Goal: Answer question/provide support: Ask a question

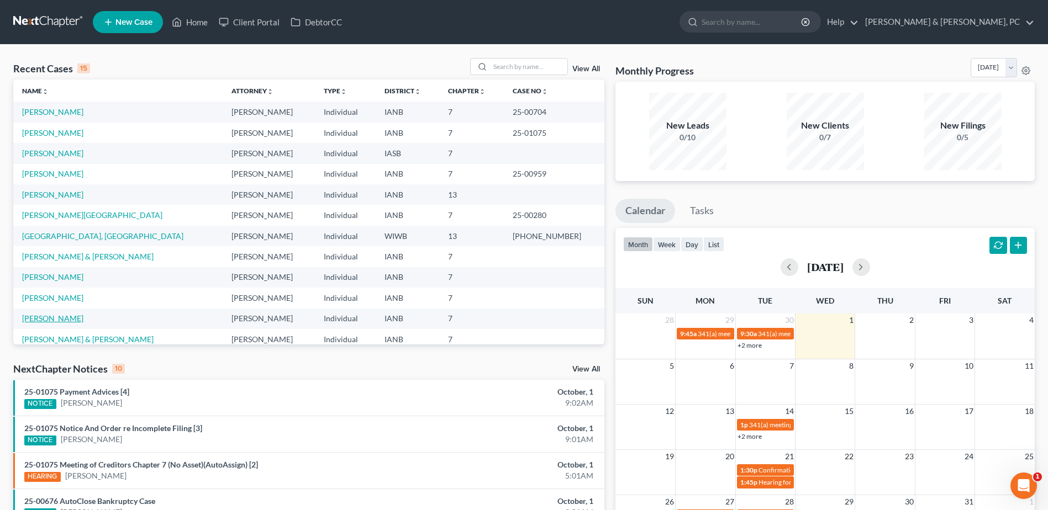
click at [36, 318] on link "[PERSON_NAME]" at bounding box center [52, 318] width 61 height 9
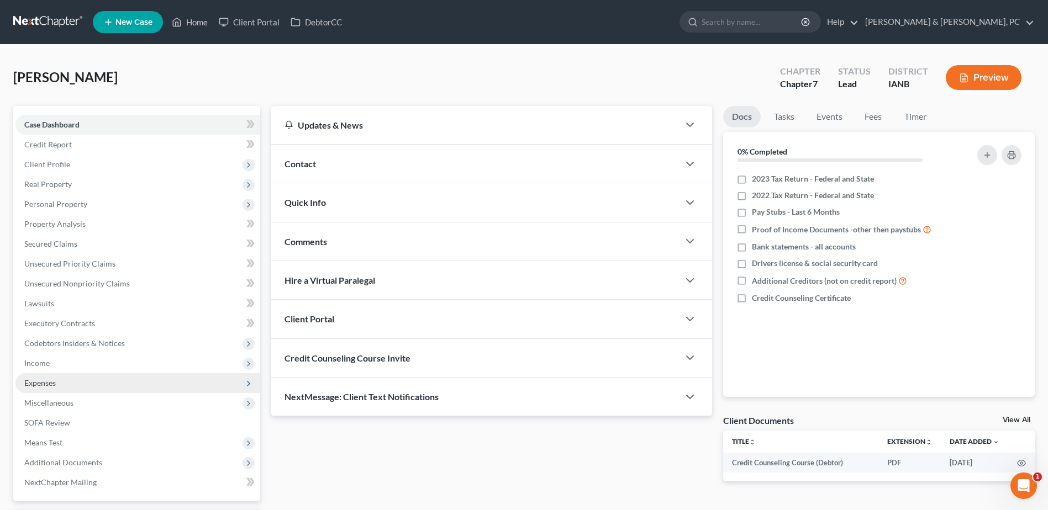
click at [67, 377] on span "Expenses" at bounding box center [137, 383] width 245 height 20
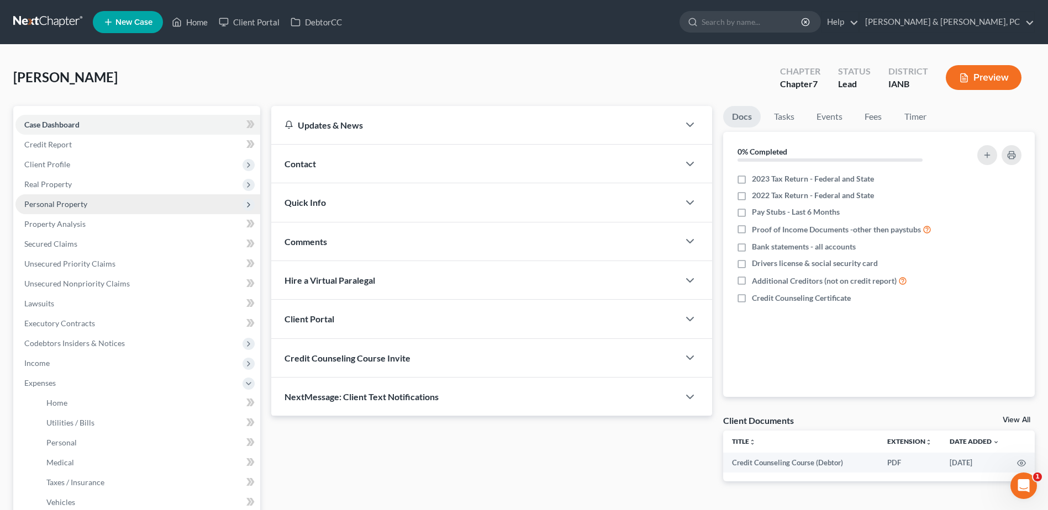
click at [76, 211] on span "Personal Property" at bounding box center [137, 204] width 245 height 20
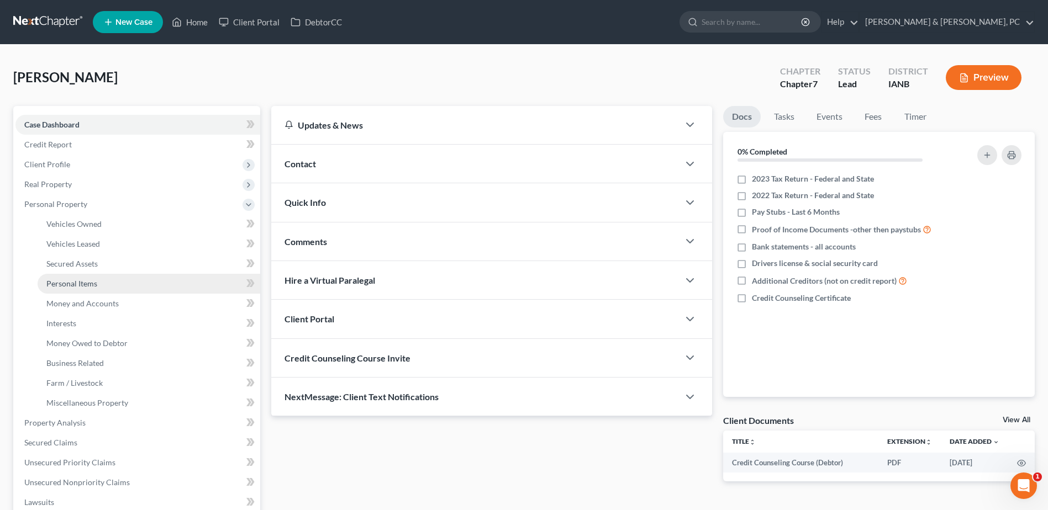
click at [86, 286] on span "Personal Items" at bounding box center [71, 283] width 51 height 9
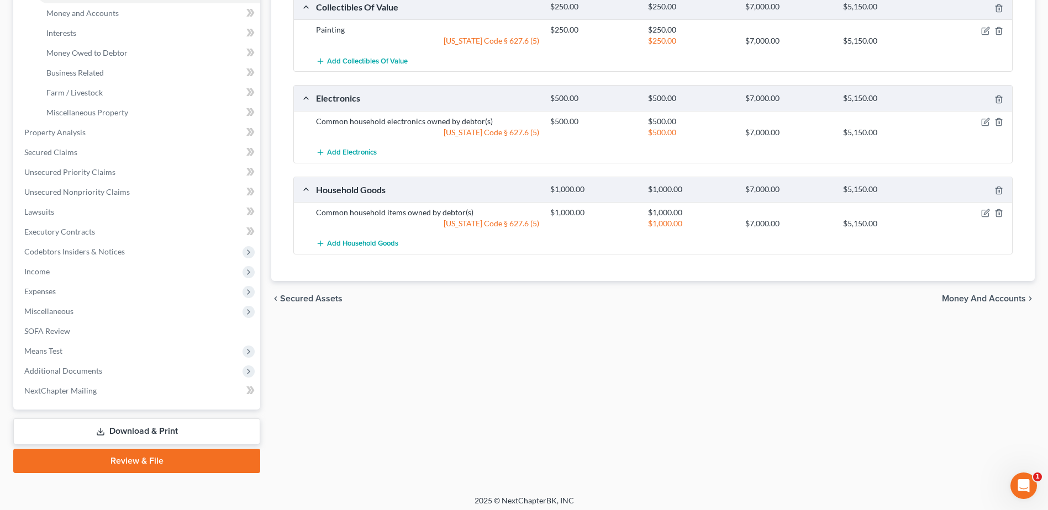
scroll to position [296, 0]
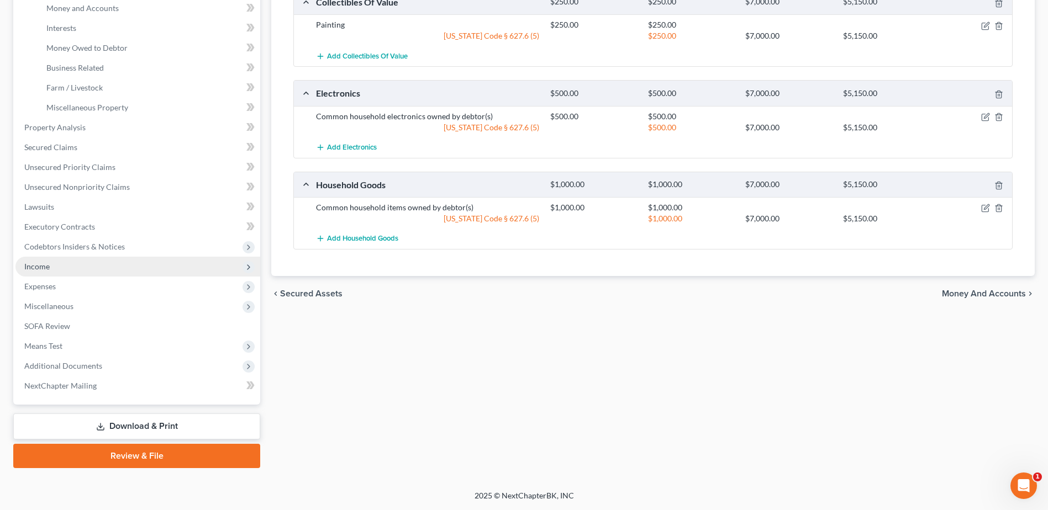
click at [95, 264] on span "Income" at bounding box center [137, 267] width 245 height 20
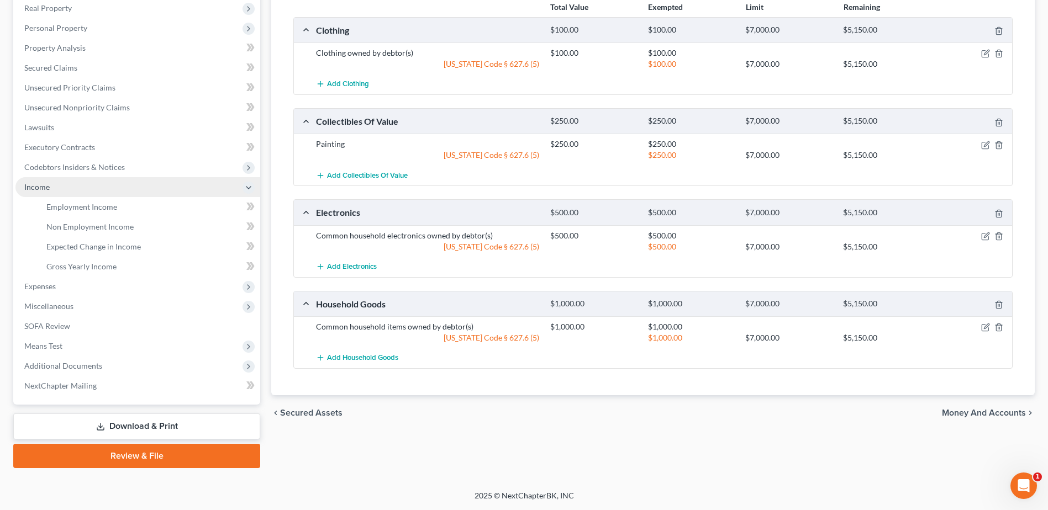
scroll to position [176, 0]
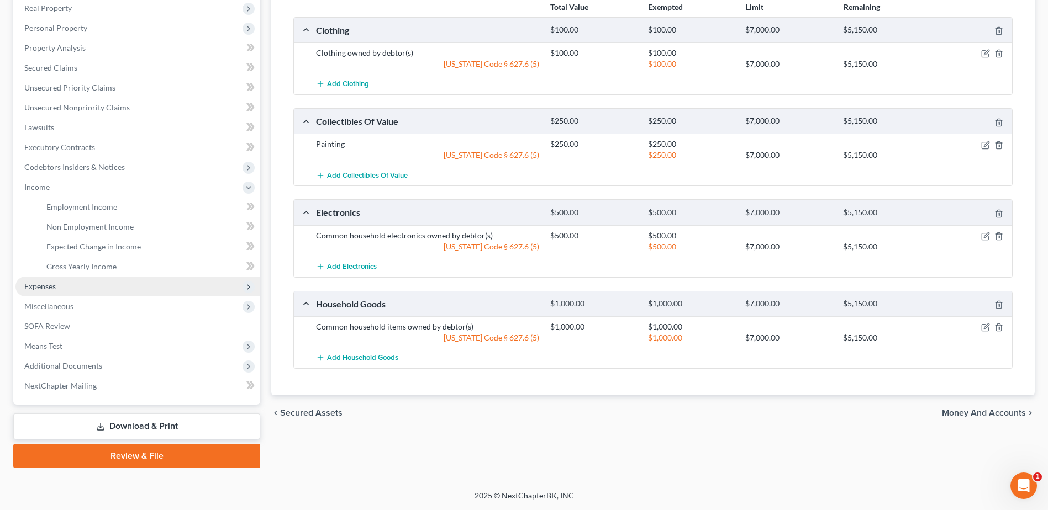
click at [69, 282] on span "Expenses" at bounding box center [137, 287] width 245 height 20
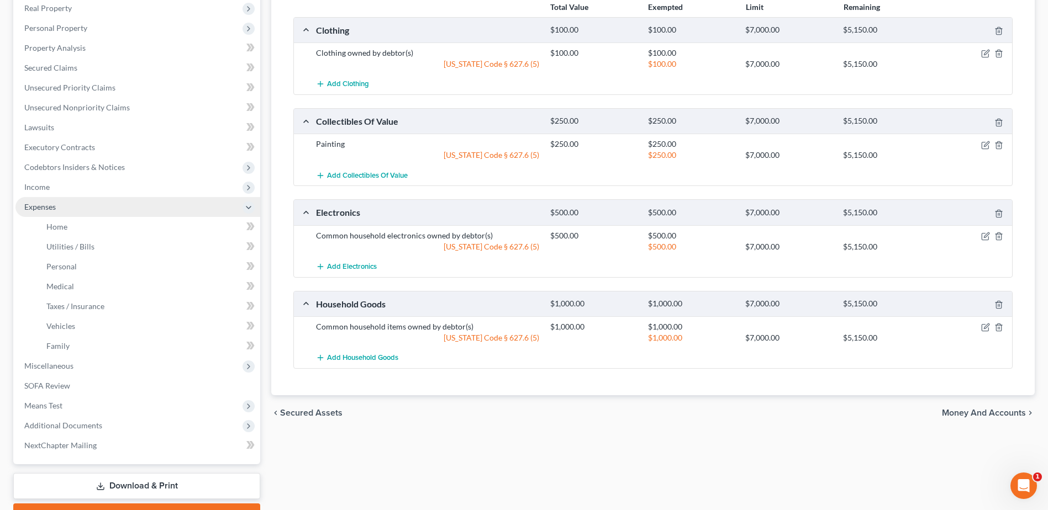
scroll to position [212, 0]
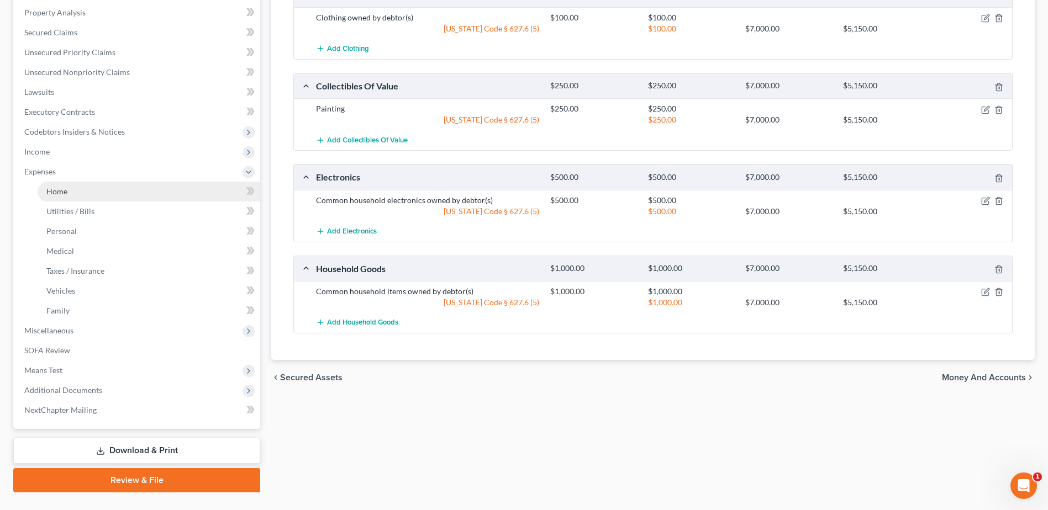
click at [81, 186] on link "Home" at bounding box center [149, 192] width 223 height 20
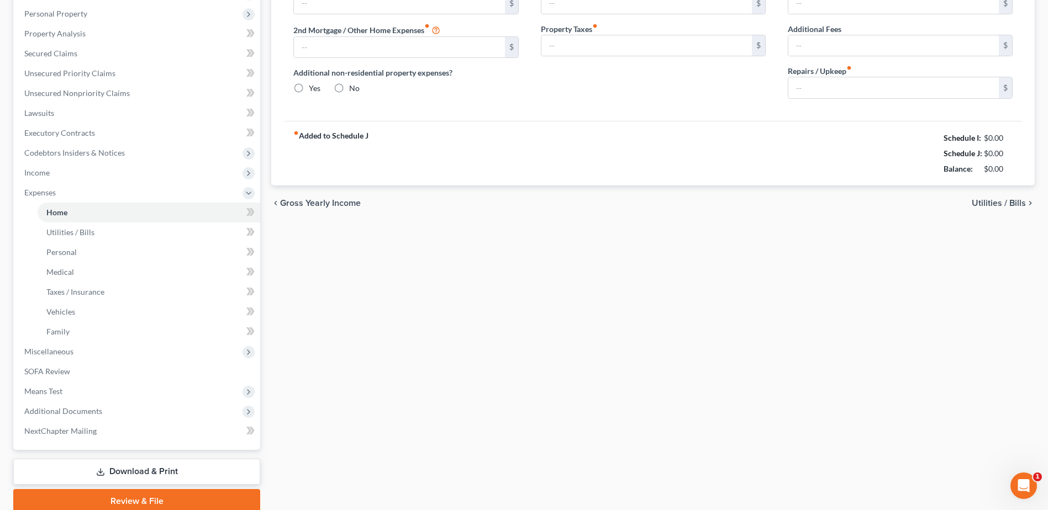
type input "900.00"
type input "0.00"
radio input "true"
type input "0.00"
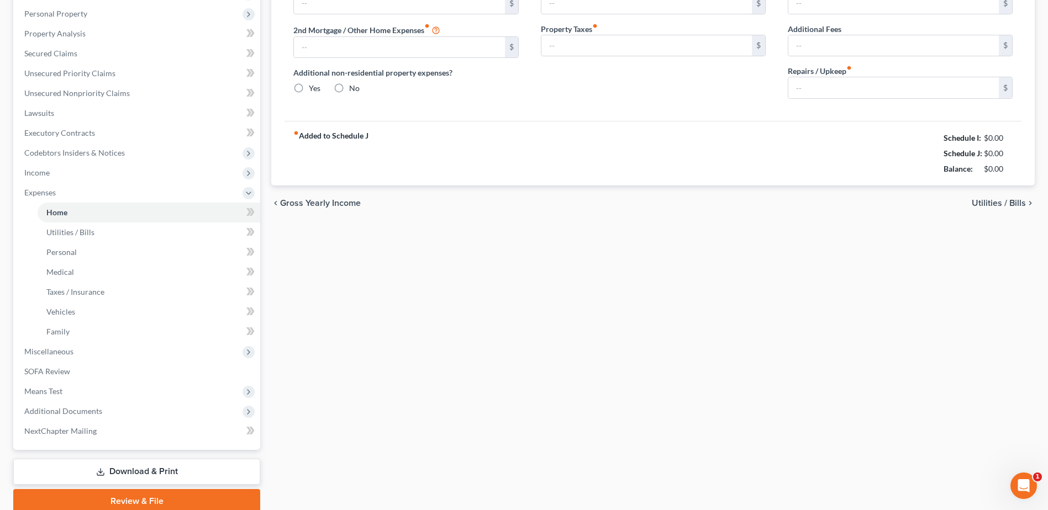
type input "0.00"
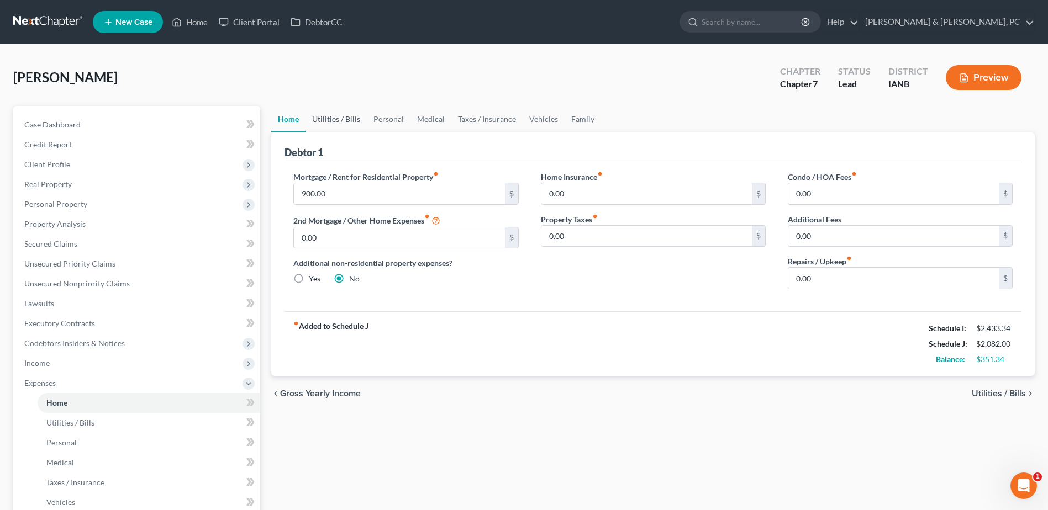
click at [323, 122] on link "Utilities / Bills" at bounding box center [336, 119] width 61 height 27
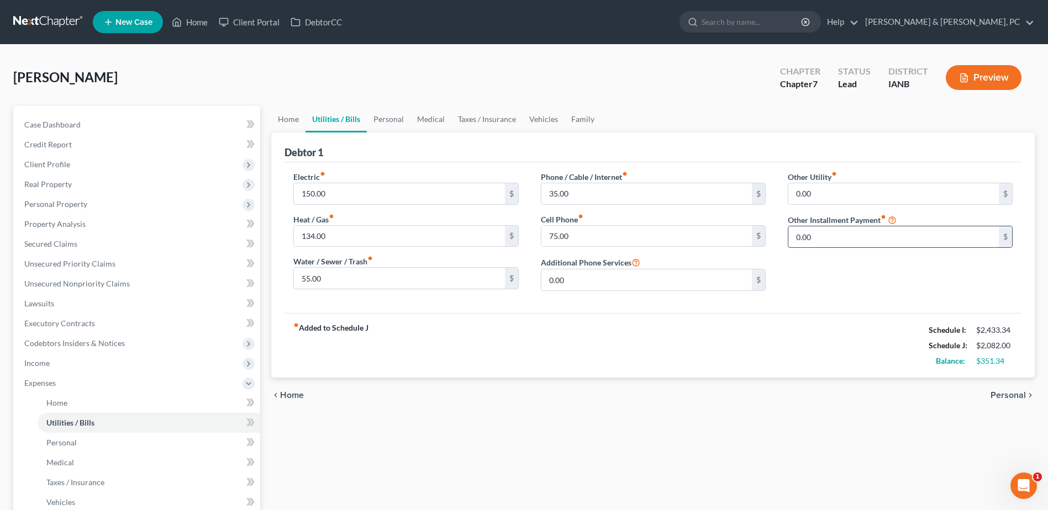
click at [874, 231] on input "0.00" at bounding box center [893, 237] width 210 height 21
type input "100"
drag, startPoint x: 394, startPoint y: 110, endPoint x: 389, endPoint y: 131, distance: 21.5
click at [394, 110] on link "Personal" at bounding box center [389, 119] width 44 height 27
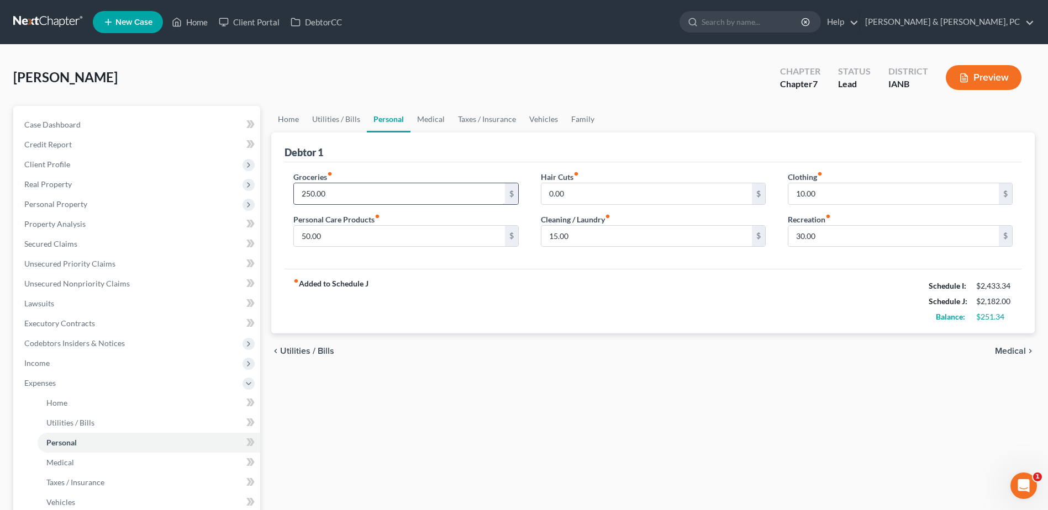
click at [377, 185] on input "250.00" at bounding box center [399, 193] width 210 height 21
type input "450"
type input "105"
click at [425, 120] on link "Medical" at bounding box center [430, 119] width 41 height 27
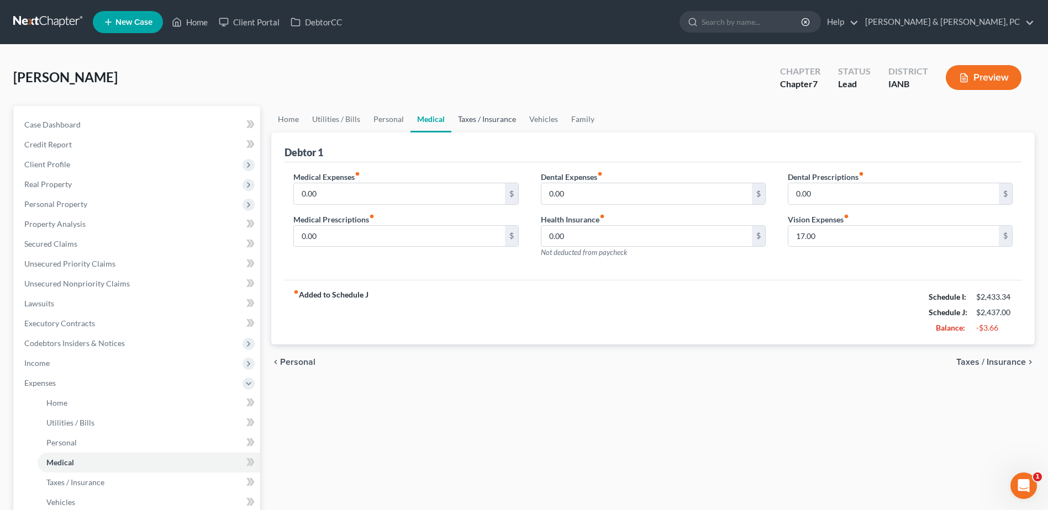
click at [500, 118] on link "Taxes / Insurance" at bounding box center [486, 119] width 71 height 27
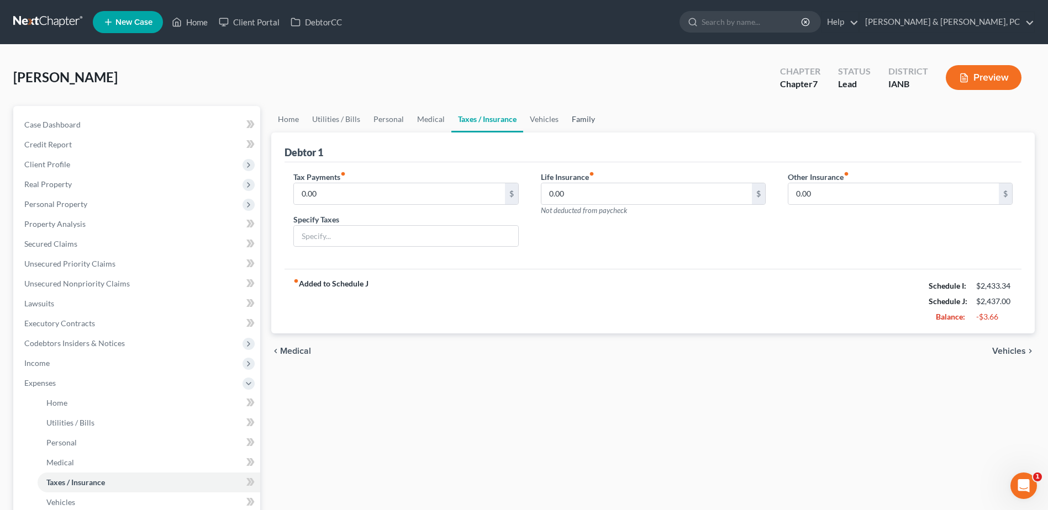
click at [566, 107] on link "Family" at bounding box center [583, 119] width 36 height 27
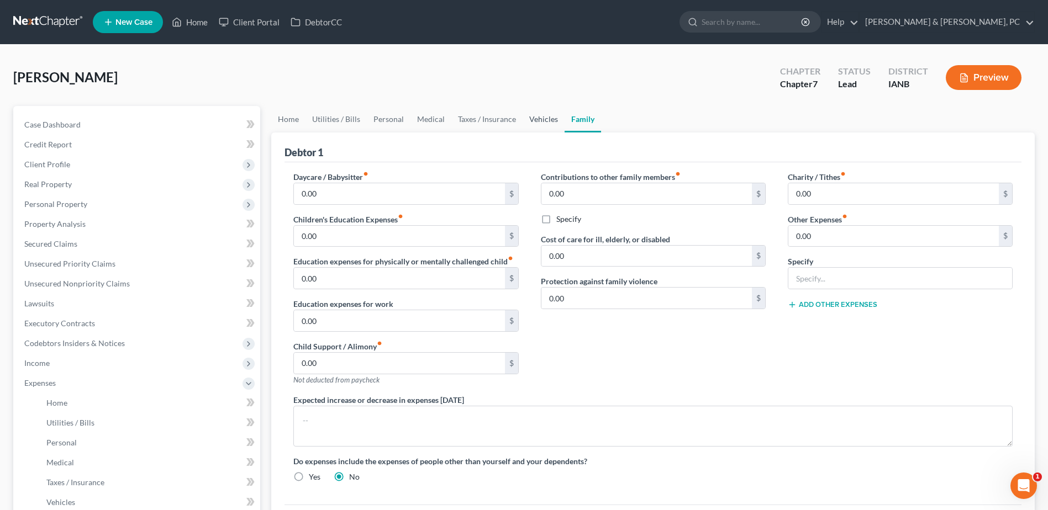
click at [540, 114] on link "Vehicles" at bounding box center [544, 119] width 42 height 27
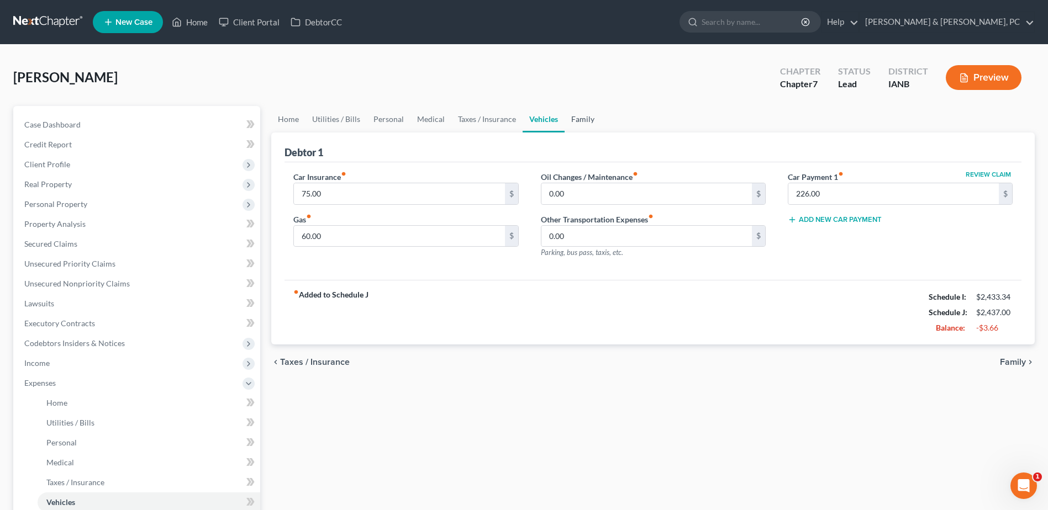
click at [593, 114] on link "Family" at bounding box center [583, 119] width 36 height 27
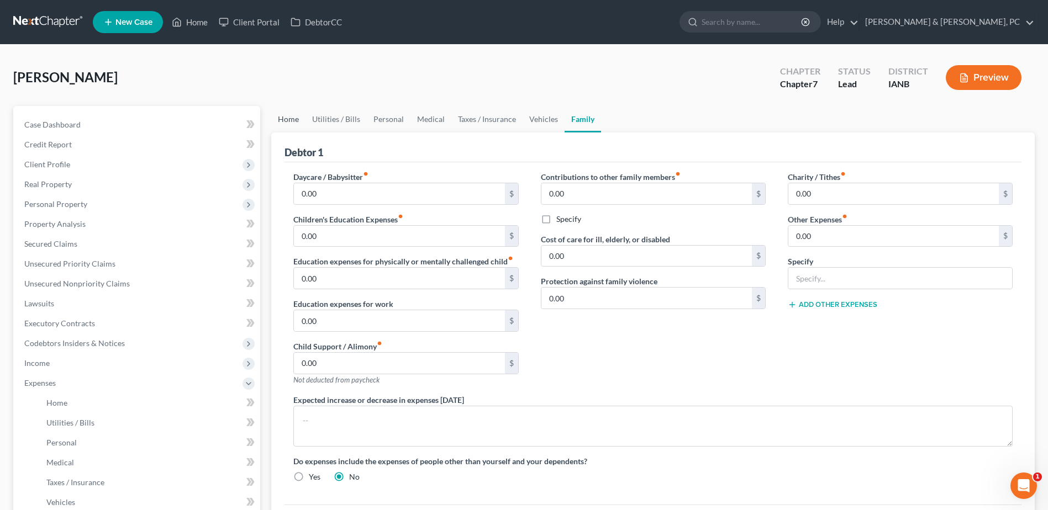
click at [290, 117] on link "Home" at bounding box center [288, 119] width 34 height 27
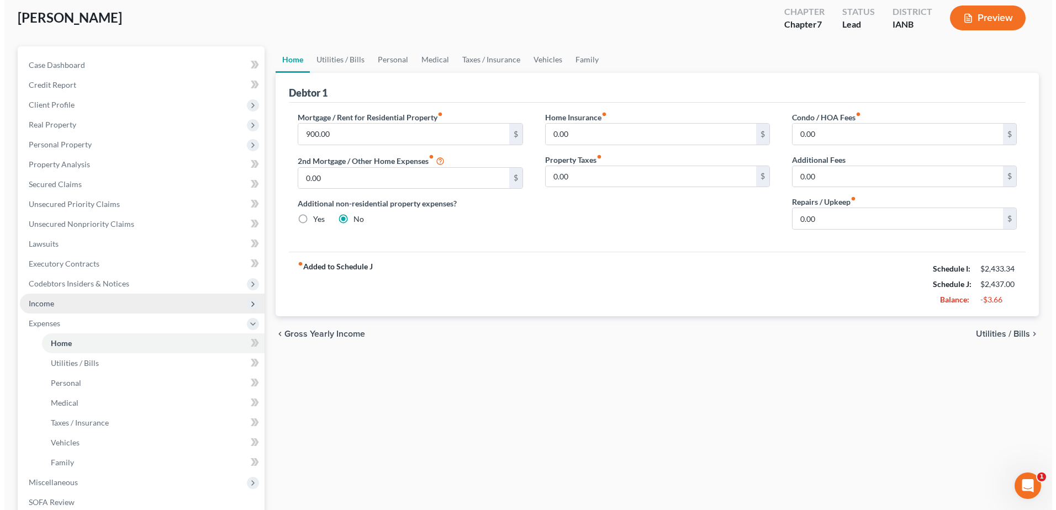
scroll to position [166, 0]
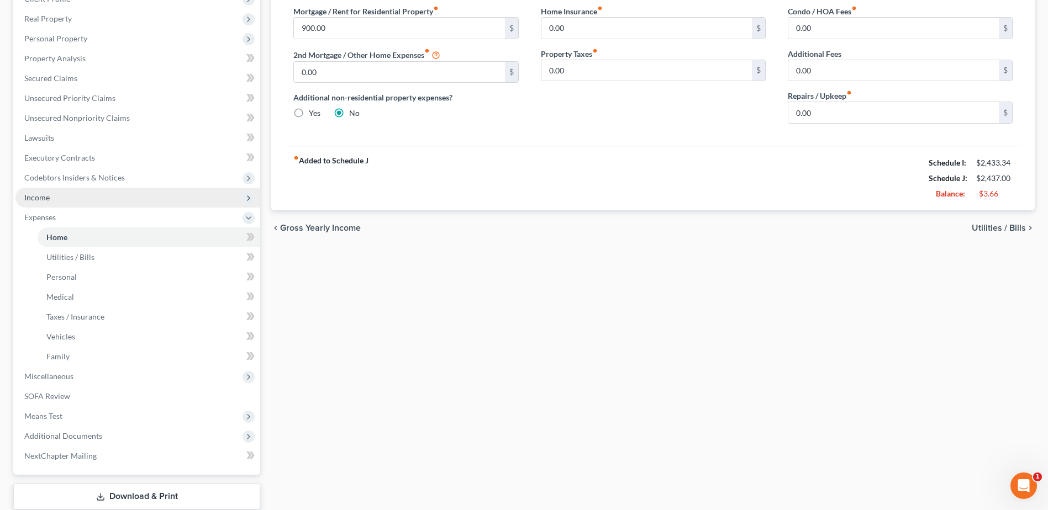
click at [61, 203] on span "Income" at bounding box center [137, 198] width 245 height 20
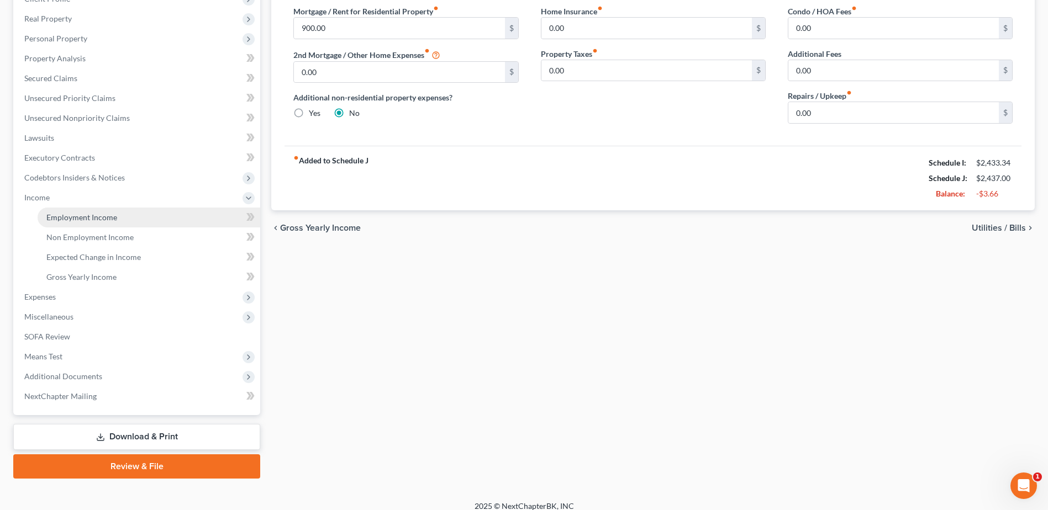
click at [75, 214] on span "Employment Income" at bounding box center [81, 217] width 71 height 9
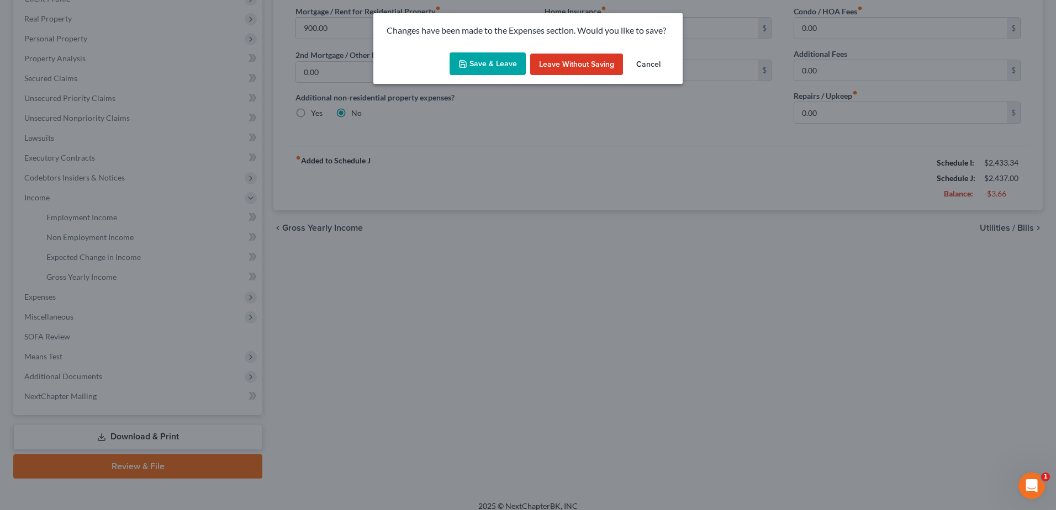
click at [495, 68] on button "Save & Leave" at bounding box center [488, 63] width 76 height 23
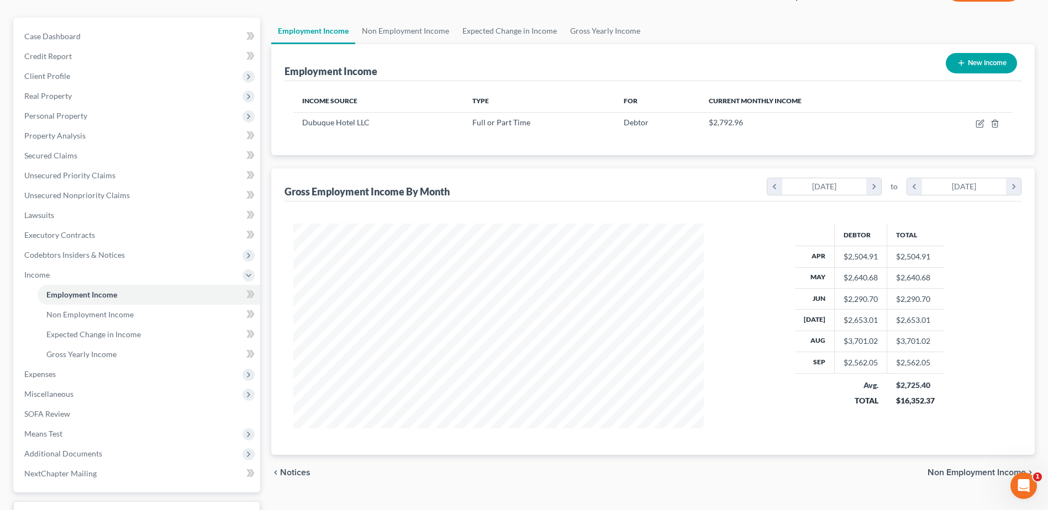
scroll to position [110, 0]
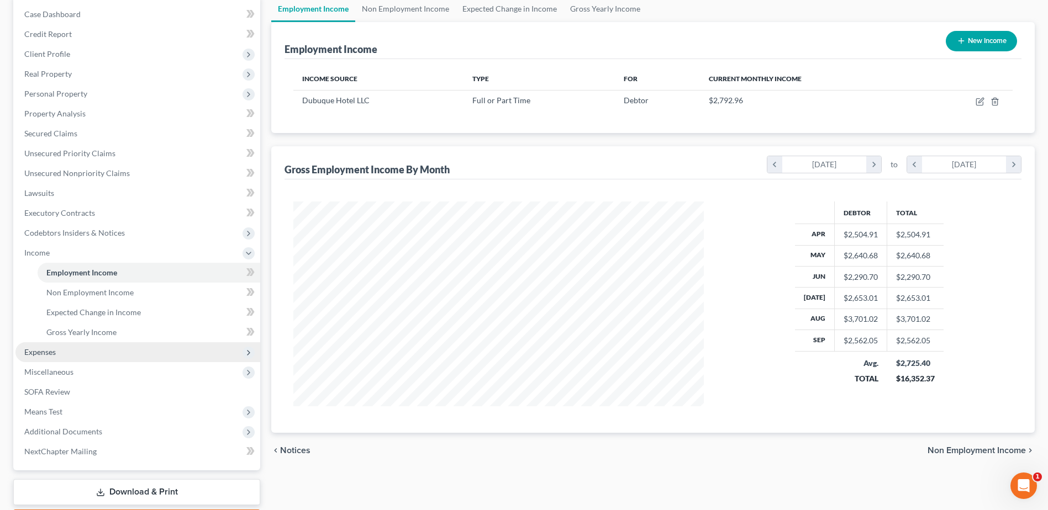
click at [55, 353] on span "Expenses" at bounding box center [39, 352] width 31 height 9
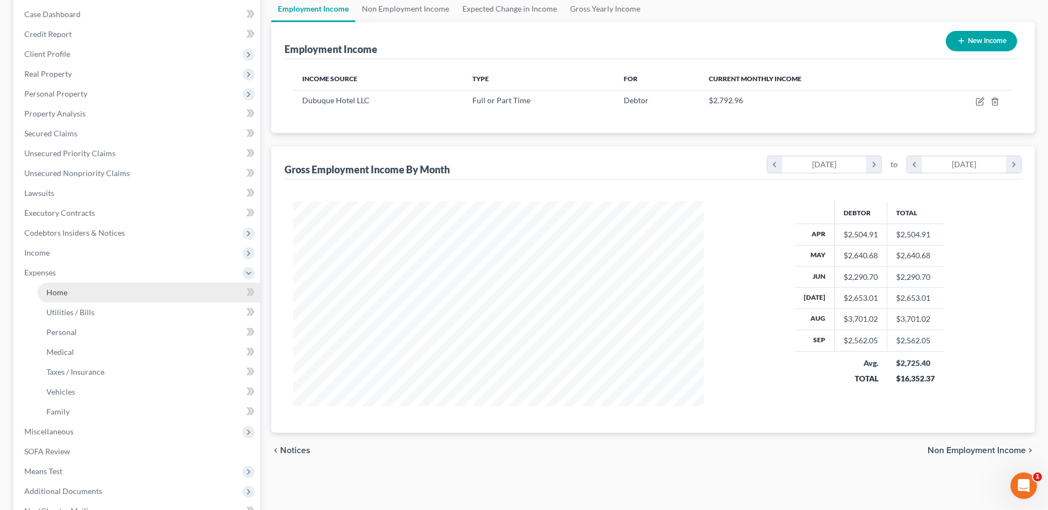
click at [66, 300] on link "Home" at bounding box center [149, 293] width 223 height 20
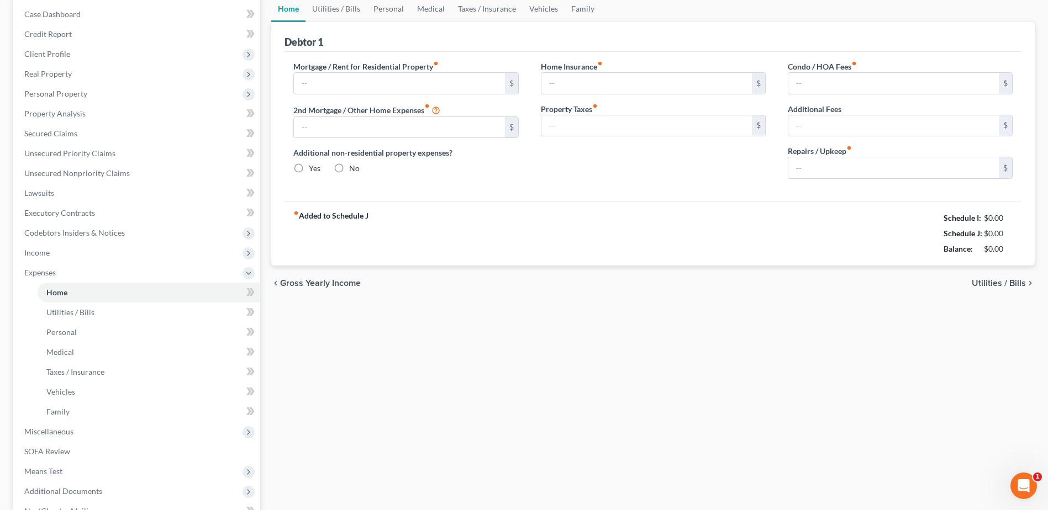
scroll to position [43, 0]
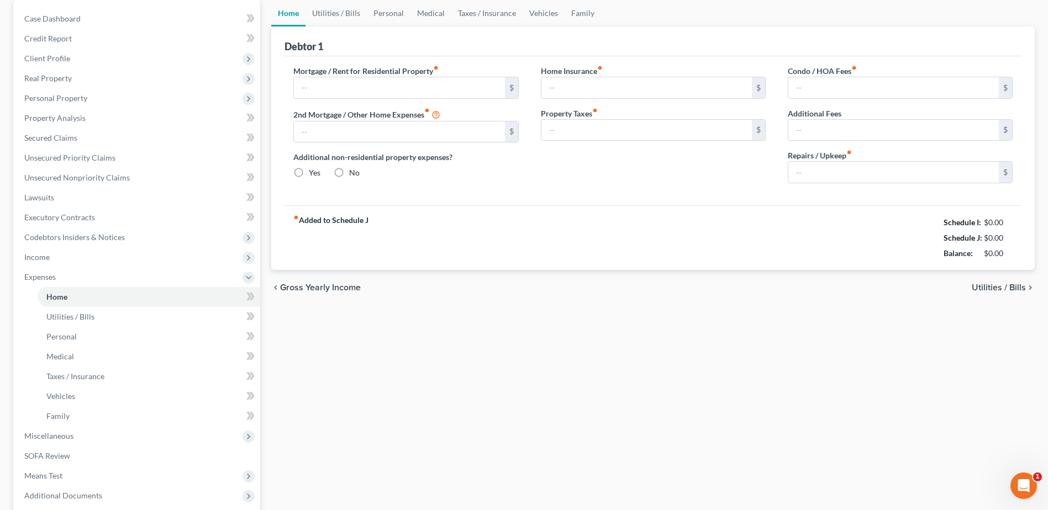
type input "900.00"
type input "0.00"
radio input "true"
type input "0.00"
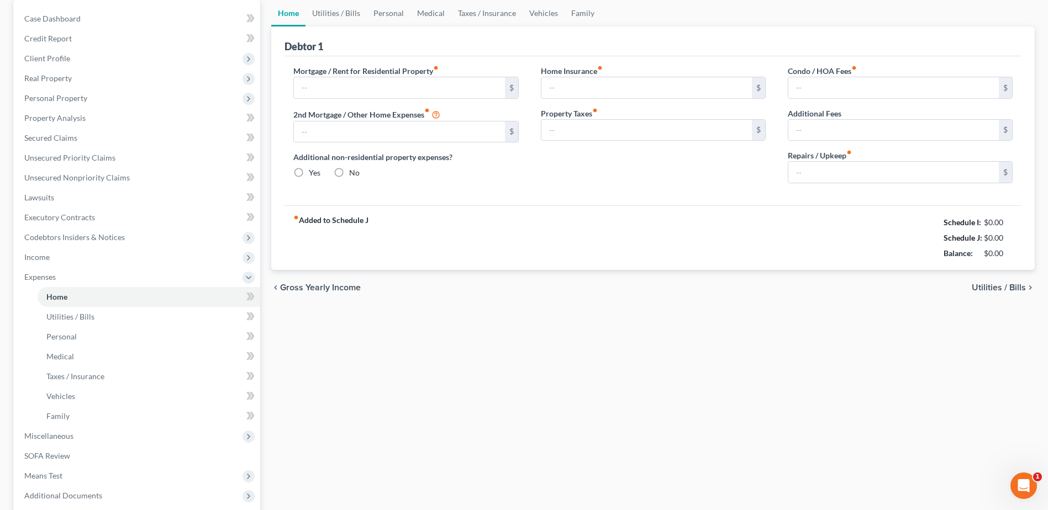
type input "0.00"
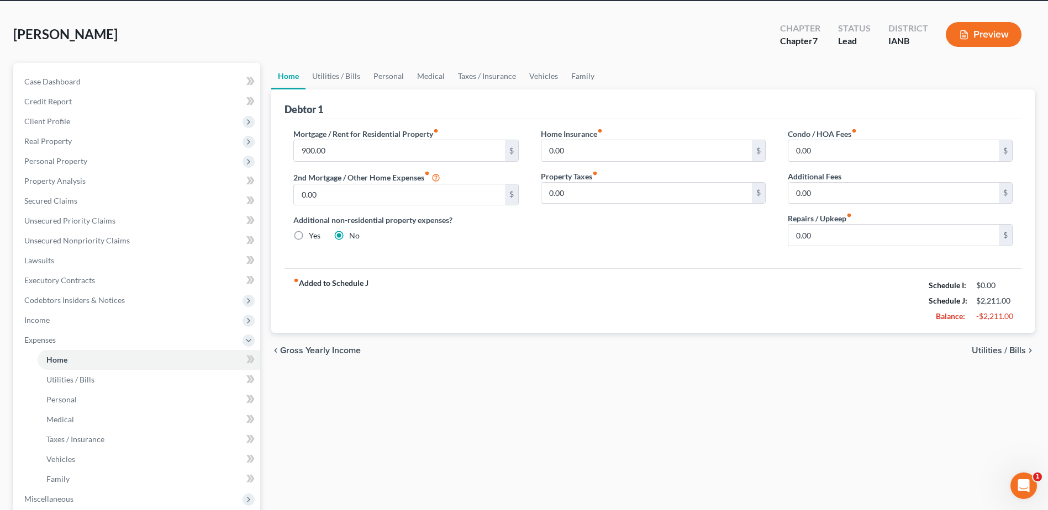
scroll to position [0, 0]
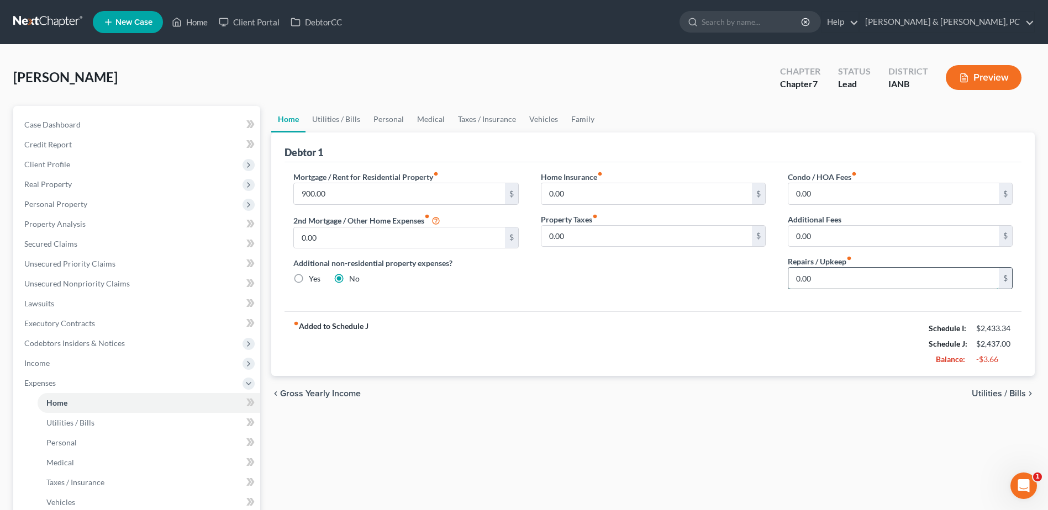
click at [828, 288] on input "0.00" at bounding box center [893, 278] width 210 height 21
drag, startPoint x: 334, startPoint y: 106, endPoint x: 341, endPoint y: 119, distance: 15.4
click at [334, 106] on link "Utilities / Bills" at bounding box center [336, 119] width 61 height 27
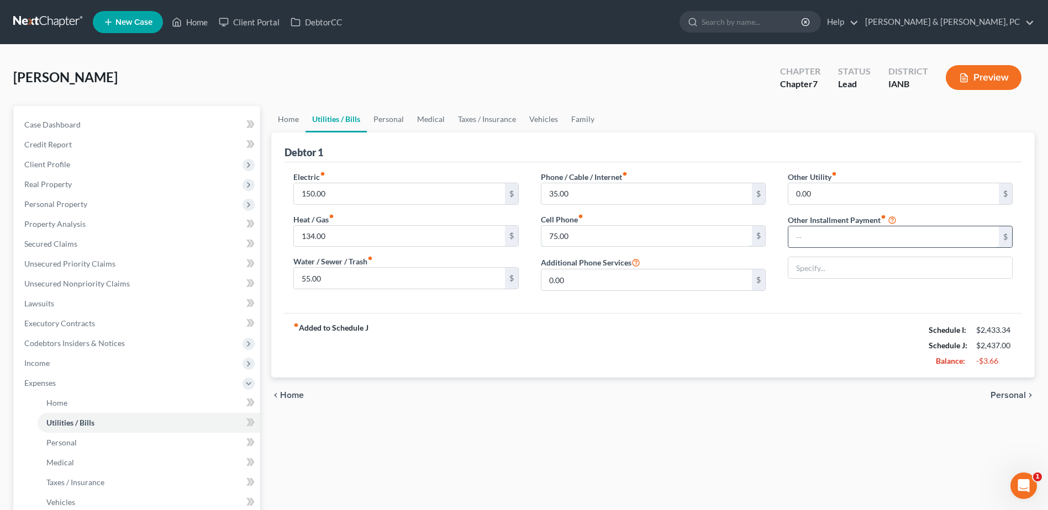
type input "100.00"
click at [579, 118] on link "Family" at bounding box center [583, 119] width 36 height 27
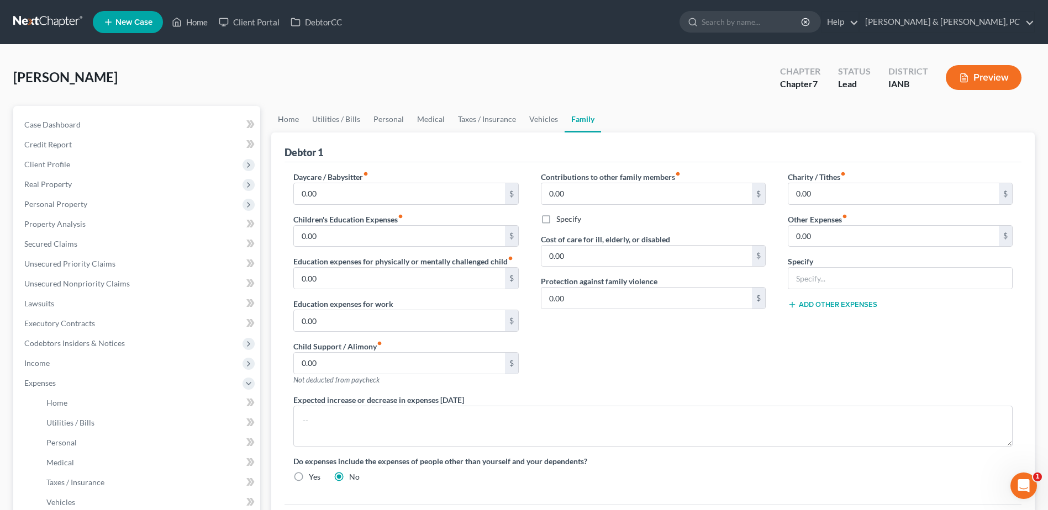
click at [262, 118] on div "Case Dashboard Payments Invoices Payments Payments Credit Report Client Profile" at bounding box center [137, 405] width 258 height 598
click at [283, 117] on link "Home" at bounding box center [288, 119] width 34 height 27
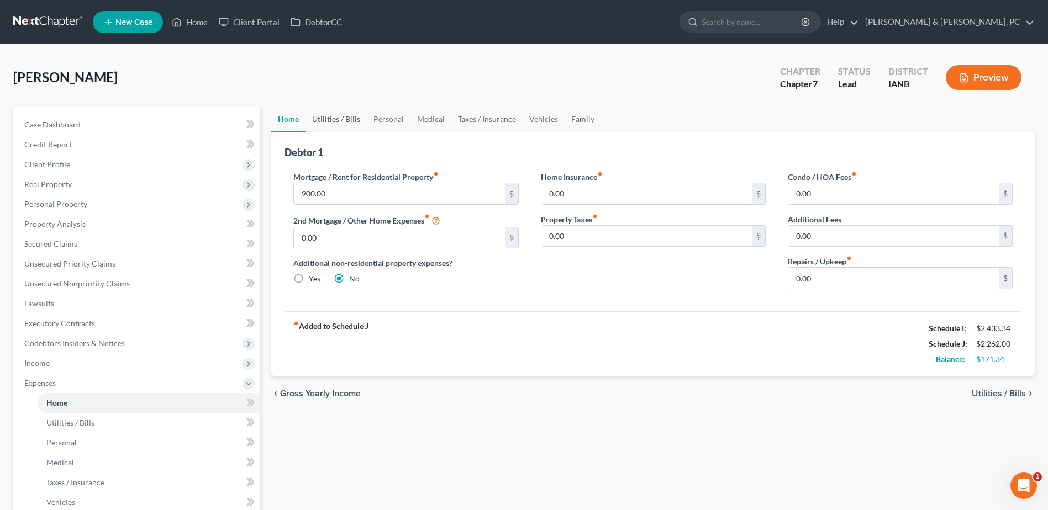
click at [331, 122] on link "Utilities / Bills" at bounding box center [336, 119] width 61 height 27
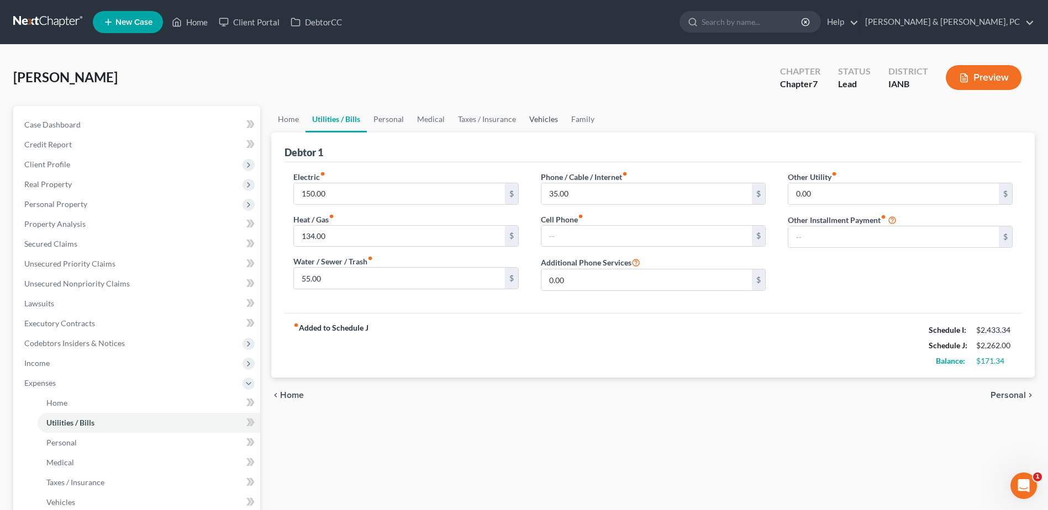
click at [559, 127] on link "Vehicles" at bounding box center [544, 119] width 42 height 27
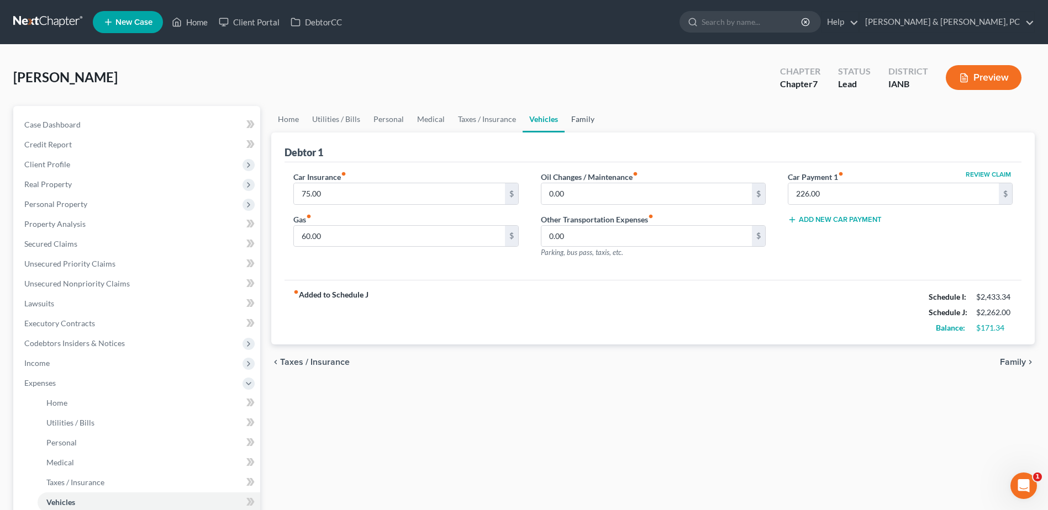
click at [584, 118] on link "Family" at bounding box center [583, 119] width 36 height 27
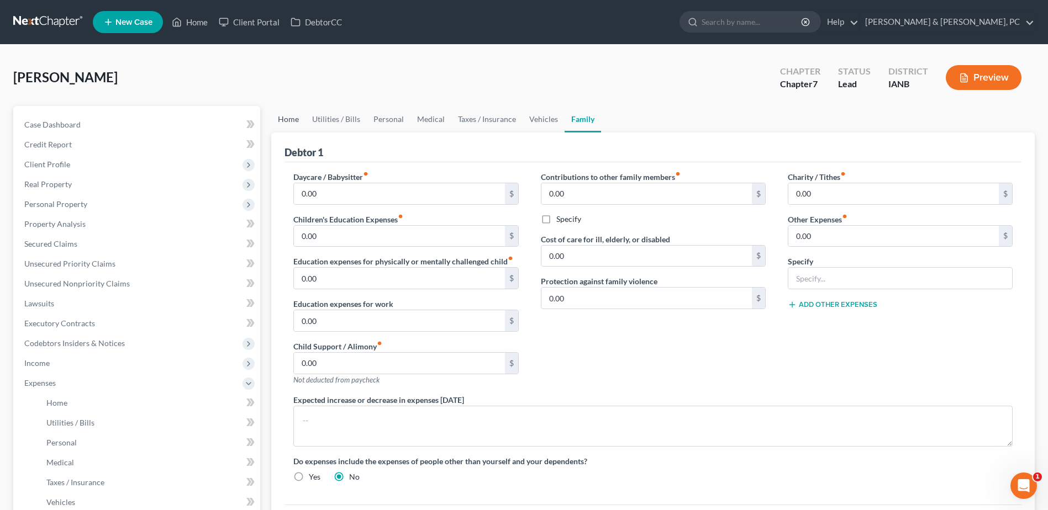
click at [293, 120] on link "Home" at bounding box center [288, 119] width 34 height 27
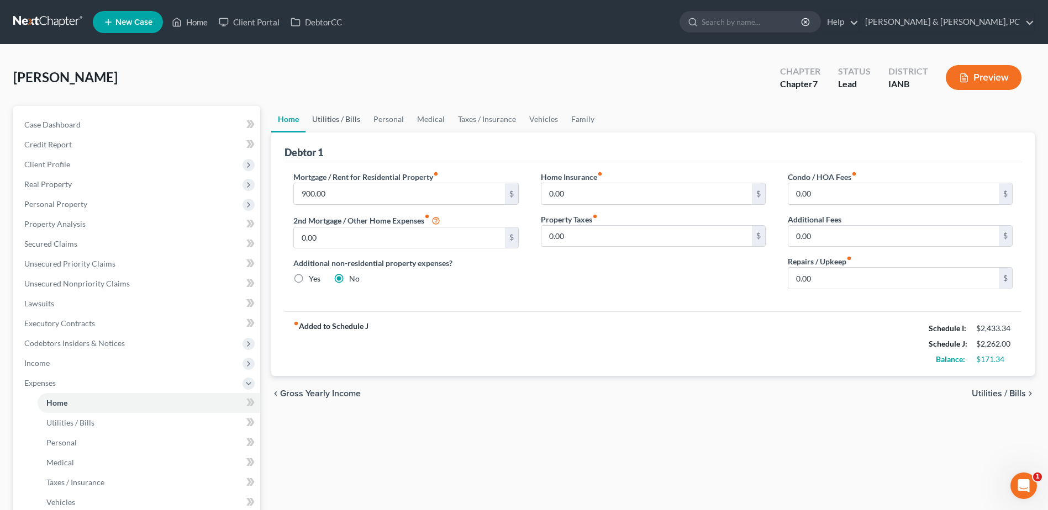
click at [324, 115] on link "Utilities / Bills" at bounding box center [336, 119] width 61 height 27
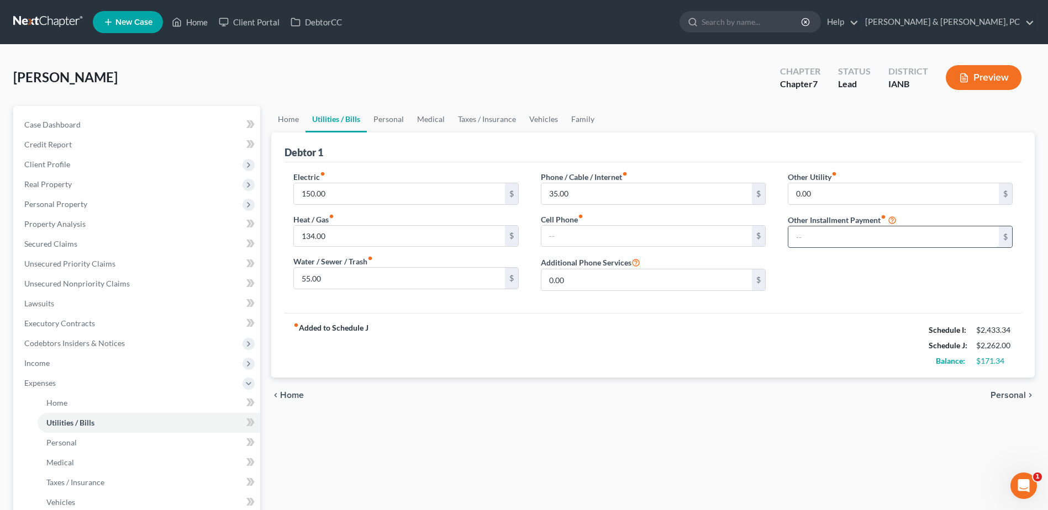
click at [907, 241] on input "text" at bounding box center [893, 237] width 210 height 21
type input "100"
click at [871, 272] on input "text" at bounding box center [900, 267] width 224 height 21
type input "Student Loan Payment"
click at [848, 304] on div "Electric fiber_manual_record 150.00 $ Heat / Gas fiber_manual_record 134.00 $ W…" at bounding box center [653, 237] width 737 height 151
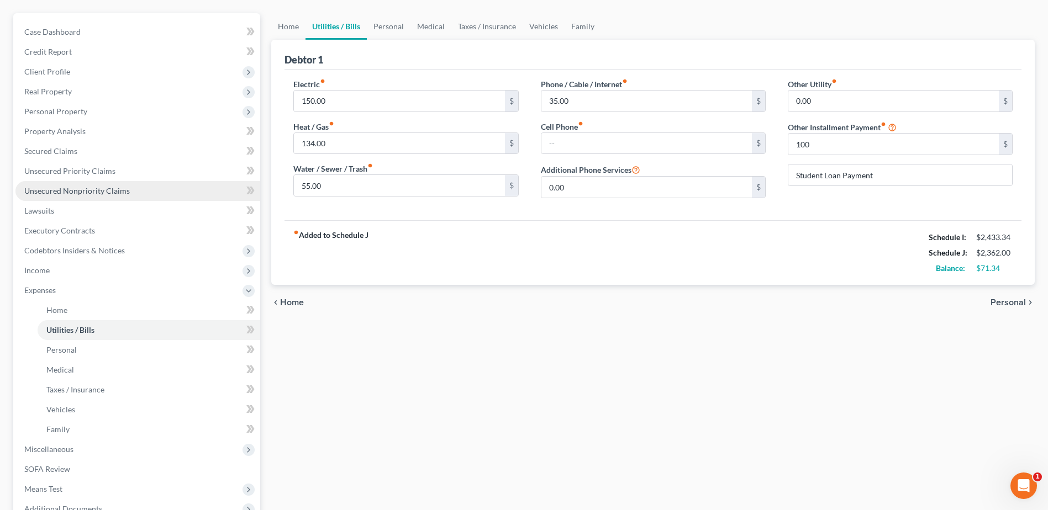
scroll to position [110, 0]
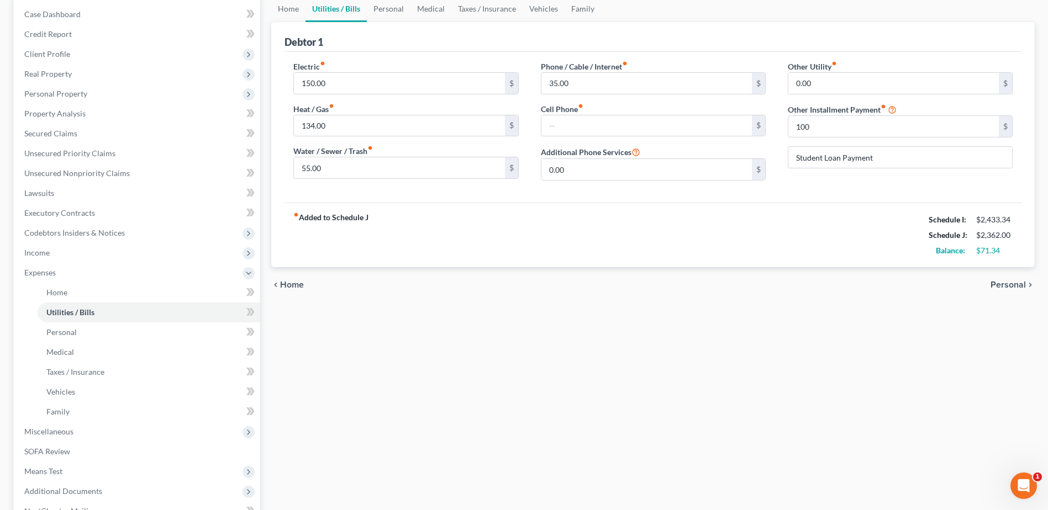
click at [828, 230] on div "fiber_manual_record Added to Schedule J Schedule I: $2,433.34 Schedule J: $2,36…" at bounding box center [653, 235] width 737 height 65
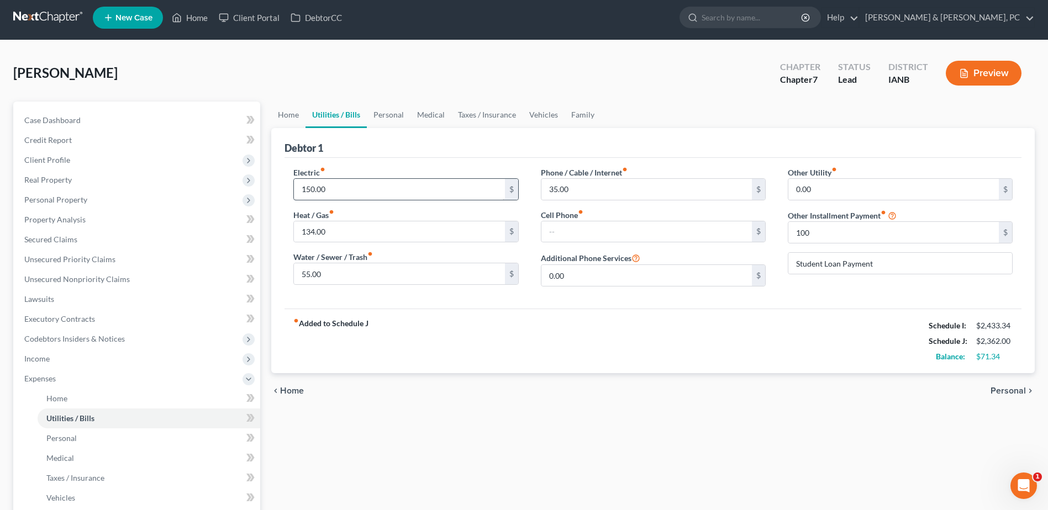
scroll to position [0, 0]
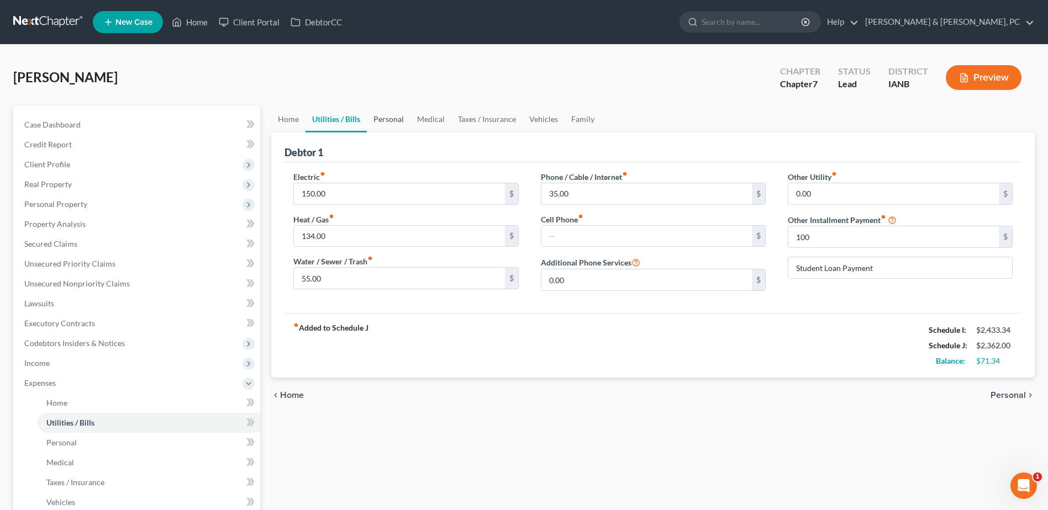
click at [387, 115] on link "Personal" at bounding box center [389, 119] width 44 height 27
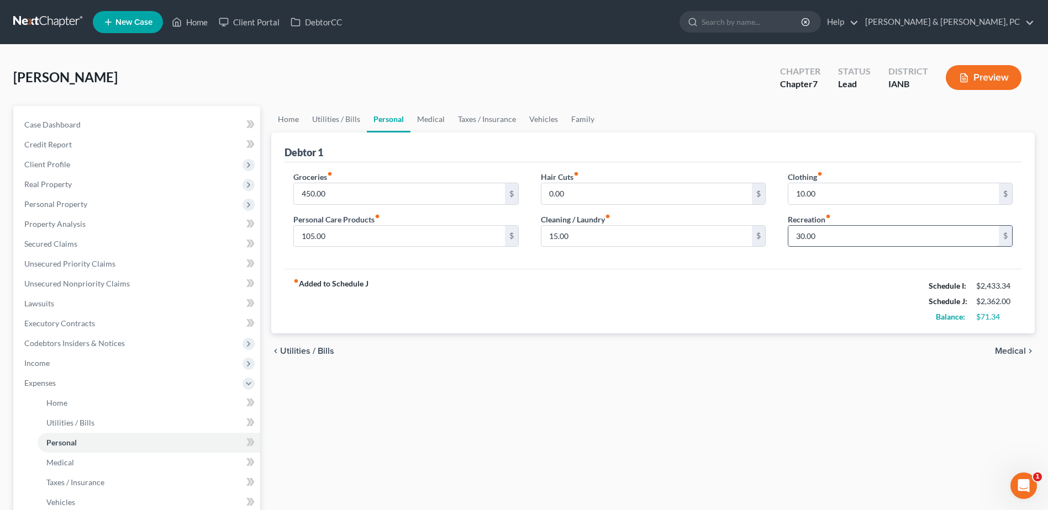
click at [849, 235] on input "30.00" at bounding box center [893, 236] width 210 height 21
click at [680, 338] on div "chevron_left Utilities / Bills Medical chevron_right" at bounding box center [653, 351] width 764 height 35
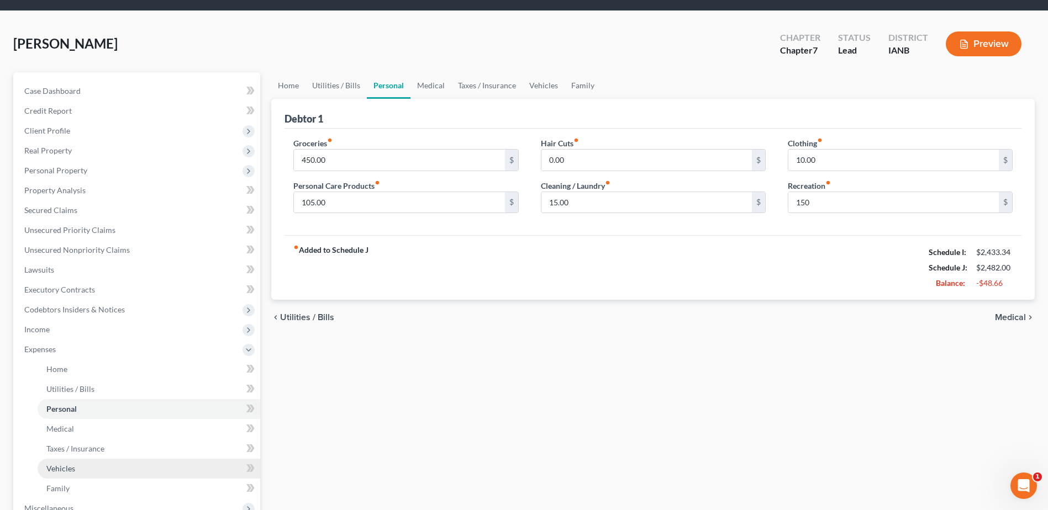
scroll to position [166, 0]
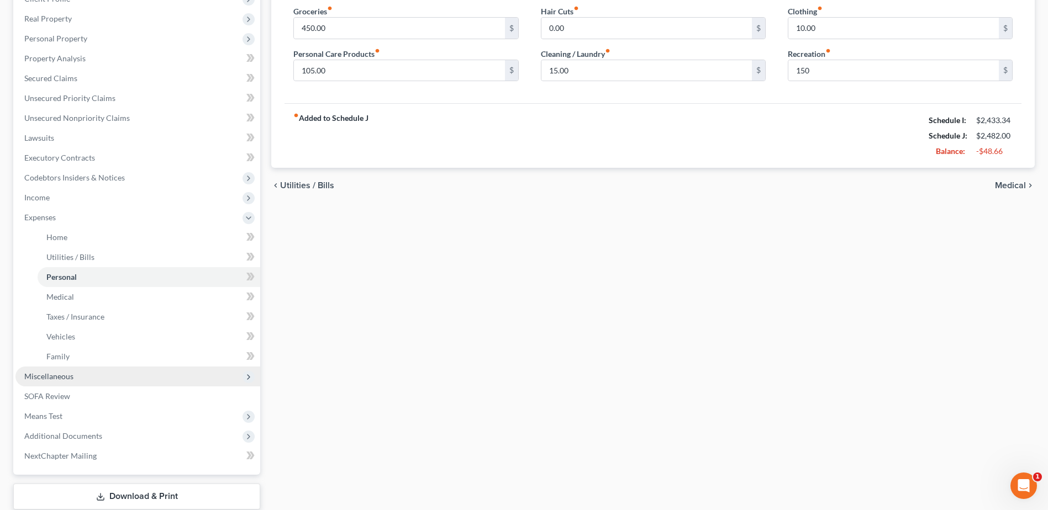
click at [77, 381] on span "Miscellaneous" at bounding box center [137, 377] width 245 height 20
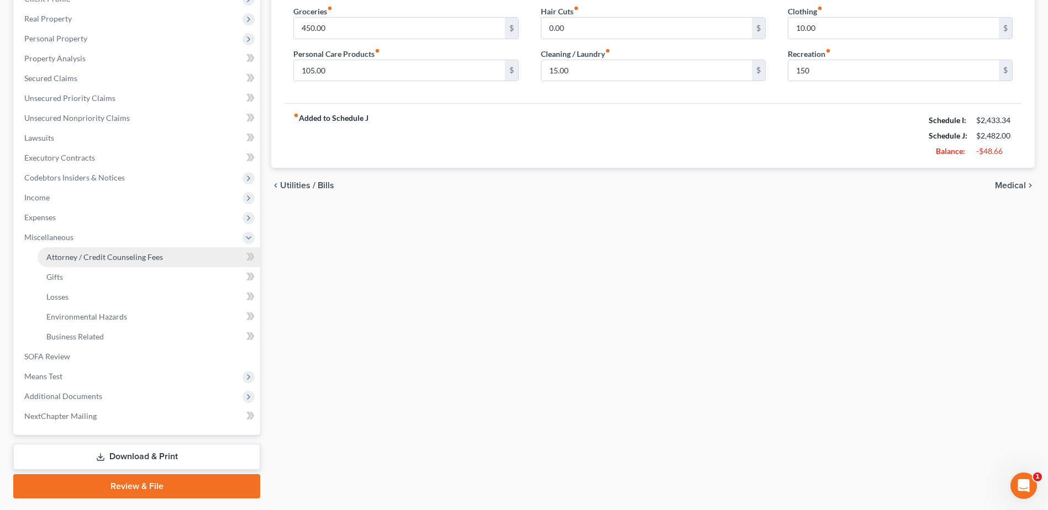
click at [99, 261] on span "Attorney / Credit Counseling Fees" at bounding box center [104, 256] width 117 height 9
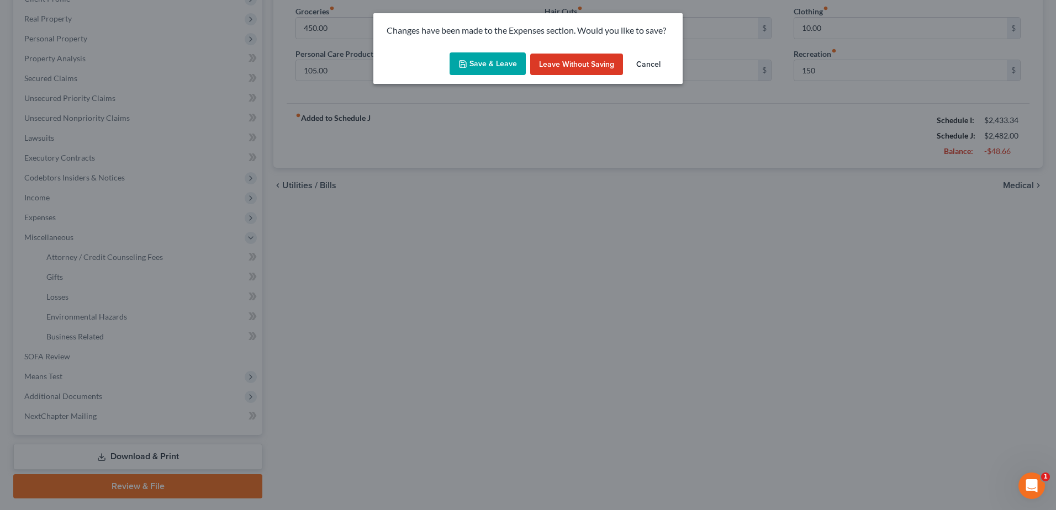
click at [514, 62] on button "Save & Leave" at bounding box center [488, 63] width 76 height 23
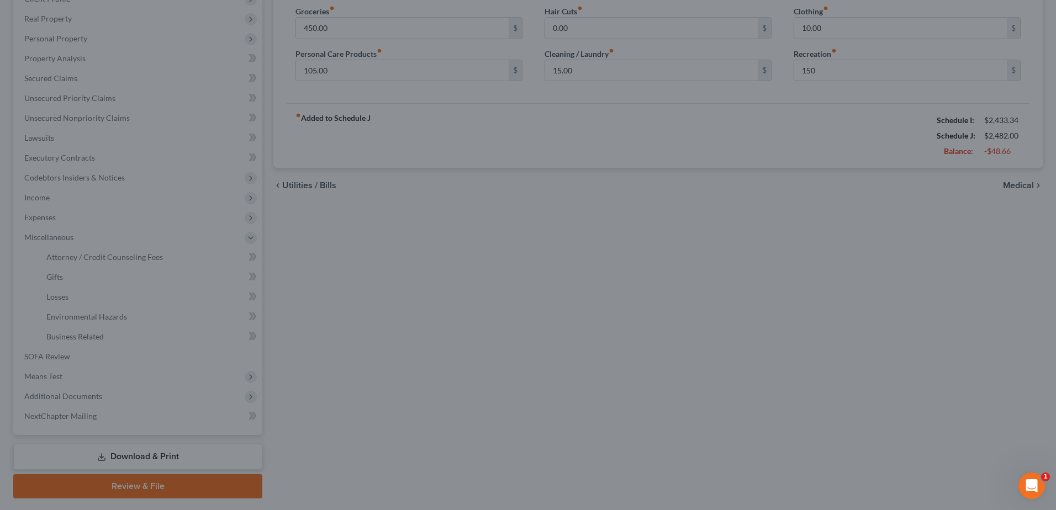
type input "150.00"
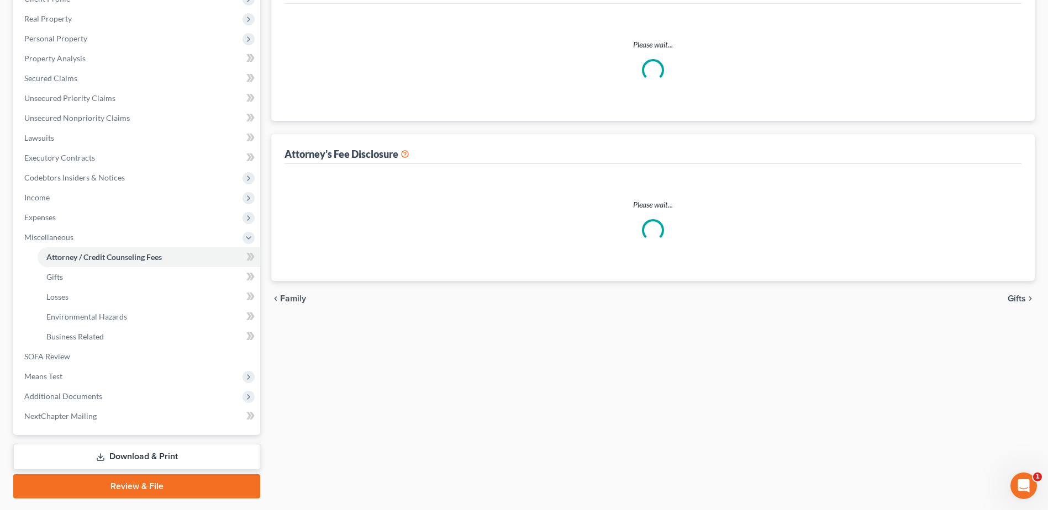
select select "0"
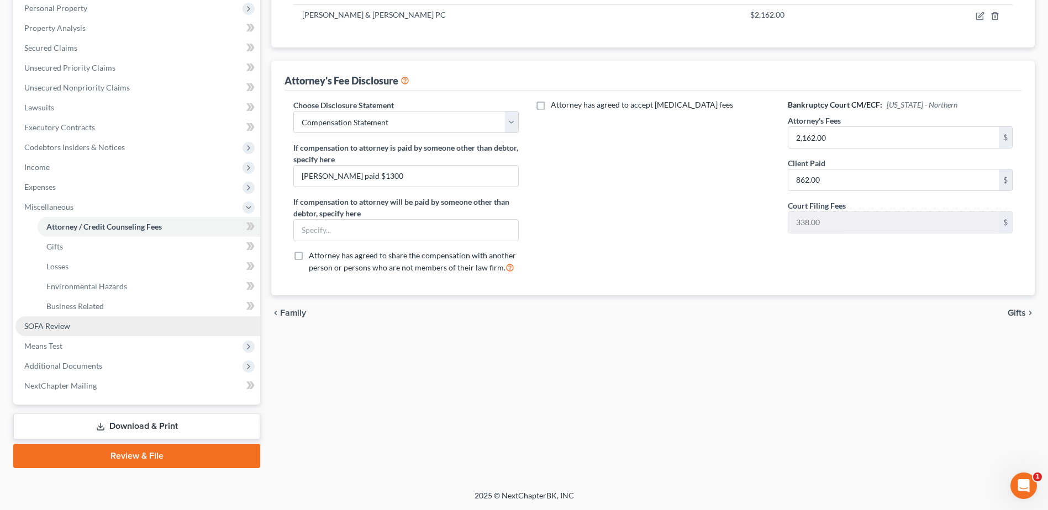
click at [90, 331] on link "SOFA Review" at bounding box center [137, 327] width 245 height 20
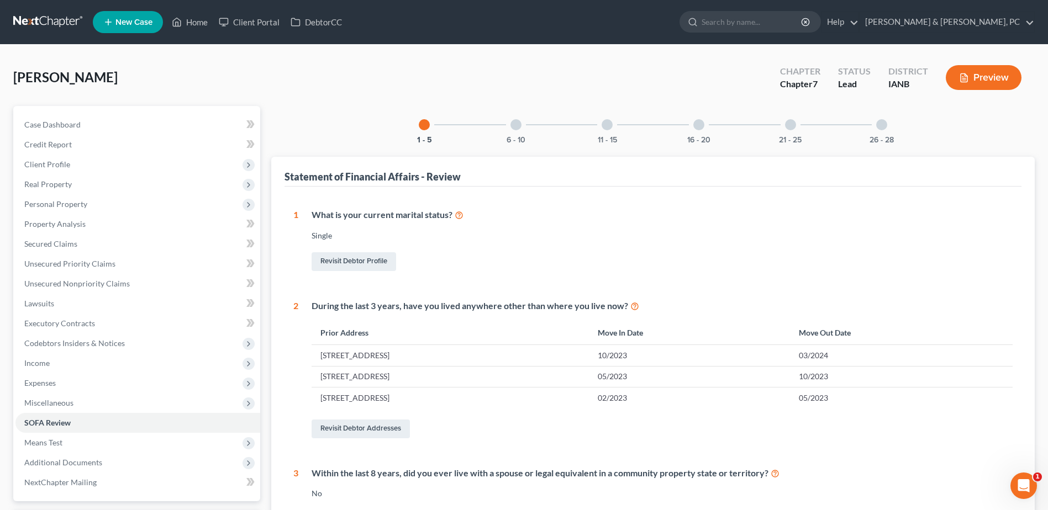
click at [529, 137] on div "6 - 10" at bounding box center [516, 125] width 38 height 38
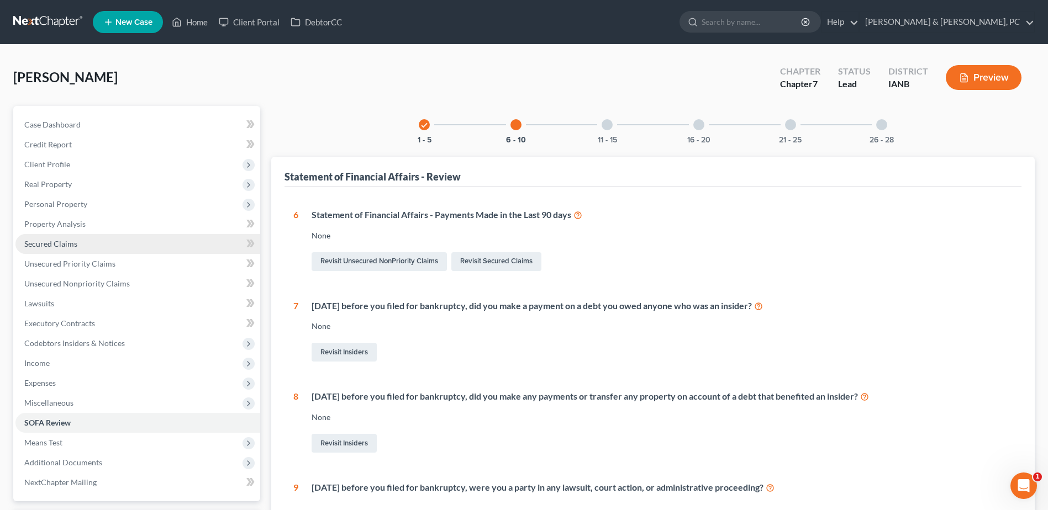
click at [66, 235] on link "Secured Claims" at bounding box center [137, 244] width 245 height 20
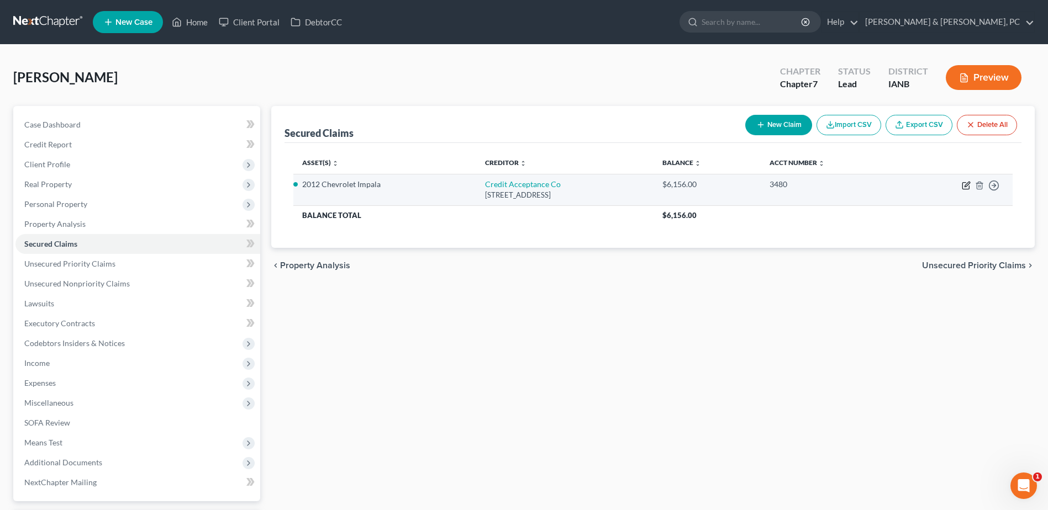
click at [968, 184] on icon "button" at bounding box center [966, 185] width 9 height 9
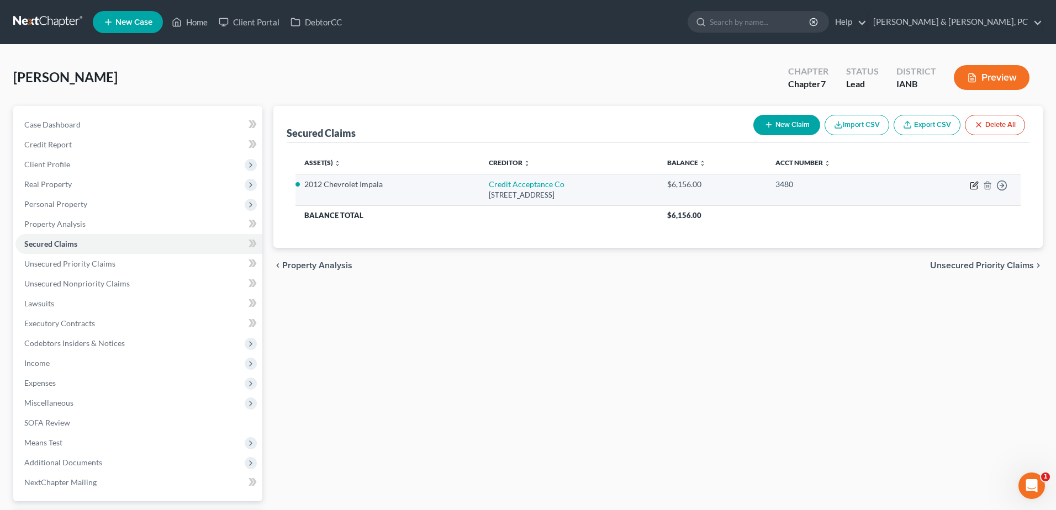
select select "23"
select select "4"
select select "0"
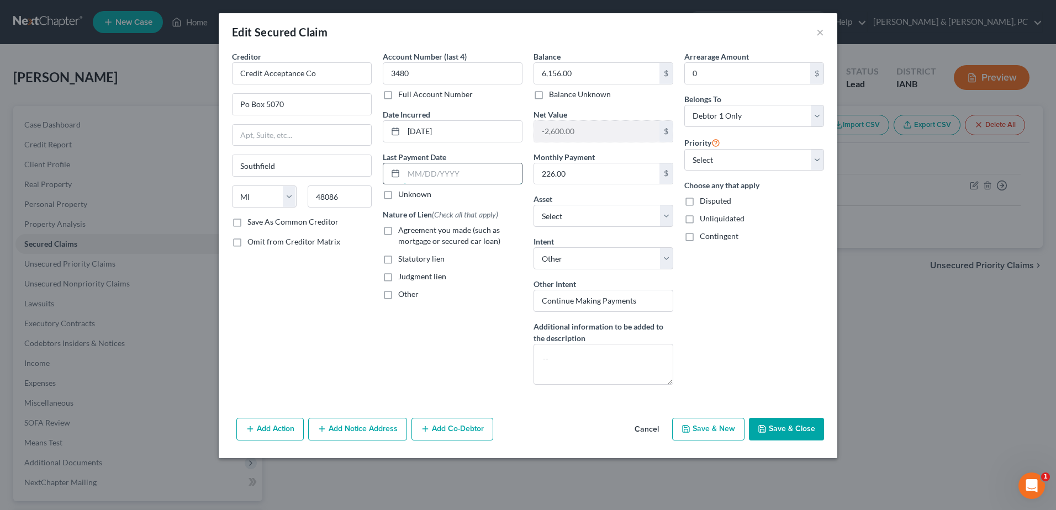
click at [444, 170] on input "text" at bounding box center [463, 174] width 118 height 21
click at [483, 178] on input "[DATE]" at bounding box center [463, 174] width 118 height 21
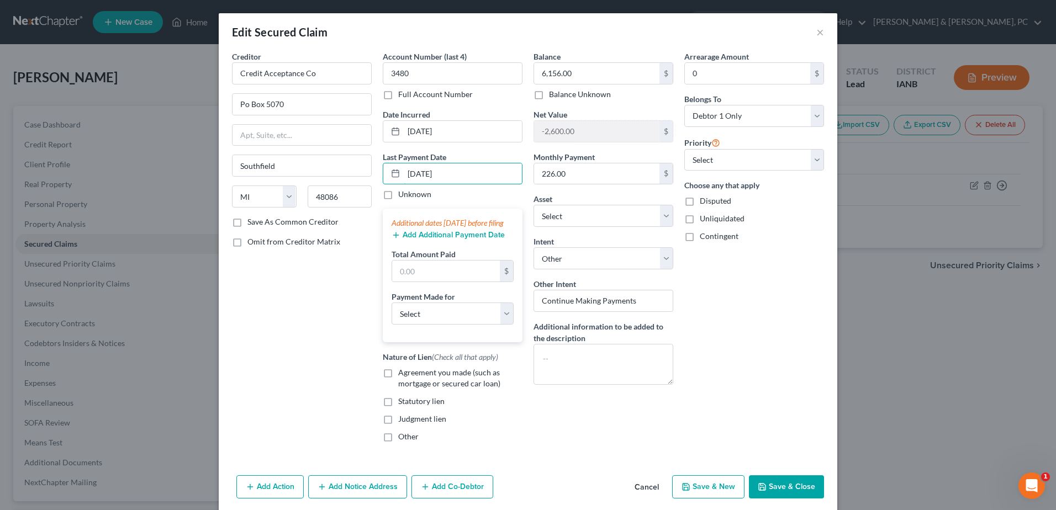
type input "[DATE]"
drag, startPoint x: 434, startPoint y: 249, endPoint x: 420, endPoint y: 280, distance: 33.9
click at [434, 240] on button "Add Additional Payment Date" at bounding box center [448, 235] width 113 height 9
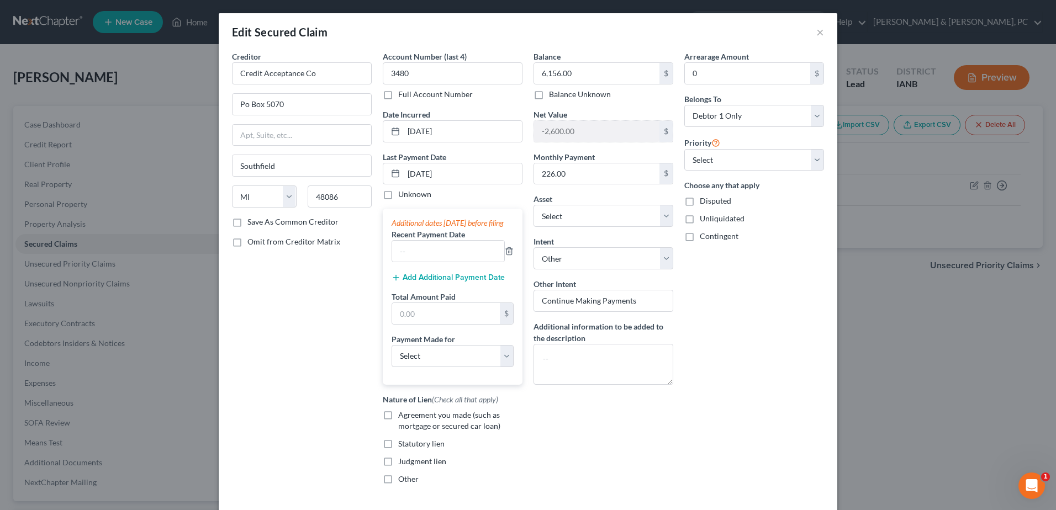
click at [413, 282] on button "Add Additional Payment Date" at bounding box center [448, 277] width 113 height 9
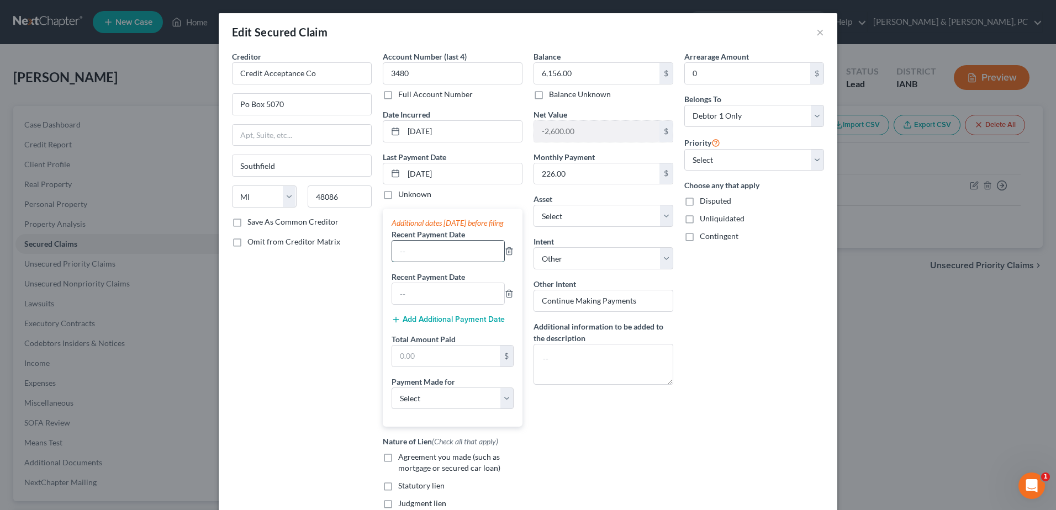
click at [416, 262] on input "text" at bounding box center [448, 251] width 112 height 21
type input "[DATE]"
click at [415, 294] on input "text" at bounding box center [448, 293] width 112 height 21
type input "[DATE]"
click at [421, 367] on input "text" at bounding box center [446, 356] width 108 height 21
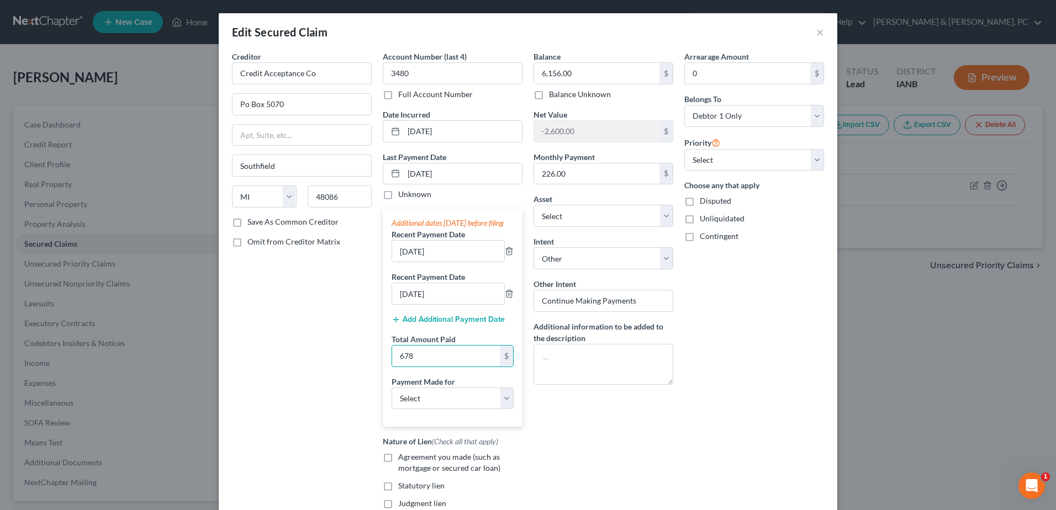
type input "678"
click at [393, 423] on div "Additional dates [DATE] before filing Recent Payment Date [DATE] Recent Payment…" at bounding box center [453, 318] width 140 height 218
click at [397, 410] on select "Select Car Credit Card Loan Repayment Mortgage Other Suppliers Or Vendors" at bounding box center [453, 399] width 122 height 22
select select "0"
click at [392, 398] on select "Select Car Credit Card Loan Repayment Mortgage Other Suppliers Or Vendors" at bounding box center [453, 399] width 122 height 22
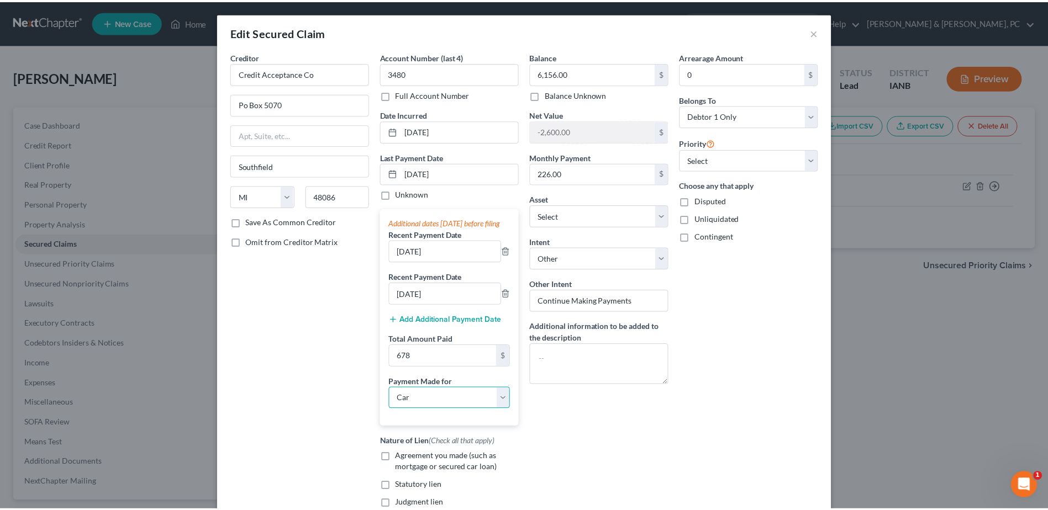
scroll to position [115, 0]
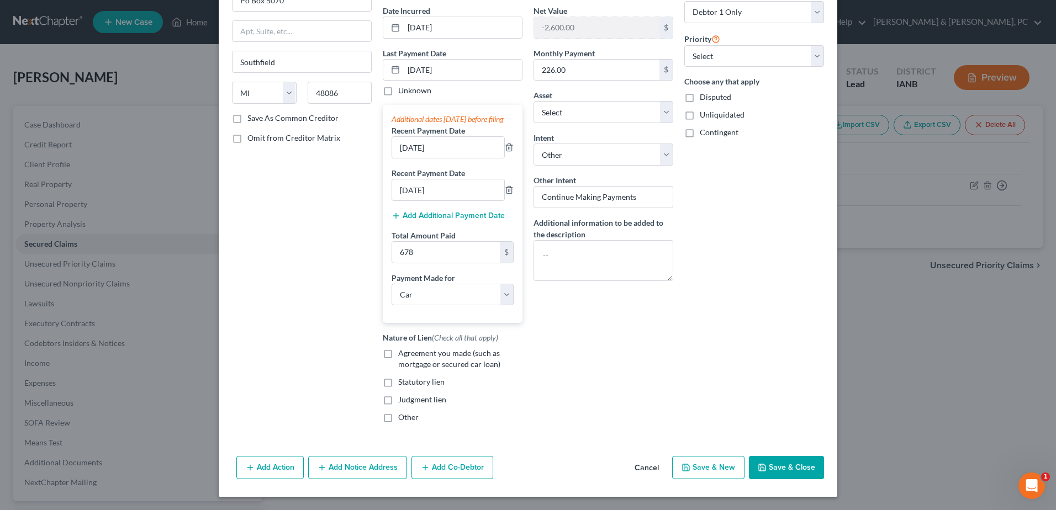
click at [792, 471] on button "Save & Close" at bounding box center [786, 467] width 75 height 23
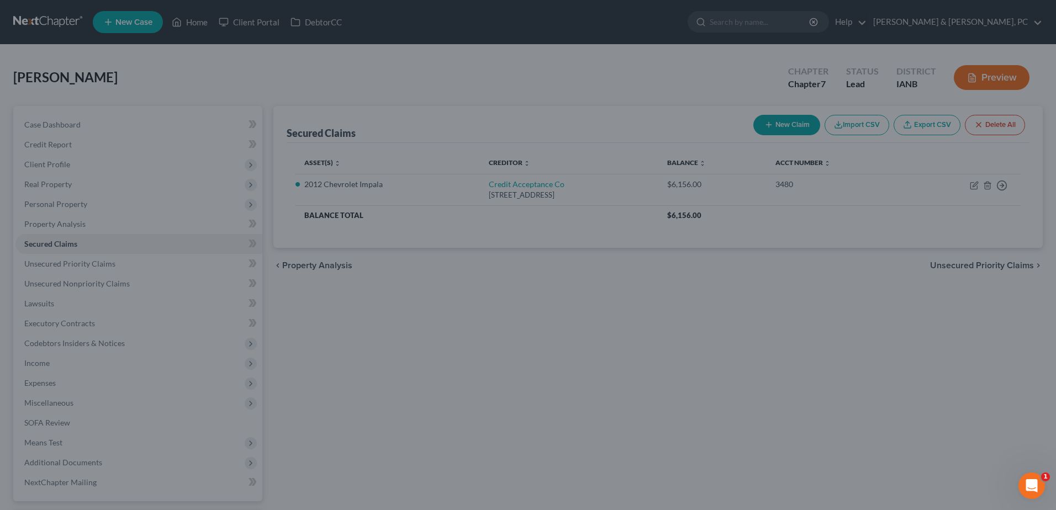
select select "3"
type input "678.00"
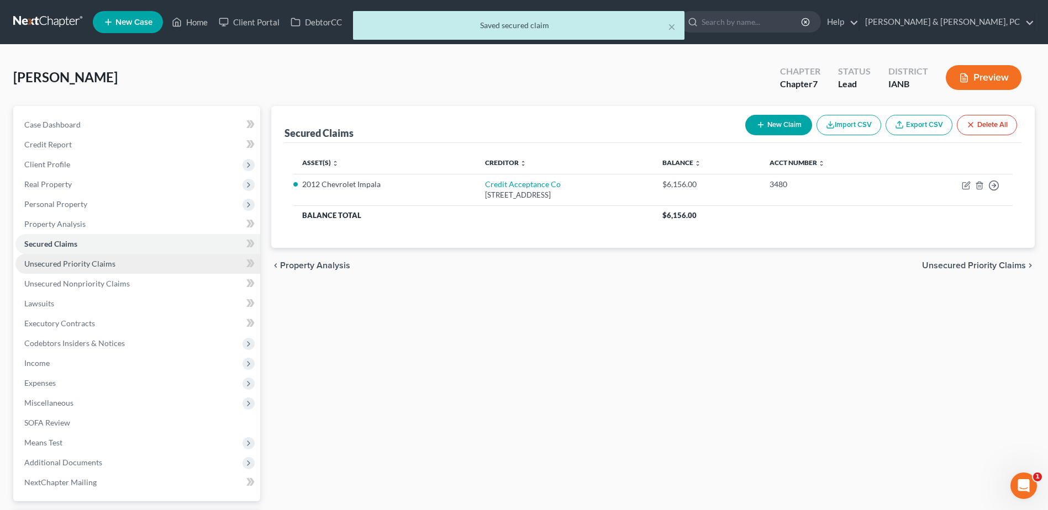
click at [120, 264] on link "Unsecured Priority Claims" at bounding box center [137, 264] width 245 height 20
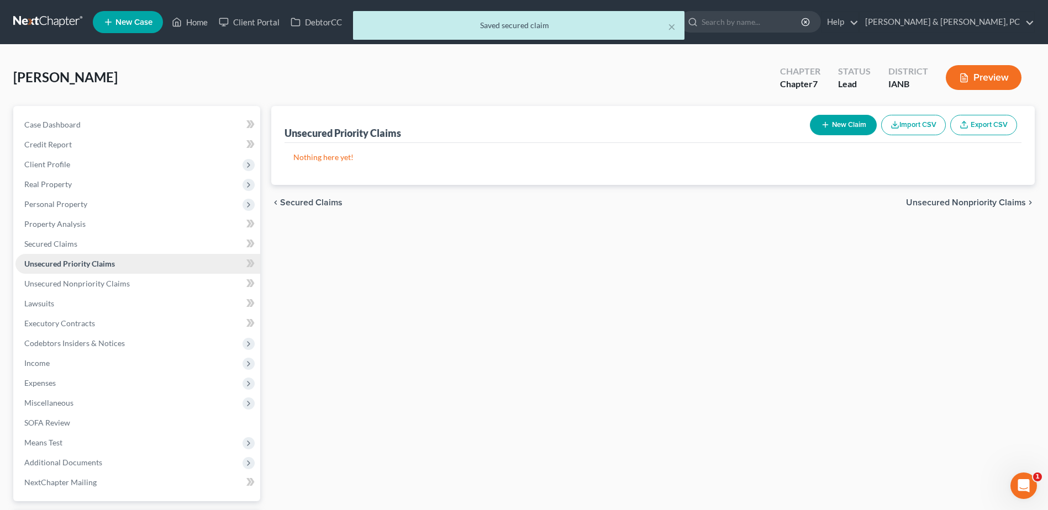
click at [122, 273] on link "Unsecured Priority Claims" at bounding box center [137, 264] width 245 height 20
click at [122, 279] on span "Unsecured Nonpriority Claims" at bounding box center [77, 283] width 106 height 9
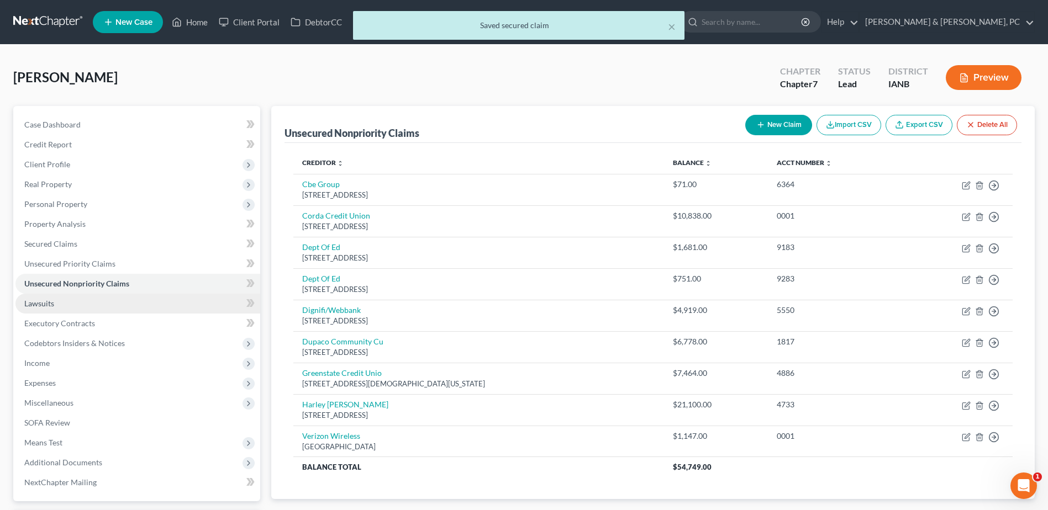
click at [108, 310] on link "Lawsuits" at bounding box center [137, 304] width 245 height 20
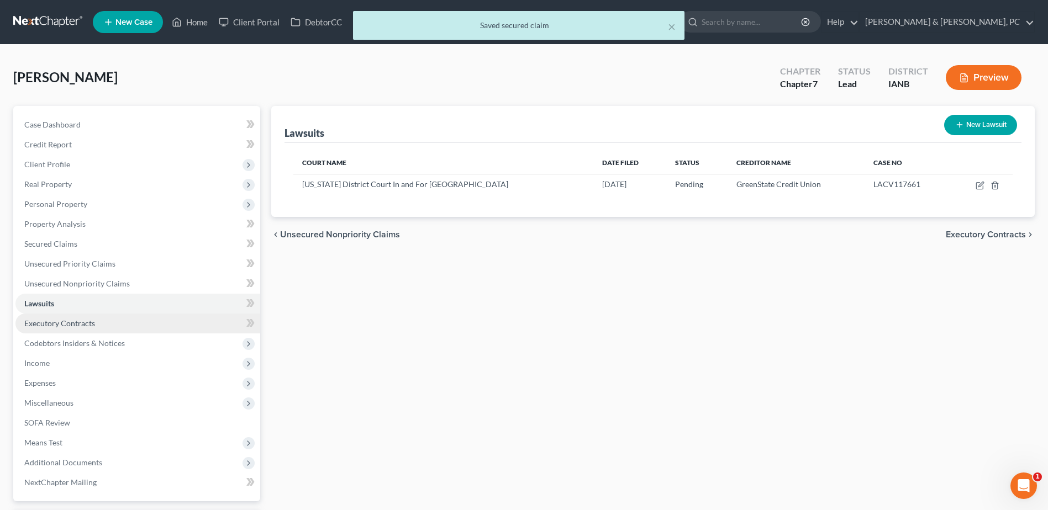
click at [102, 324] on link "Executory Contracts" at bounding box center [137, 324] width 245 height 20
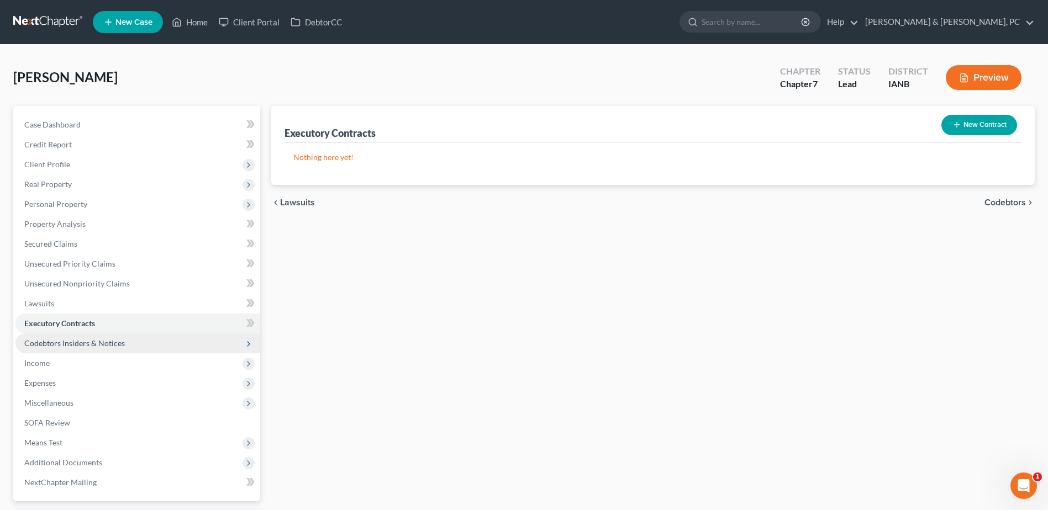
click at [100, 346] on span "Codebtors Insiders & Notices" at bounding box center [74, 343] width 101 height 9
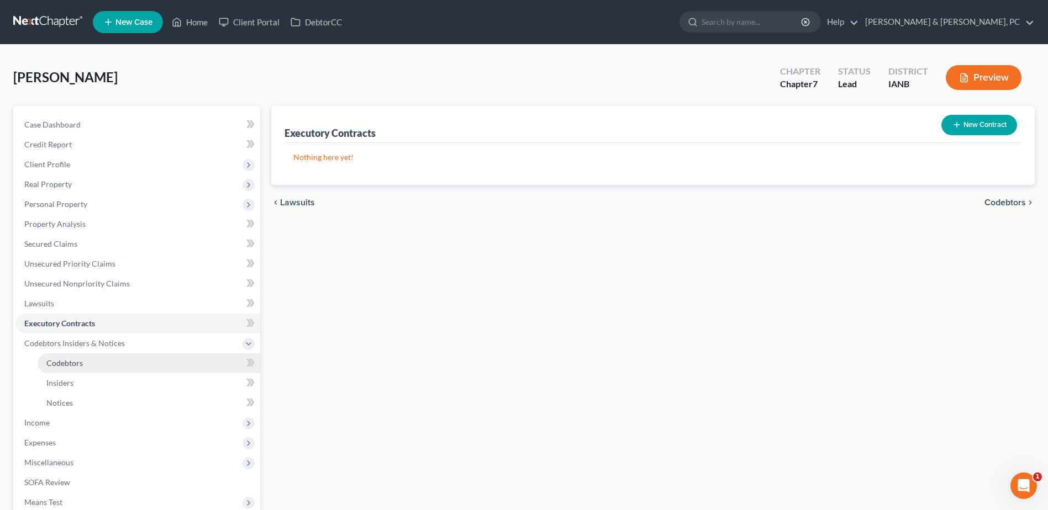
click at [99, 363] on link "Codebtors" at bounding box center [149, 364] width 223 height 20
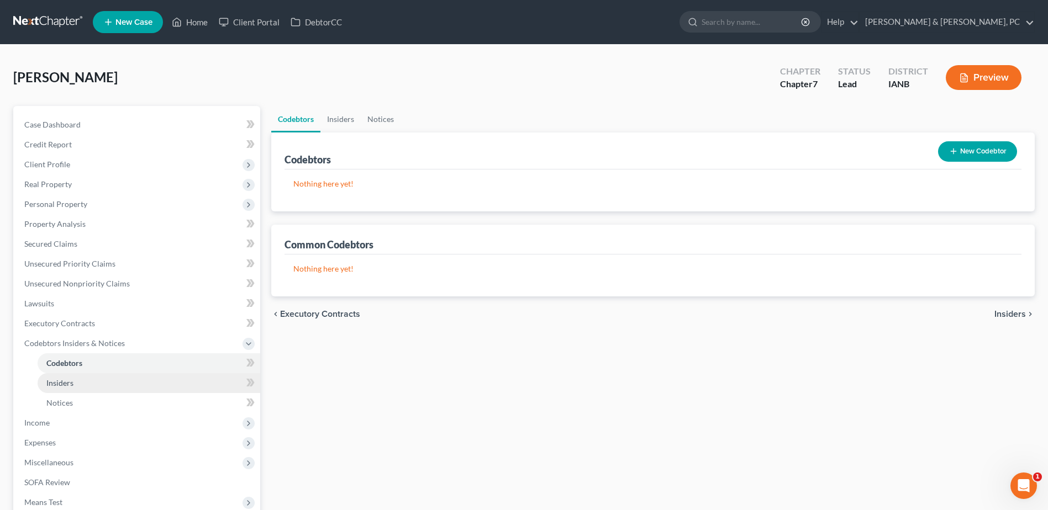
click at [93, 380] on link "Insiders" at bounding box center [149, 383] width 223 height 20
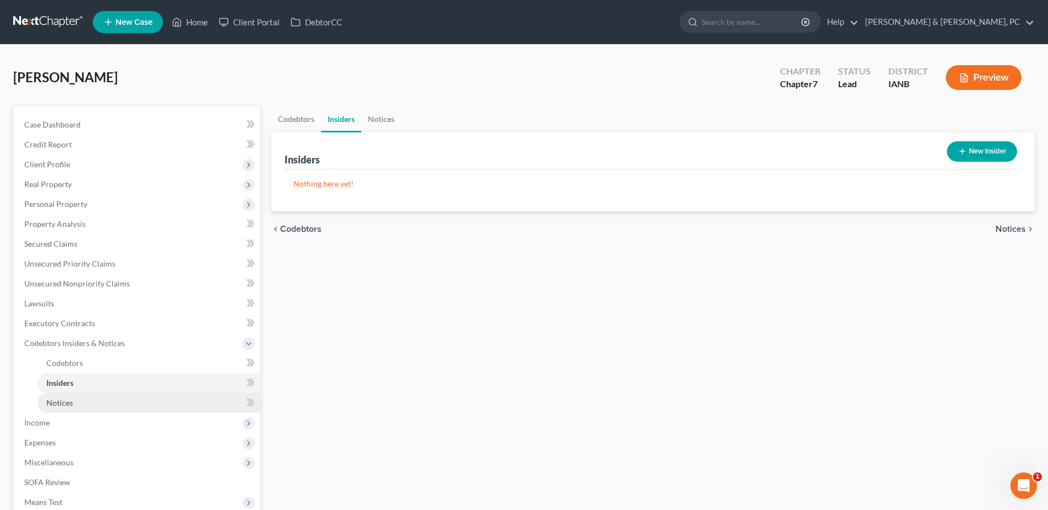
click at [91, 398] on link "Notices" at bounding box center [149, 403] width 223 height 20
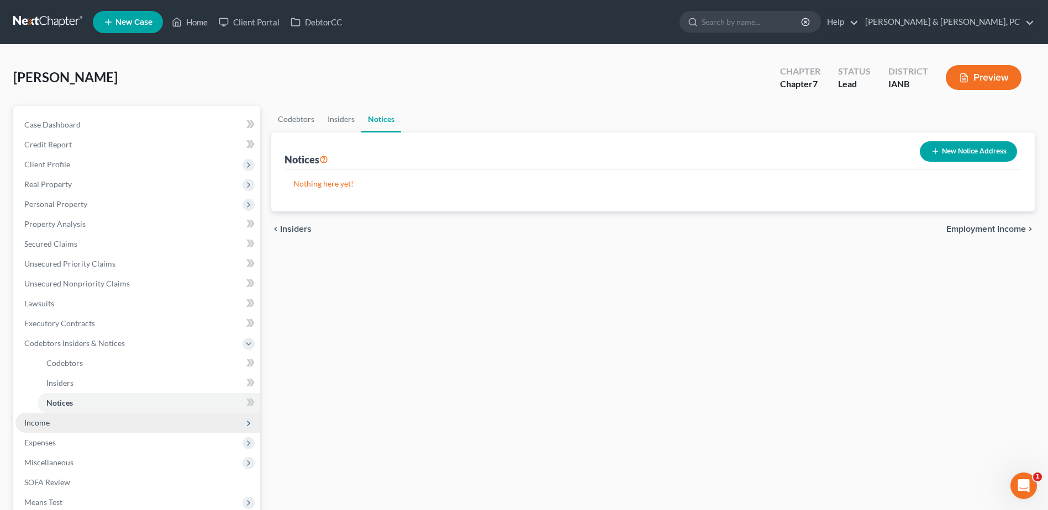
click at [71, 424] on span "Income" at bounding box center [137, 423] width 245 height 20
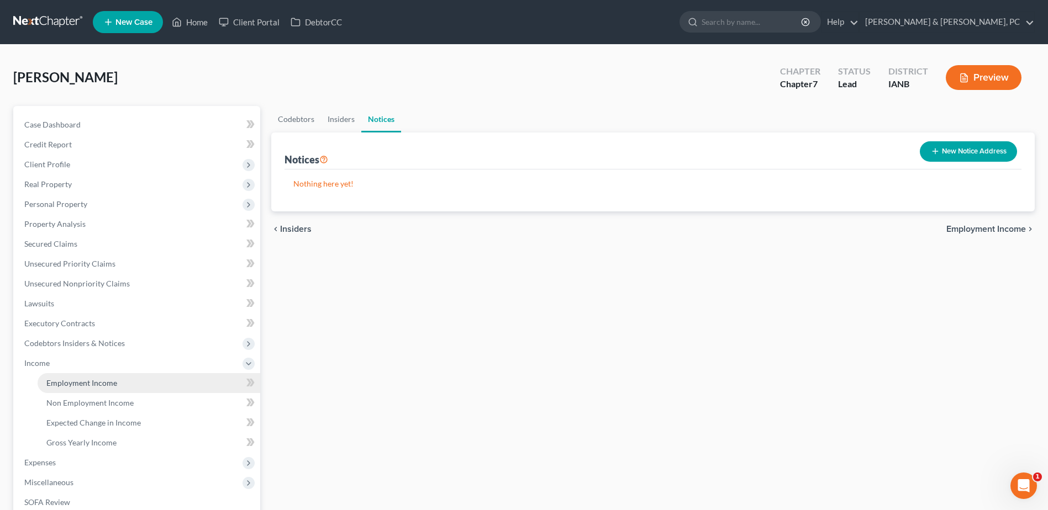
click at [87, 387] on span "Employment Income" at bounding box center [81, 382] width 71 height 9
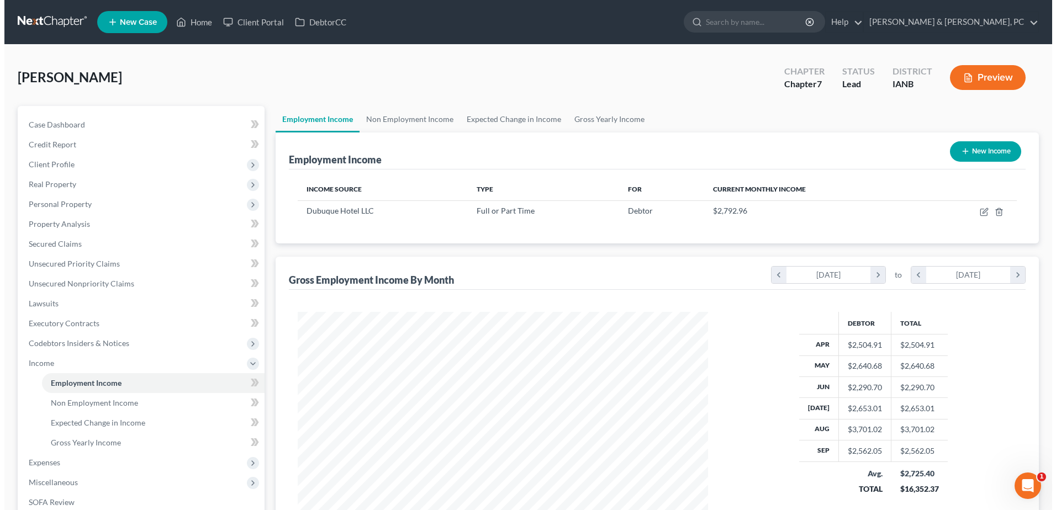
scroll to position [205, 432]
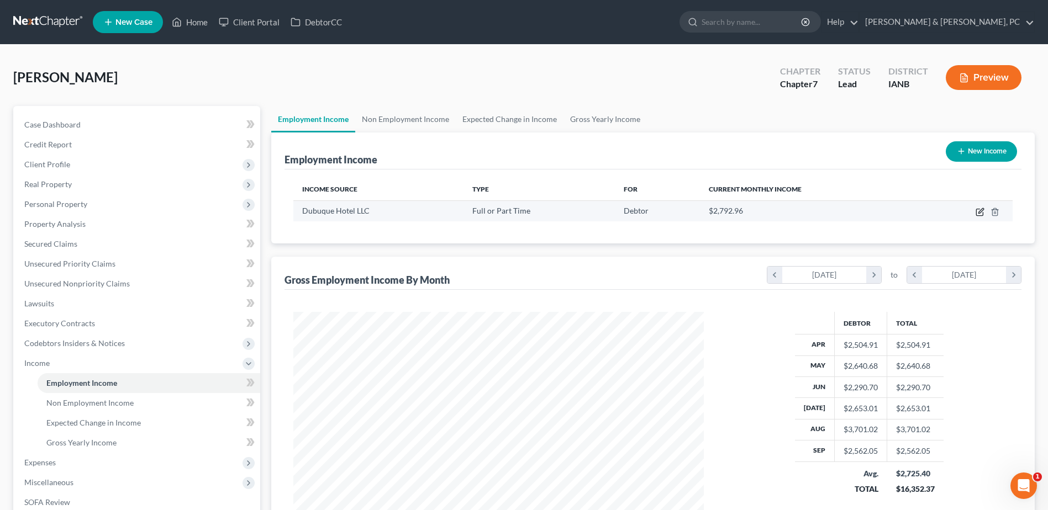
click at [980, 212] on icon "button" at bounding box center [980, 210] width 5 height 5
select select "0"
select select "16"
select select "2"
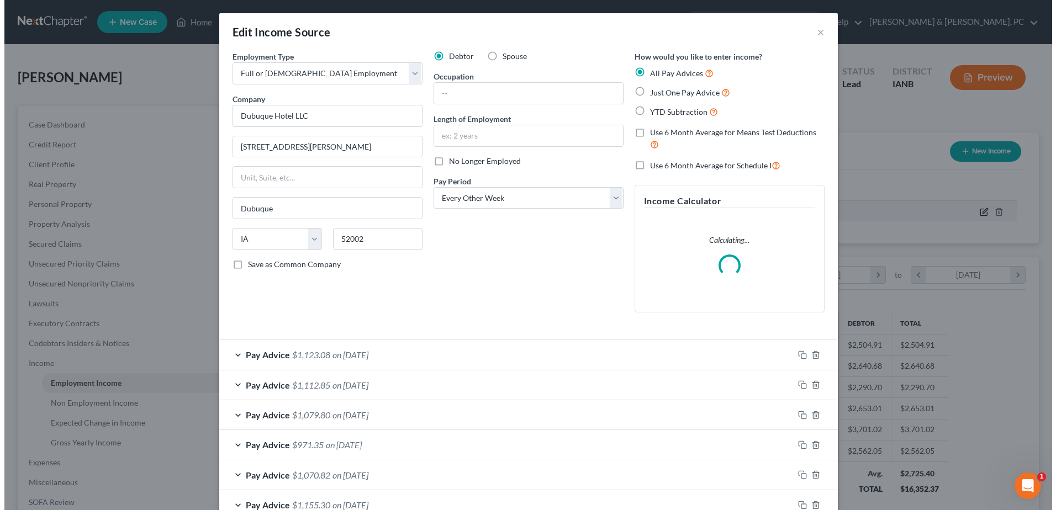
scroll to position [207, 436]
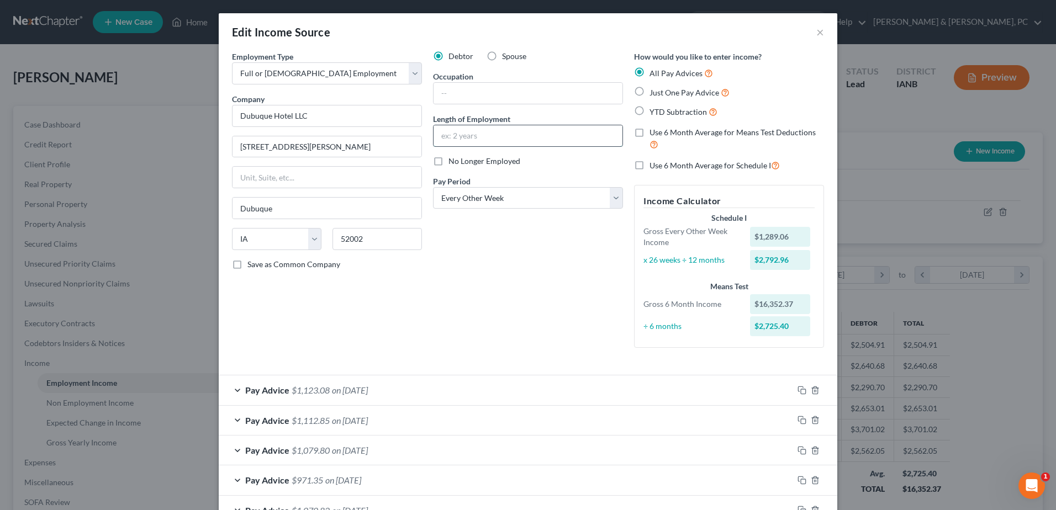
click at [485, 136] on input "text" at bounding box center [528, 135] width 189 height 21
type input "1.5 Years"
click at [471, 76] on div "Occupation" at bounding box center [528, 88] width 190 height 34
click at [467, 82] on label "Occupation" at bounding box center [453, 77] width 40 height 12
click at [466, 88] on input "text" at bounding box center [528, 93] width 189 height 21
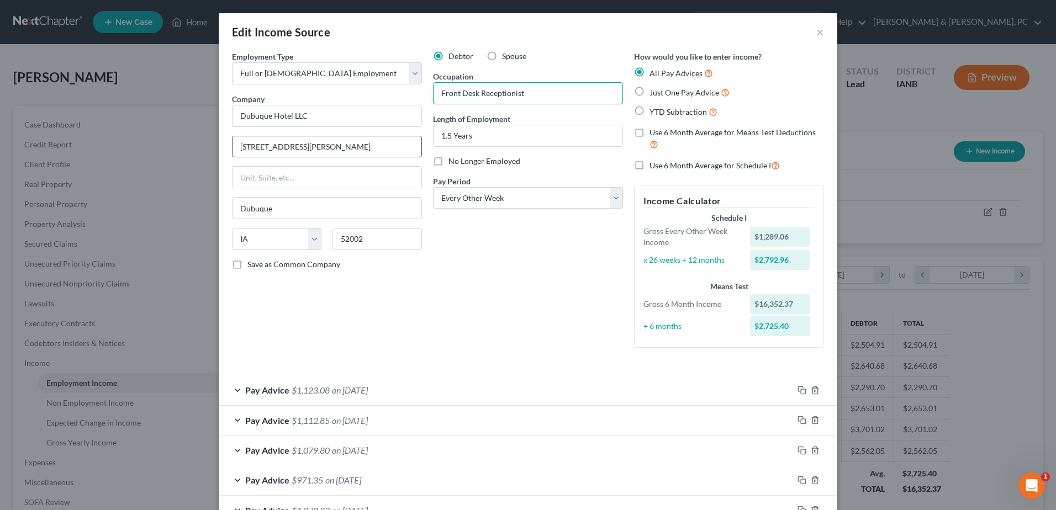
type input "Front Desk Receptionist"
click at [273, 140] on input "[STREET_ADDRESS][PERSON_NAME]" at bounding box center [327, 146] width 189 height 21
type input "[STREET_ADDRESS]"
click at [338, 115] on input "Dubuque Hotel LLC" at bounding box center [327, 116] width 190 height 22
drag, startPoint x: 338, startPoint y: 114, endPoint x: 196, endPoint y: 132, distance: 143.2
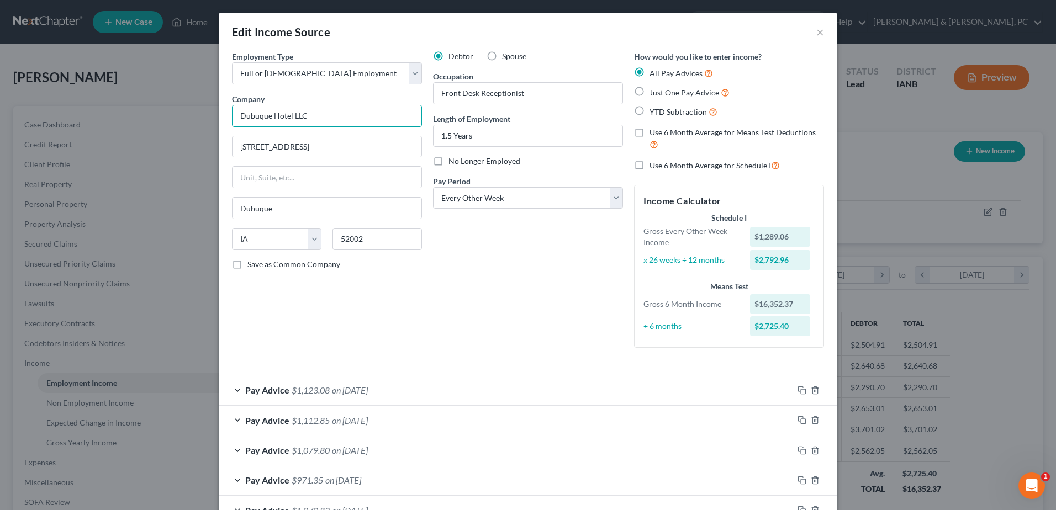
click at [196, 132] on div "Edit Income Source × Employment Type * Select Full or [DEMOGRAPHIC_DATA] Employ…" at bounding box center [528, 255] width 1056 height 510
click at [486, 275] on div "Debtor Spouse Occupation Front Desk Receptionist Length of Employment 1.5 Years…" at bounding box center [528, 204] width 201 height 306
type input "Holiday Inn Express & Suites"
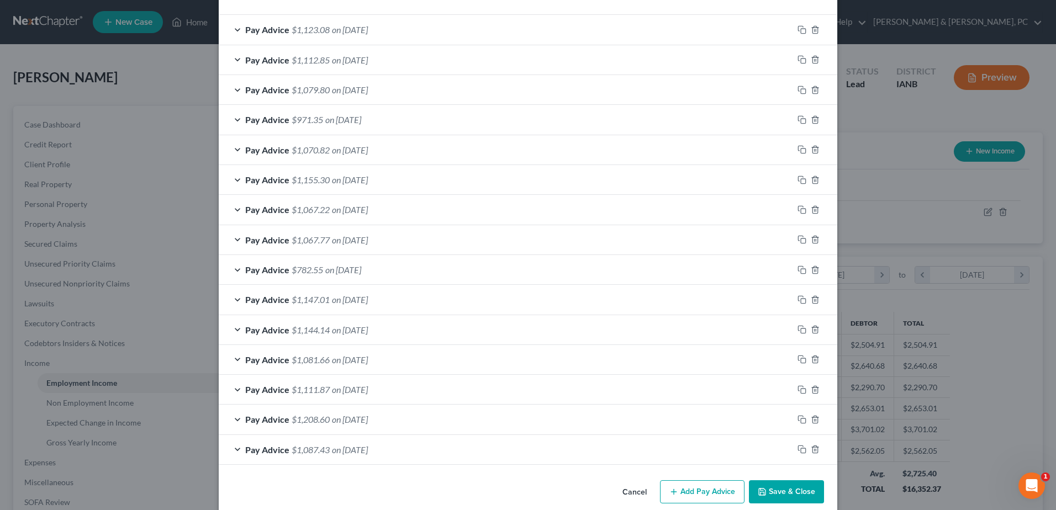
scroll to position [376, 0]
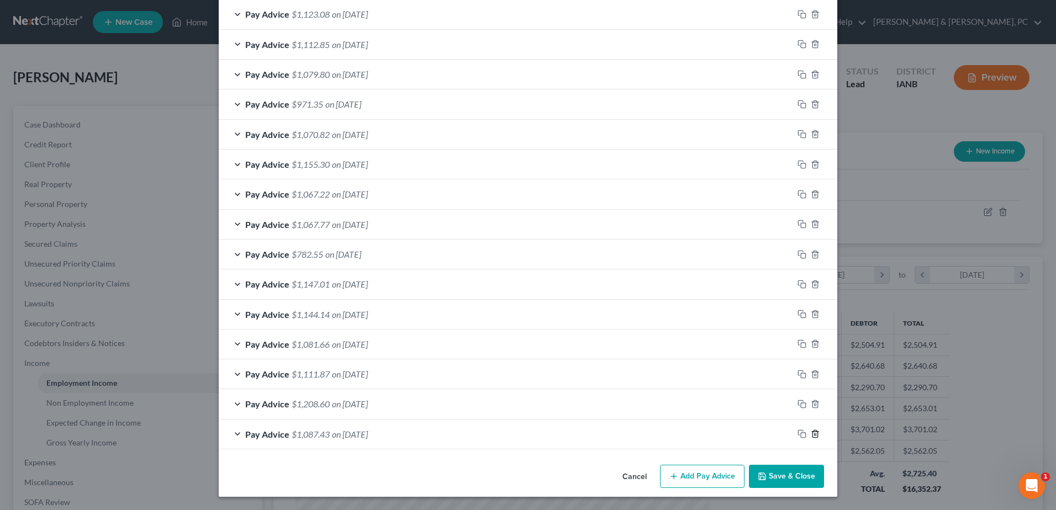
click at [816, 434] on line "button" at bounding box center [816, 435] width 0 height 2
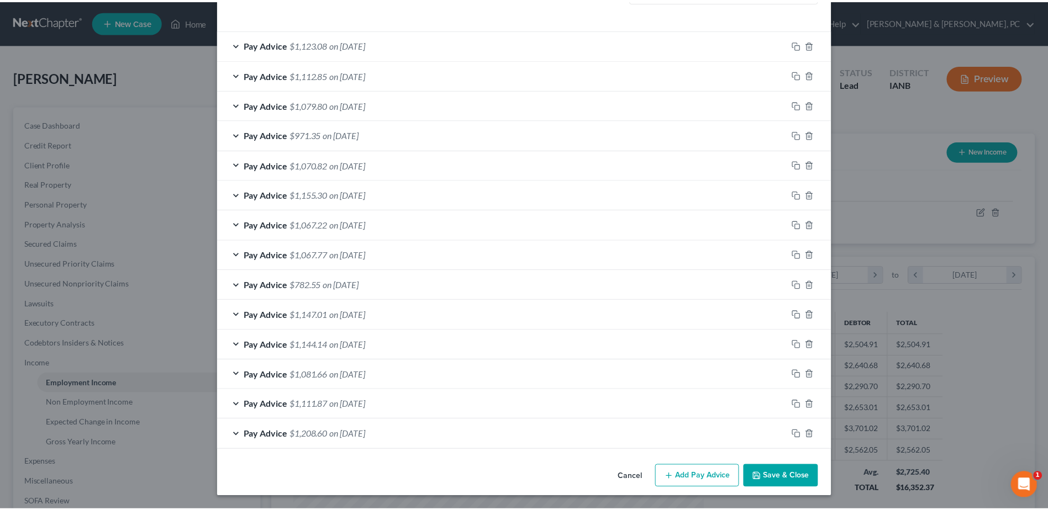
scroll to position [346, 0]
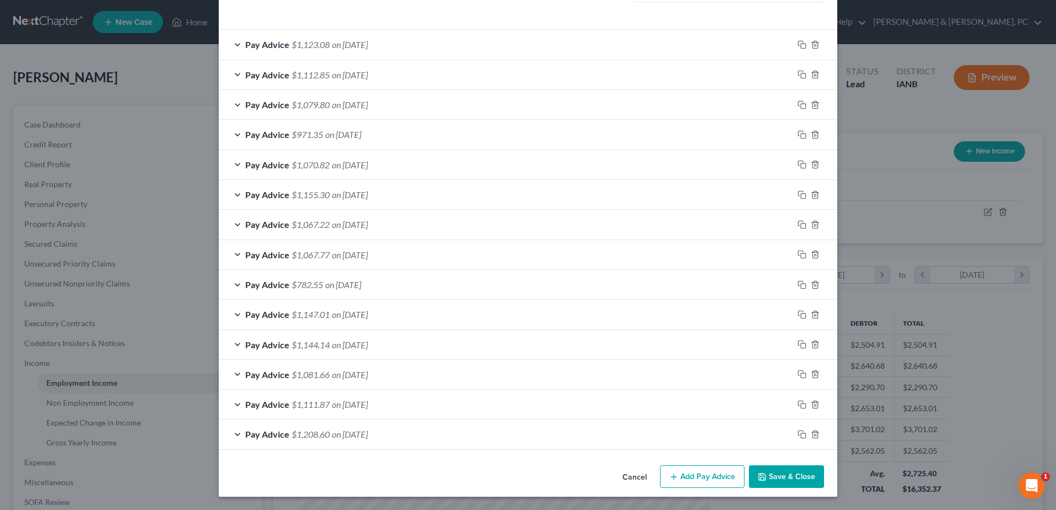
click at [794, 466] on button "Save & Close" at bounding box center [786, 477] width 75 height 23
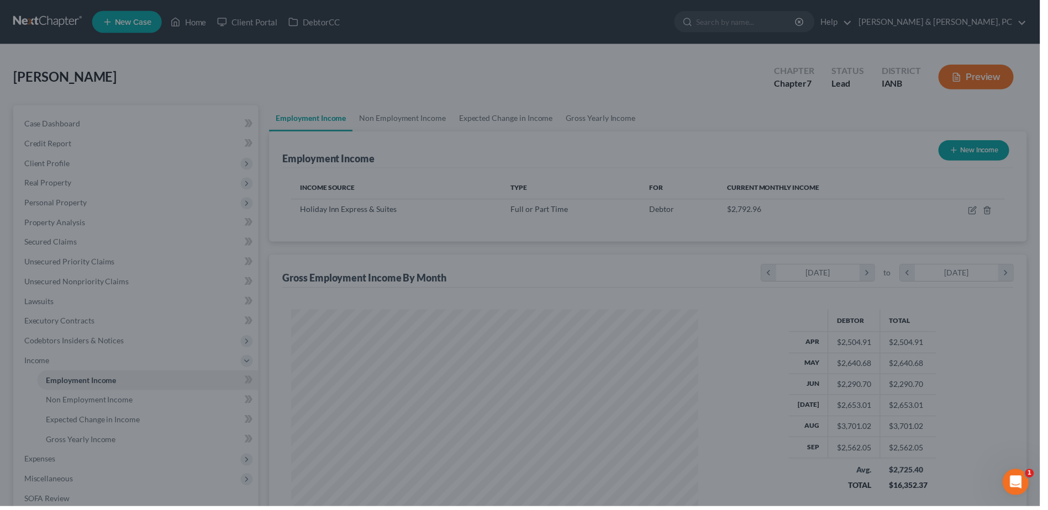
scroll to position [552264, 552036]
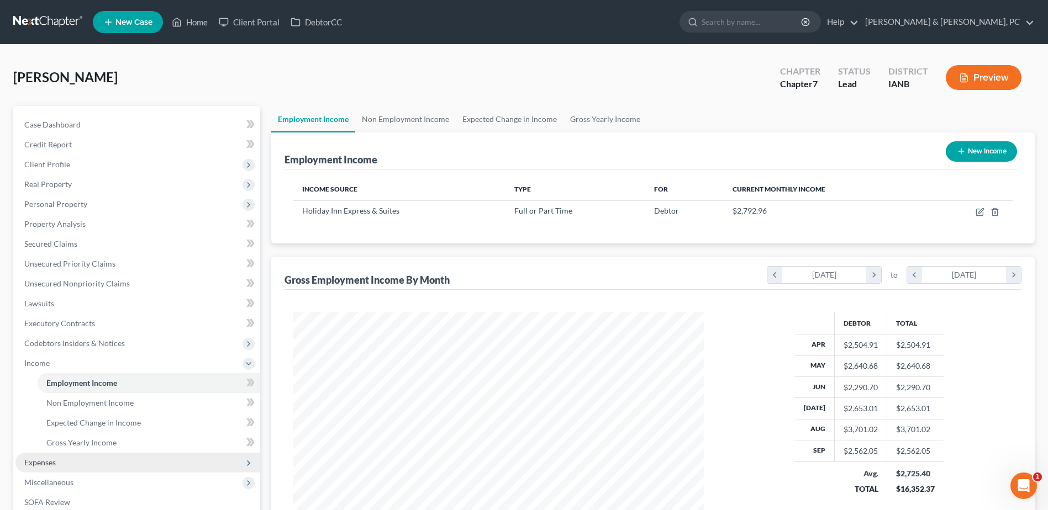
click at [74, 460] on span "Expenses" at bounding box center [137, 463] width 245 height 20
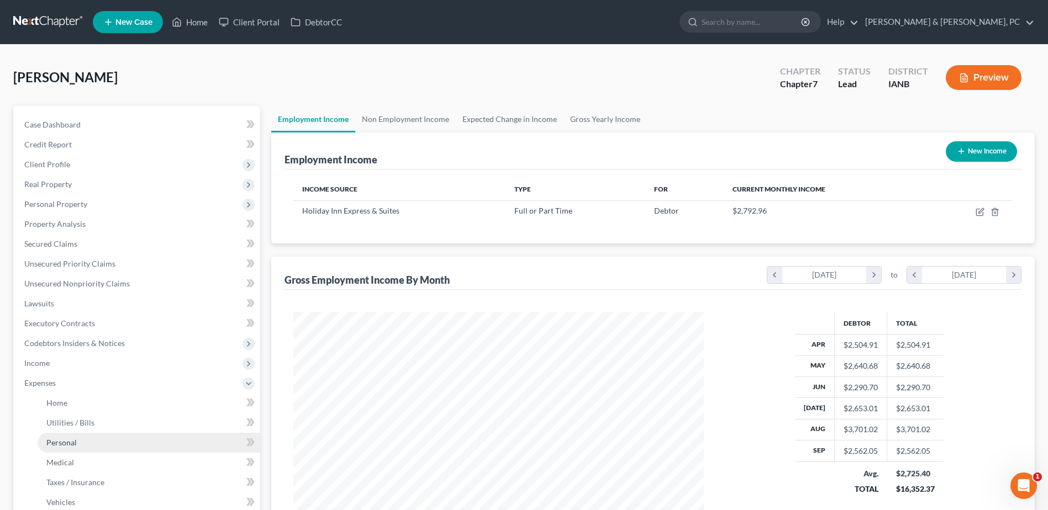
click at [79, 451] on link "Personal" at bounding box center [149, 443] width 223 height 20
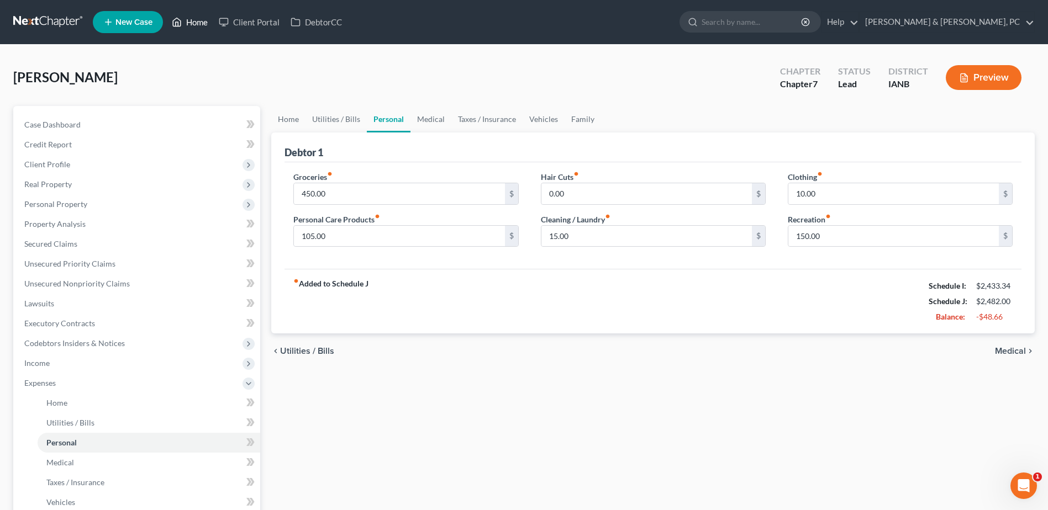
click at [201, 28] on link "Home" at bounding box center [189, 22] width 47 height 20
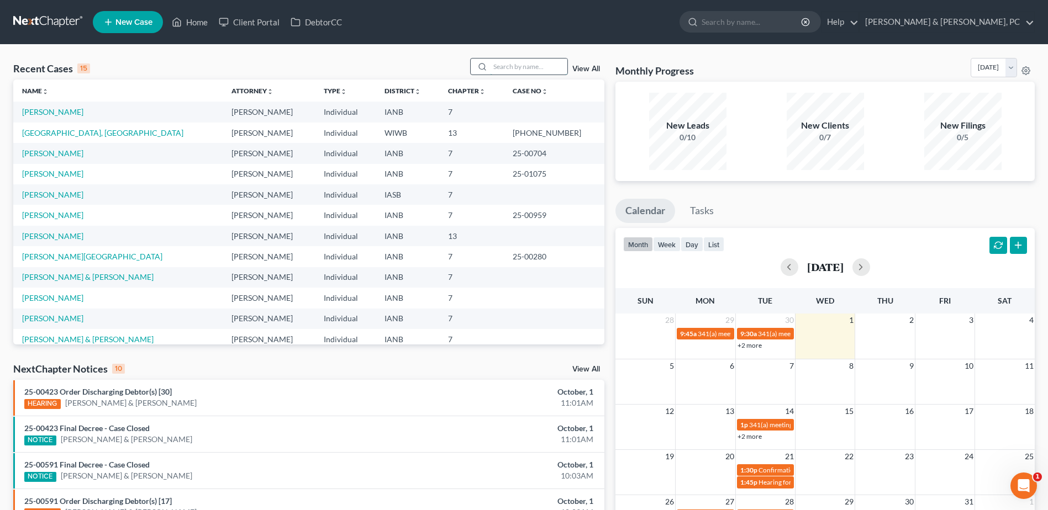
click at [538, 69] on input "search" at bounding box center [528, 67] width 77 height 16
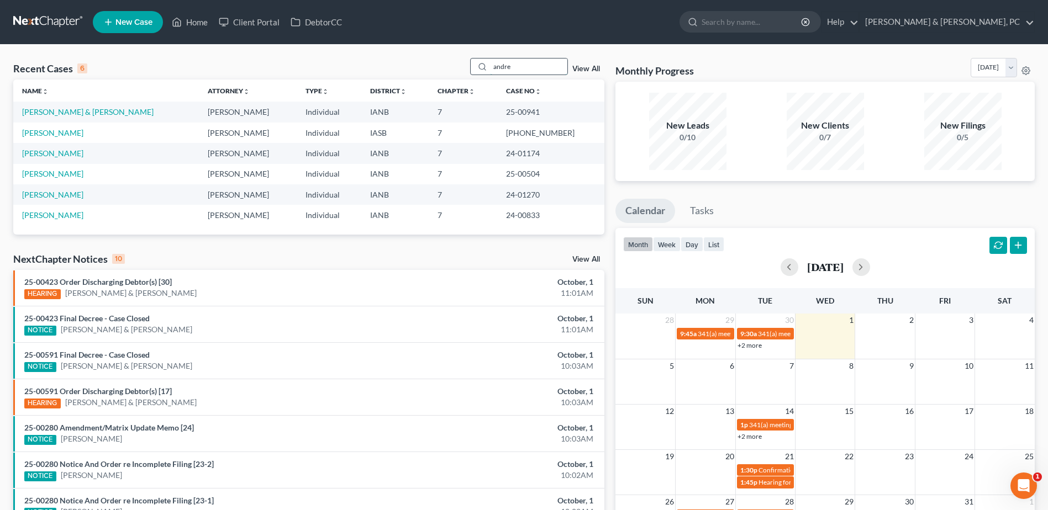
click at [551, 69] on input "andre" at bounding box center [528, 67] width 77 height 16
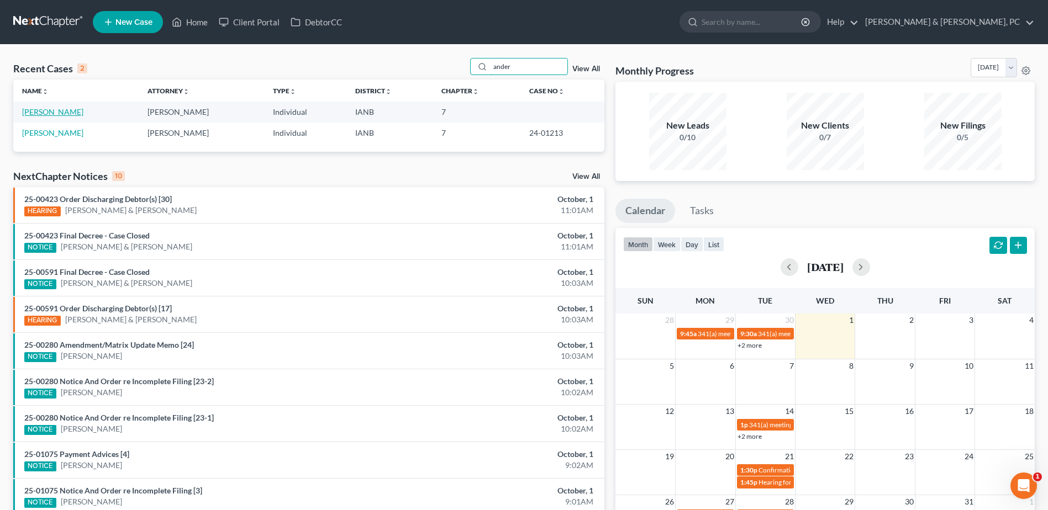
type input "ander"
click at [70, 114] on link "[PERSON_NAME]" at bounding box center [52, 111] width 61 height 9
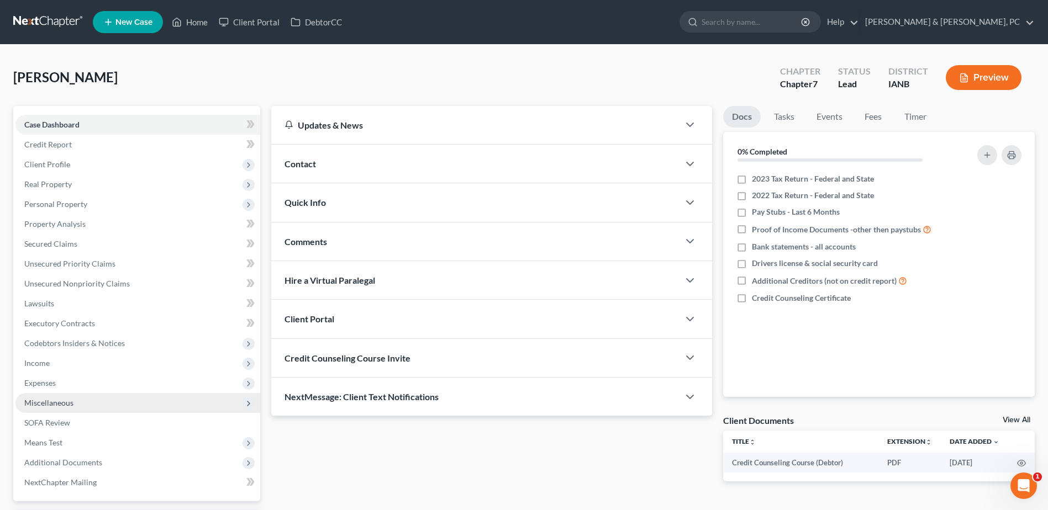
click at [60, 399] on span "Miscellaneous" at bounding box center [48, 402] width 49 height 9
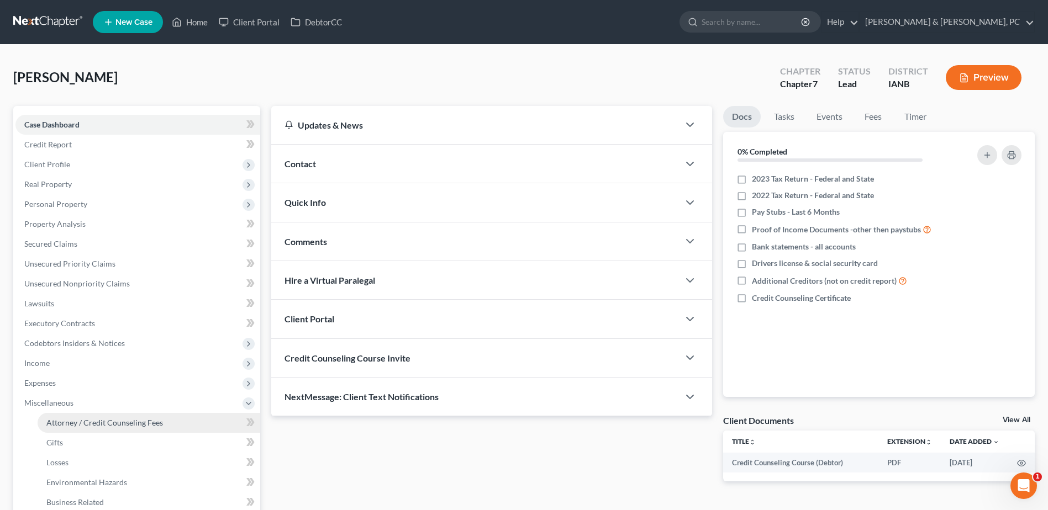
click at [70, 428] on link "Attorney / Credit Counseling Fees" at bounding box center [149, 423] width 223 height 20
select select "0"
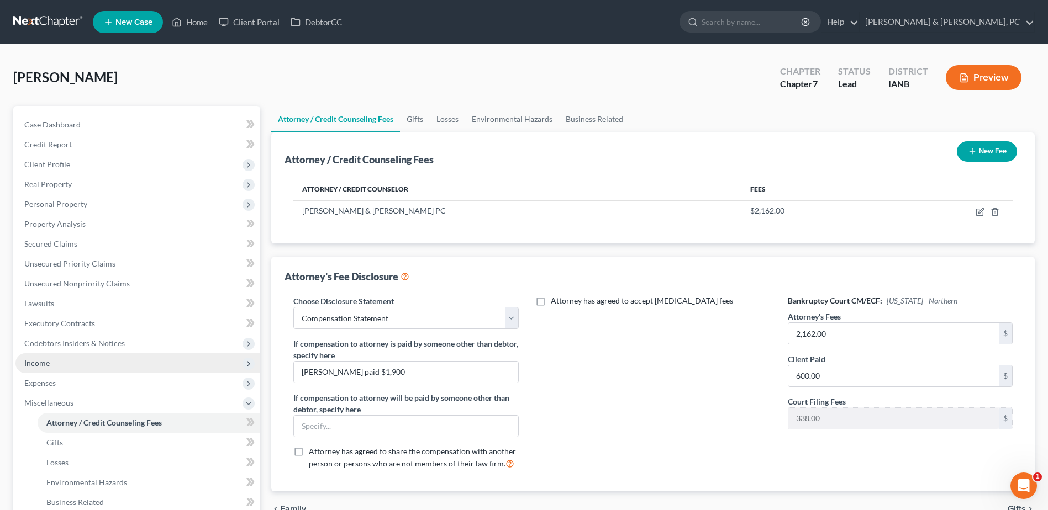
click at [100, 359] on span "Income" at bounding box center [137, 364] width 245 height 20
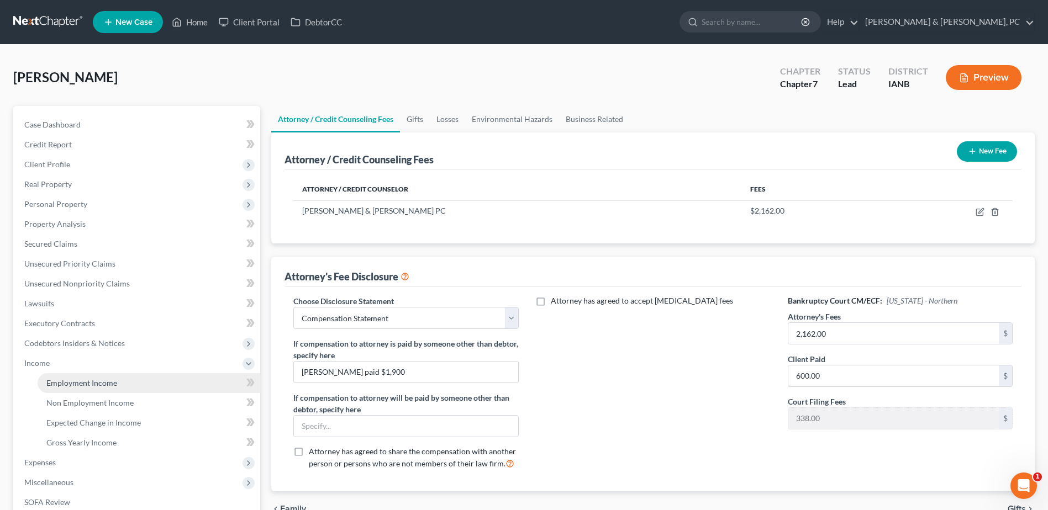
click at [89, 386] on span "Employment Income" at bounding box center [81, 382] width 71 height 9
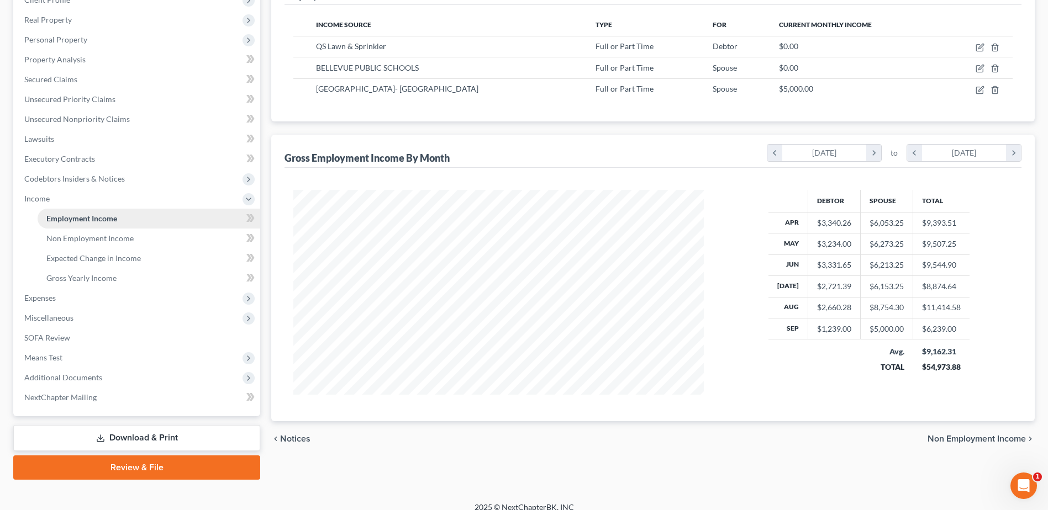
scroll to position [166, 0]
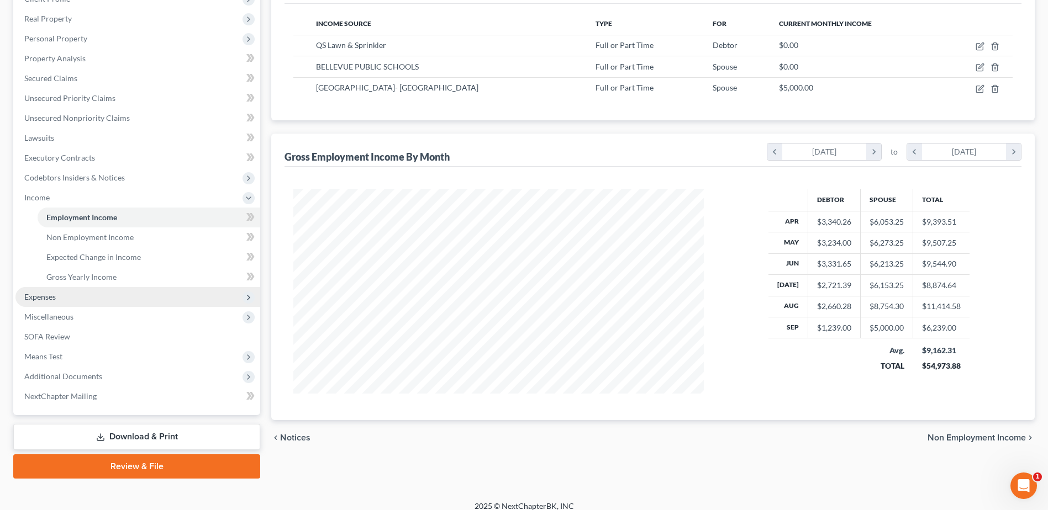
click at [57, 295] on span "Expenses" at bounding box center [137, 297] width 245 height 20
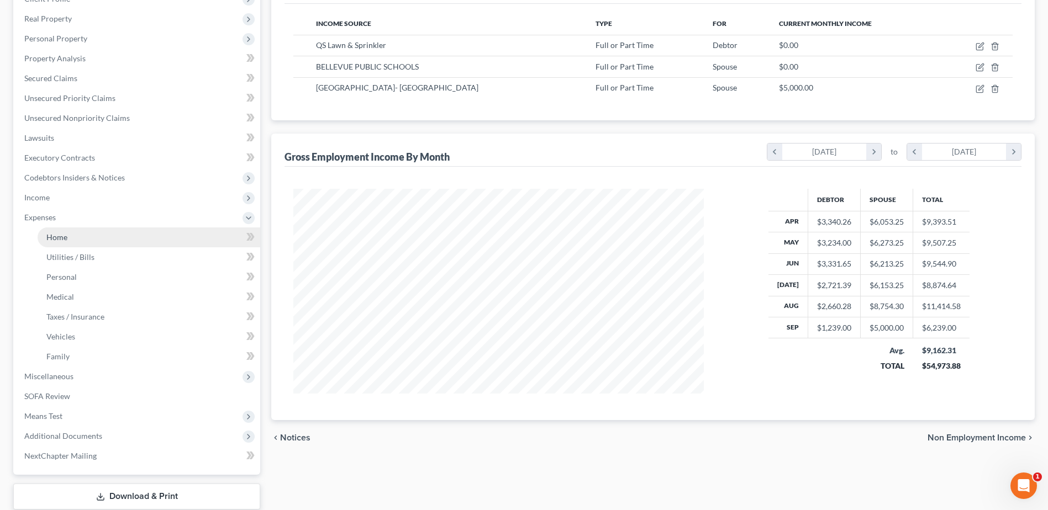
click at [57, 243] on link "Home" at bounding box center [149, 238] width 223 height 20
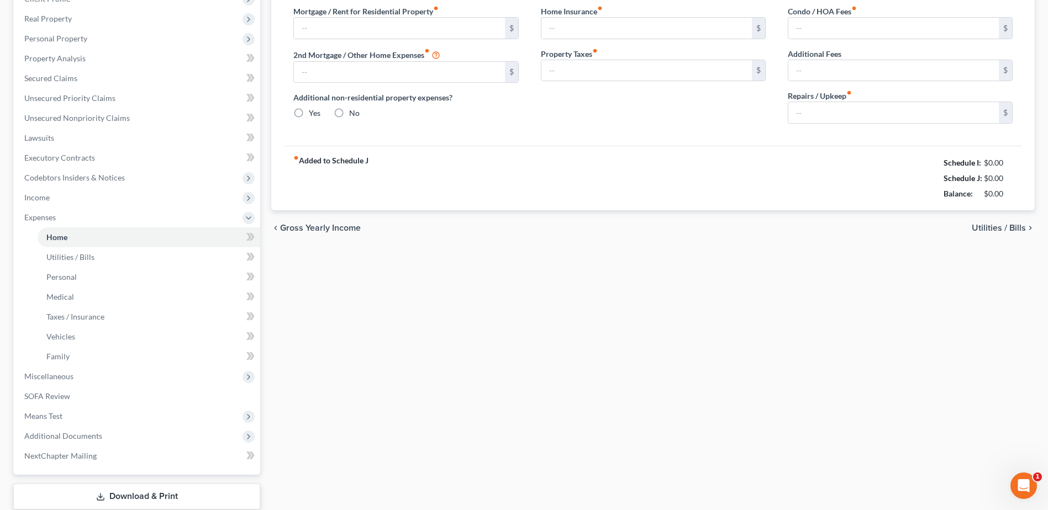
type input "600.00"
type input "0.00"
radio input "true"
type input "0.00"
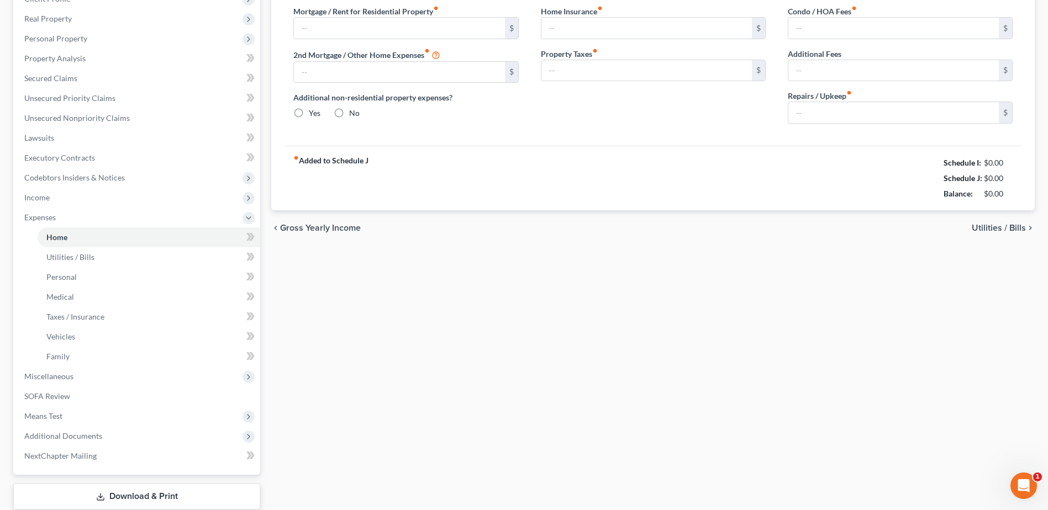
type input "0.00"
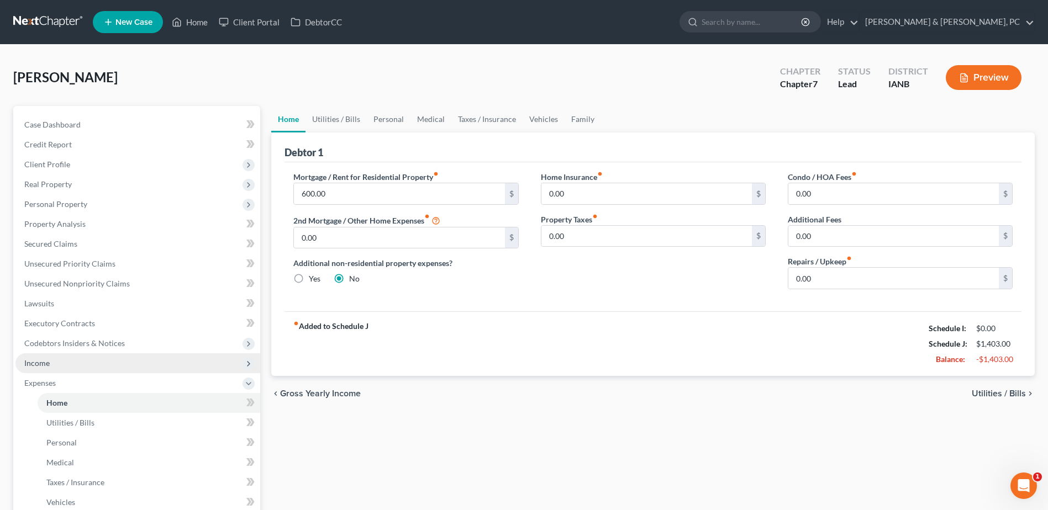
click at [48, 363] on span "Income" at bounding box center [36, 363] width 25 height 9
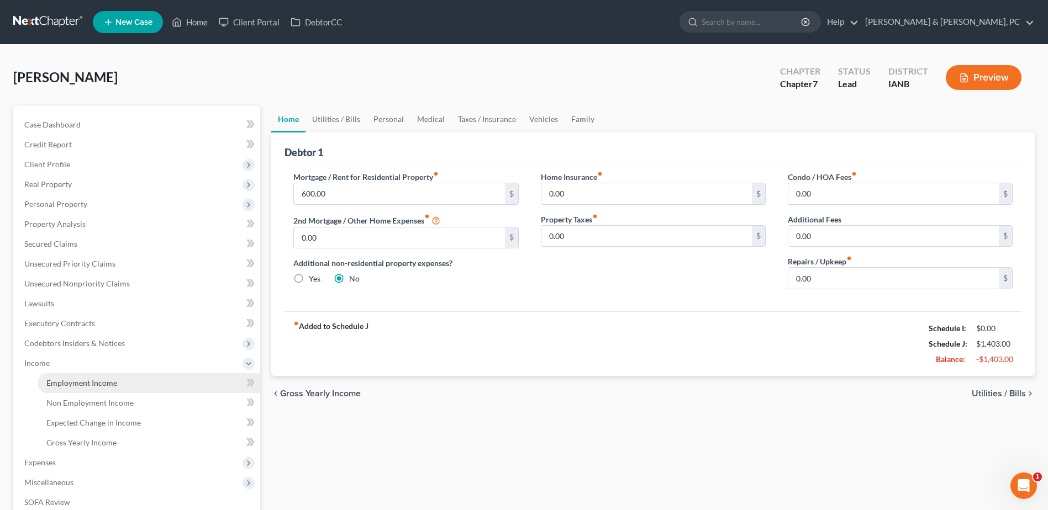
click at [83, 380] on span "Employment Income" at bounding box center [81, 382] width 71 height 9
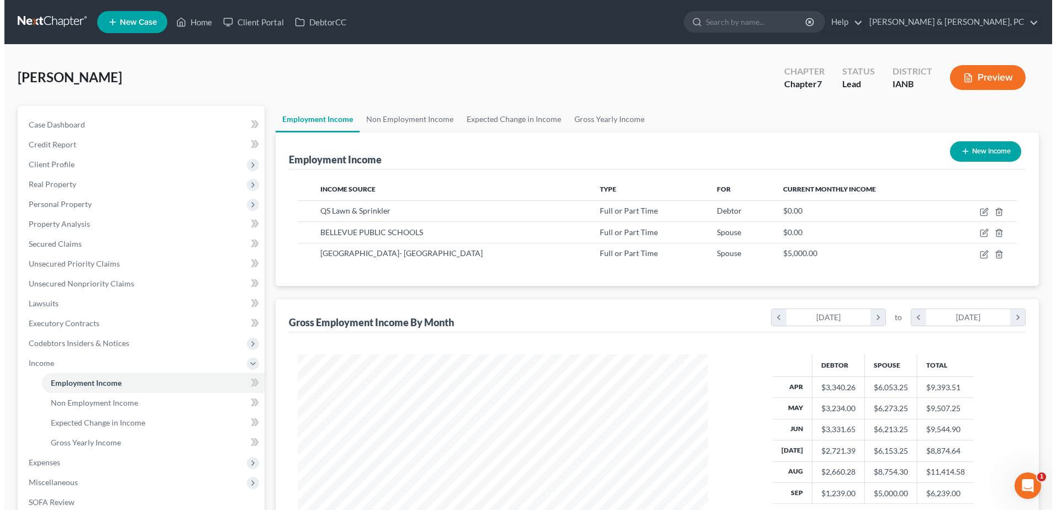
scroll to position [205, 432]
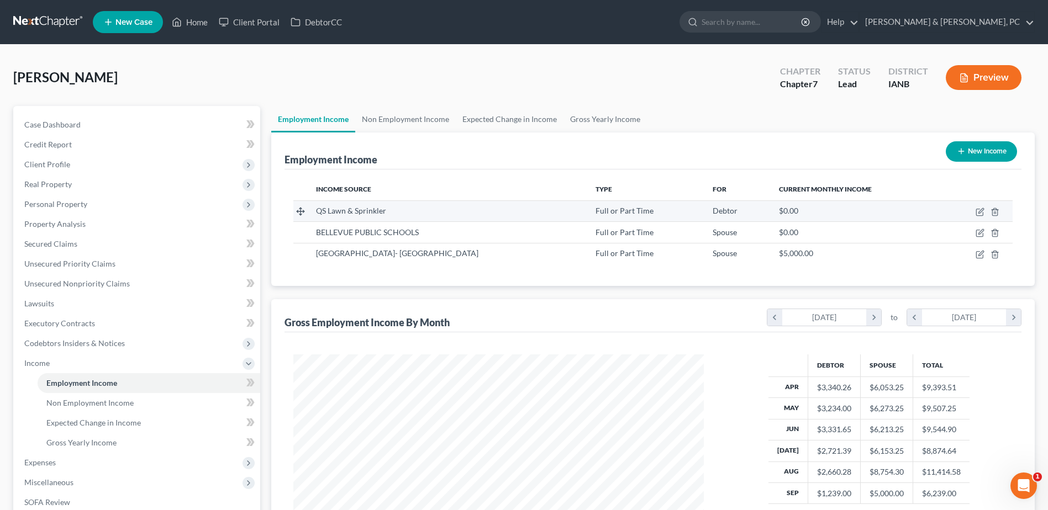
click at [986, 214] on td at bounding box center [976, 211] width 71 height 21
click at [981, 214] on icon "button" at bounding box center [980, 212] width 9 height 9
select select "0"
select select "16"
select select "2"
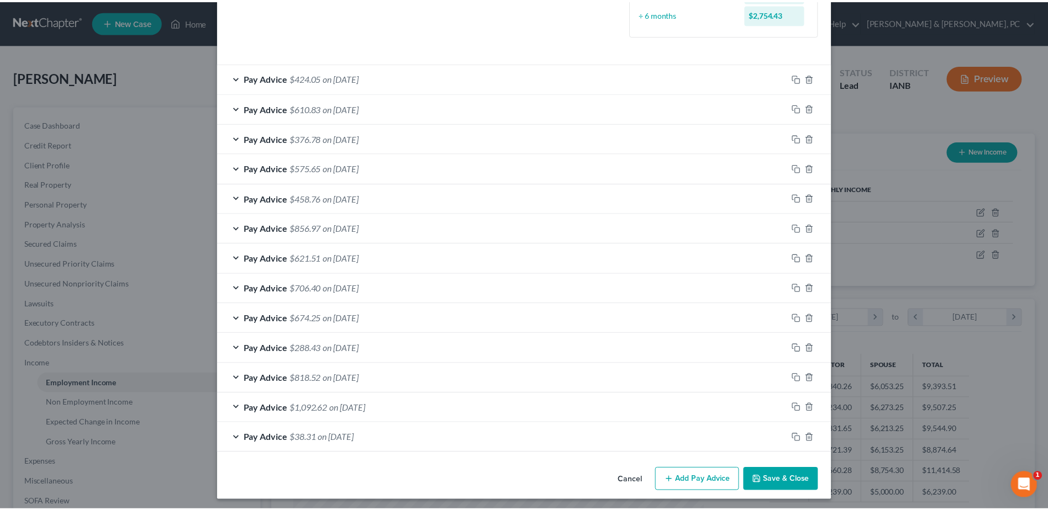
scroll to position [316, 0]
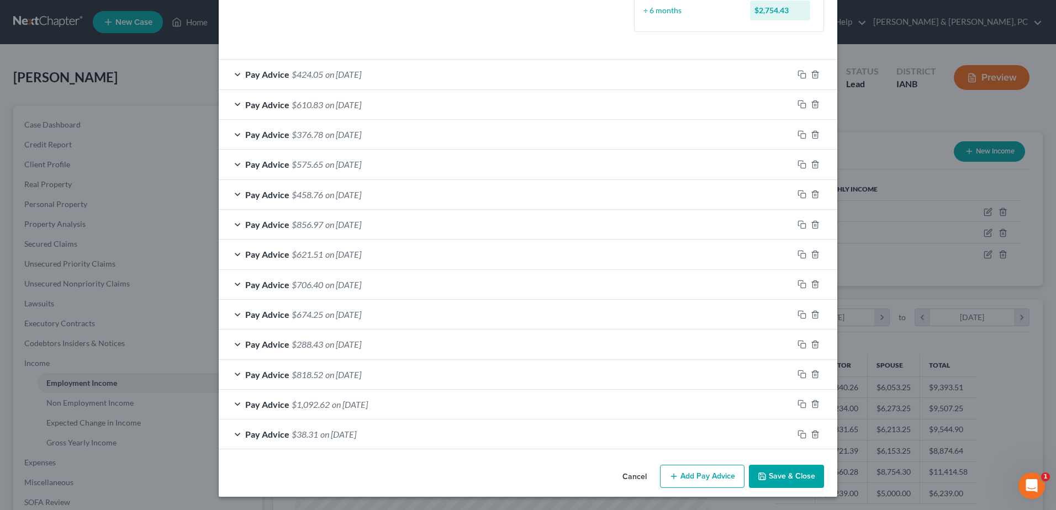
click at [789, 468] on button "Save & Close" at bounding box center [786, 476] width 75 height 23
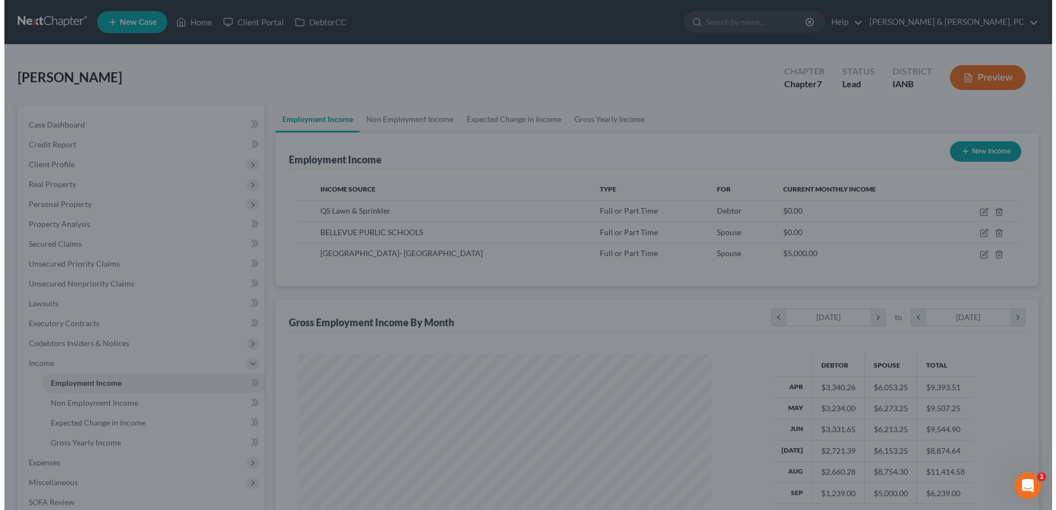
scroll to position [552264, 552036]
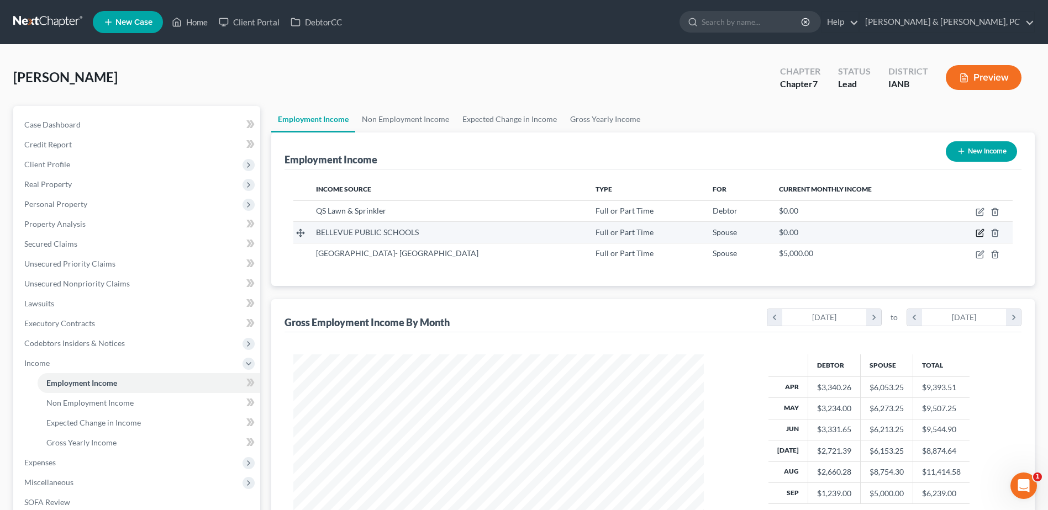
click at [977, 231] on icon "button" at bounding box center [980, 233] width 9 height 9
select select "0"
select select "30"
select select "0"
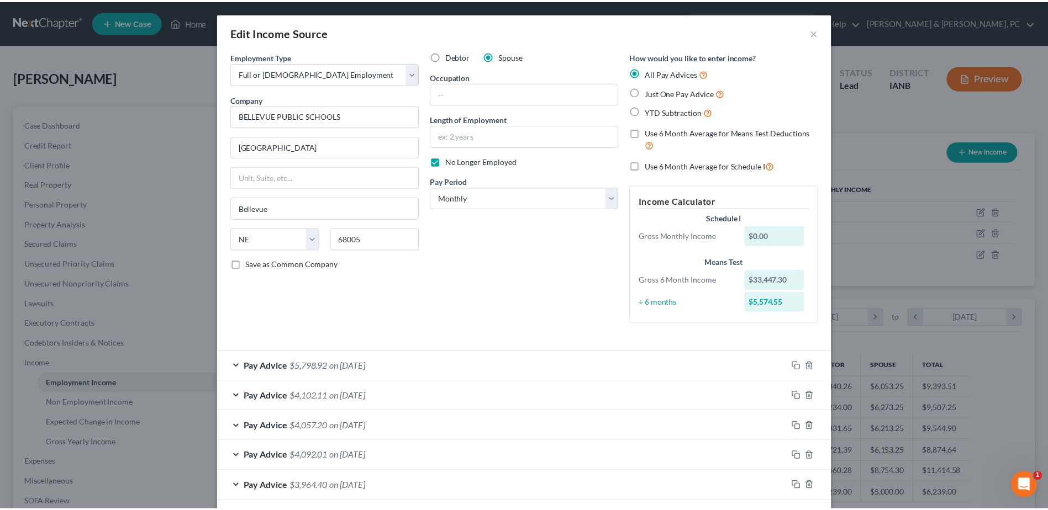
scroll to position [82, 0]
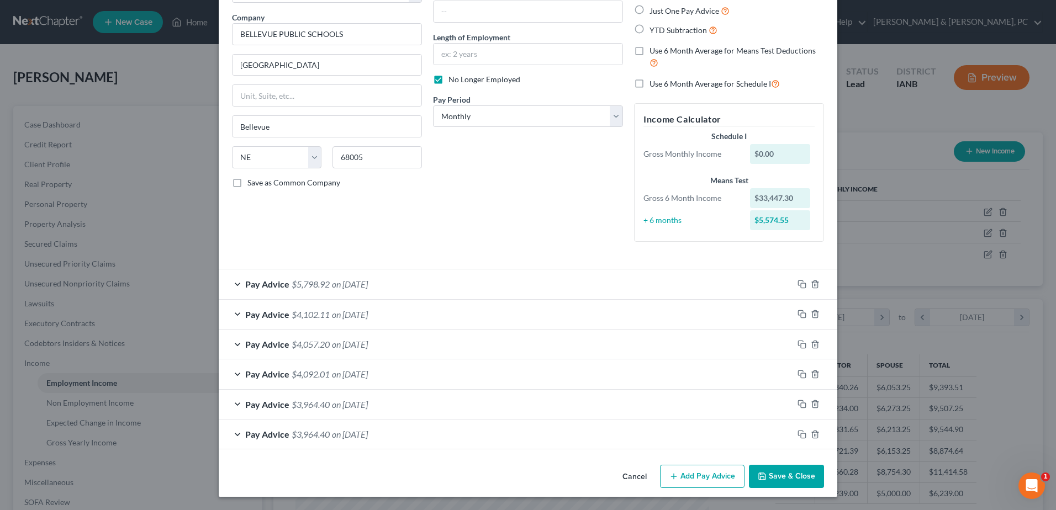
click at [786, 471] on button "Save & Close" at bounding box center [786, 476] width 75 height 23
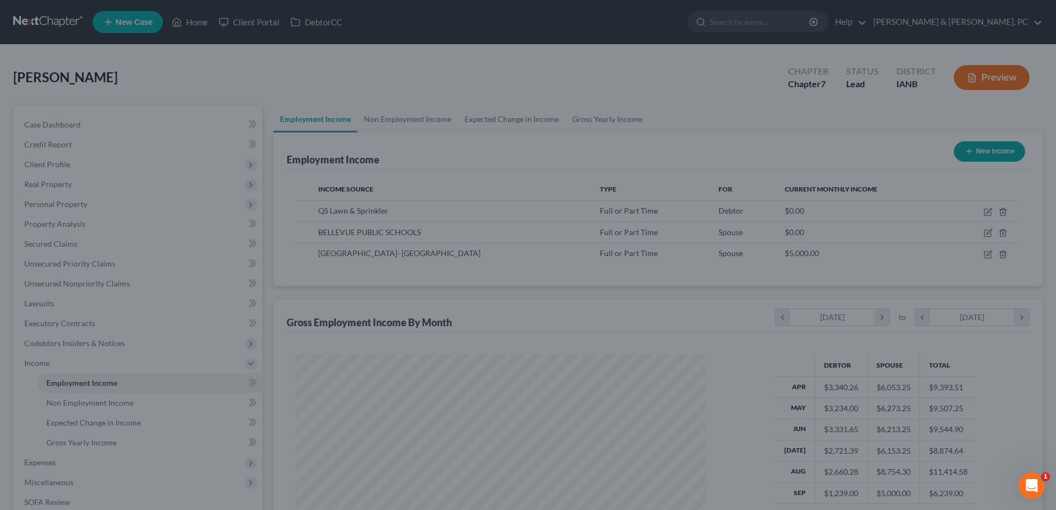
scroll to position [552264, 552036]
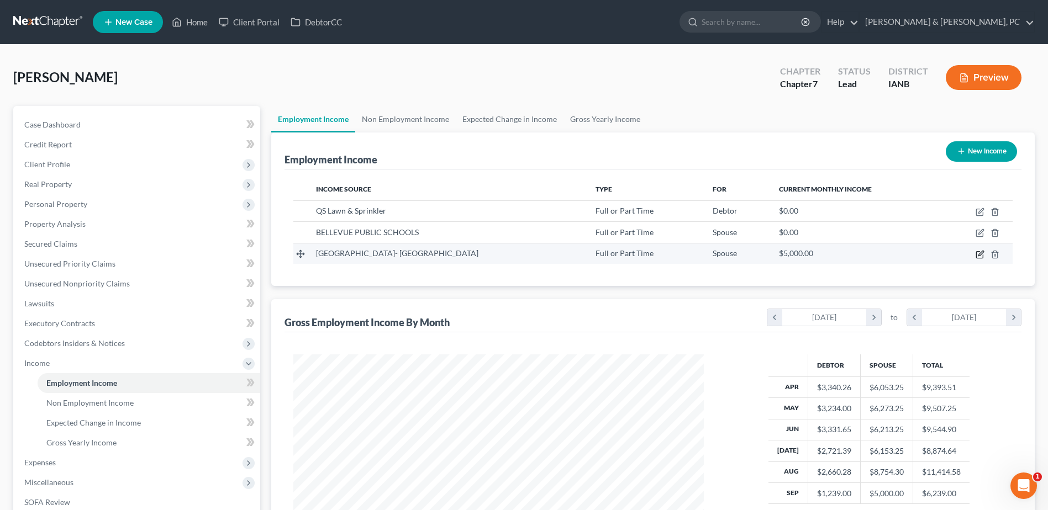
click at [978, 255] on icon "button" at bounding box center [980, 254] width 9 height 9
select select "0"
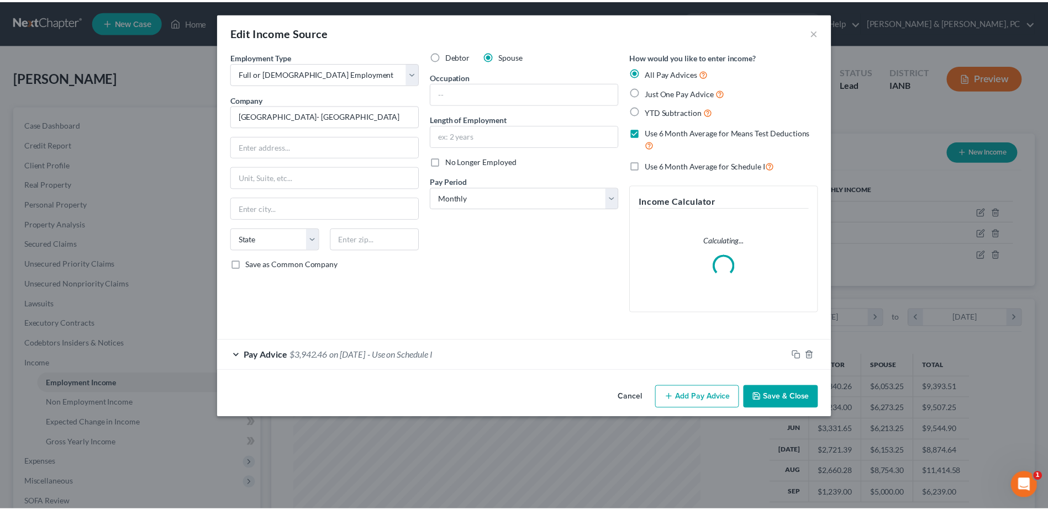
scroll to position [207, 436]
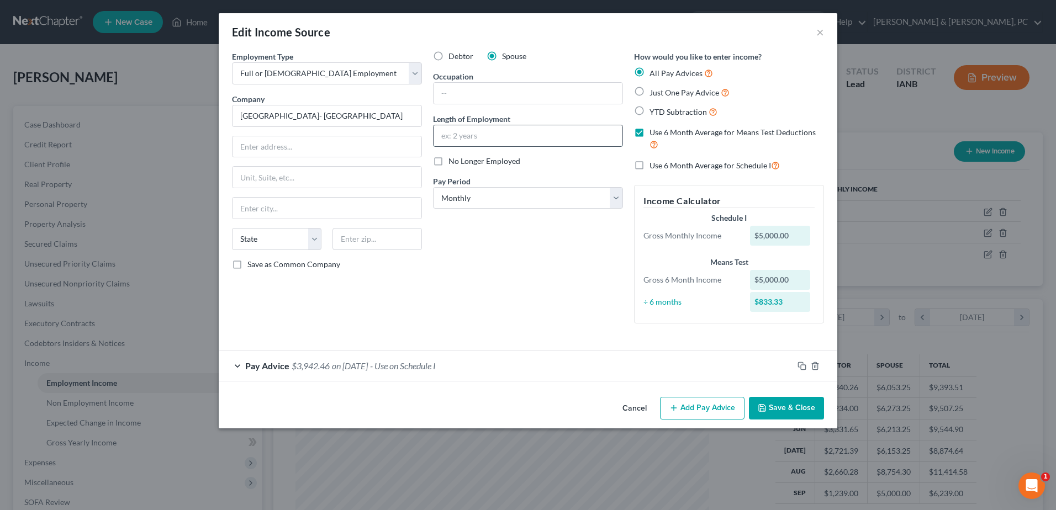
click at [484, 130] on input "text" at bounding box center [528, 135] width 189 height 21
type input "1 Month"
drag, startPoint x: 536, startPoint y: 275, endPoint x: 664, endPoint y: 339, distance: 143.1
click at [536, 276] on div "Debtor Spouse Occupation Length of Employment 1 Month No Longer Employed Pay Pe…" at bounding box center [528, 192] width 201 height 282
click at [809, 415] on button "Save & Close" at bounding box center [786, 408] width 75 height 23
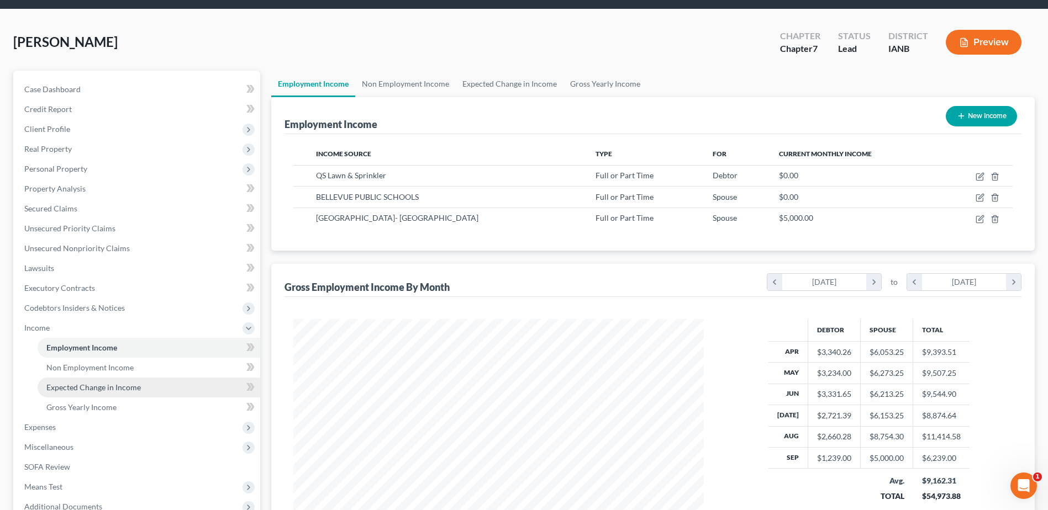
scroll to position [55, 0]
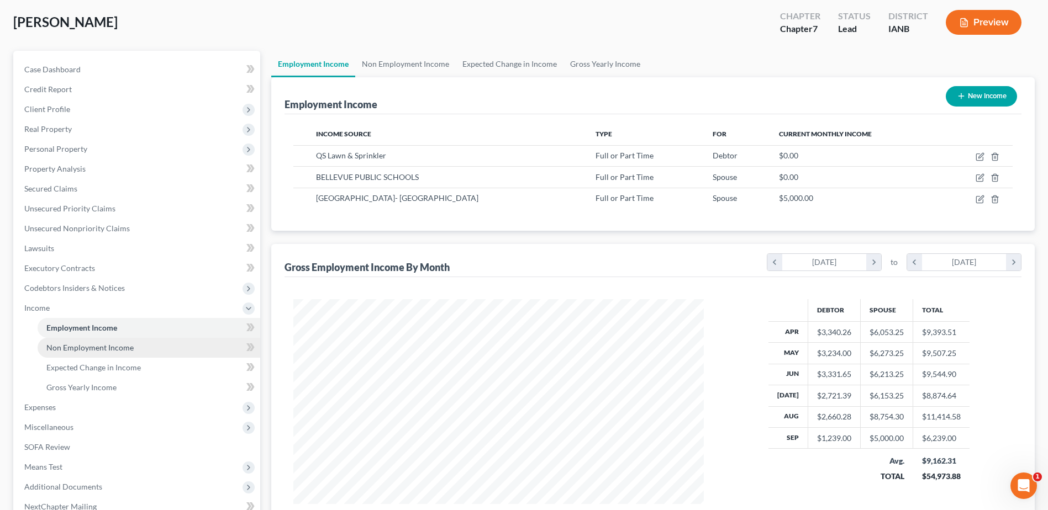
click at [92, 348] on span "Non Employment Income" at bounding box center [89, 347] width 87 height 9
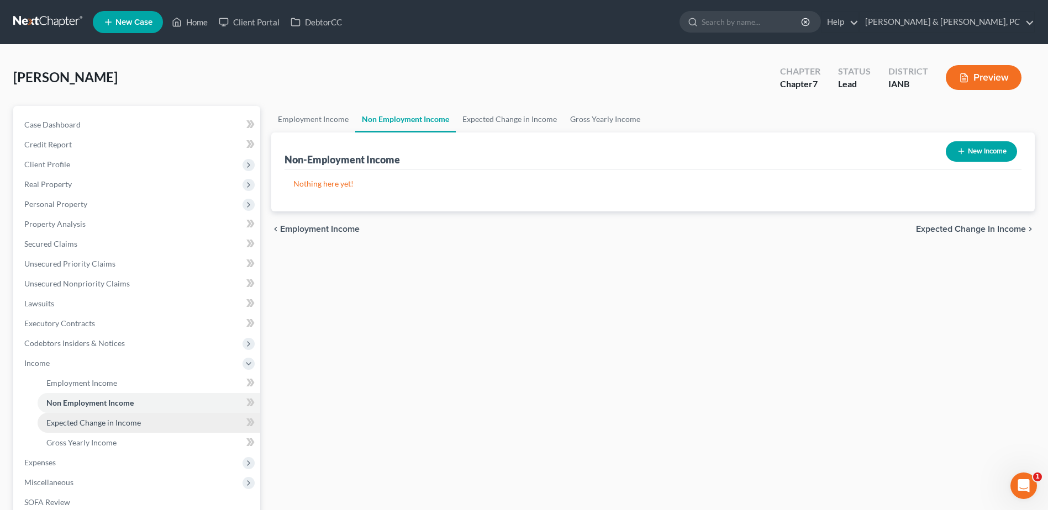
click at [135, 424] on span "Expected Change in Income" at bounding box center [93, 422] width 94 height 9
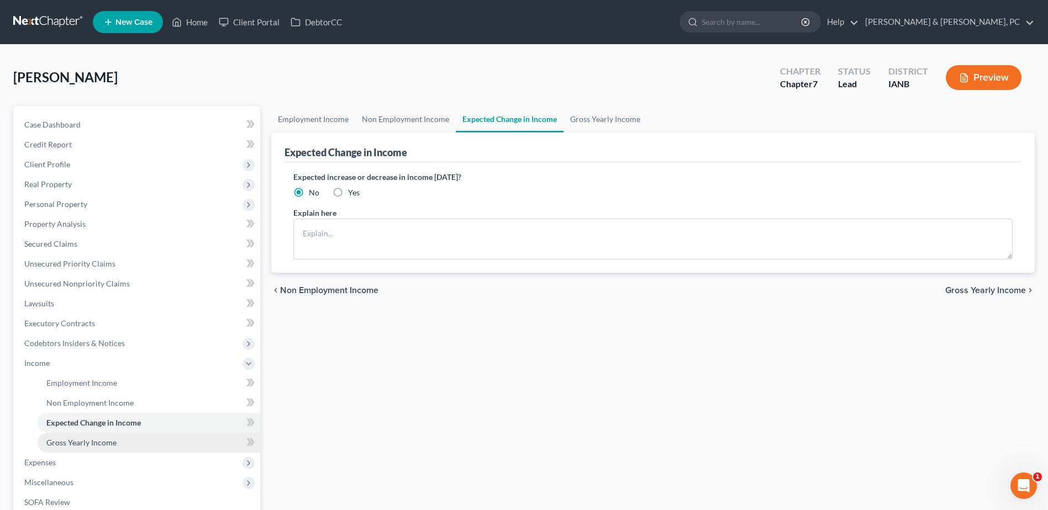
click at [126, 438] on link "Gross Yearly Income" at bounding box center [149, 443] width 223 height 20
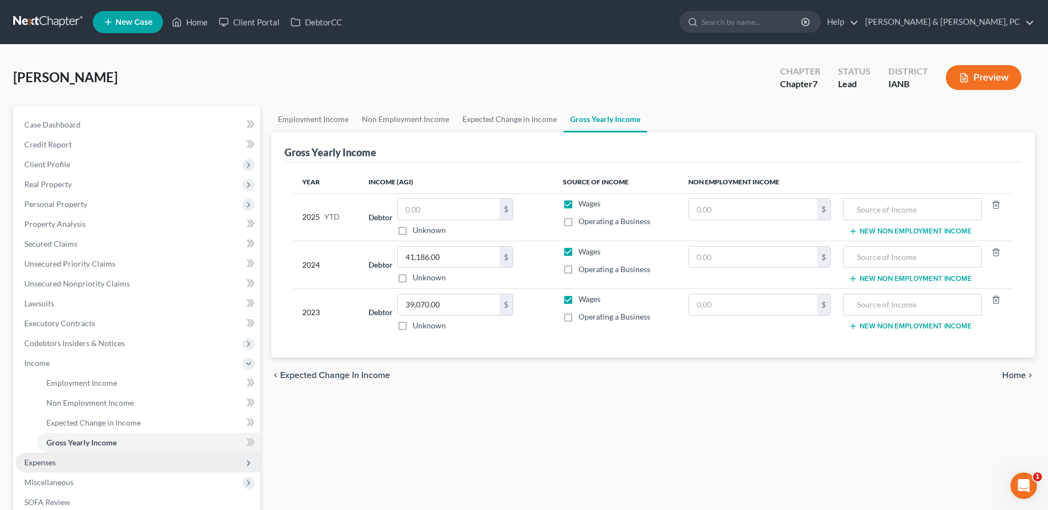
click at [64, 466] on span "Expenses" at bounding box center [137, 463] width 245 height 20
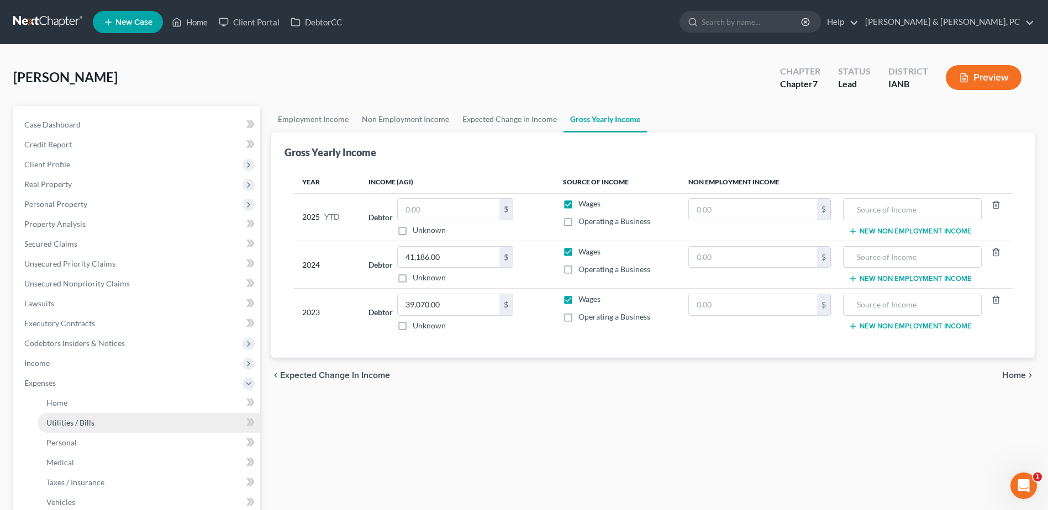
click at [143, 417] on link "Utilities / Bills" at bounding box center [149, 423] width 223 height 20
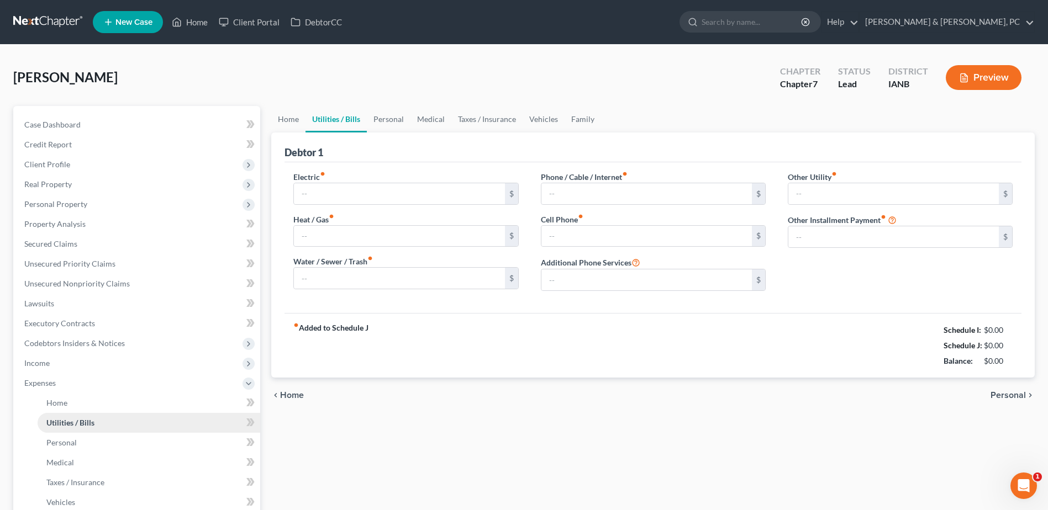
type input "85.00"
type input "0.00"
type input "58.00"
type input "65.00"
type input "120.00"
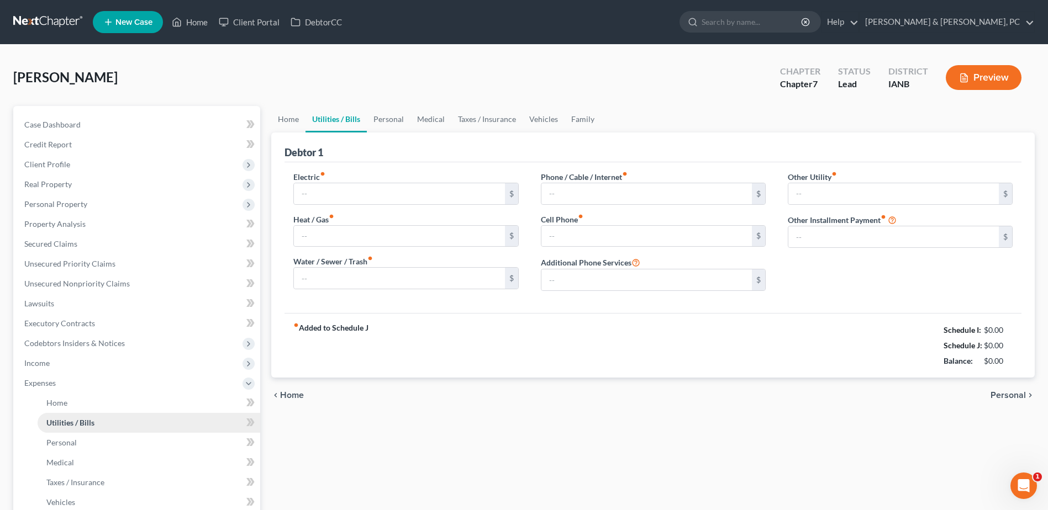
type input "0.00"
click at [1026, 480] on icon "Open Intercom Messenger" at bounding box center [1022, 485] width 18 height 18
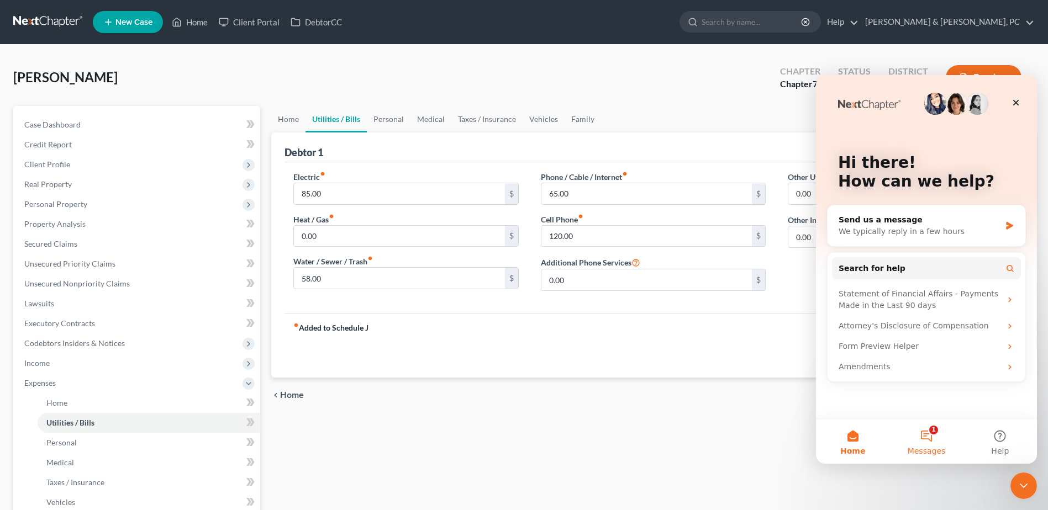
click at [926, 430] on button "1 Messages" at bounding box center [925, 442] width 73 height 44
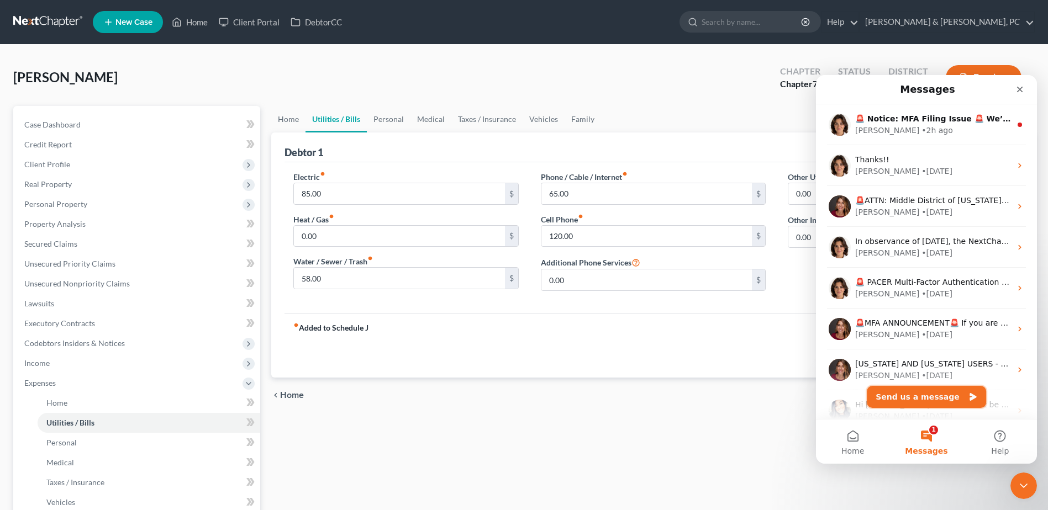
click at [935, 398] on button "Send us a message" at bounding box center [926, 397] width 119 height 22
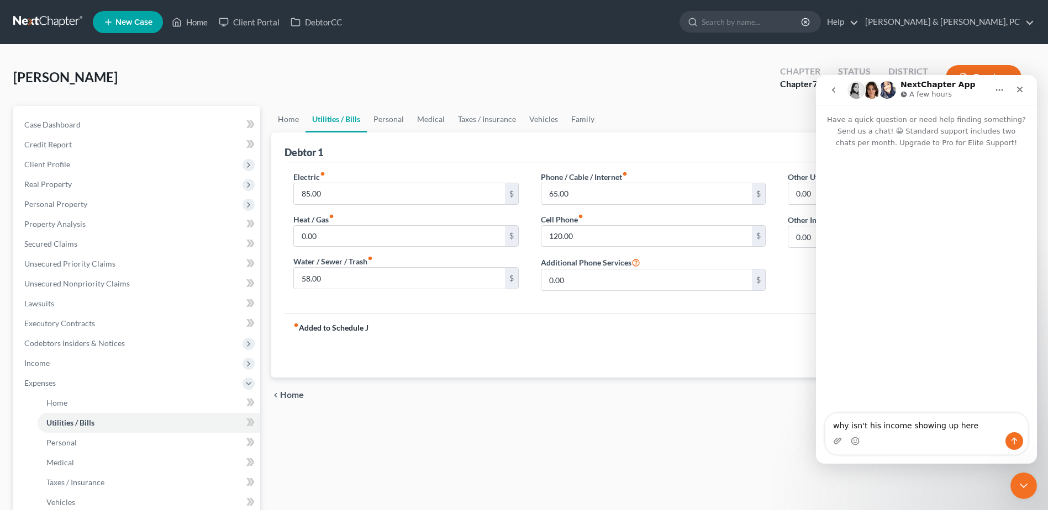
type textarea "why isn't his income showing up here"
click at [103, 366] on span "Income" at bounding box center [137, 364] width 245 height 20
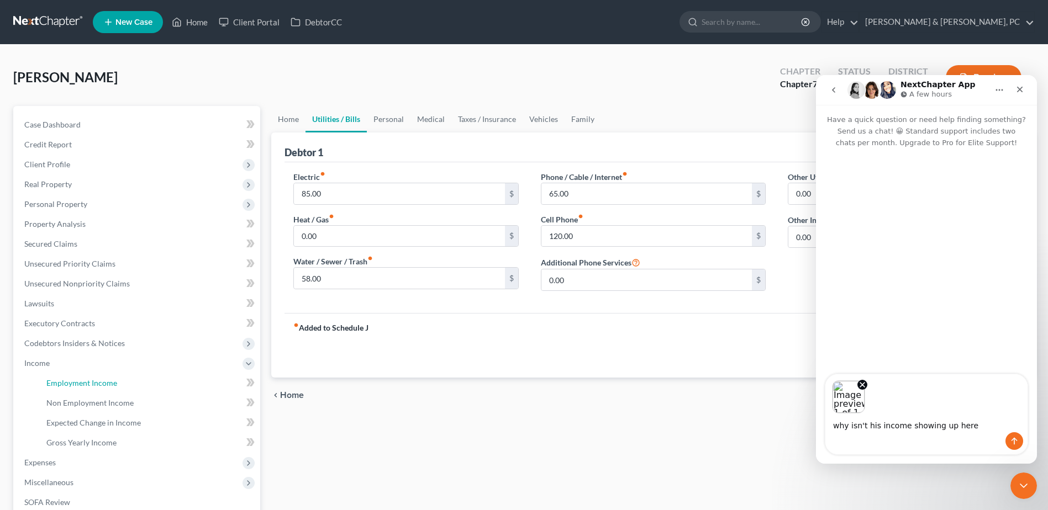
drag, startPoint x: 70, startPoint y: 383, endPoint x: 650, endPoint y: 262, distance: 593.1
click at [70, 383] on span "Employment Income" at bounding box center [81, 382] width 71 height 9
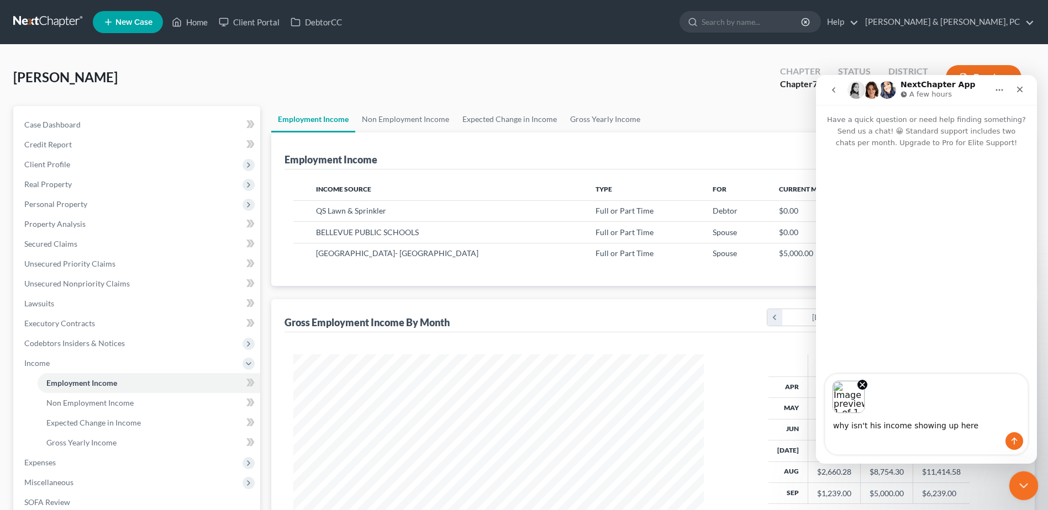
scroll to position [205, 432]
click at [1027, 487] on icon "Close Intercom Messenger" at bounding box center [1021, 484] width 13 height 13
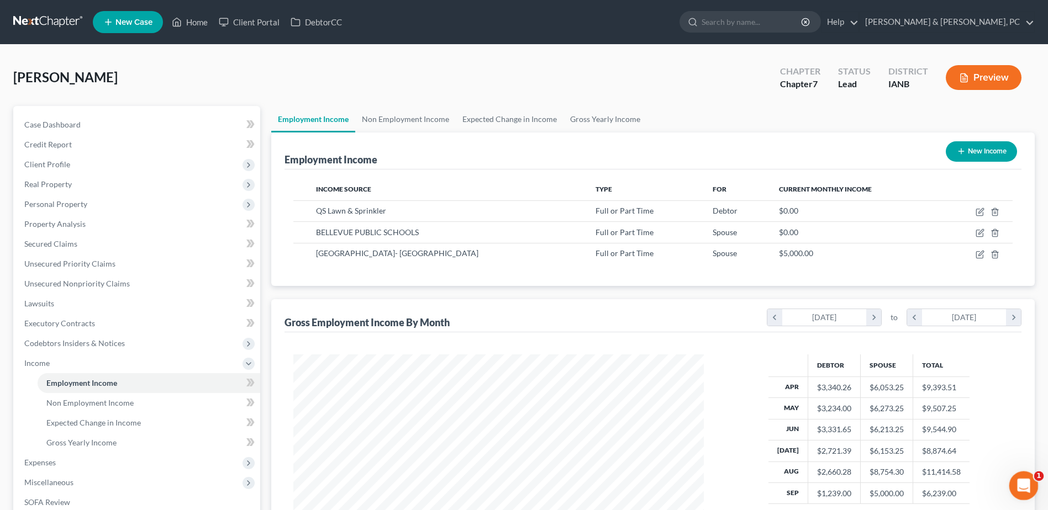
click at [1028, 489] on div "Open Intercom Messenger" at bounding box center [1022, 484] width 36 height 36
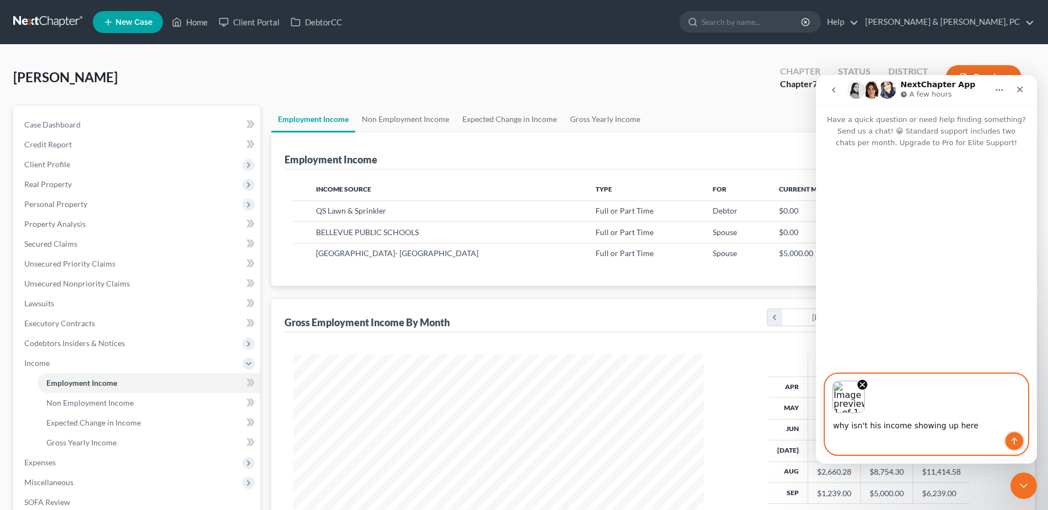
click at [1012, 442] on icon "Send a message…" at bounding box center [1014, 441] width 9 height 9
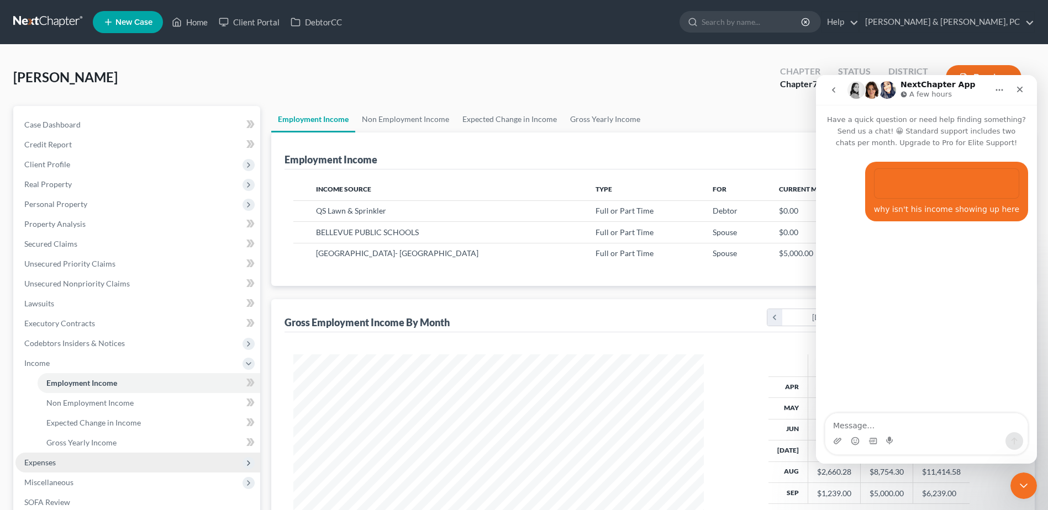
click at [99, 457] on span "Expenses" at bounding box center [137, 463] width 245 height 20
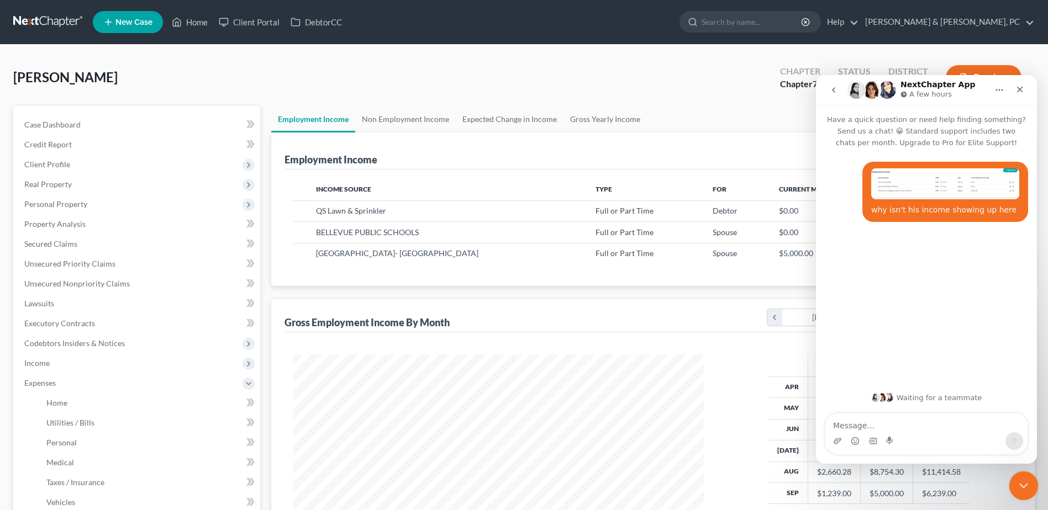
click at [1035, 491] on div "Close Intercom Messenger" at bounding box center [1022, 484] width 27 height 27
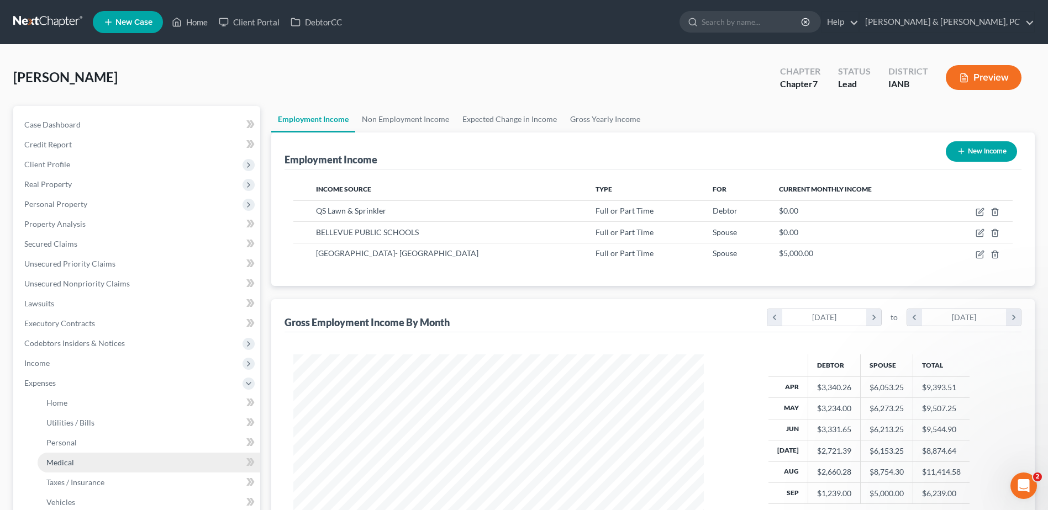
click at [69, 467] on link "Medical" at bounding box center [149, 463] width 223 height 20
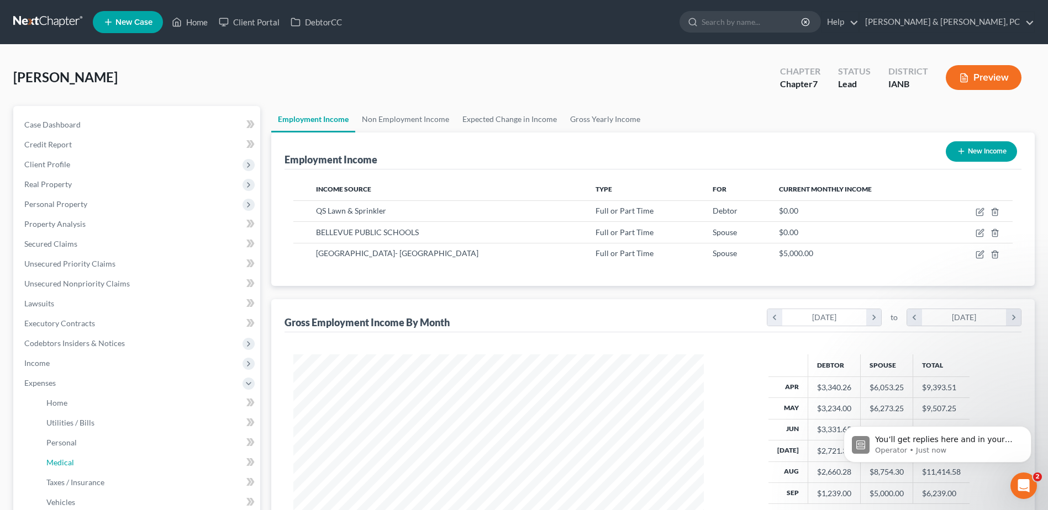
scroll to position [0, 0]
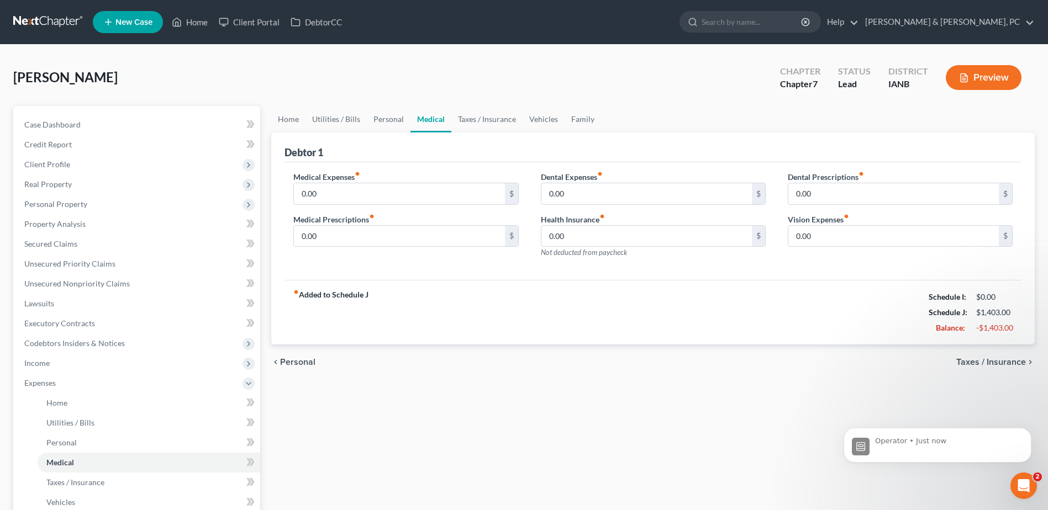
scroll to position [34, 0]
click at [1024, 488] on icon "Open Intercom Messenger" at bounding box center [1022, 485] width 18 height 18
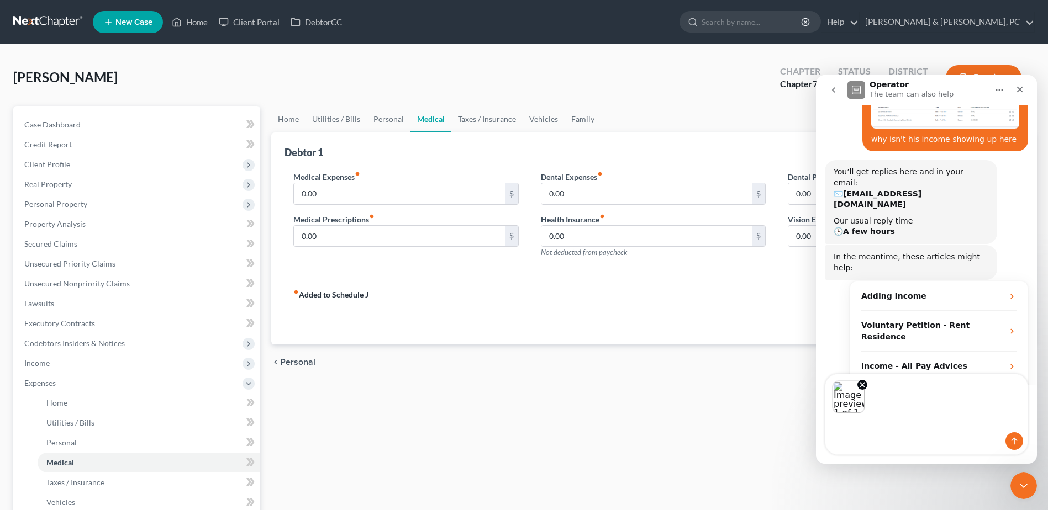
scroll to position [73, 0]
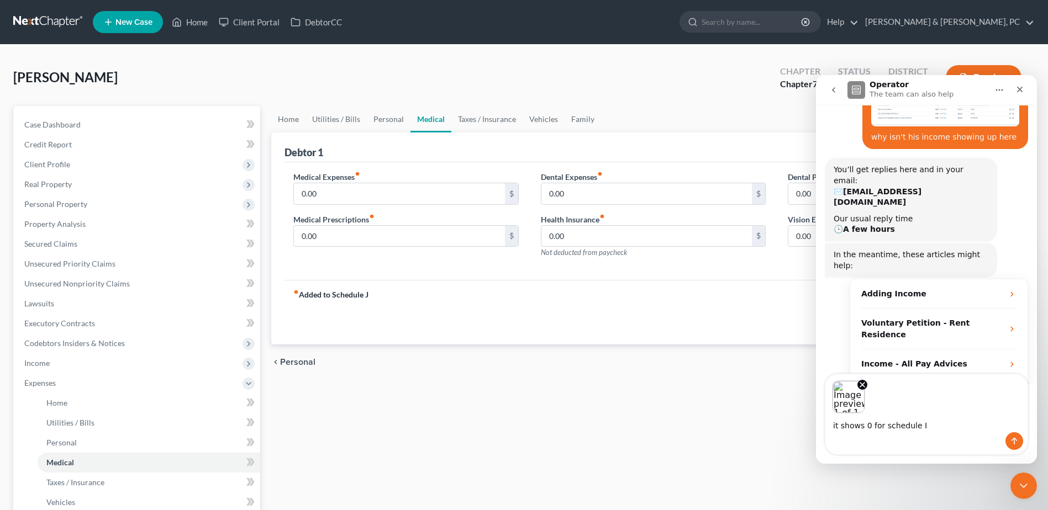
type textarea "it shows 0 for schedule I"
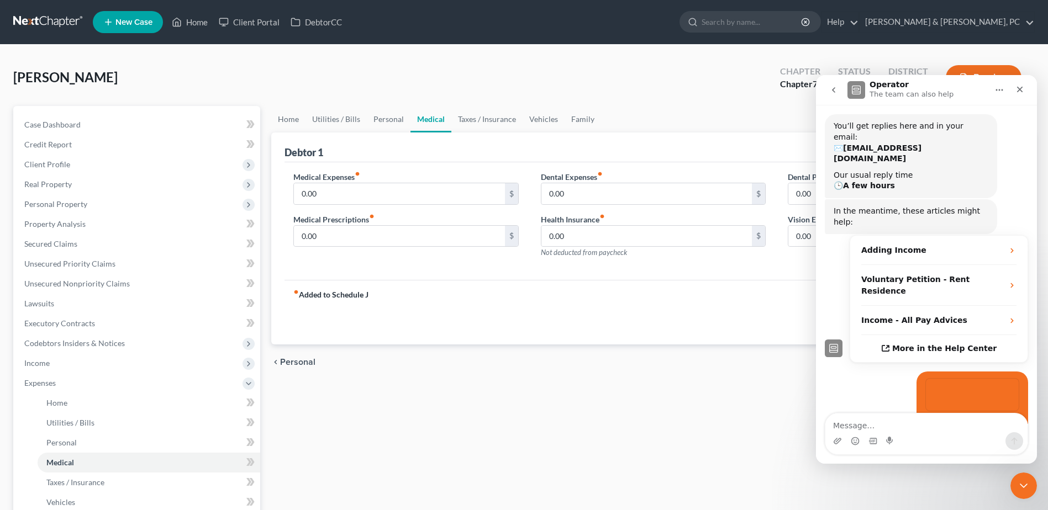
scroll to position [124, 0]
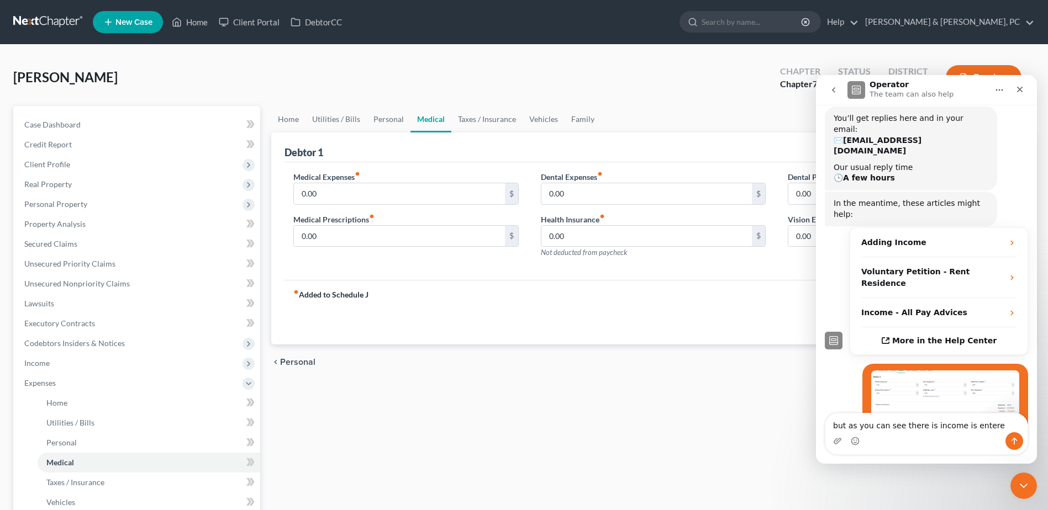
type textarea "but as you can see there is income is entered"
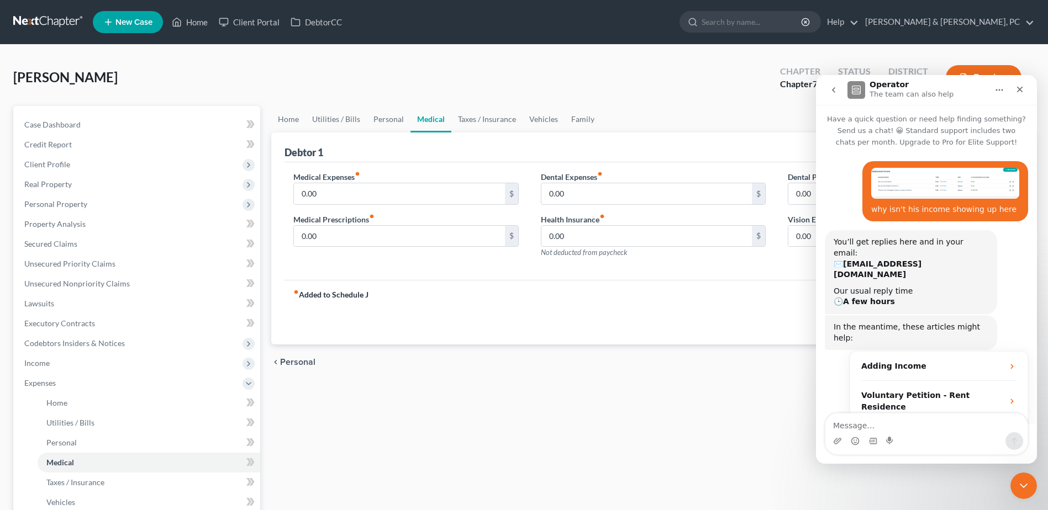
scroll to position [0, 0]
click at [1015, 475] on div "Close Intercom Messenger" at bounding box center [1022, 484] width 27 height 27
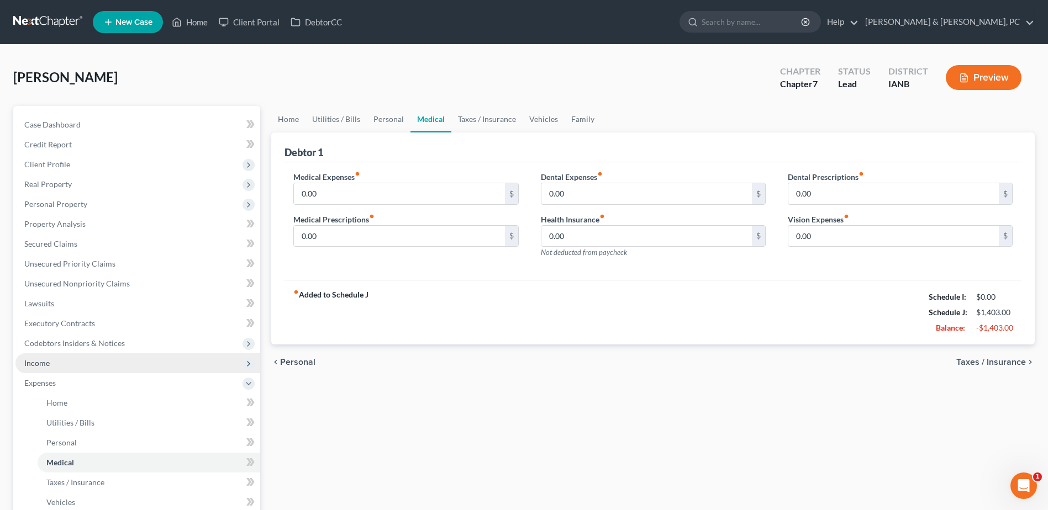
click at [50, 363] on span "Income" at bounding box center [137, 364] width 245 height 20
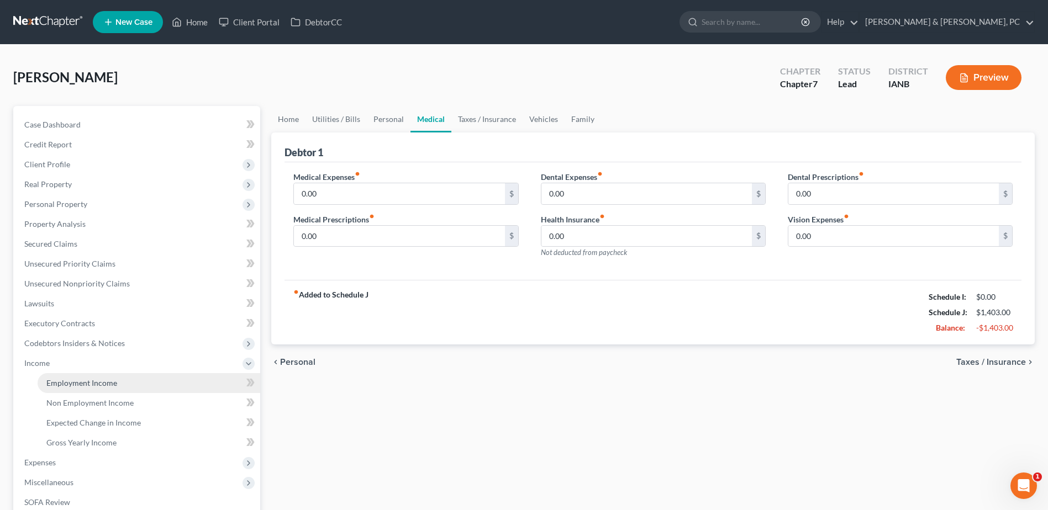
click at [60, 380] on span "Employment Income" at bounding box center [81, 382] width 71 height 9
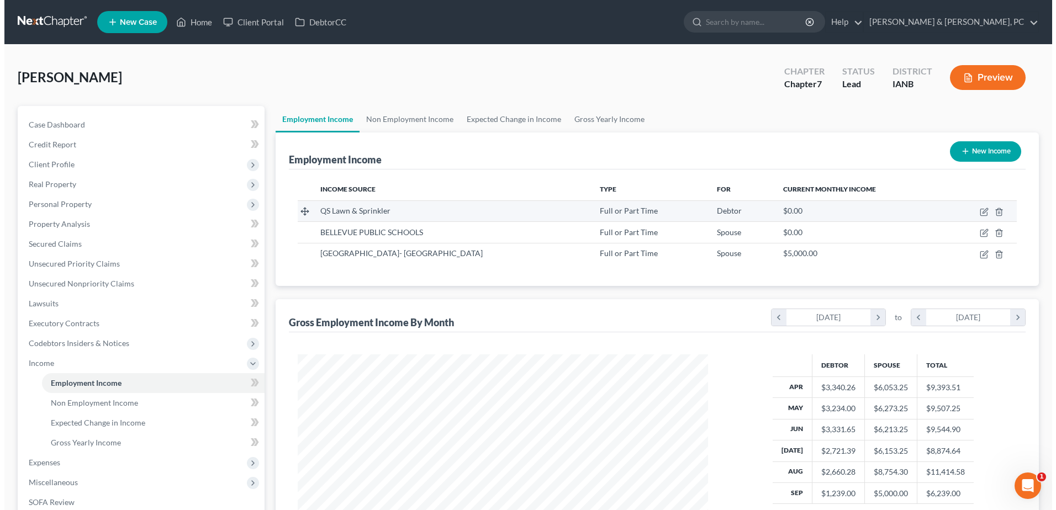
scroll to position [205, 432]
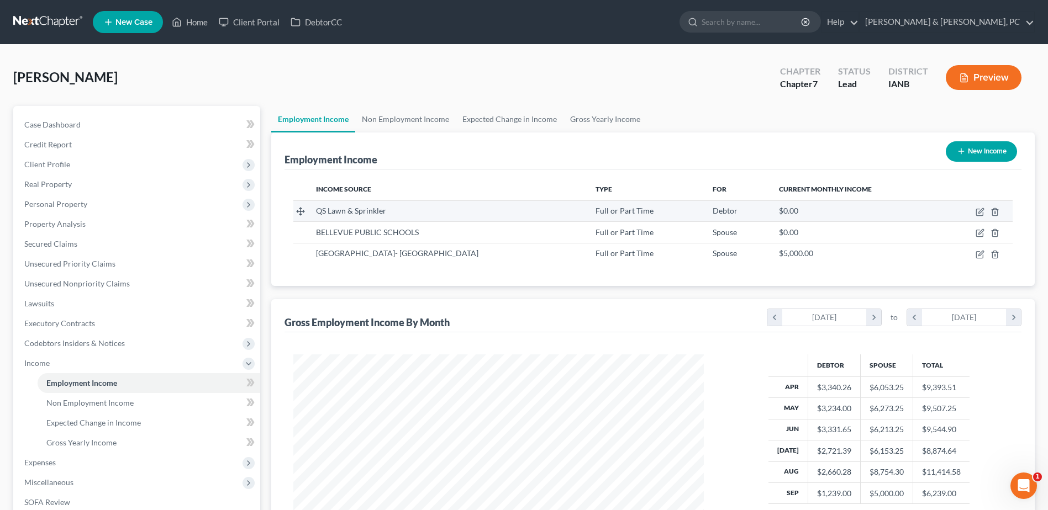
click at [985, 213] on td at bounding box center [976, 211] width 71 height 21
click at [981, 213] on icon "button" at bounding box center [980, 210] width 5 height 5
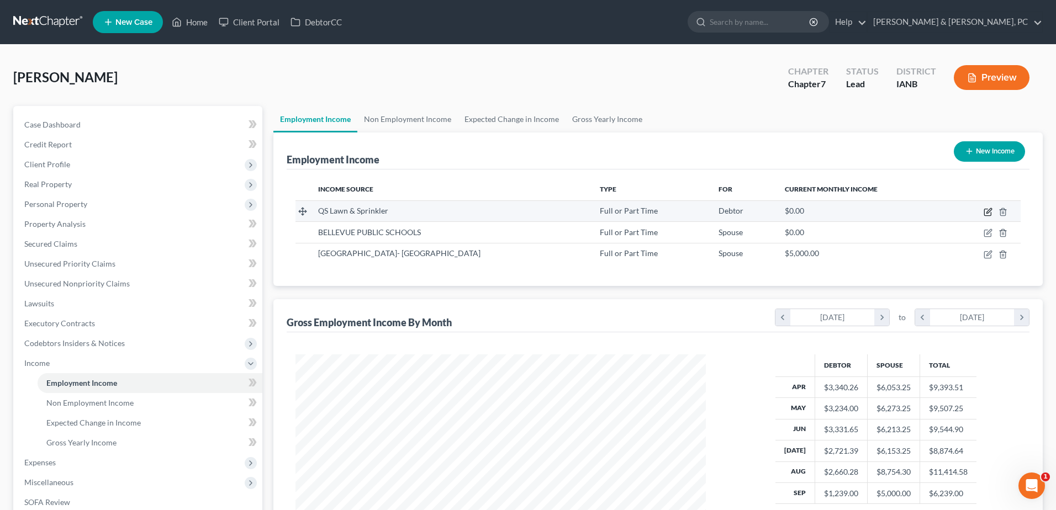
select select "0"
select select "16"
select select "2"
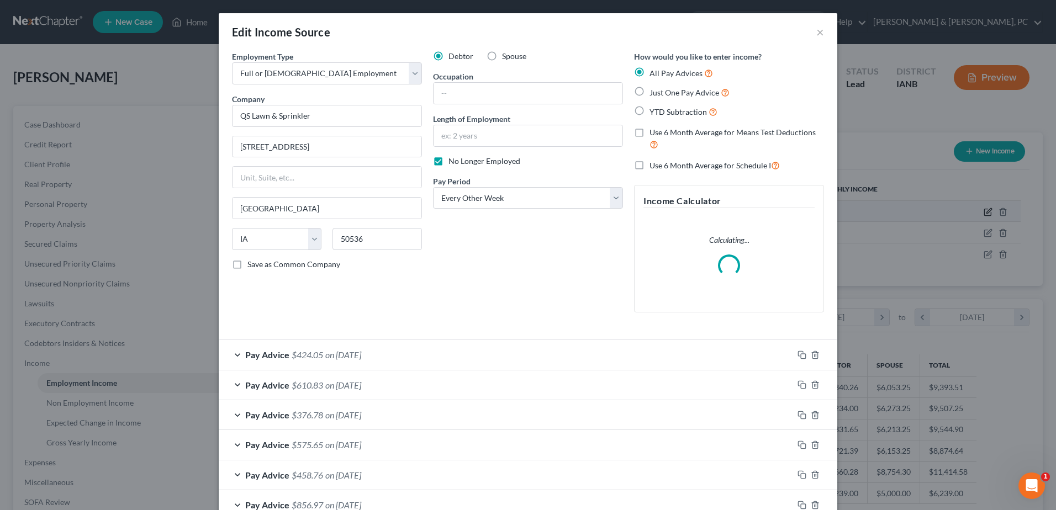
scroll to position [207, 436]
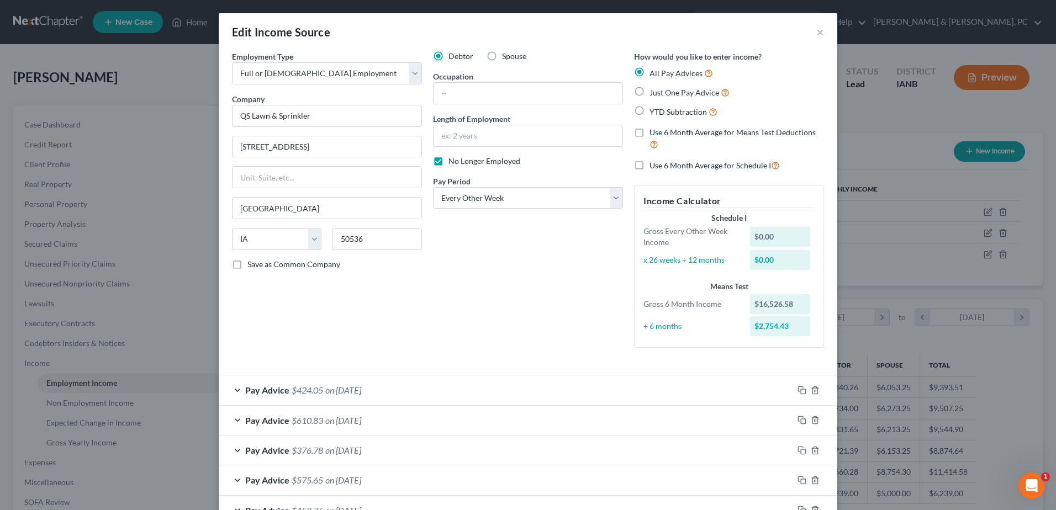
click at [650, 165] on label "Use 6 Month Average for Schedule I" at bounding box center [715, 165] width 130 height 13
click at [654, 165] on input "Use 6 Month Average for Schedule I" at bounding box center [657, 162] width 7 height 7
checkbox input "true"
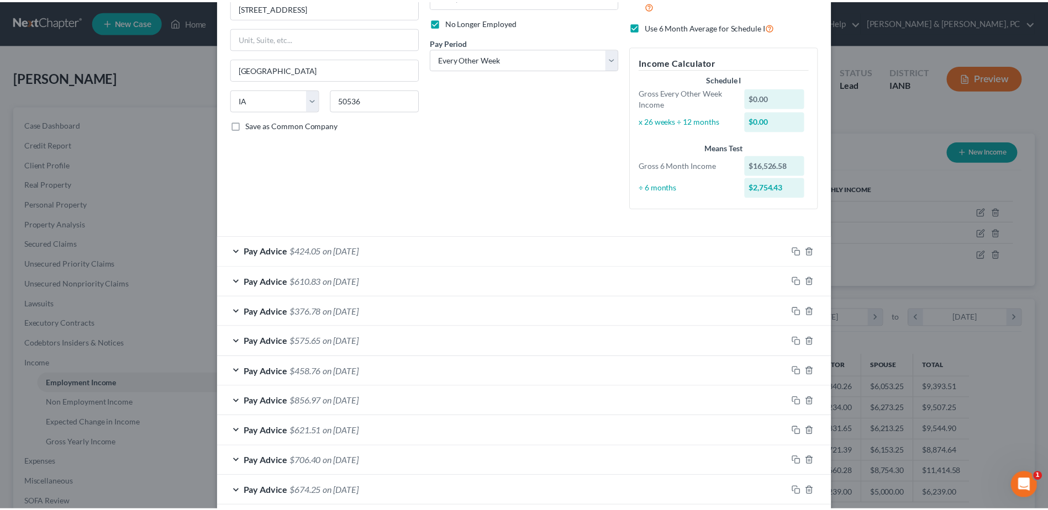
scroll to position [316, 0]
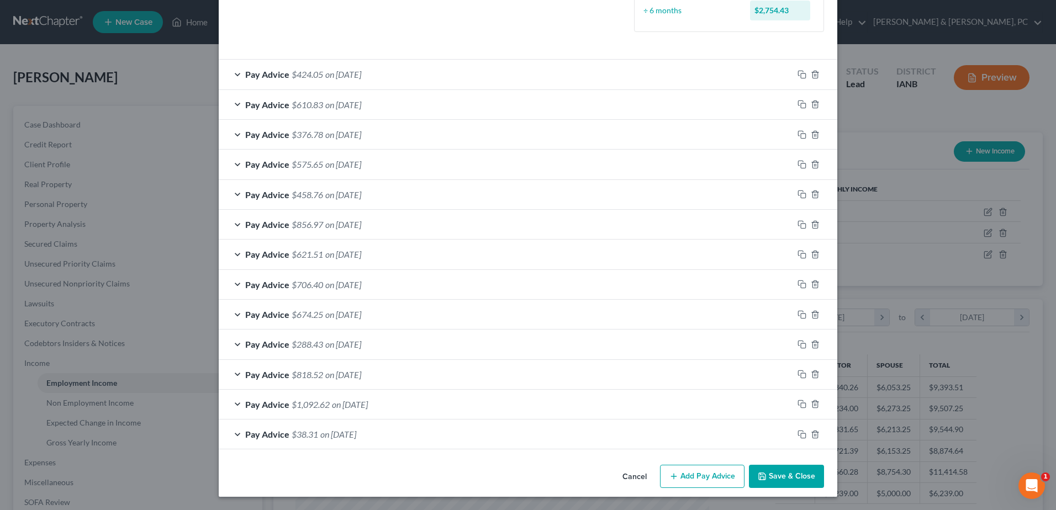
click at [808, 483] on button "Save & Close" at bounding box center [786, 476] width 75 height 23
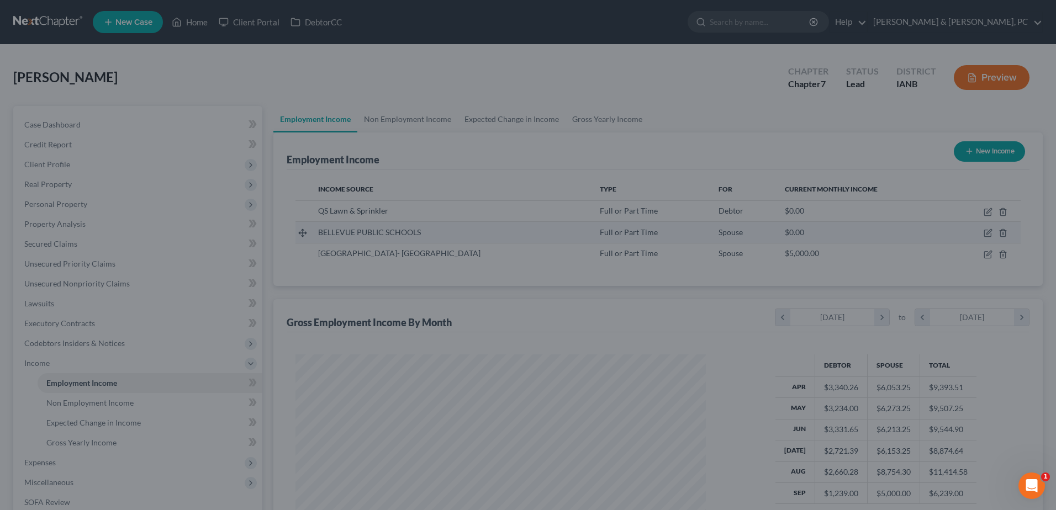
scroll to position [552264, 552036]
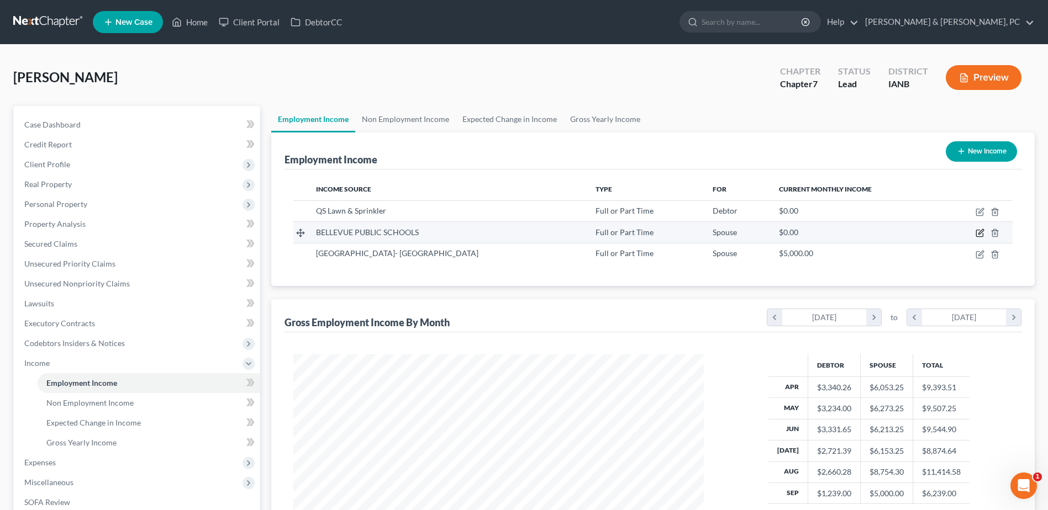
click at [980, 229] on icon "button" at bounding box center [980, 233] width 9 height 9
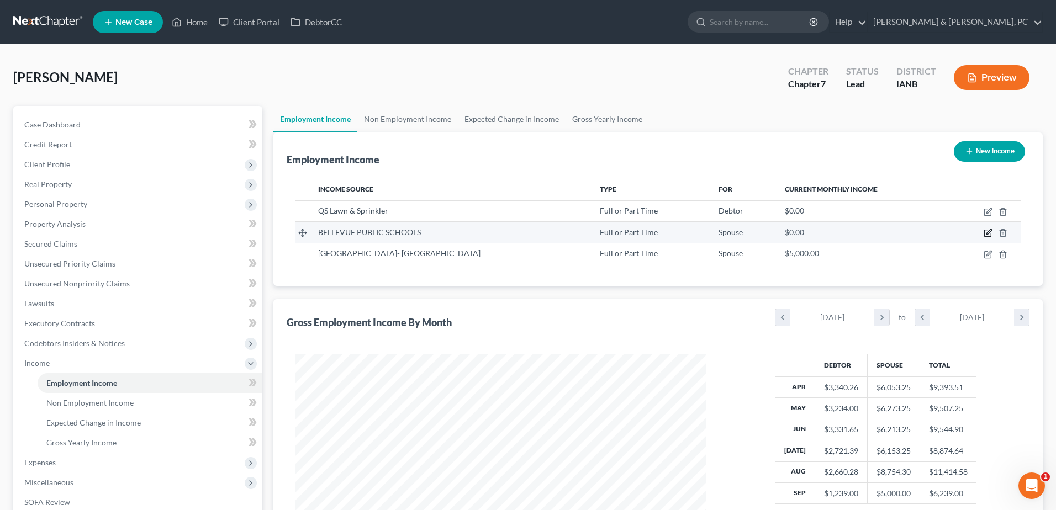
select select "0"
select select "30"
select select "0"
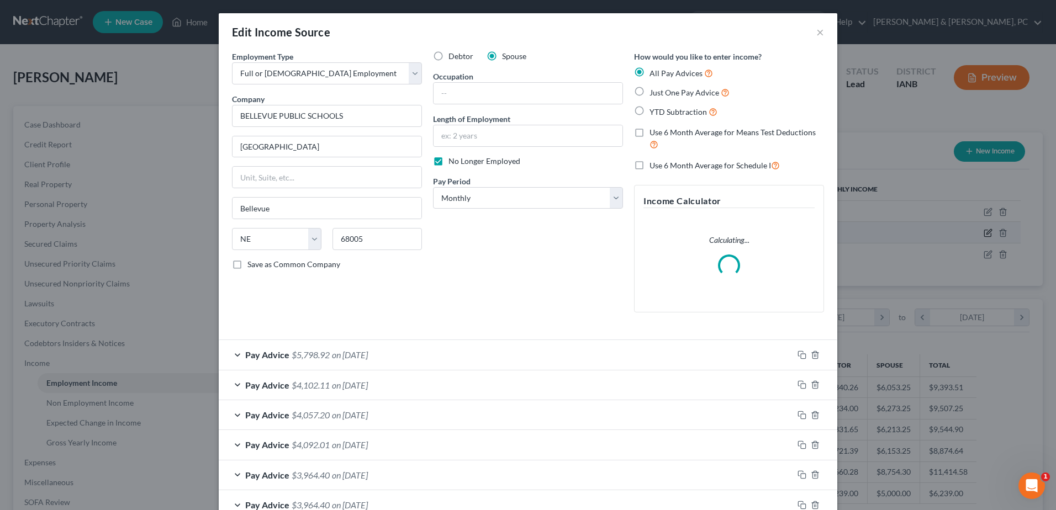
scroll to position [207, 436]
click at [650, 166] on label "Use 6 Month Average for Schedule I" at bounding box center [715, 165] width 130 height 13
click at [654, 166] on input "Use 6 Month Average for Schedule I" at bounding box center [657, 162] width 7 height 7
checkbox input "true"
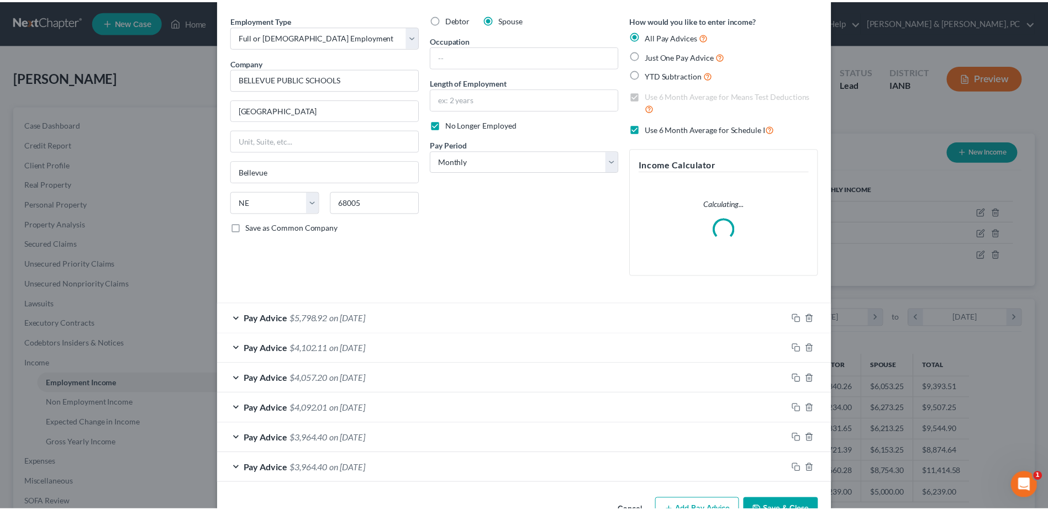
scroll to position [71, 0]
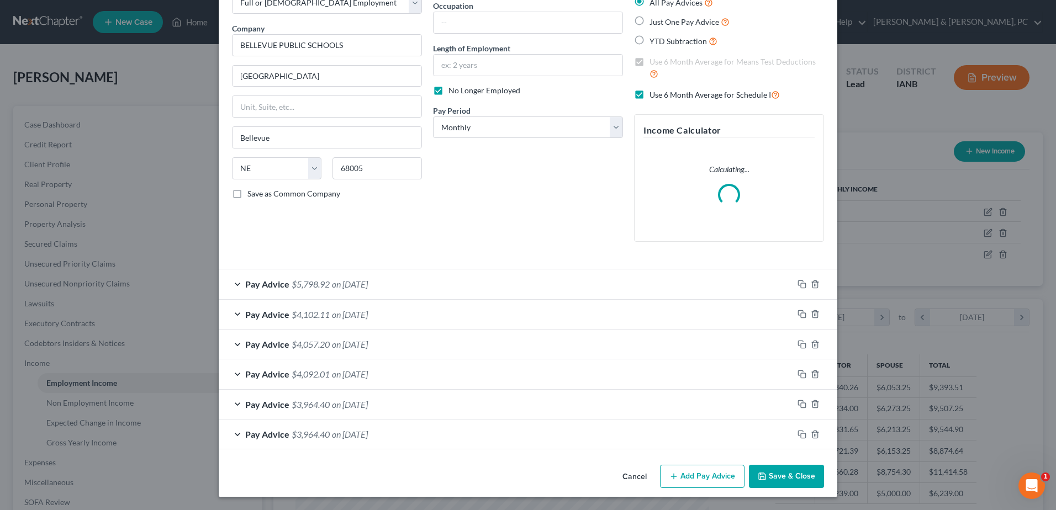
drag, startPoint x: 791, startPoint y: 482, endPoint x: 885, endPoint y: 394, distance: 128.6
click at [792, 482] on button "Save & Close" at bounding box center [786, 476] width 75 height 23
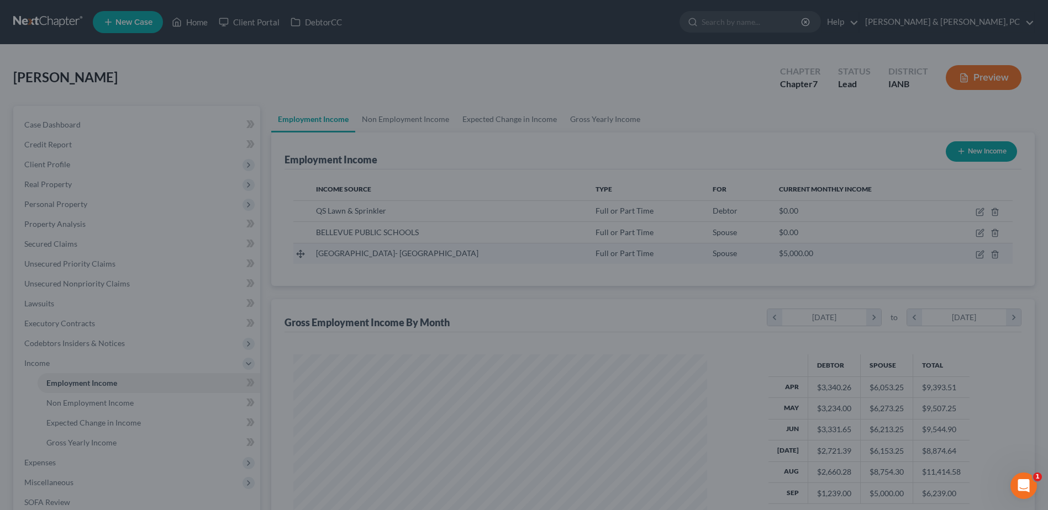
scroll to position [205, 432]
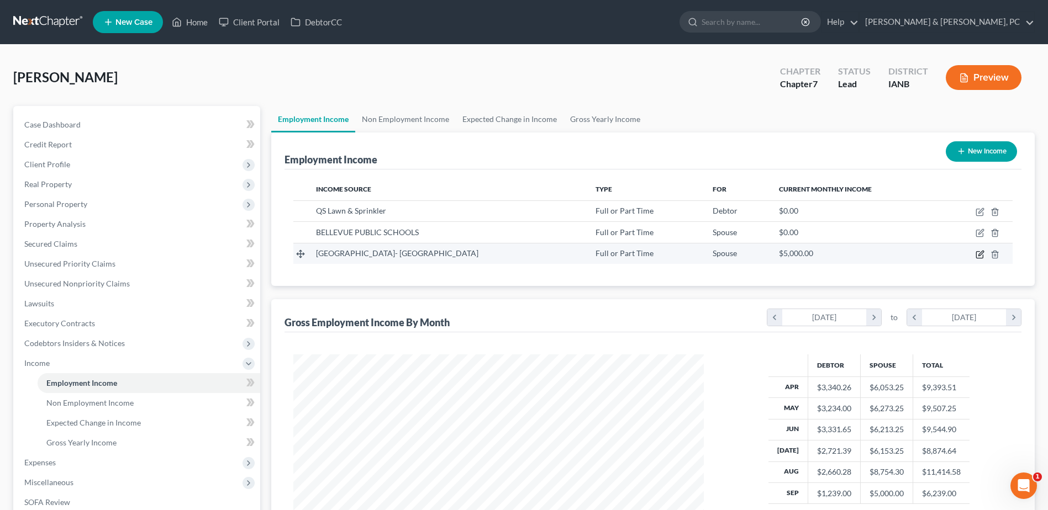
click at [981, 258] on icon "button" at bounding box center [979, 254] width 7 height 7
select select "0"
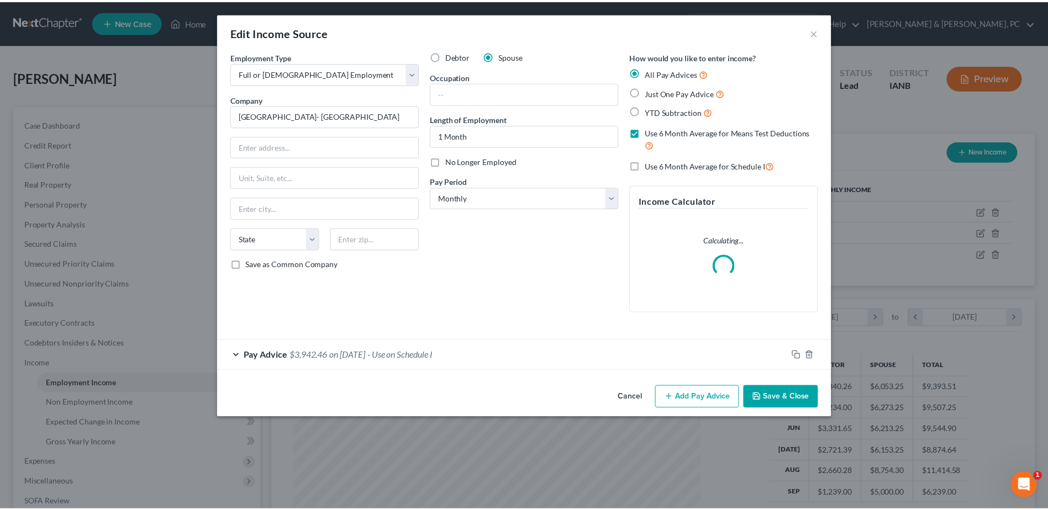
scroll to position [207, 436]
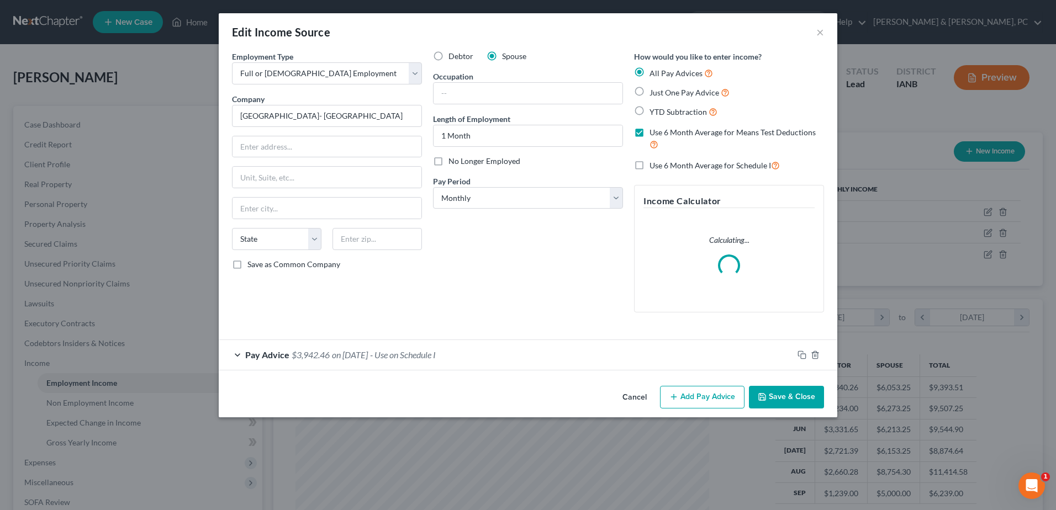
click at [650, 166] on label "Use 6 Month Average for Schedule I" at bounding box center [715, 165] width 130 height 13
click at [654, 166] on input "Use 6 Month Average for Schedule I" at bounding box center [657, 162] width 7 height 7
checkbox input "true"
click at [786, 397] on button "Save & Close" at bounding box center [786, 397] width 75 height 23
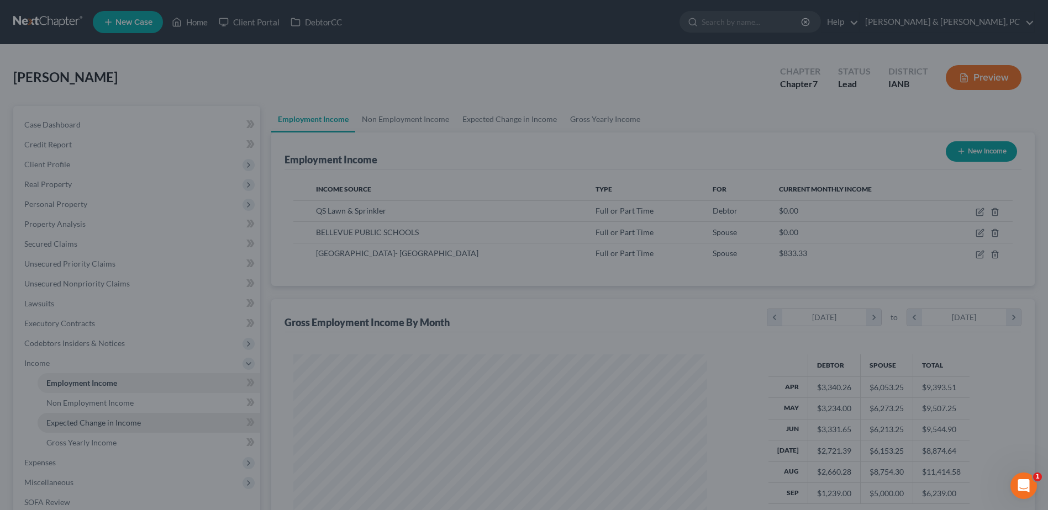
scroll to position [552264, 552036]
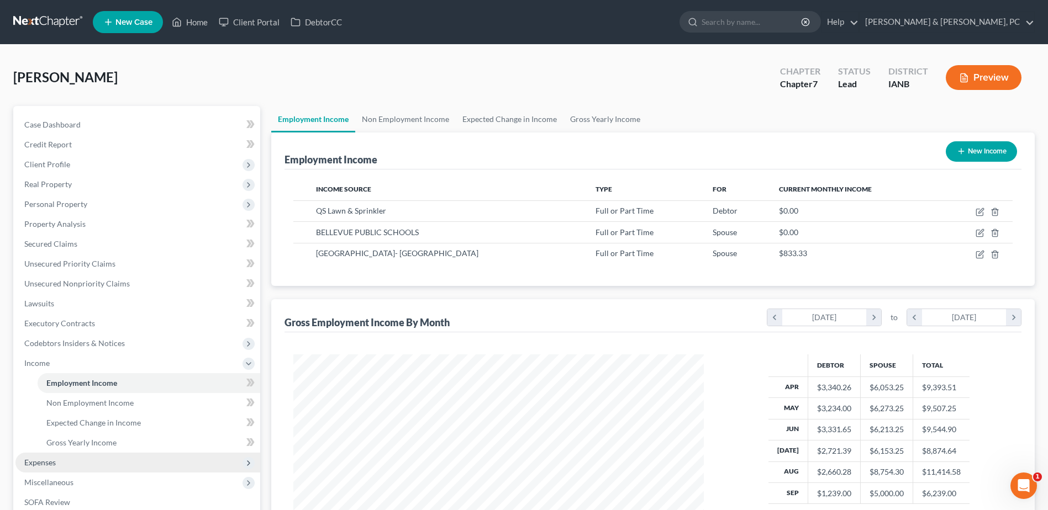
click at [75, 466] on span "Expenses" at bounding box center [137, 463] width 245 height 20
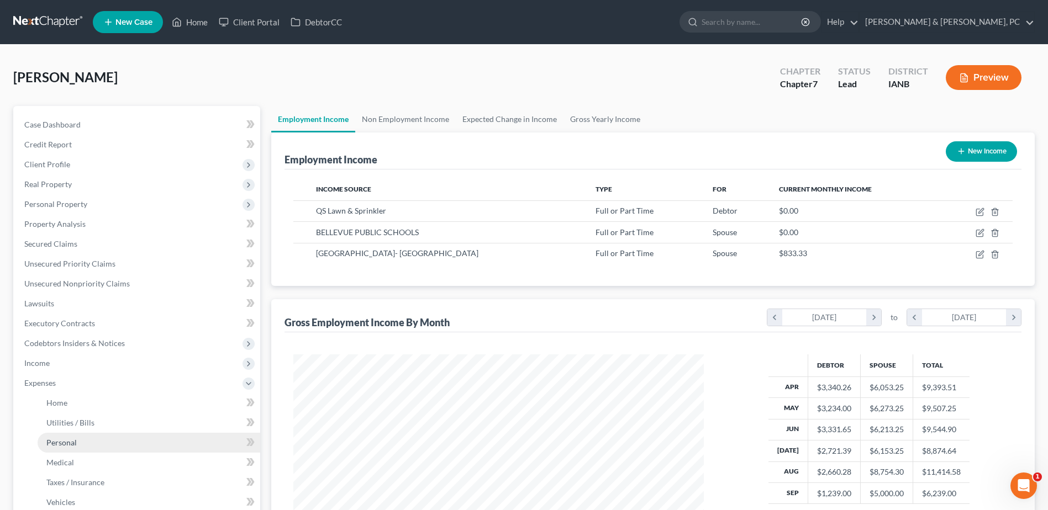
click at [81, 447] on link "Personal" at bounding box center [149, 443] width 223 height 20
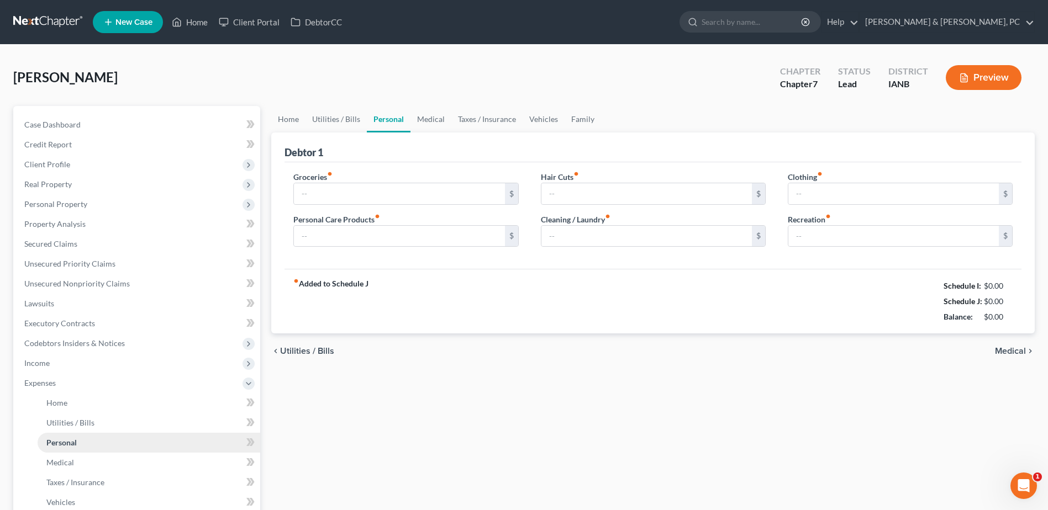
type input "300.00"
type input "0.00"
type input "5.00"
type input "0.00"
type input "50.00"
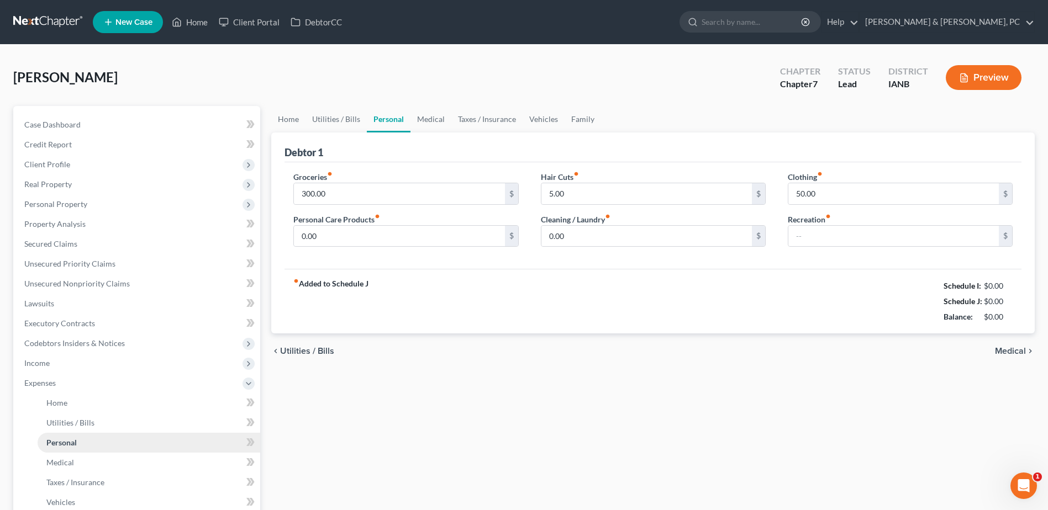
type input "0.00"
click at [608, 343] on div "chevron_left Utilities / Bills Medical chevron_right" at bounding box center [653, 351] width 764 height 35
click at [107, 359] on span "Income" at bounding box center [137, 364] width 245 height 20
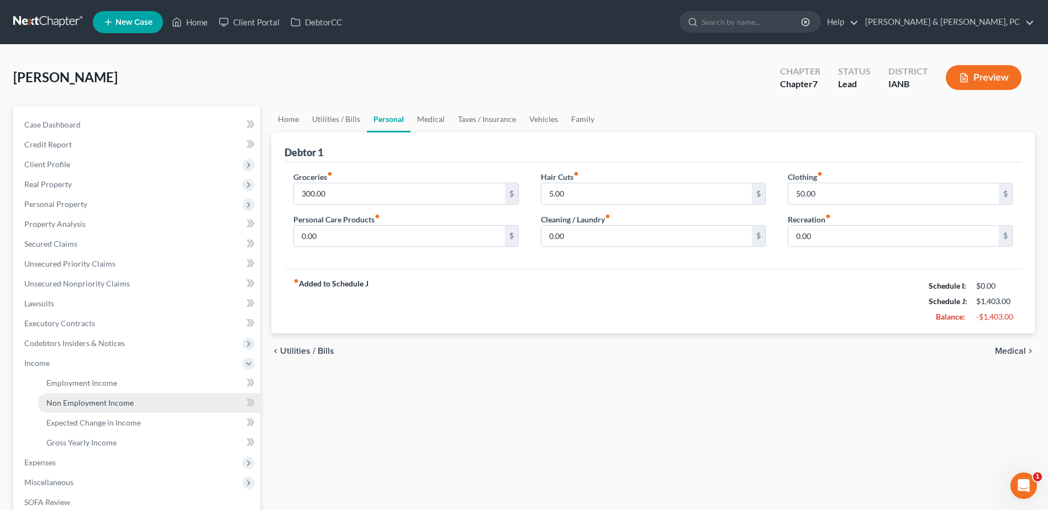
click at [100, 398] on span "Non Employment Income" at bounding box center [89, 402] width 87 height 9
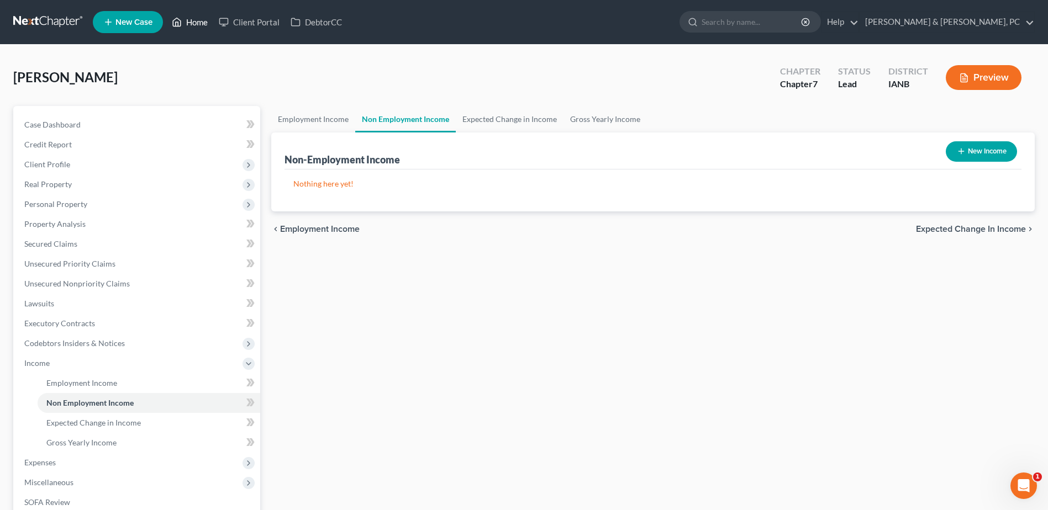
click at [182, 23] on icon at bounding box center [177, 21] width 10 height 13
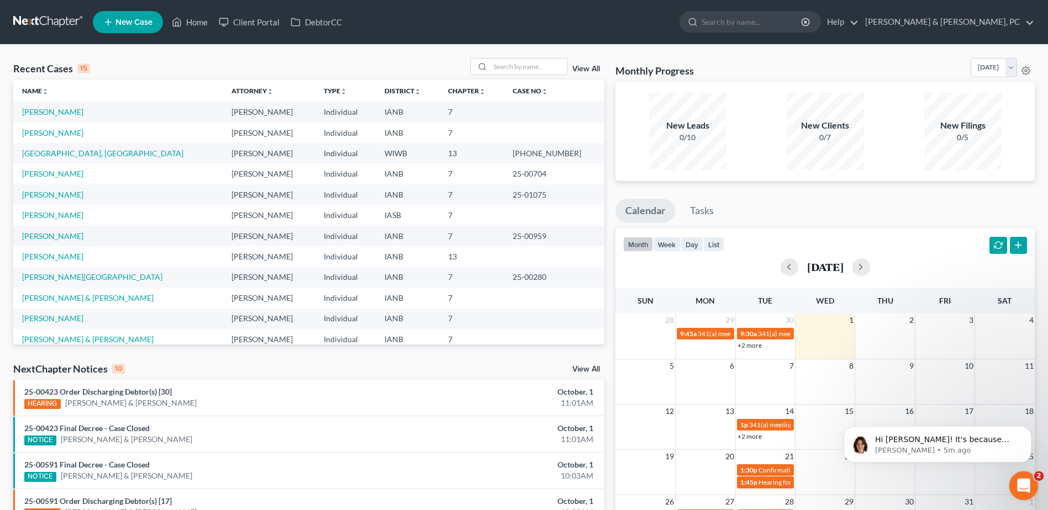
click at [1030, 483] on icon "Open Intercom Messenger" at bounding box center [1022, 485] width 18 height 18
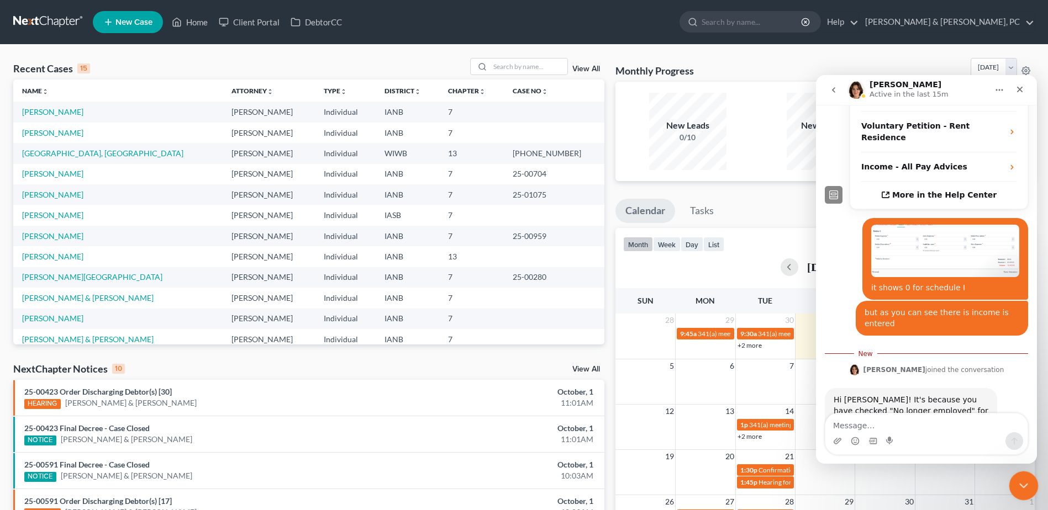
scroll to position [270, 0]
type textarea "o"
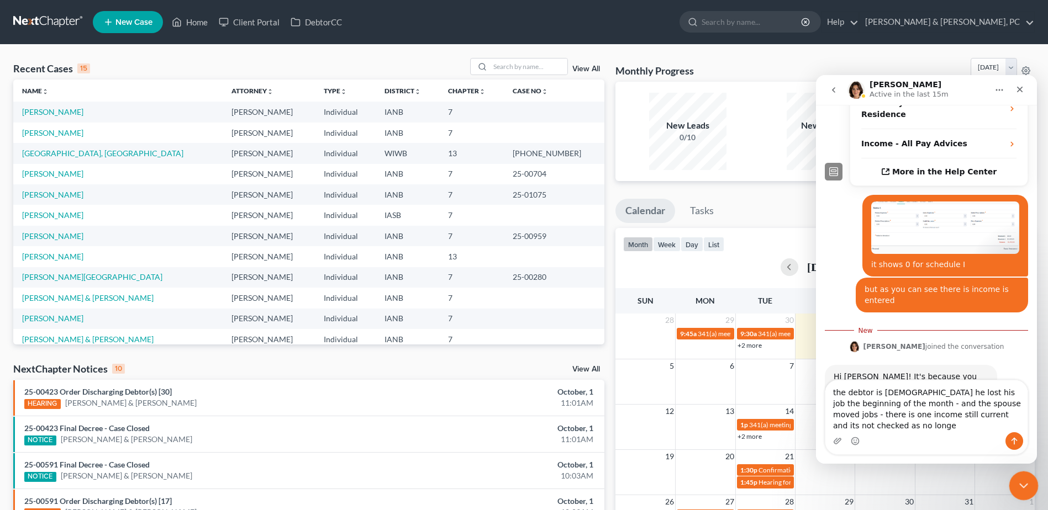
scroll to position [303, 0]
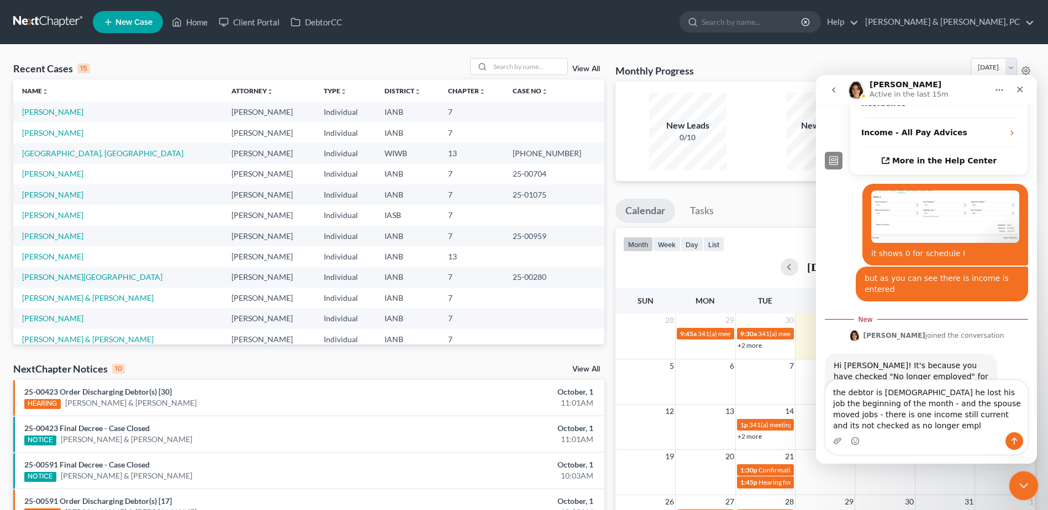
type textarea "the debtor is [DEMOGRAPHIC_DATA] he lost his job the beginning of the month - a…"
drag, startPoint x: 924, startPoint y: 431, endPoint x: 1620, endPoint y: 440, distance: 696.7
click at [816, 365] on html "[PERSON_NAME] Active in the last 15m Have a quick question or need help finding…" at bounding box center [926, 269] width 221 height 389
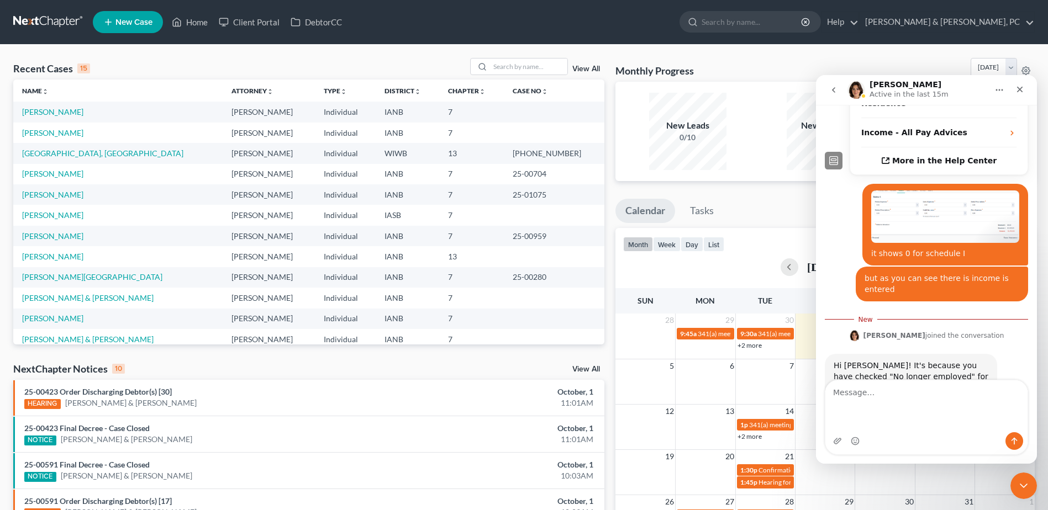
scroll to position [270, 0]
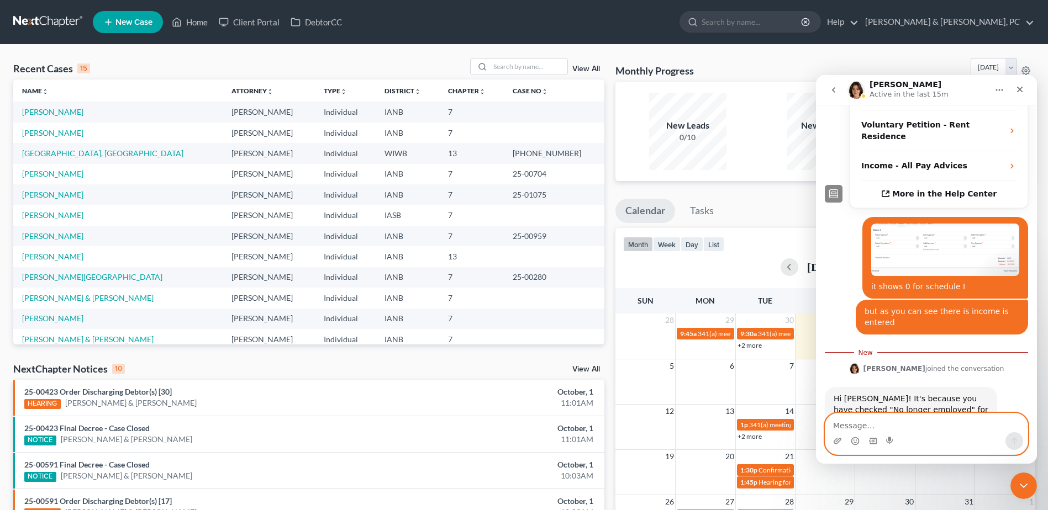
paste textarea "The debtor is currently [DEMOGRAPHIC_DATA], having lost his job at the beginnin…"
type textarea "The debtor is currently [DEMOGRAPHIC_DATA], having lost his job at the beginnin…"
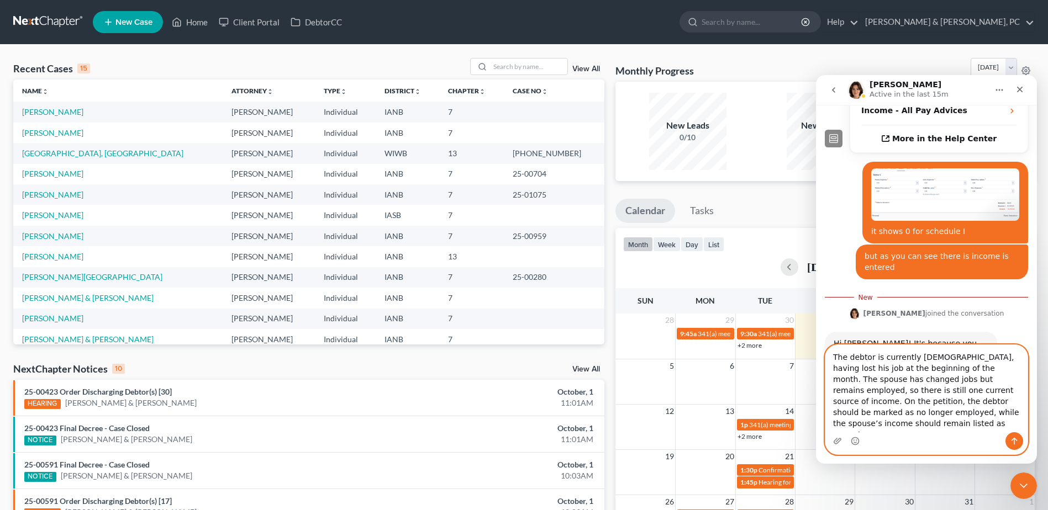
scroll to position [11, 0]
click at [929, 426] on textarea "The debtor is currently [DEMOGRAPHIC_DATA], having lost his job at the beginnin…" at bounding box center [926, 388] width 202 height 87
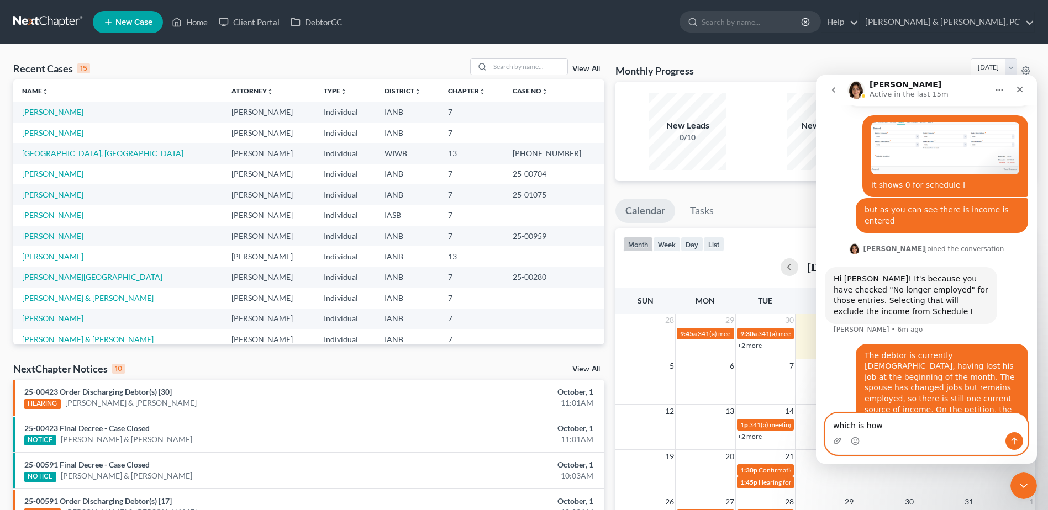
scroll to position [360, 0]
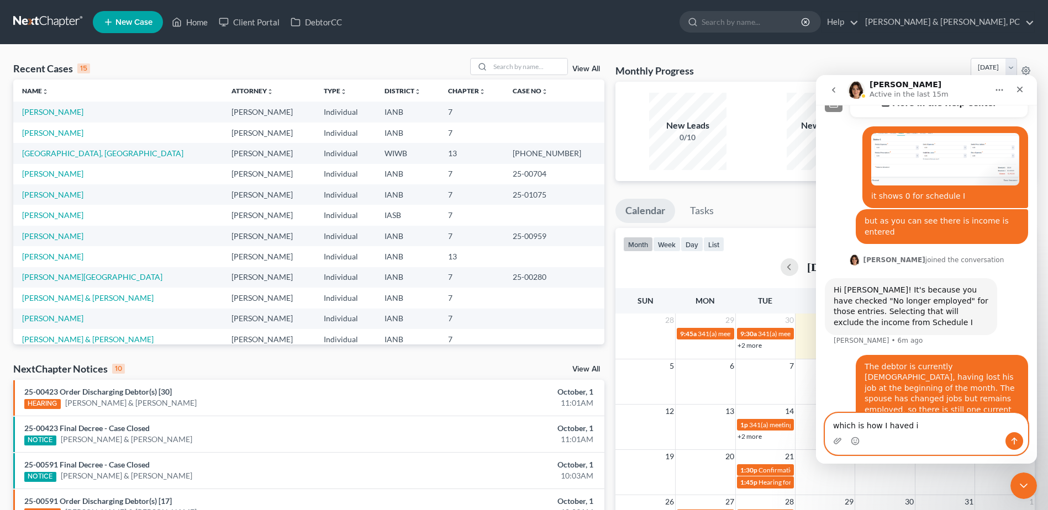
type textarea "which is how I haved it"
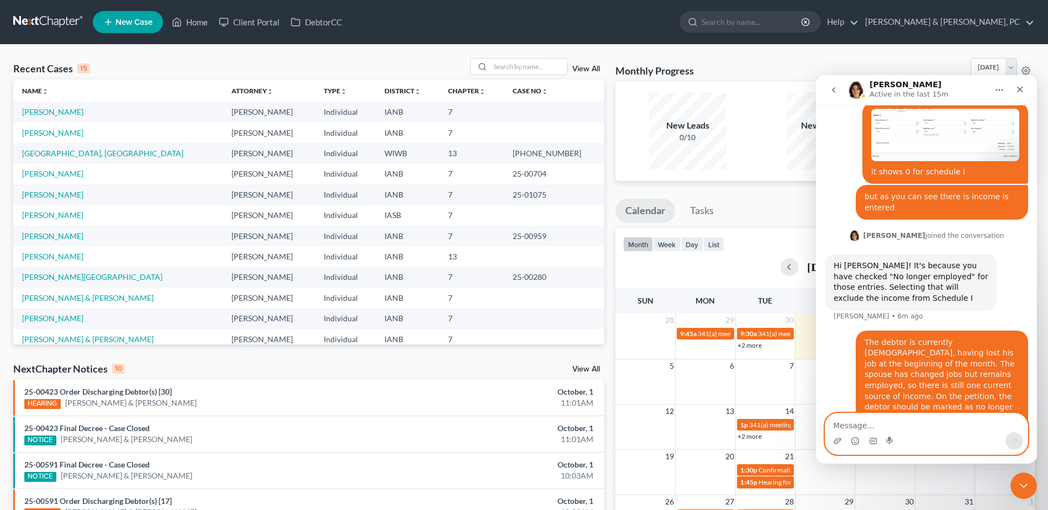
scroll to position [386, 0]
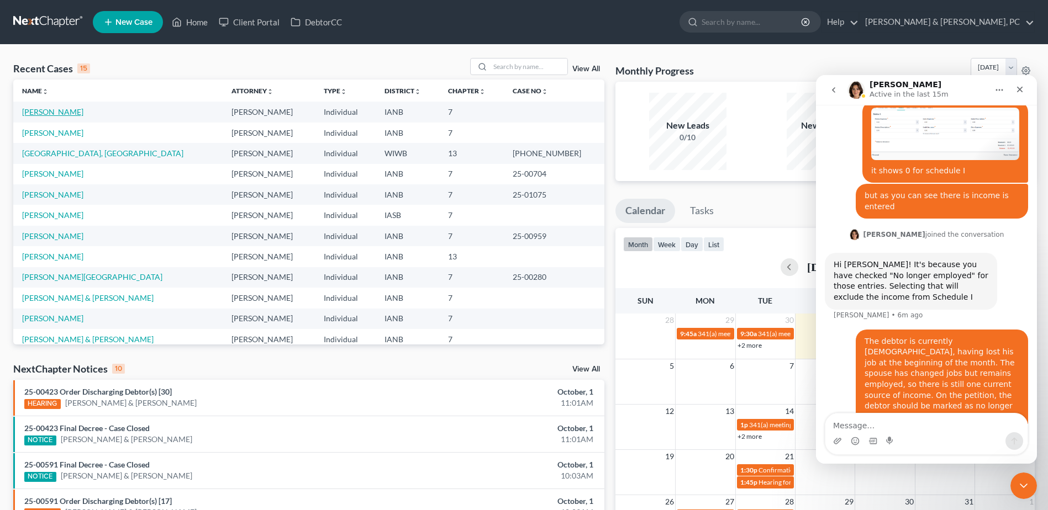
click at [62, 113] on link "[PERSON_NAME]" at bounding box center [52, 111] width 61 height 9
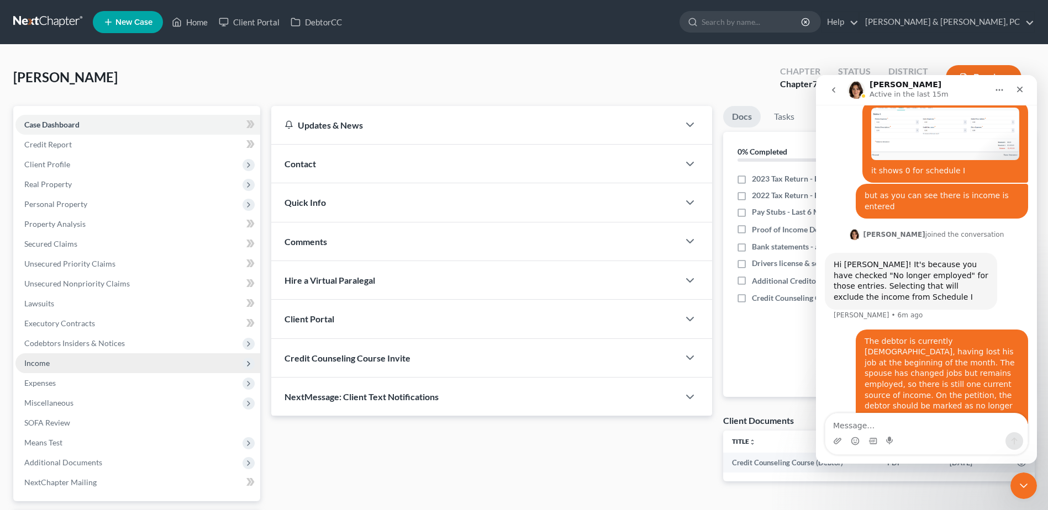
click at [56, 366] on span "Income" at bounding box center [137, 364] width 245 height 20
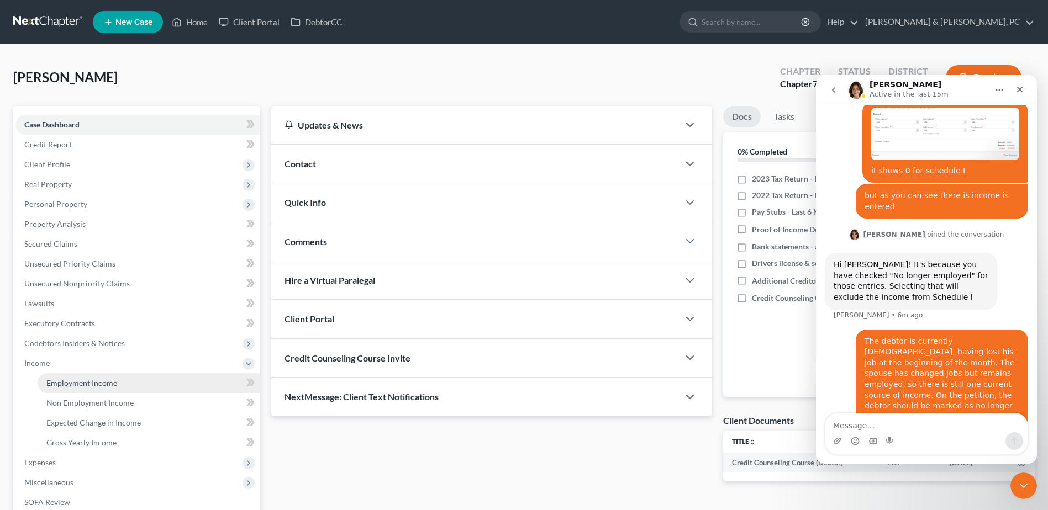
drag, startPoint x: 64, startPoint y: 375, endPoint x: 5, endPoint y: 343, distance: 67.2
click at [64, 375] on link "Employment Income" at bounding box center [149, 383] width 223 height 20
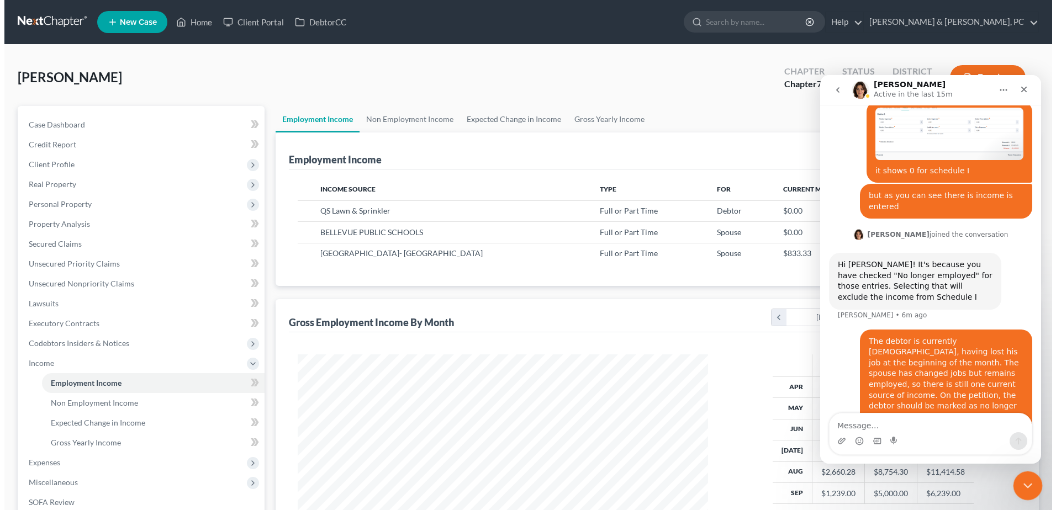
scroll to position [205, 432]
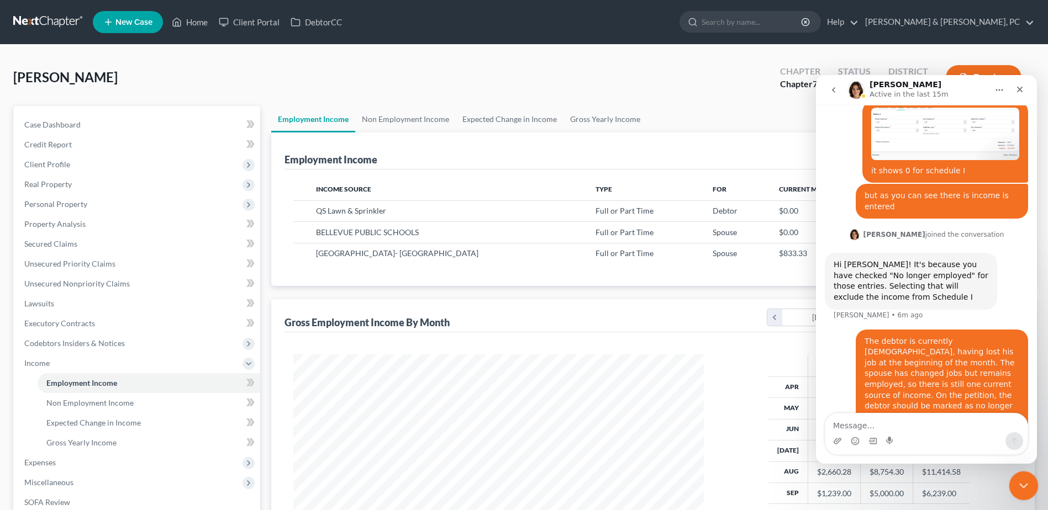
click at [1021, 488] on icon "Close Intercom Messenger" at bounding box center [1021, 484] width 13 height 13
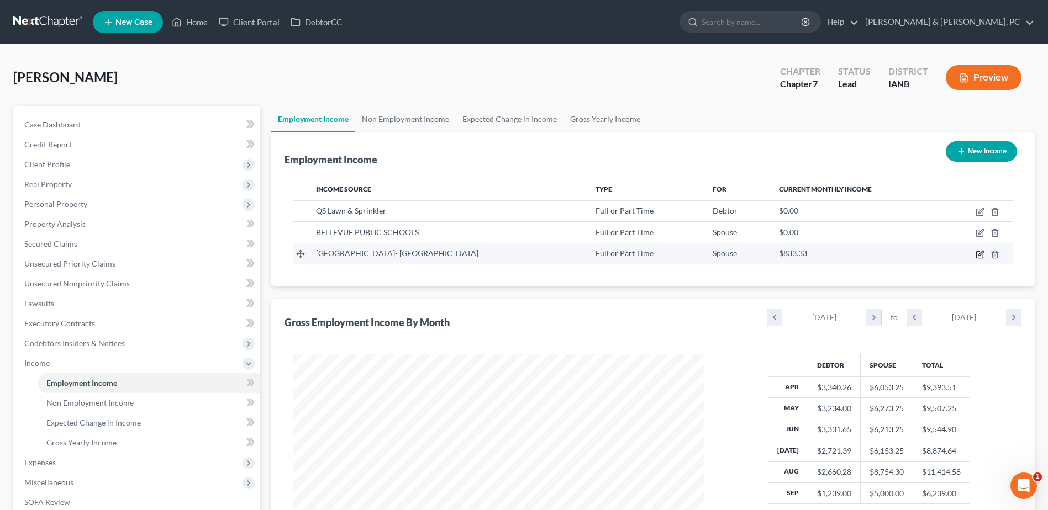
click at [979, 251] on icon "button" at bounding box center [980, 254] width 9 height 9
select select "0"
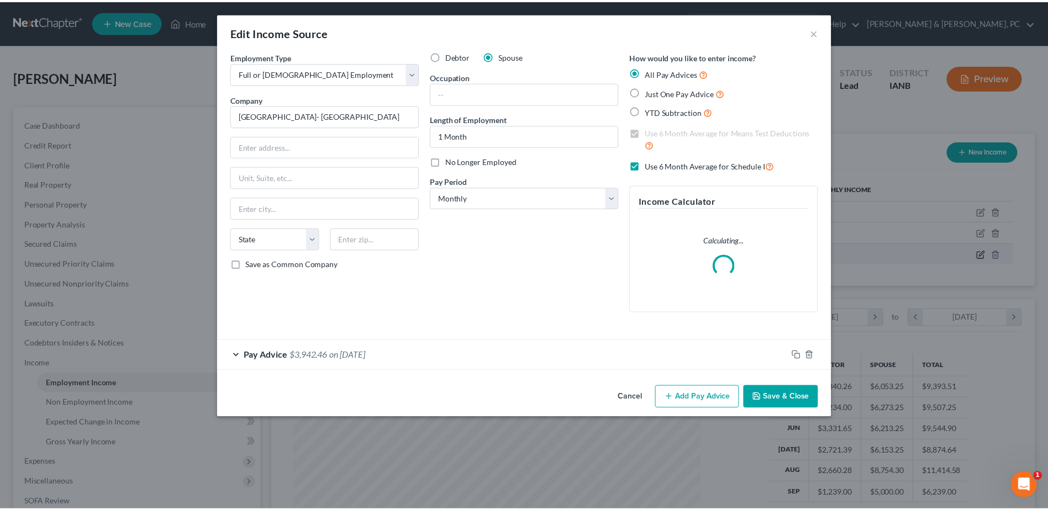
scroll to position [207, 436]
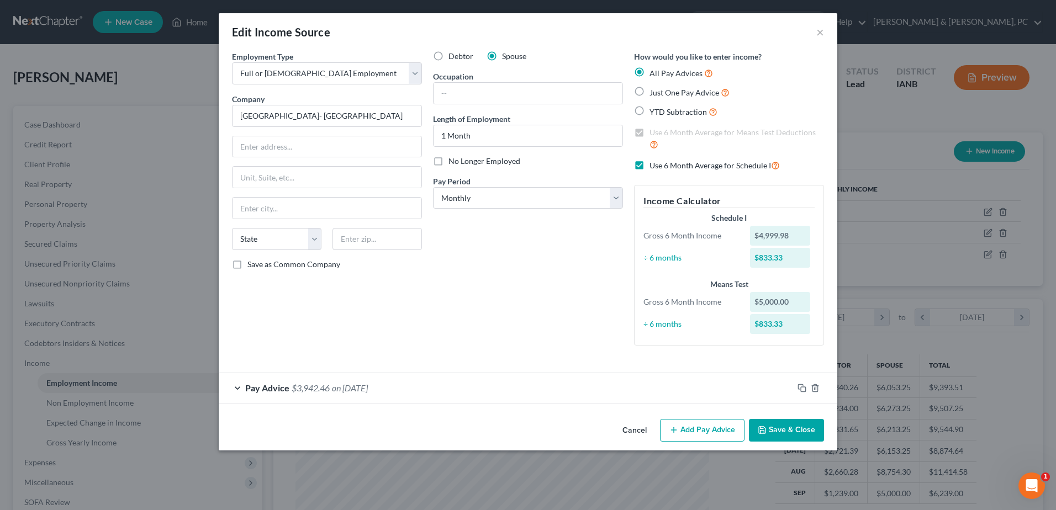
click at [650, 164] on label "Use 6 Month Average for Schedule I" at bounding box center [715, 165] width 130 height 13
click at [654, 164] on input "Use 6 Month Average for Schedule I" at bounding box center [657, 162] width 7 height 7
checkbox input "false"
click at [777, 429] on button "Save & Close" at bounding box center [786, 430] width 75 height 23
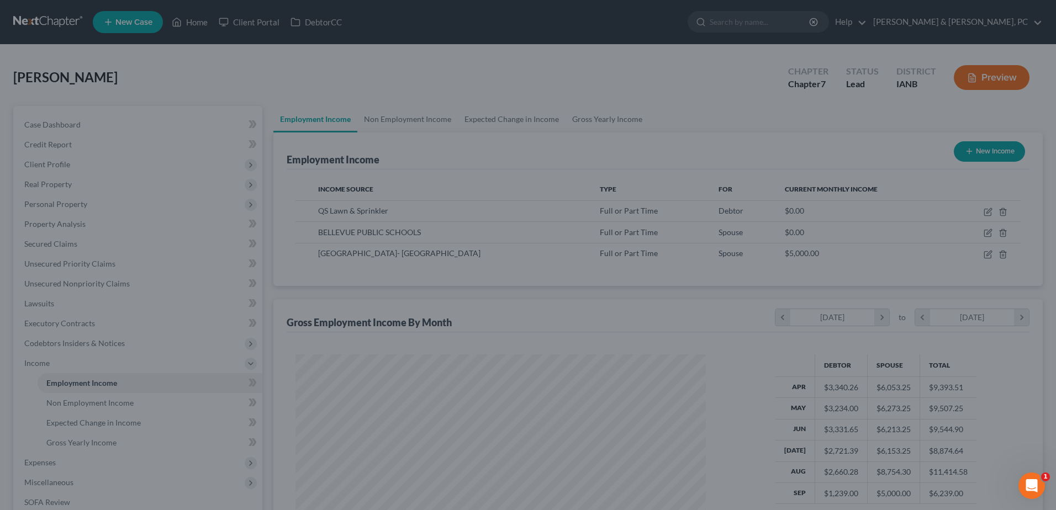
scroll to position [552264, 552036]
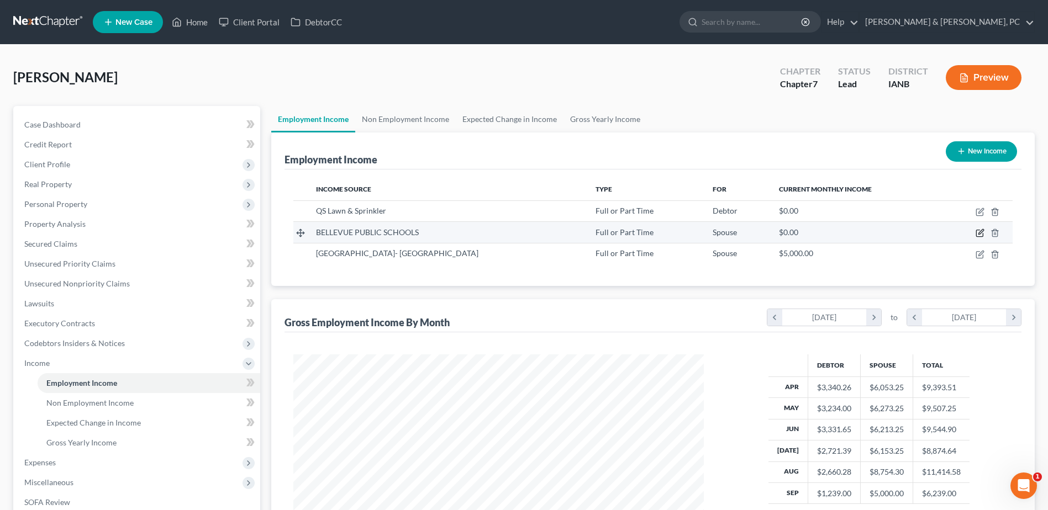
click at [976, 234] on icon "button" at bounding box center [980, 233] width 9 height 9
select select "0"
select select "30"
select select "0"
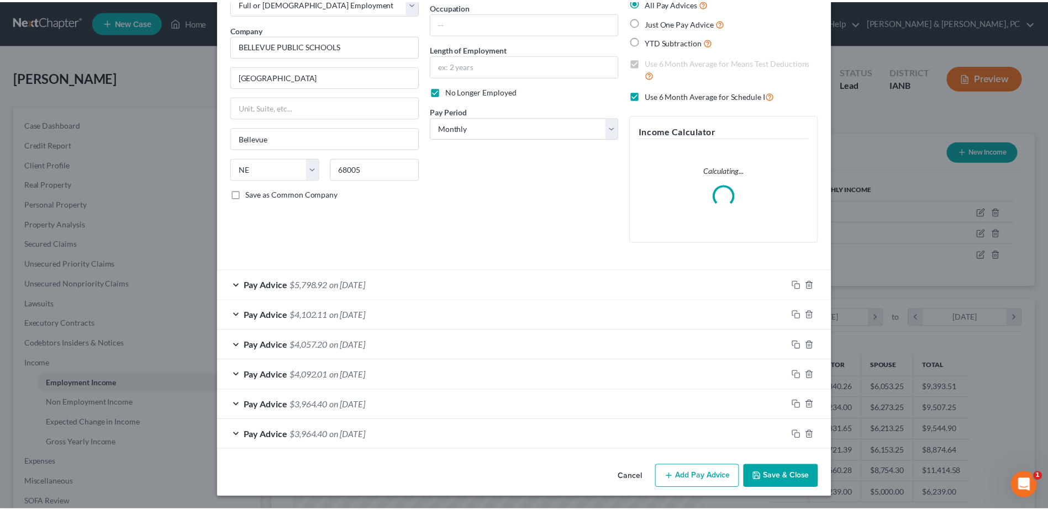
scroll to position [71, 0]
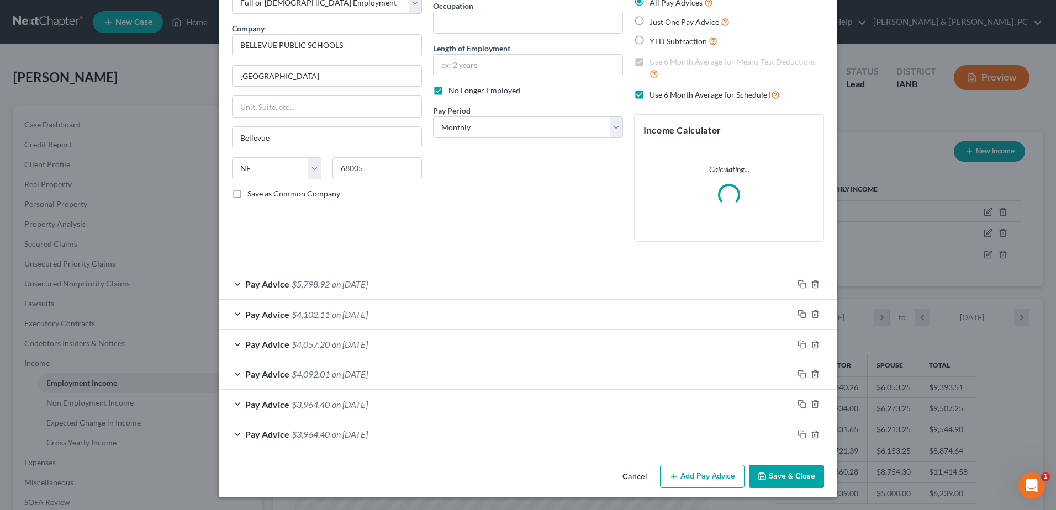
click at [802, 486] on button "Save & Close" at bounding box center [786, 476] width 75 height 23
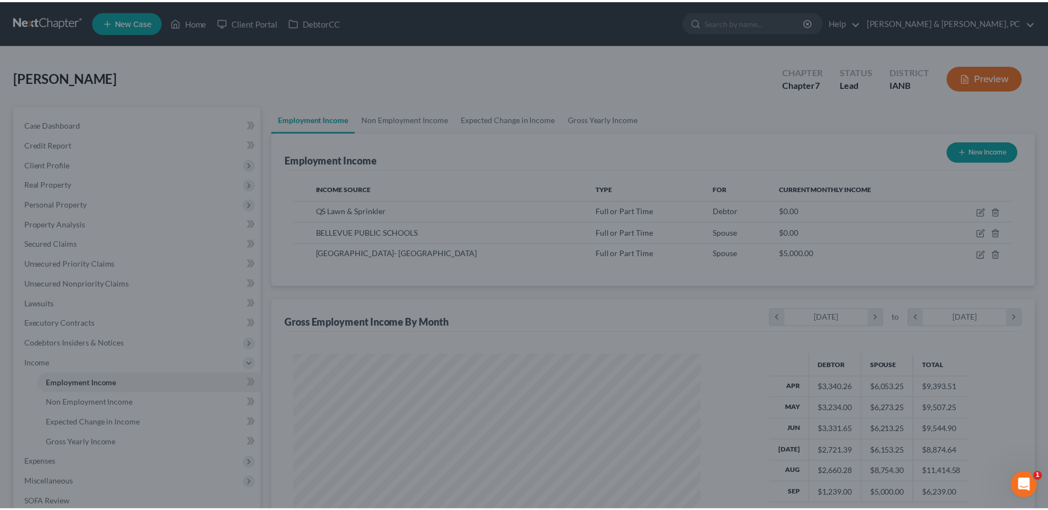
scroll to position [552264, 552036]
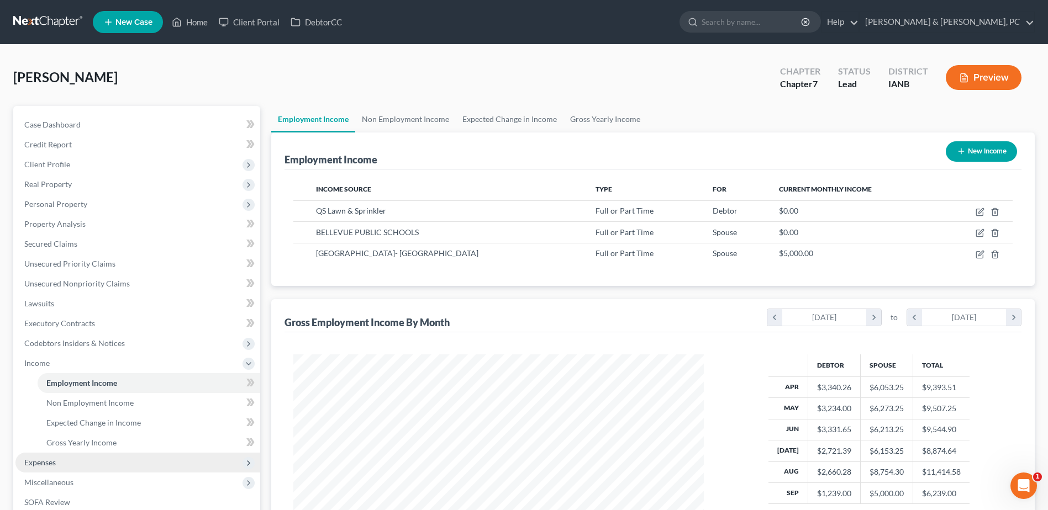
click at [64, 469] on span "Expenses" at bounding box center [137, 463] width 245 height 20
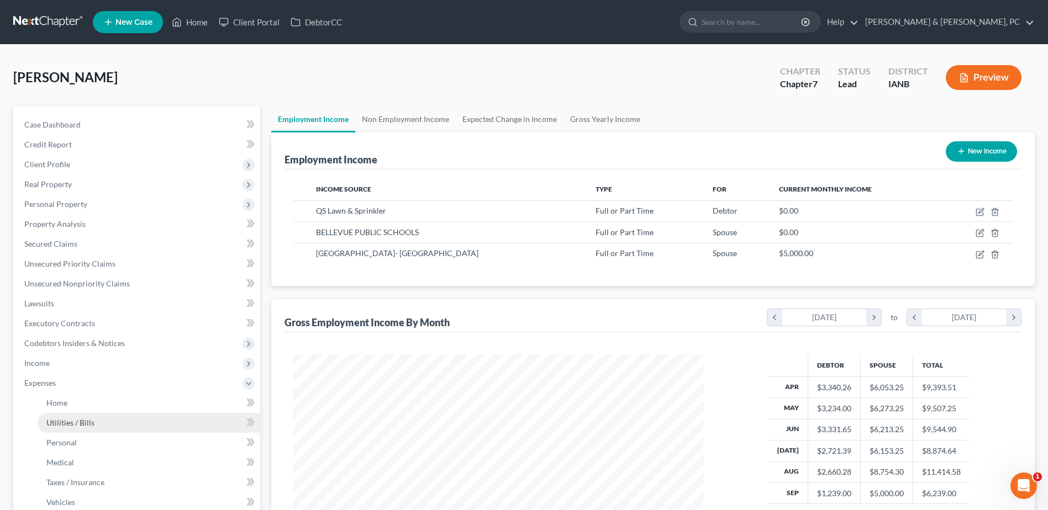
click at [81, 431] on link "Utilities / Bills" at bounding box center [149, 423] width 223 height 20
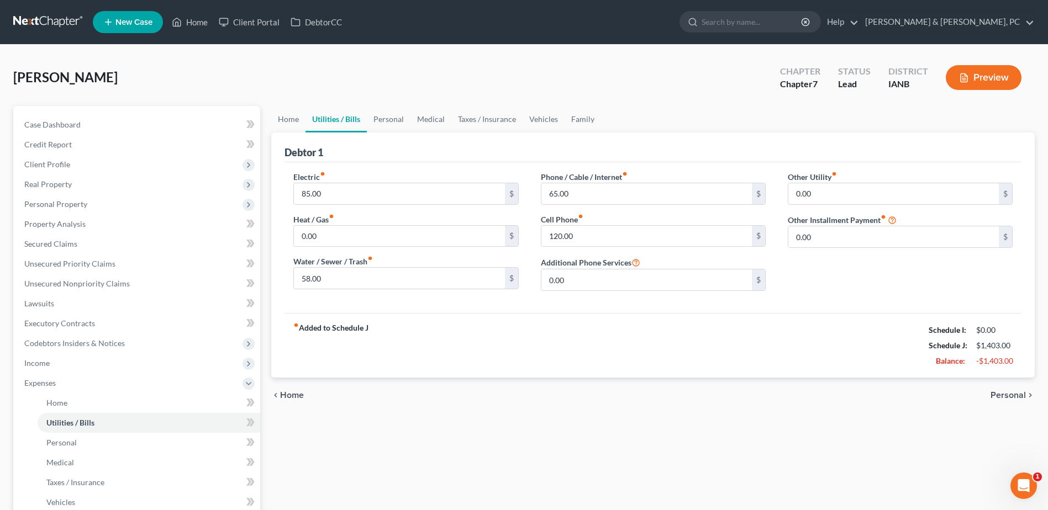
click at [1046, 482] on div "[PERSON_NAME] Upgraded Chapter Chapter 7 Status Lead District IANB Preview Peti…" at bounding box center [524, 386] width 1048 height 682
click at [1036, 481] on span "1" at bounding box center [1039, 477] width 10 height 10
click at [1035, 481] on span "1" at bounding box center [1039, 477] width 10 height 10
click at [1023, 483] on icon "Open Intercom Messenger" at bounding box center [1022, 484] width 8 height 9
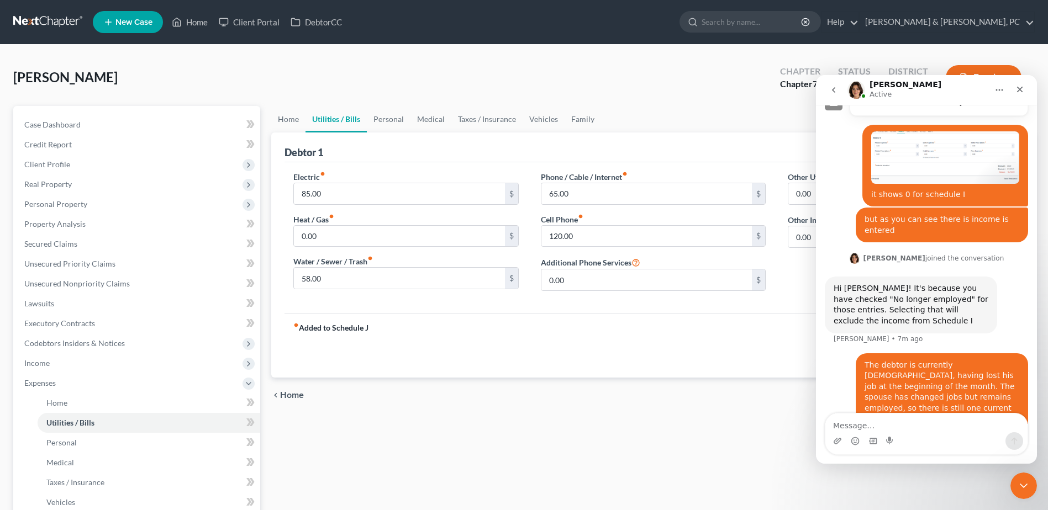
scroll to position [386, 0]
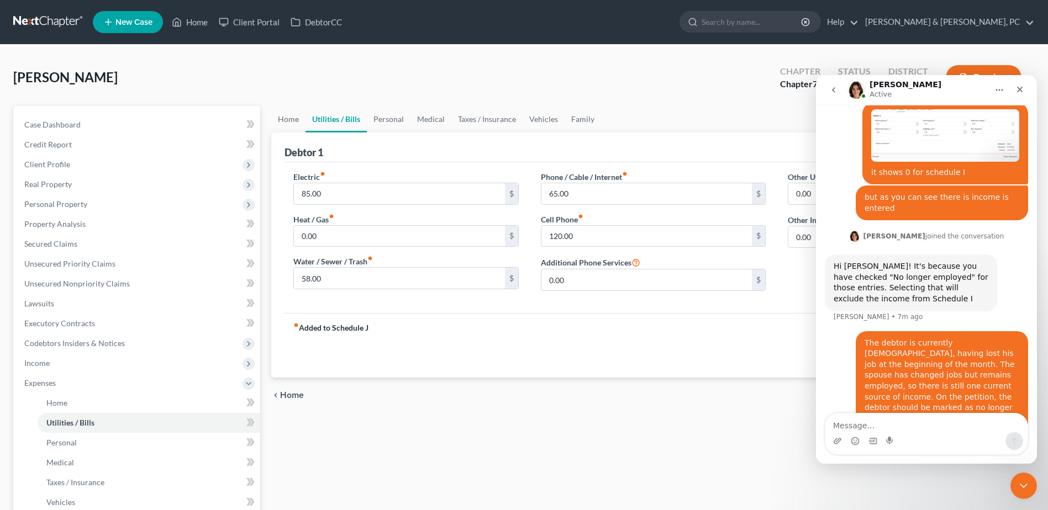
click at [936, 431] on textarea "Message…" at bounding box center [926, 423] width 202 height 19
drag, startPoint x: 1034, startPoint y: 488, endPoint x: 2045, endPoint y: 962, distance: 1117.1
click at [1035, 489] on html at bounding box center [1022, 484] width 27 height 27
click at [1024, 479] on icon "Close Intercom Messenger" at bounding box center [1021, 484] width 13 height 13
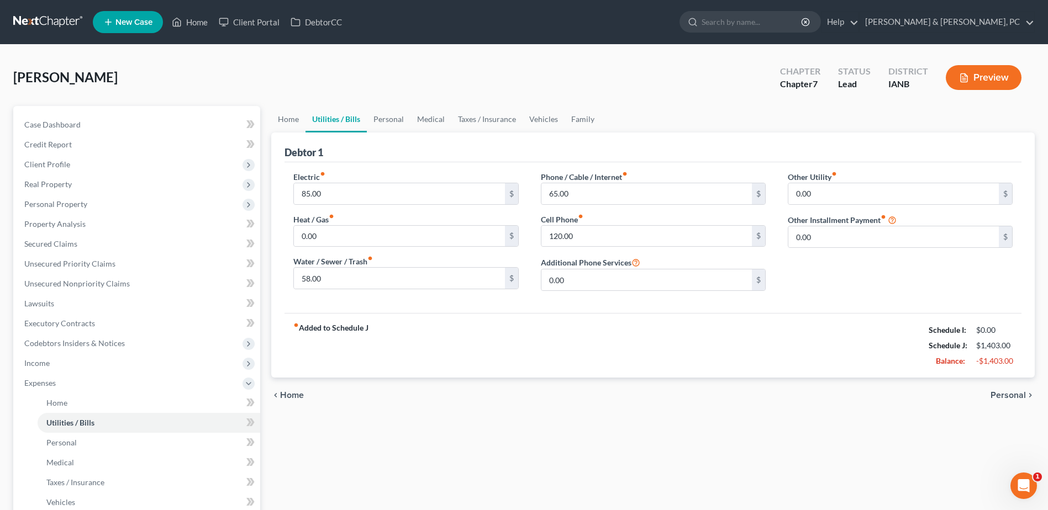
drag, startPoint x: 54, startPoint y: 370, endPoint x: 420, endPoint y: 371, distance: 365.7
click at [54, 370] on span "Income" at bounding box center [137, 364] width 245 height 20
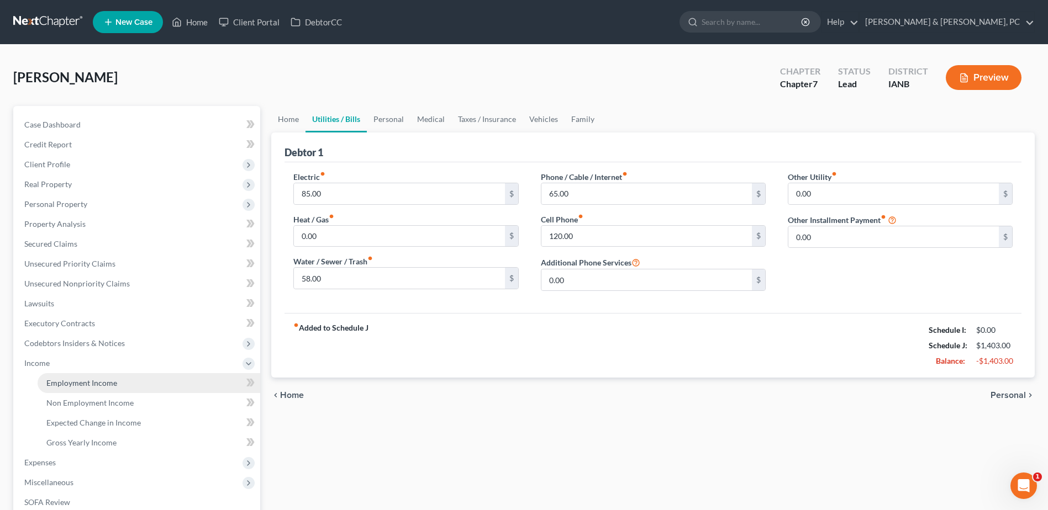
click at [118, 391] on link "Employment Income" at bounding box center [149, 383] width 223 height 20
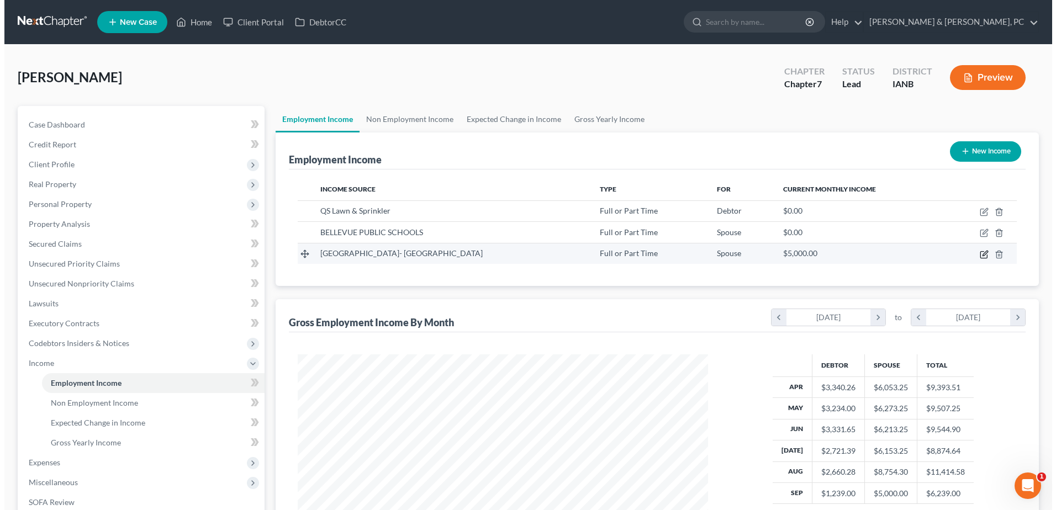
scroll to position [205, 432]
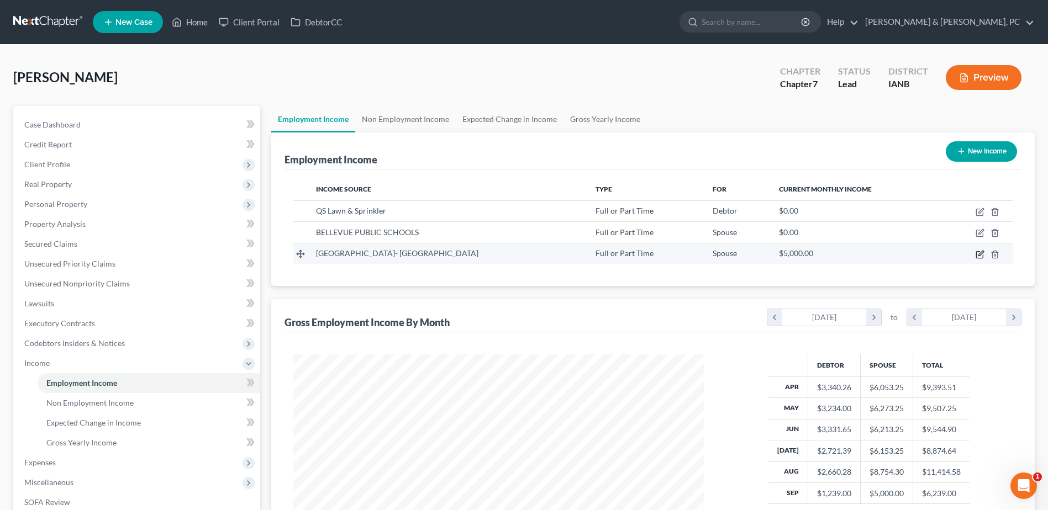
click at [983, 251] on icon "button" at bounding box center [980, 253] width 5 height 5
select select "0"
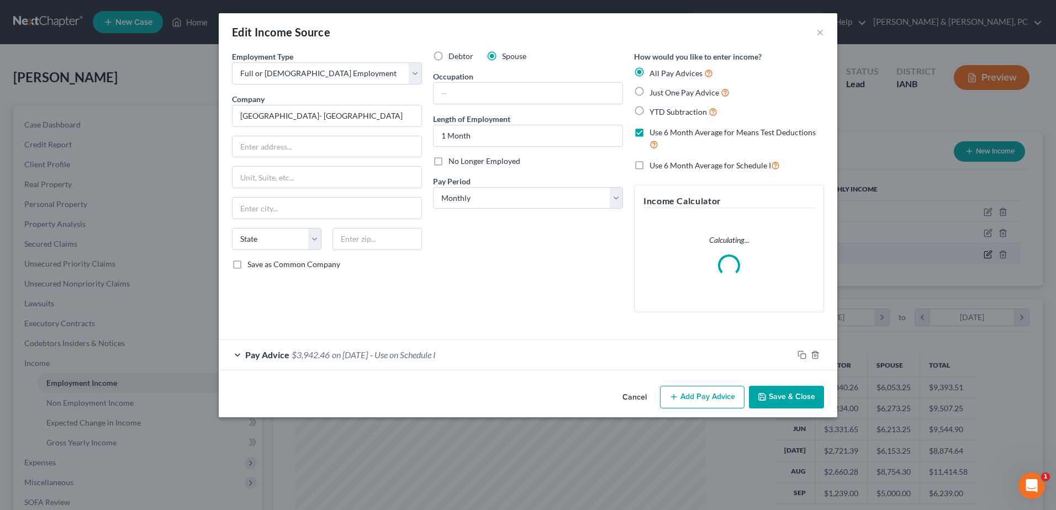
scroll to position [207, 436]
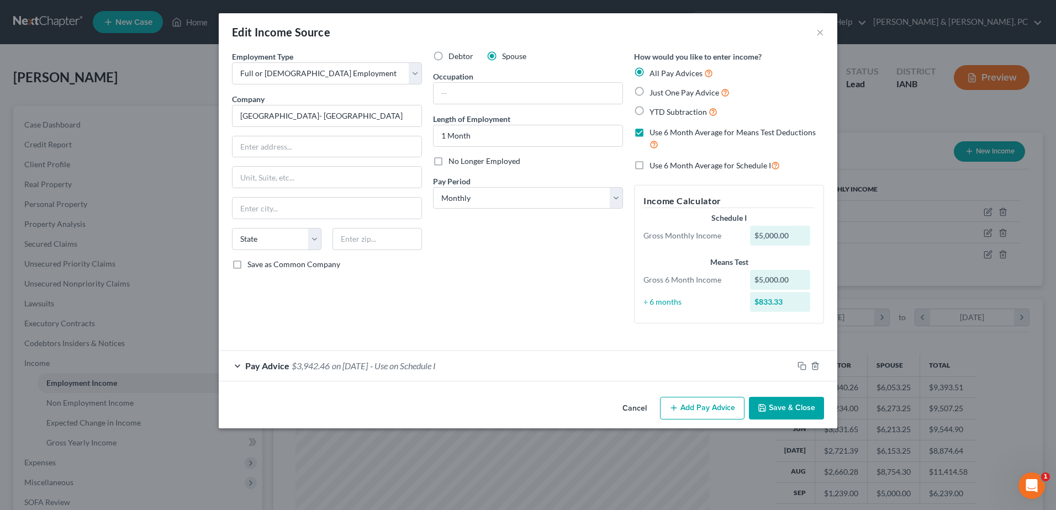
click at [477, 360] on div "Pay Advice $3,942.46 on [DATE] - Use on Schedule I" at bounding box center [506, 365] width 575 height 29
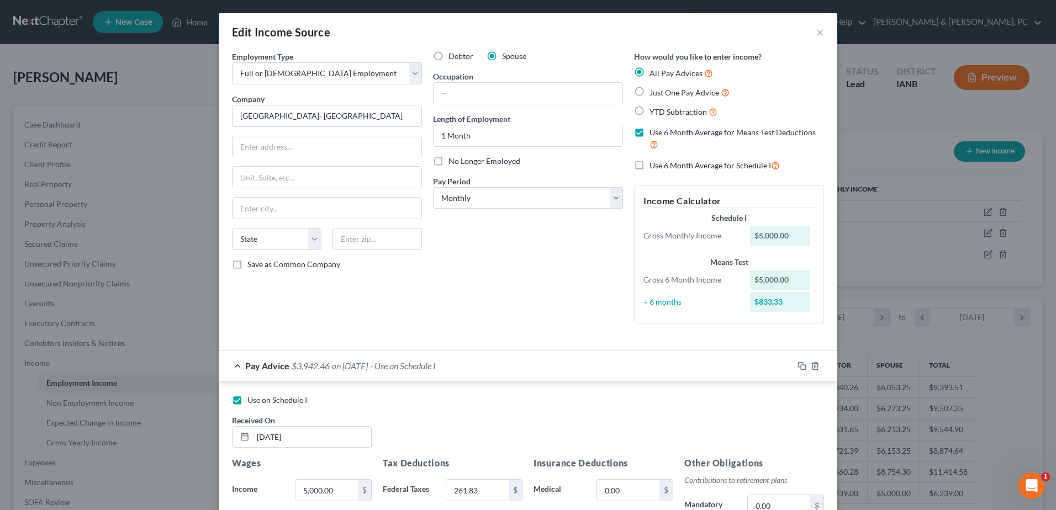
click at [248, 401] on label "Use on Schedule I" at bounding box center [278, 400] width 60 height 11
click at [252, 401] on input "Use on Schedule I" at bounding box center [255, 398] width 7 height 7
checkbox input "false"
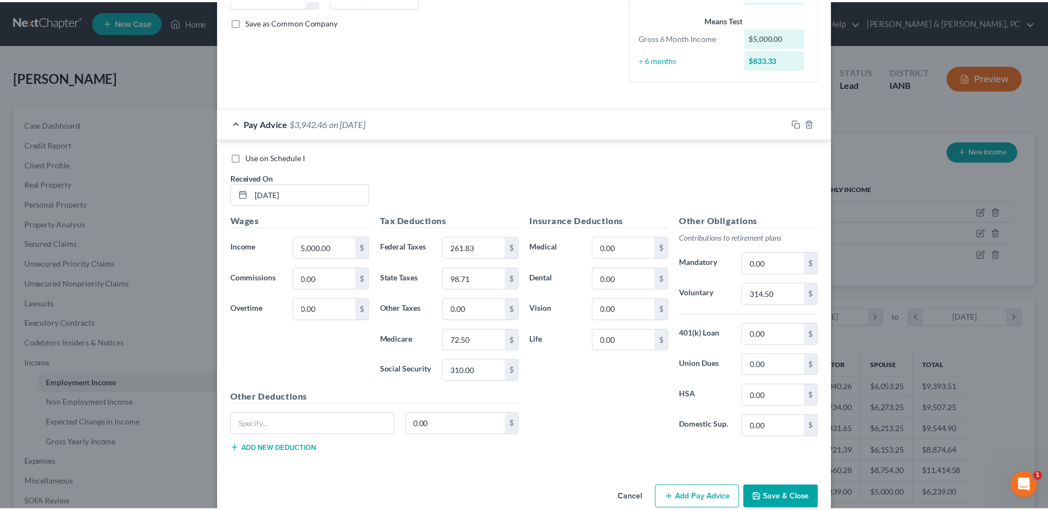
scroll to position [264, 0]
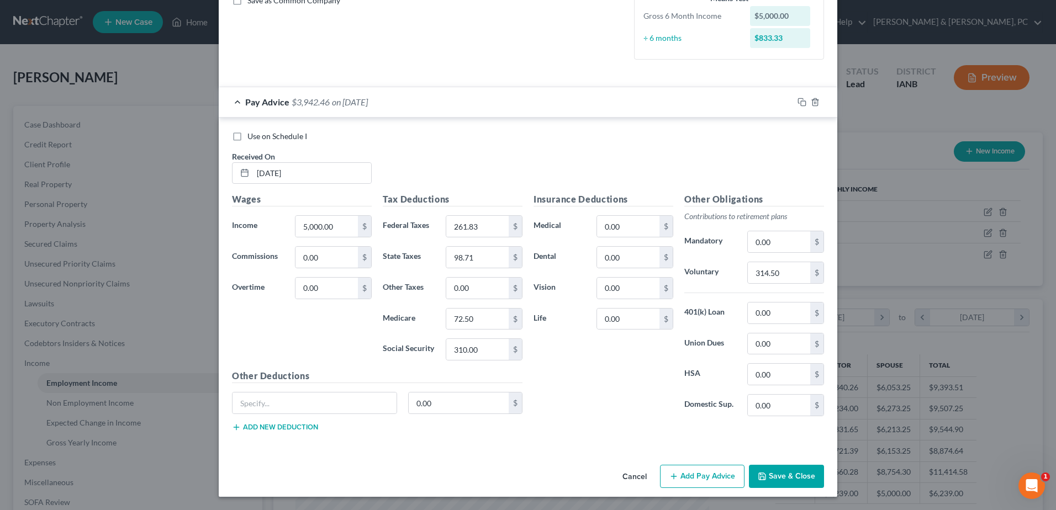
click at [802, 480] on button "Save & Close" at bounding box center [786, 476] width 75 height 23
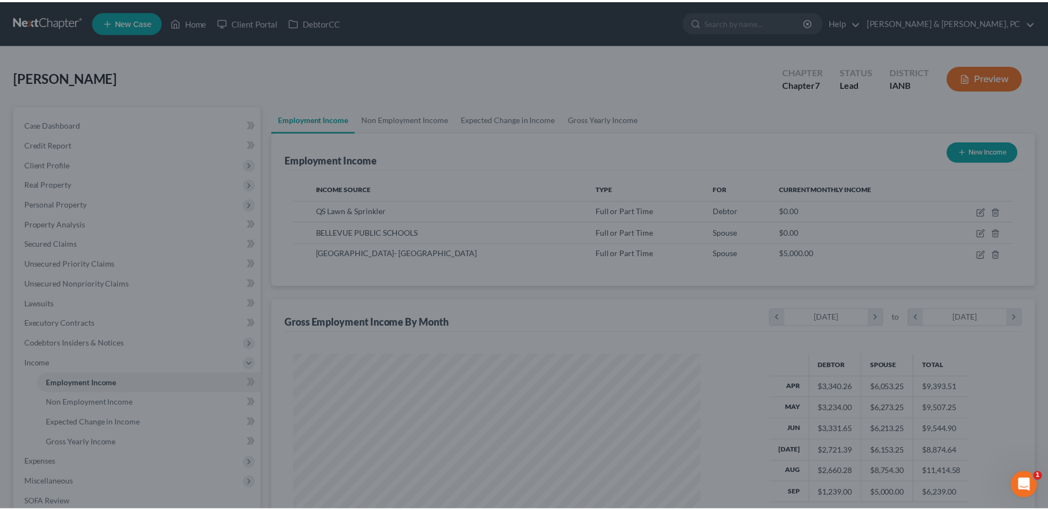
scroll to position [552264, 552036]
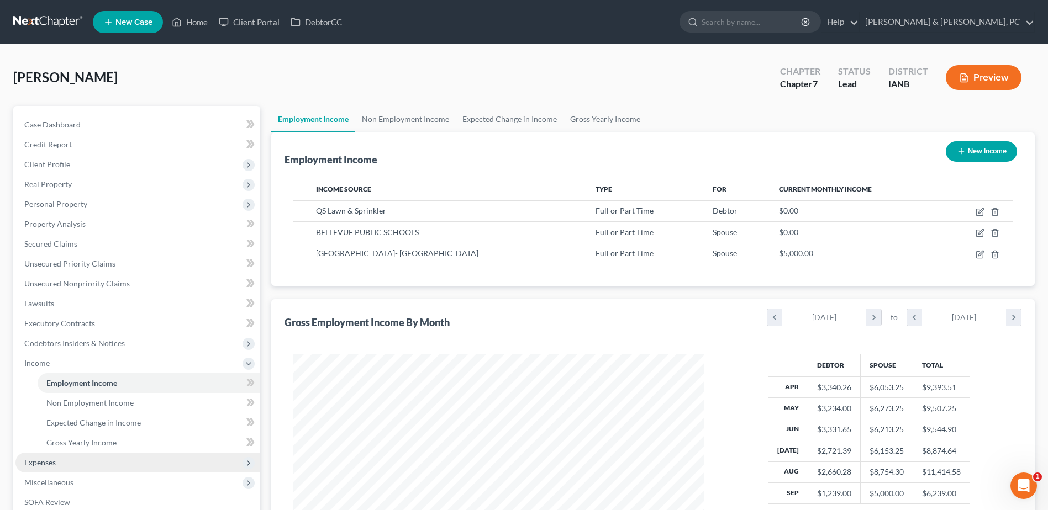
click at [73, 464] on span "Expenses" at bounding box center [137, 463] width 245 height 20
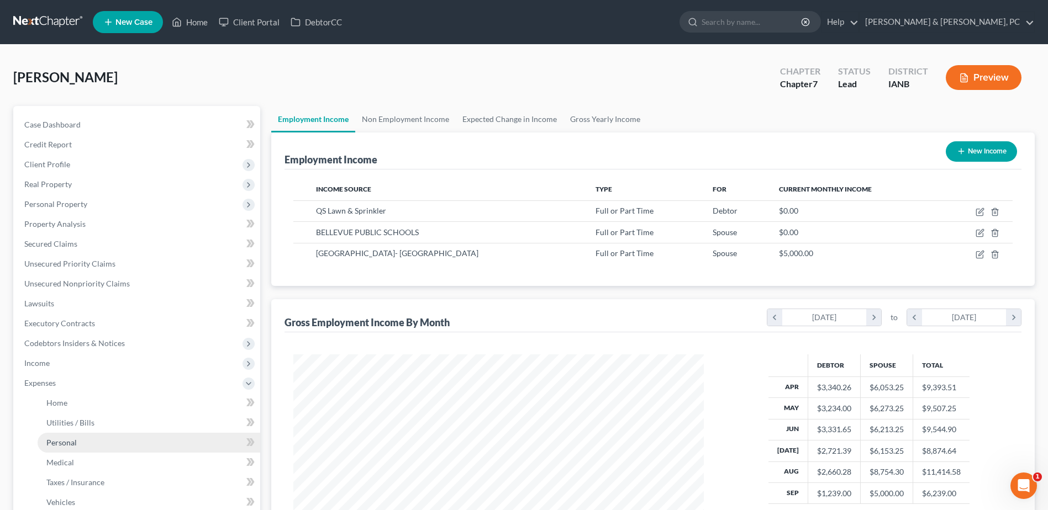
click at [69, 433] on link "Personal" at bounding box center [149, 443] width 223 height 20
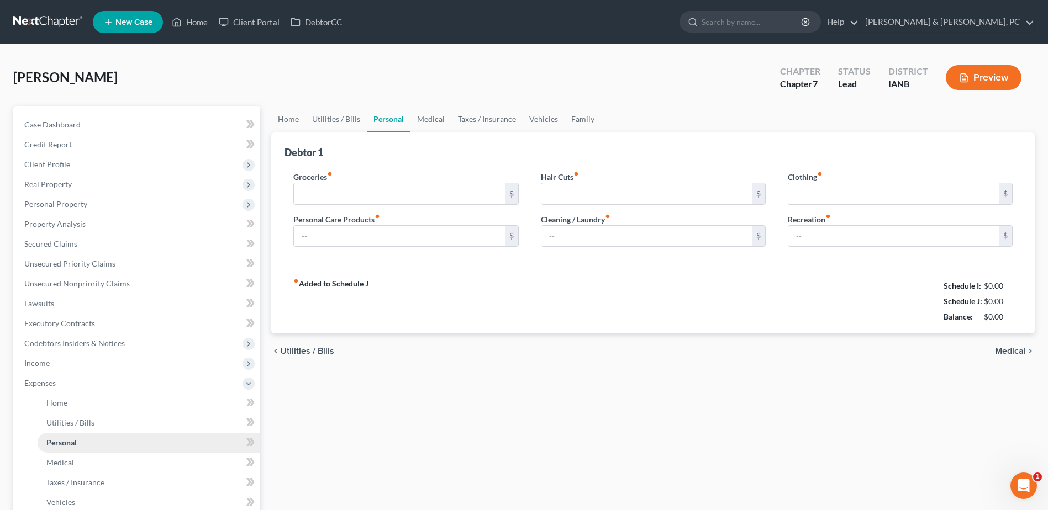
type input "300.00"
type input "0.00"
type input "5.00"
type input "0.00"
type input "50.00"
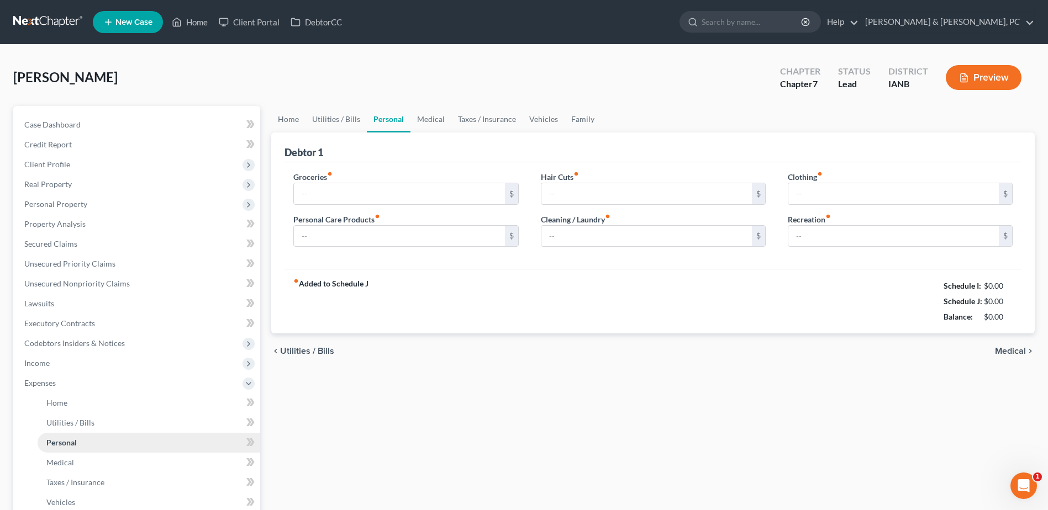
type input "0.00"
click at [76, 365] on span "Income" at bounding box center [137, 364] width 245 height 20
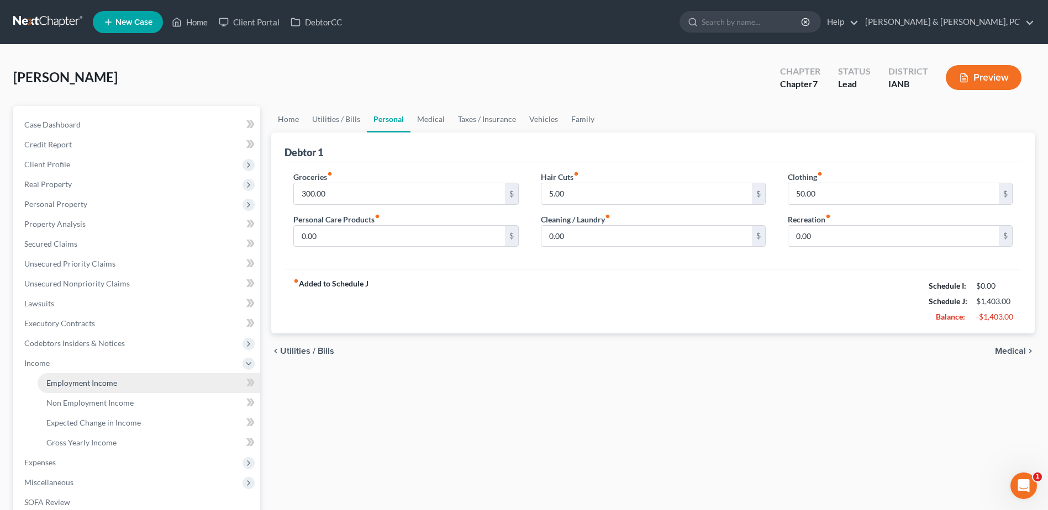
click at [141, 385] on link "Employment Income" at bounding box center [149, 383] width 223 height 20
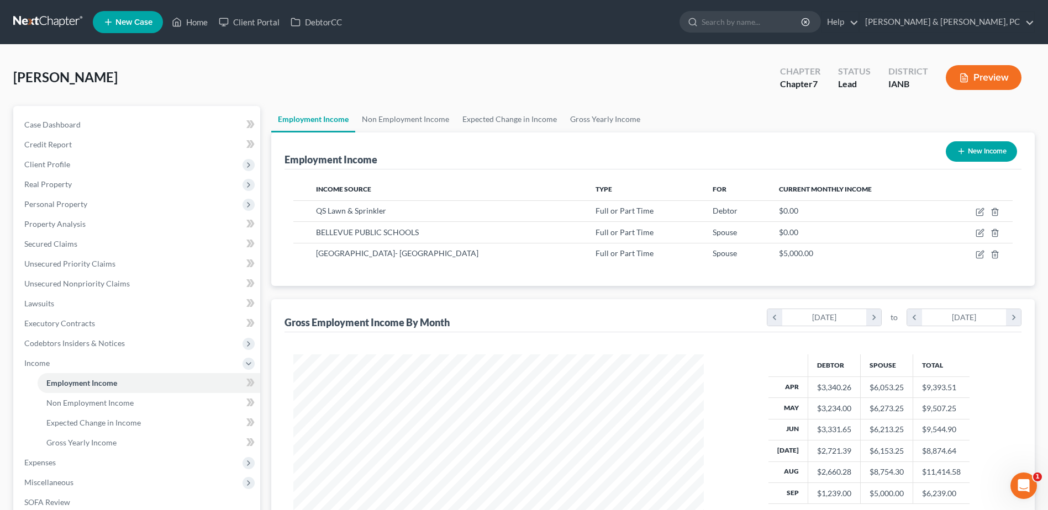
scroll to position [205, 432]
click at [1022, 471] on html at bounding box center [1022, 484] width 27 height 27
click at [1020, 477] on icon "Open Intercom Messenger" at bounding box center [1022, 485] width 18 height 18
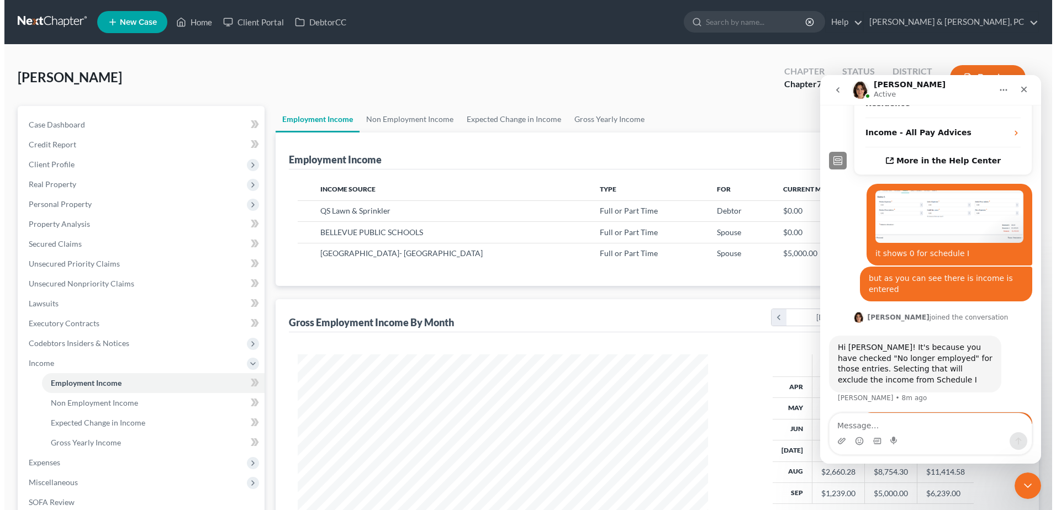
scroll to position [386, 0]
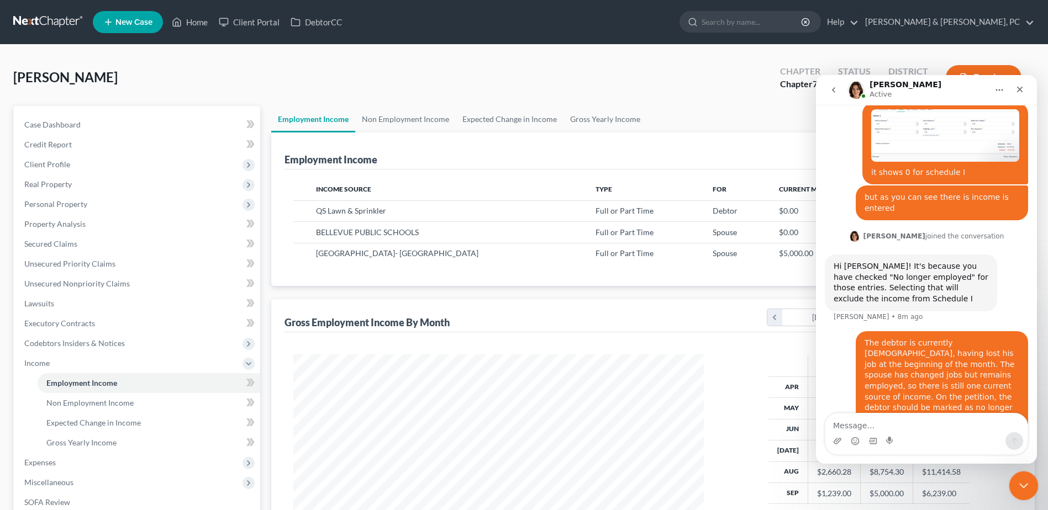
drag, startPoint x: 1020, startPoint y: 477, endPoint x: 1923, endPoint y: 877, distance: 987.4
click at [1020, 476] on div "Close Intercom Messenger" at bounding box center [1022, 484] width 27 height 27
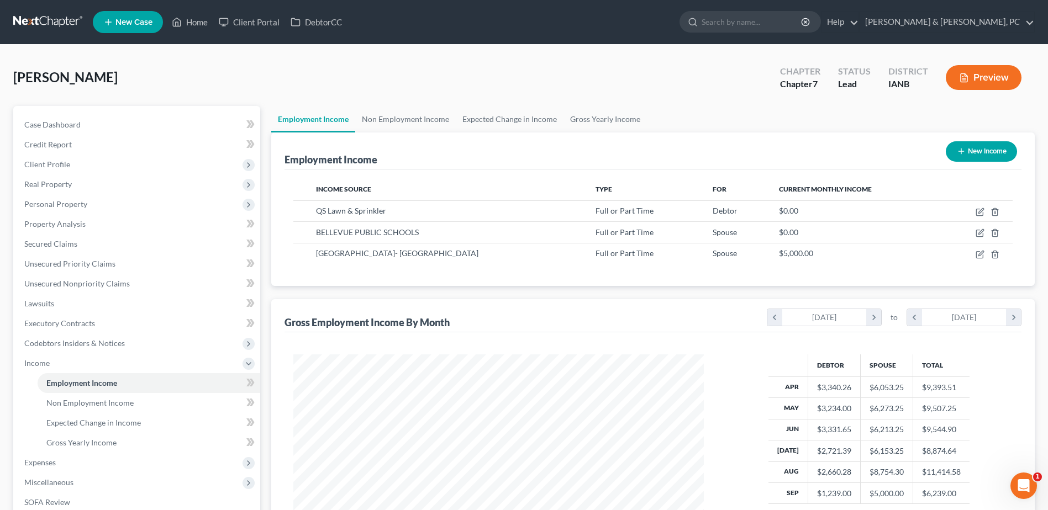
click at [980, 152] on button "New Income" at bounding box center [981, 151] width 71 height 20
select select "0"
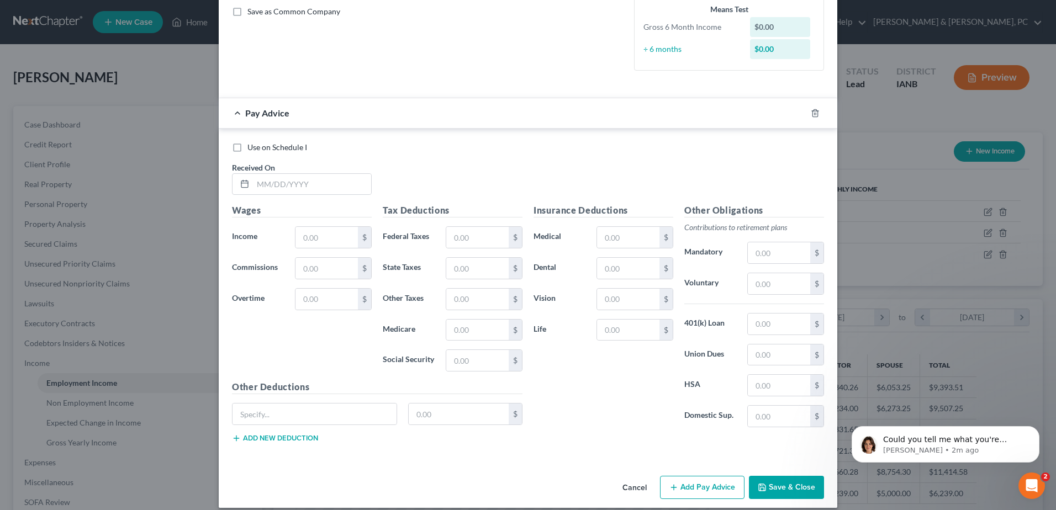
scroll to position [569, 0]
click at [1022, 474] on div "Open Intercom Messenger" at bounding box center [1030, 484] width 36 height 36
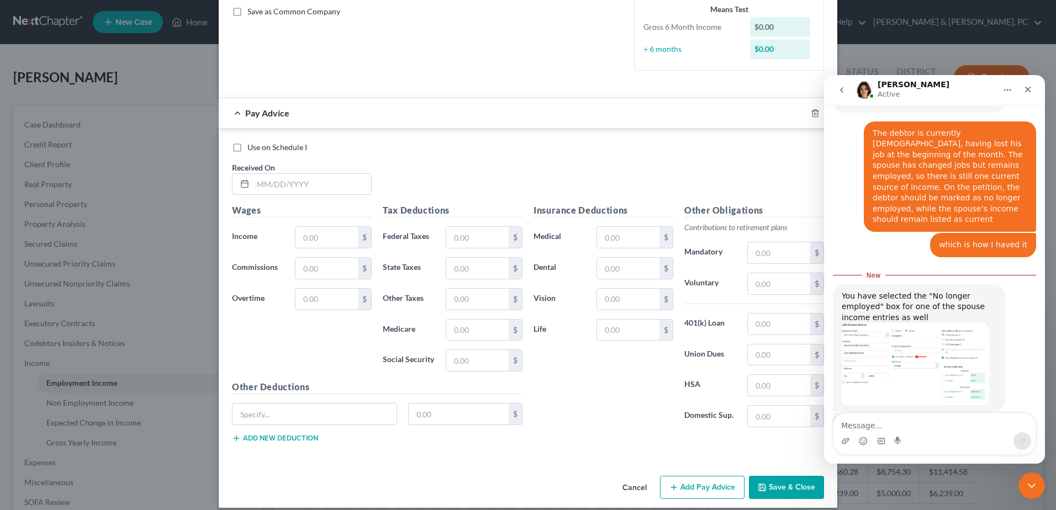
scroll to position [587, 0]
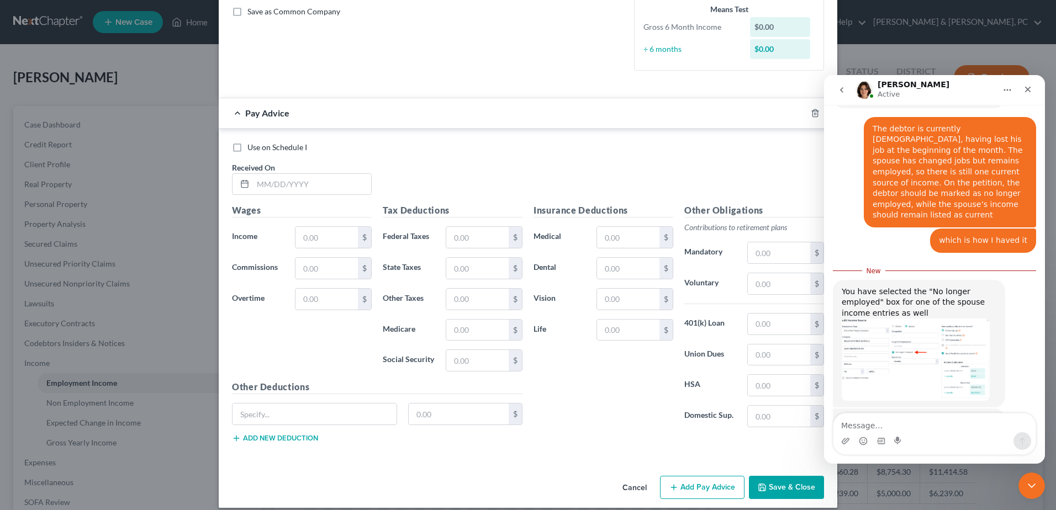
click at [939, 431] on textarea "Message…" at bounding box center [935, 423] width 202 height 19
click at [888, 319] on img "Emma says…" at bounding box center [916, 360] width 148 height 82
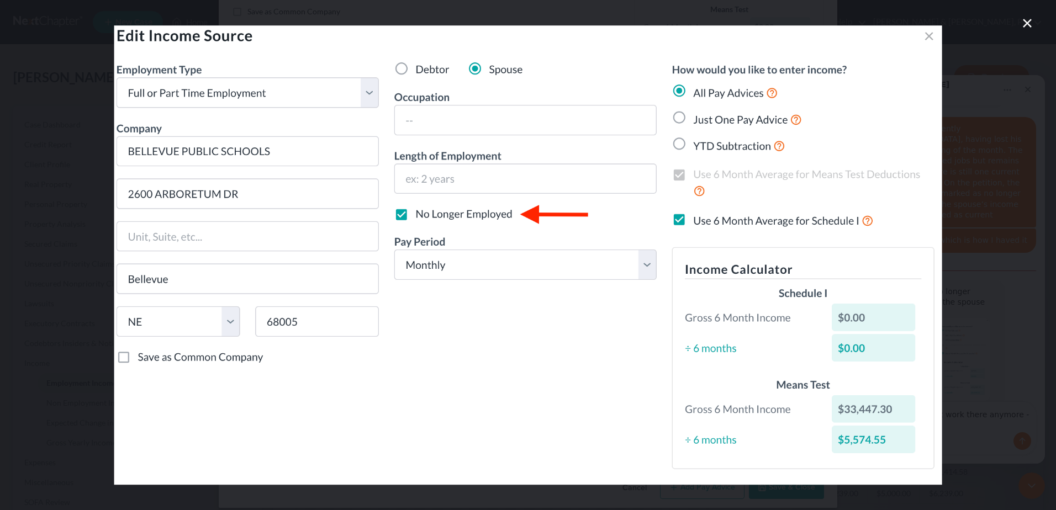
click at [926, 44] on img "Close" at bounding box center [528, 255] width 828 height 460
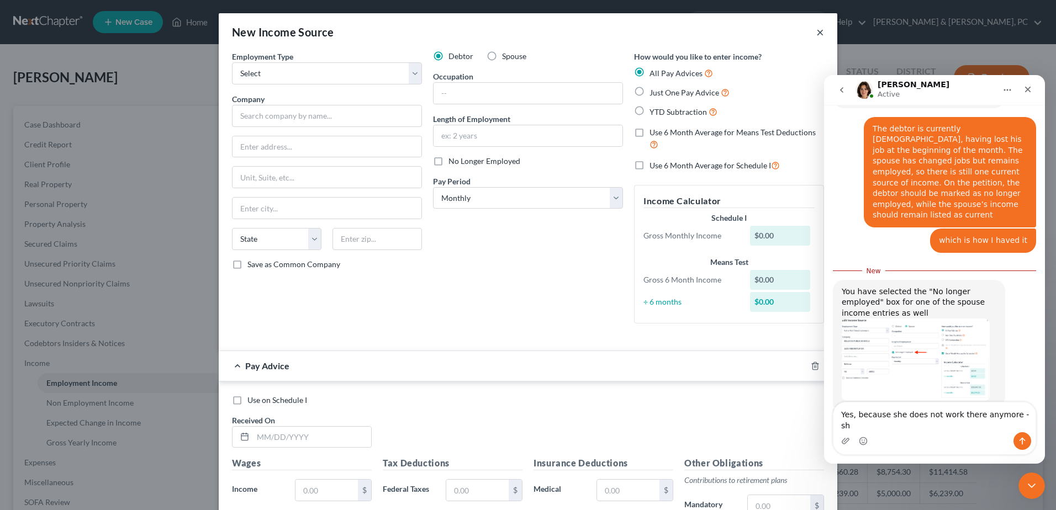
click at [817, 34] on button "×" at bounding box center [821, 31] width 8 height 13
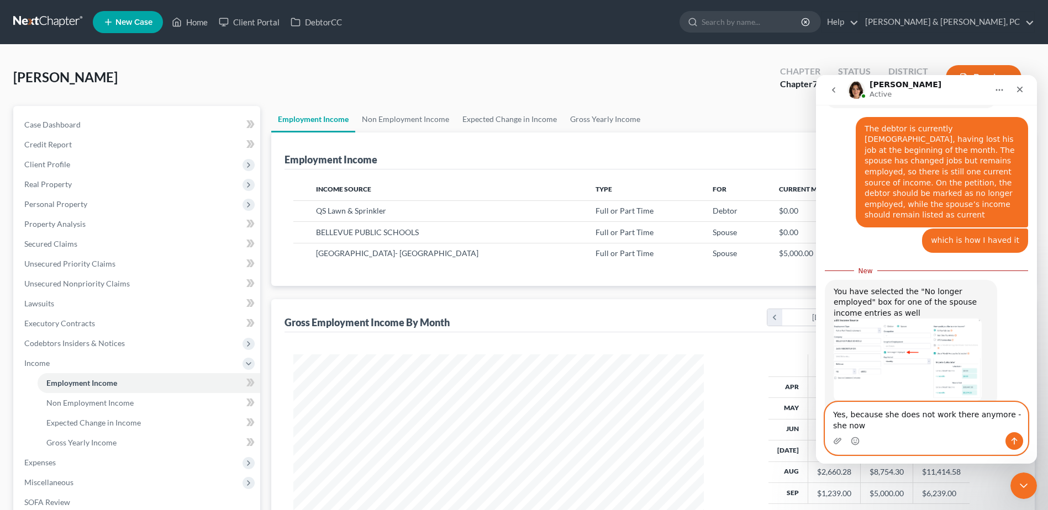
scroll to position [598, 0]
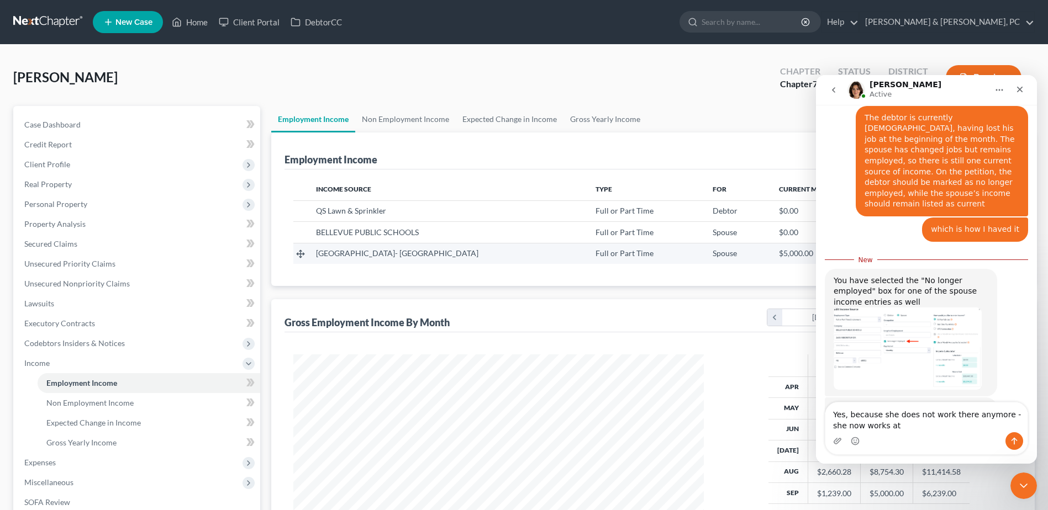
drag, startPoint x: 318, startPoint y: 255, endPoint x: 503, endPoint y: 253, distance: 185.1
click at [503, 253] on div "[GEOGRAPHIC_DATA]- [GEOGRAPHIC_DATA]" at bounding box center [447, 253] width 262 height 11
copy span "[GEOGRAPHIC_DATA]- [GEOGRAPHIC_DATA]"
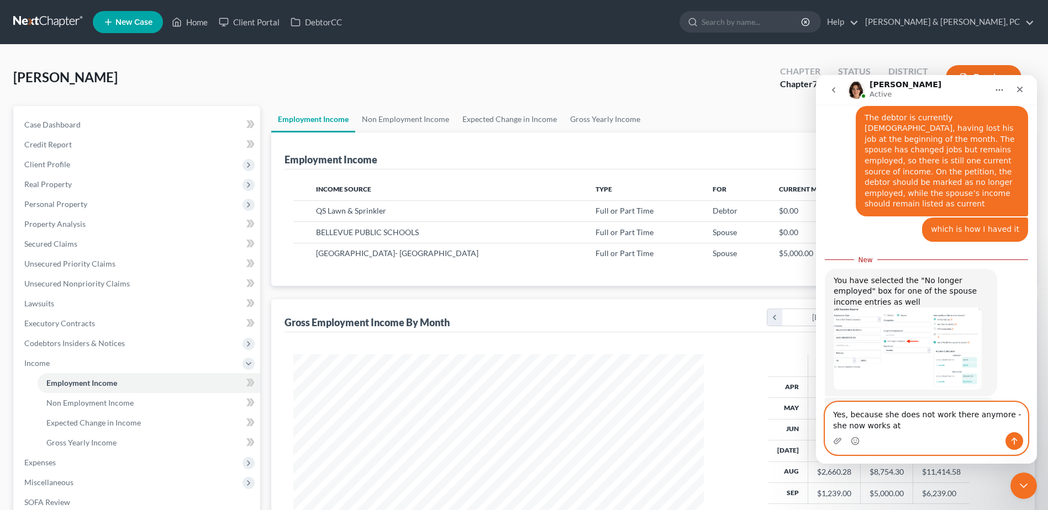
click at [916, 424] on textarea "Yes, because she does not work there anymore - she now works at" at bounding box center [926, 418] width 202 height 30
paste textarea "[GEOGRAPHIC_DATA]- [GEOGRAPHIC_DATA]"
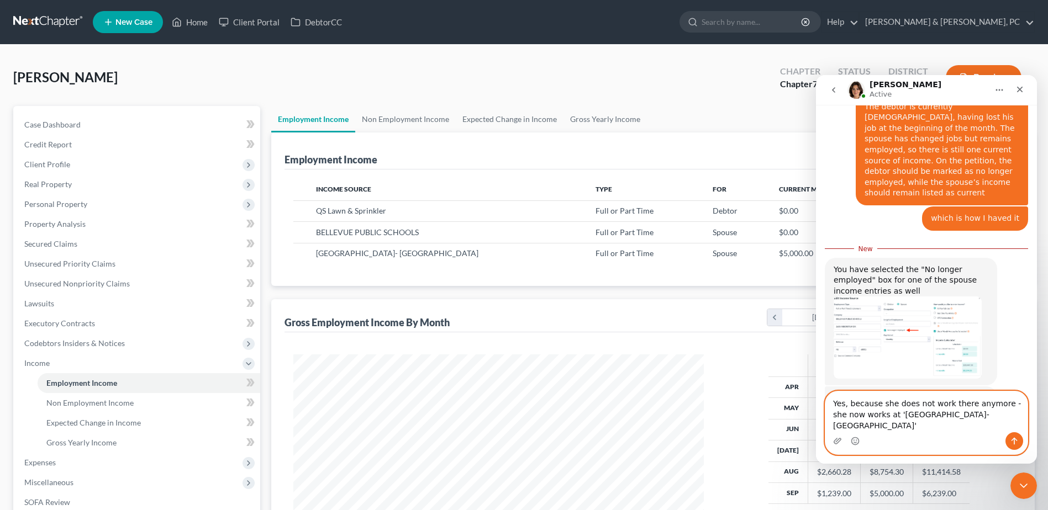
type textarea "Yes, because she does not work there anymore - she now works at '[GEOGRAPHIC_DA…"
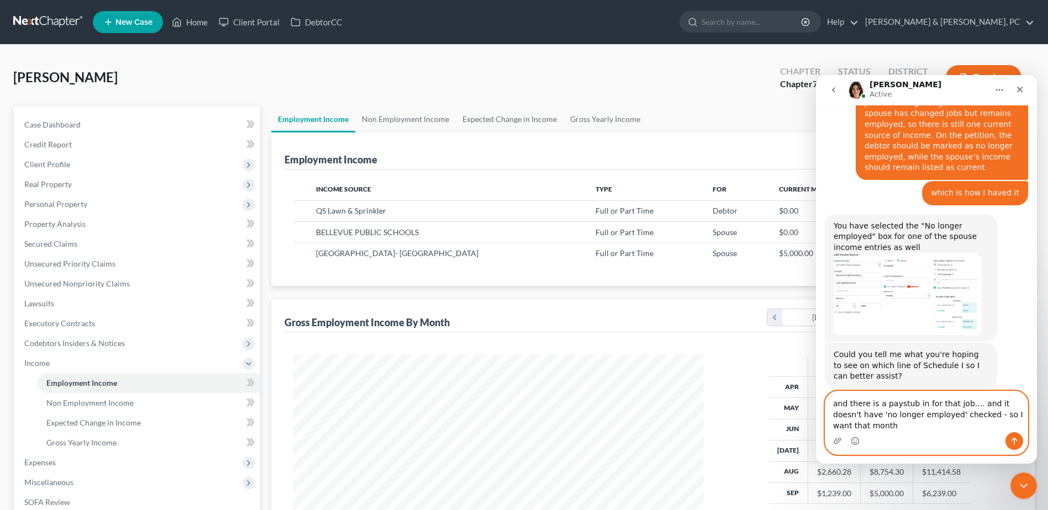
scroll to position [646, 0]
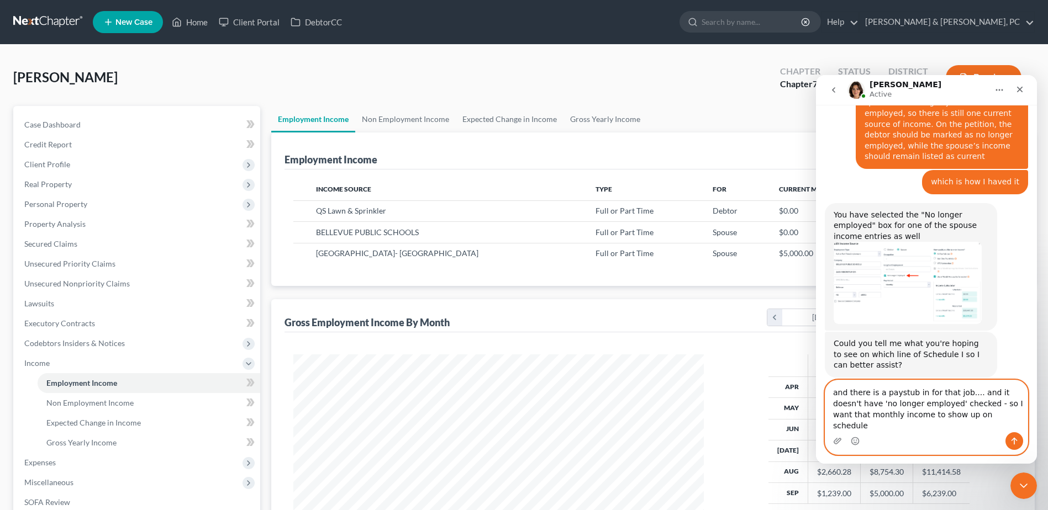
type textarea "and there is a paystub in for that job.... and it doesn't have 'no longer emplo…"
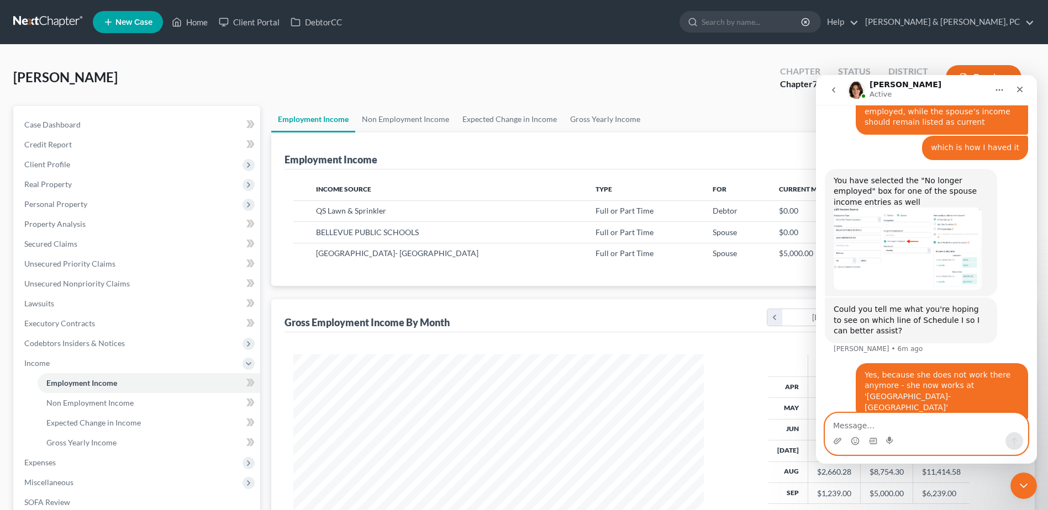
scroll to position [681, 0]
click at [968, 424] on textarea "Message…" at bounding box center [926, 423] width 202 height 19
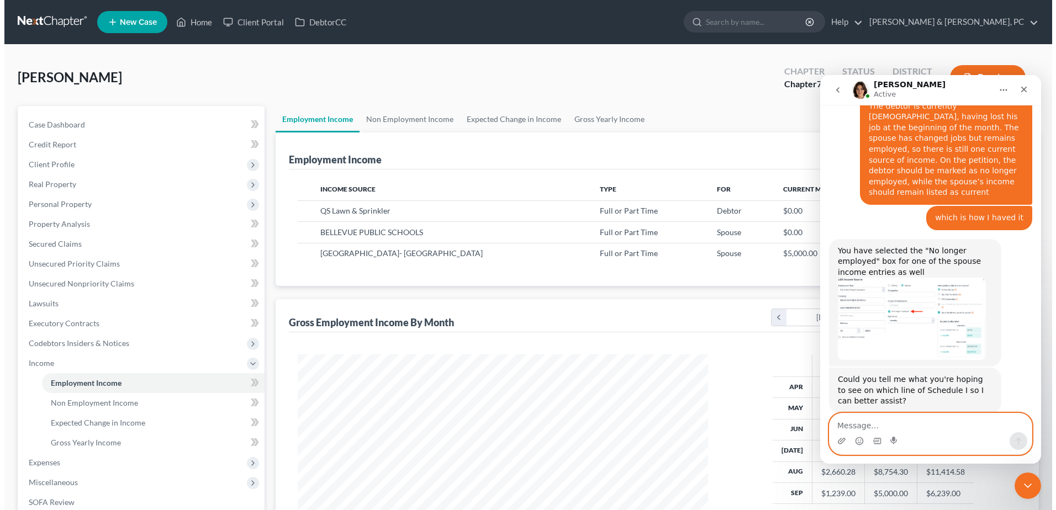
scroll to position [405, 0]
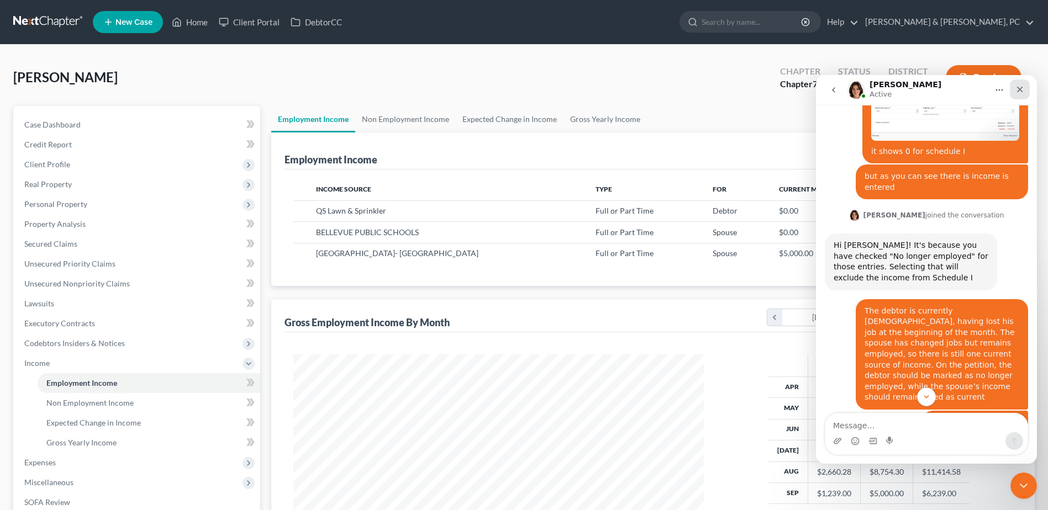
drag, startPoint x: 1020, startPoint y: 86, endPoint x: 1834, endPoint y: 205, distance: 821.9
click at [1020, 86] on icon "Close" at bounding box center [1019, 89] width 9 height 9
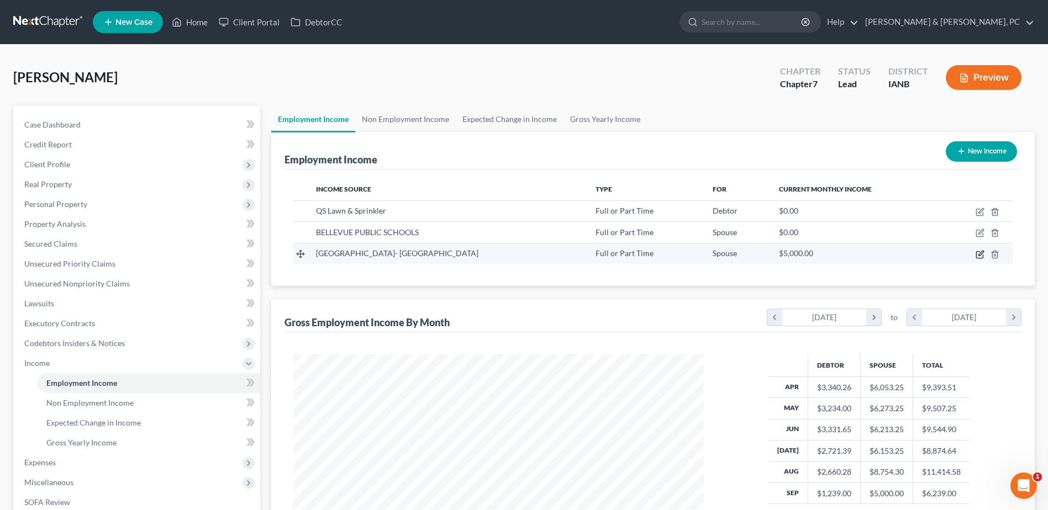
click at [980, 256] on icon "button" at bounding box center [980, 254] width 9 height 9
select select "0"
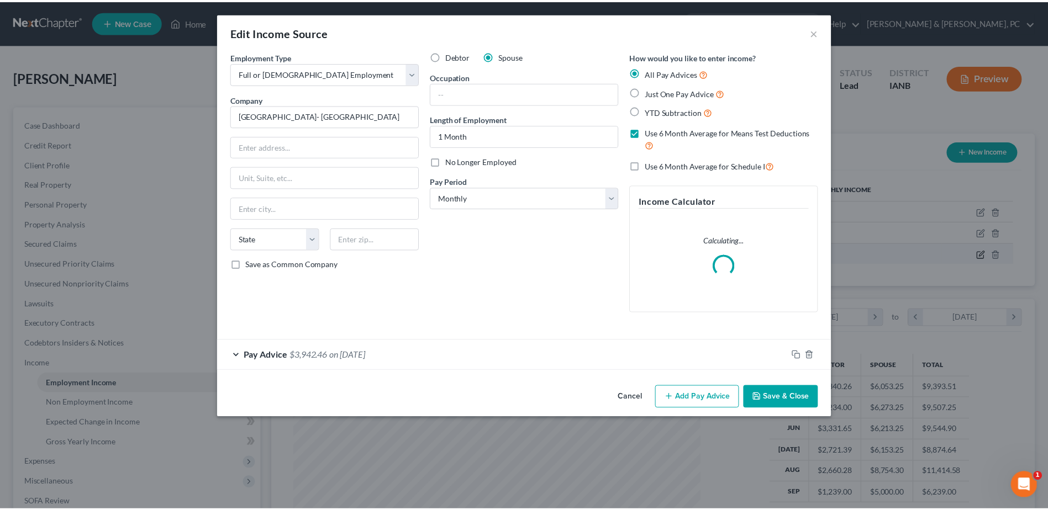
scroll to position [207, 436]
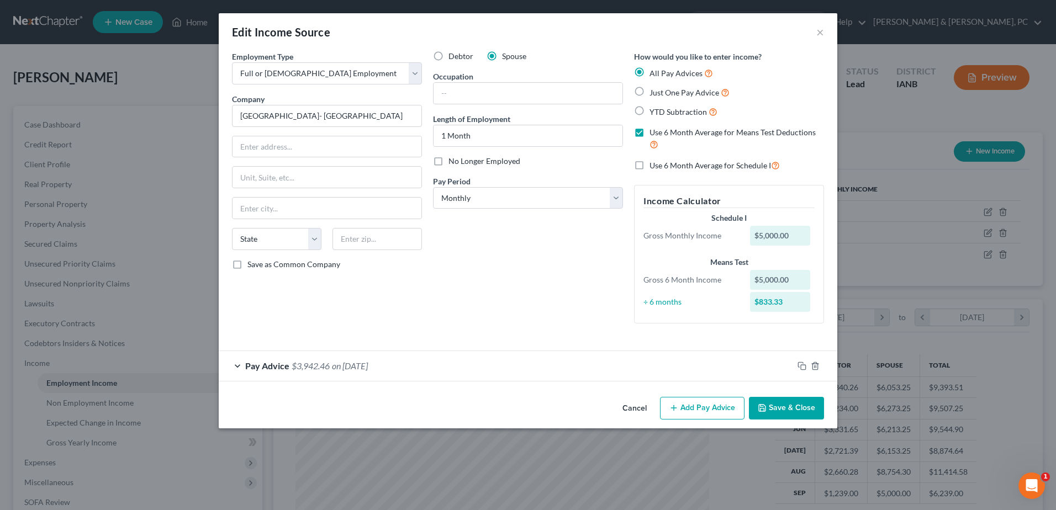
click at [767, 403] on button "Save & Close" at bounding box center [786, 408] width 75 height 23
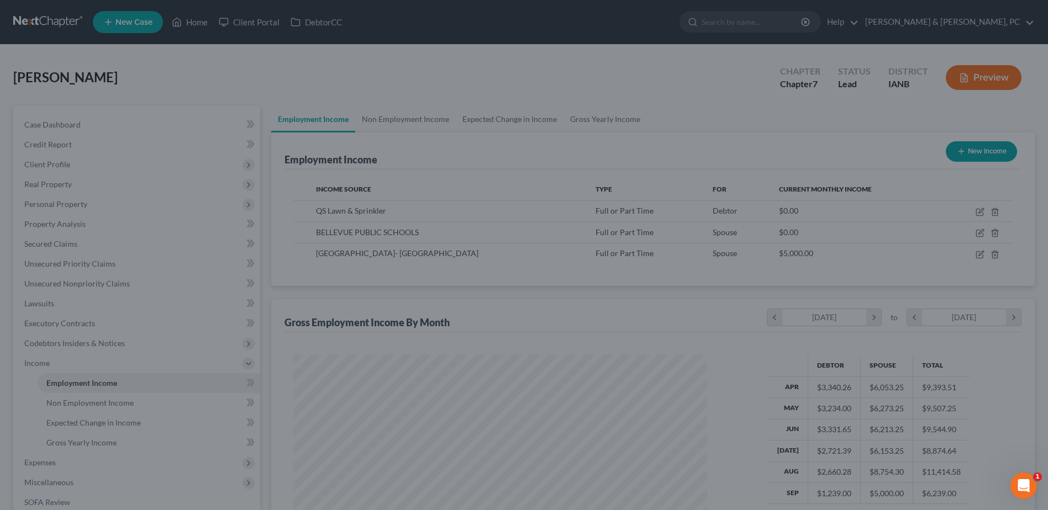
scroll to position [552264, 552036]
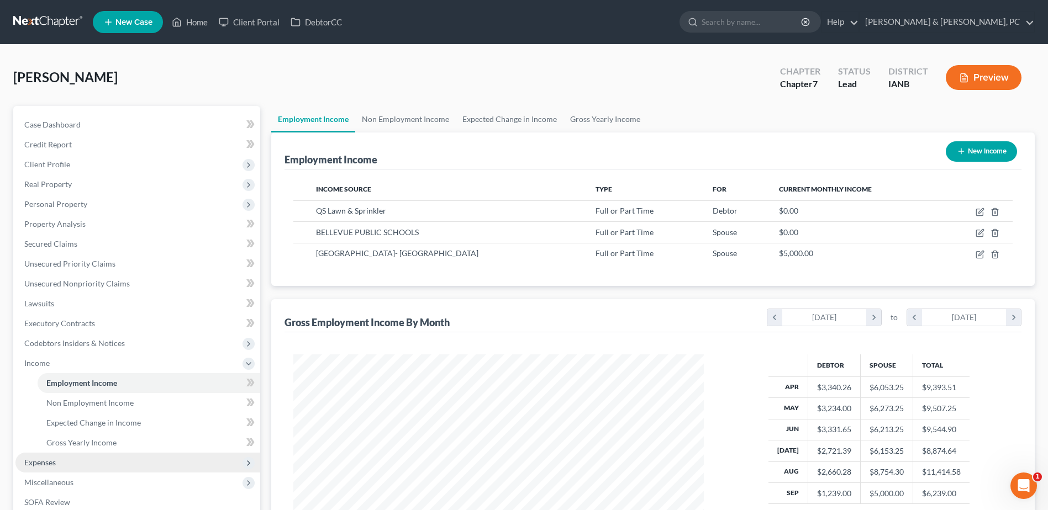
click at [131, 457] on span "Expenses" at bounding box center [137, 463] width 245 height 20
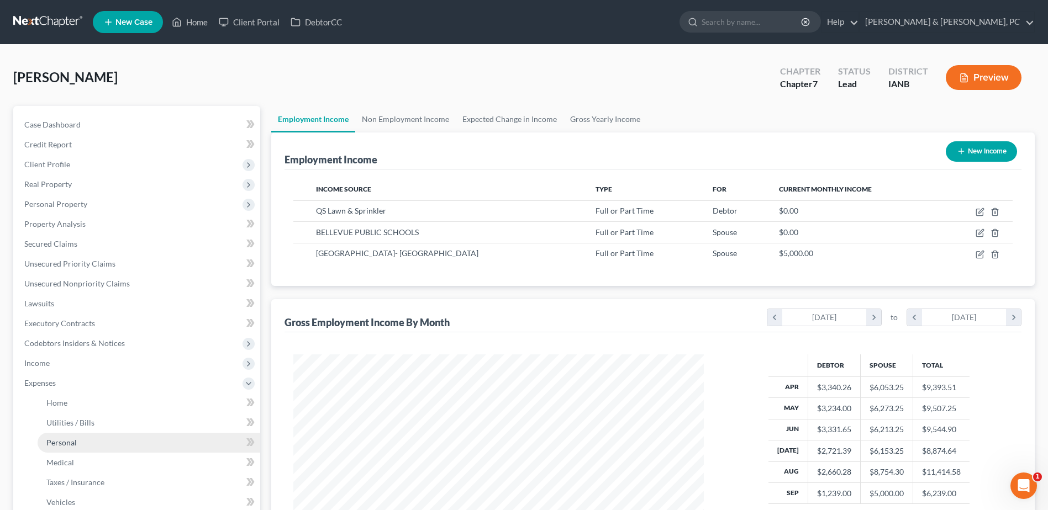
click at [110, 436] on link "Personal" at bounding box center [149, 443] width 223 height 20
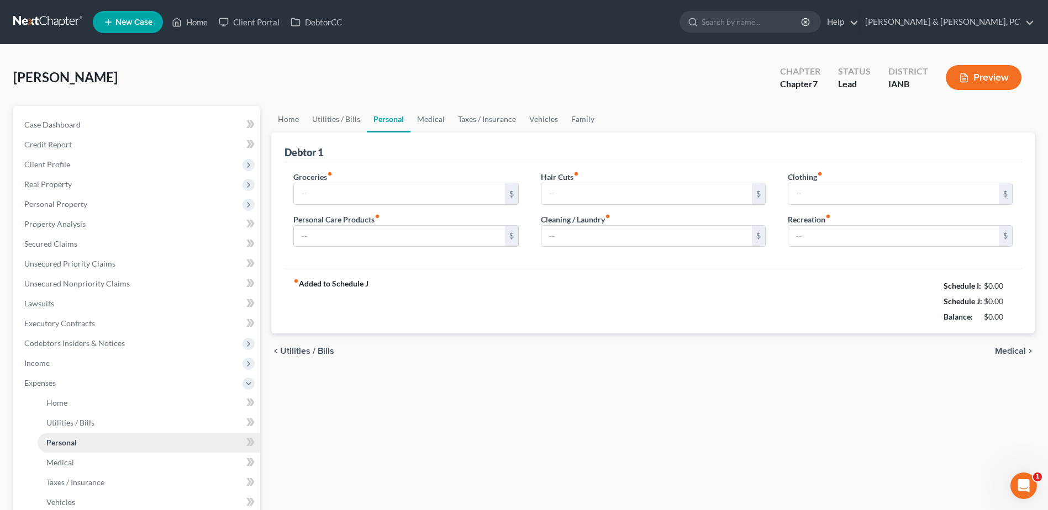
type input "300.00"
type input "0.00"
type input "5.00"
type input "0.00"
type input "50.00"
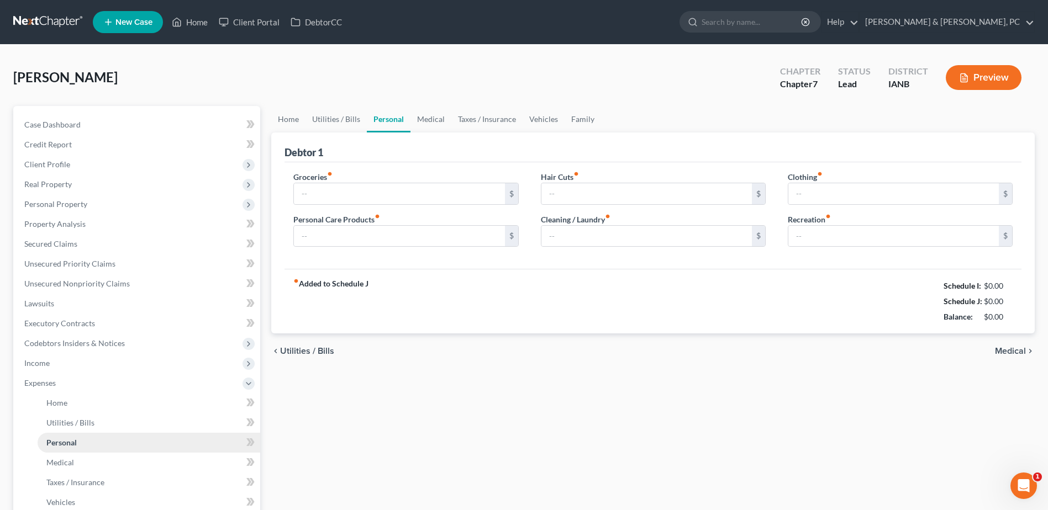
type input "0.00"
click at [1032, 483] on div "Open Intercom Messenger" at bounding box center [1022, 484] width 36 height 36
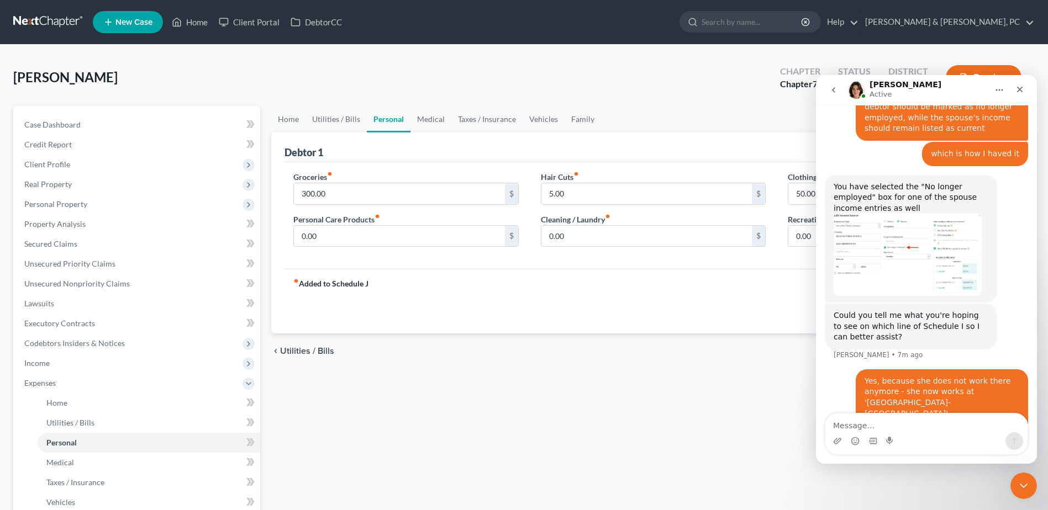
scroll to position [681, 0]
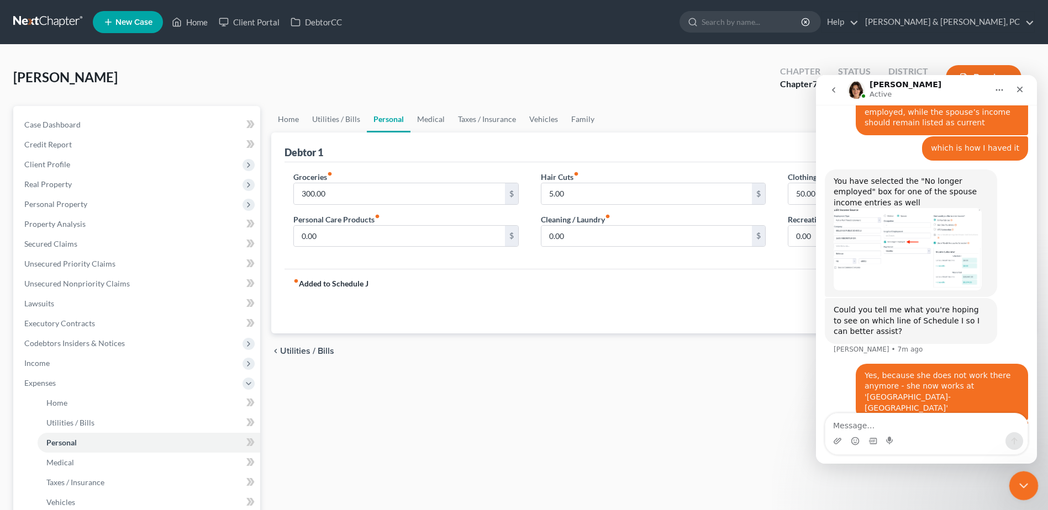
drag, startPoint x: 1019, startPoint y: 473, endPoint x: 1635, endPoint y: 913, distance: 757.3
click at [1018, 471] on html at bounding box center [1022, 484] width 27 height 27
click at [116, 404] on link "Home" at bounding box center [149, 403] width 223 height 20
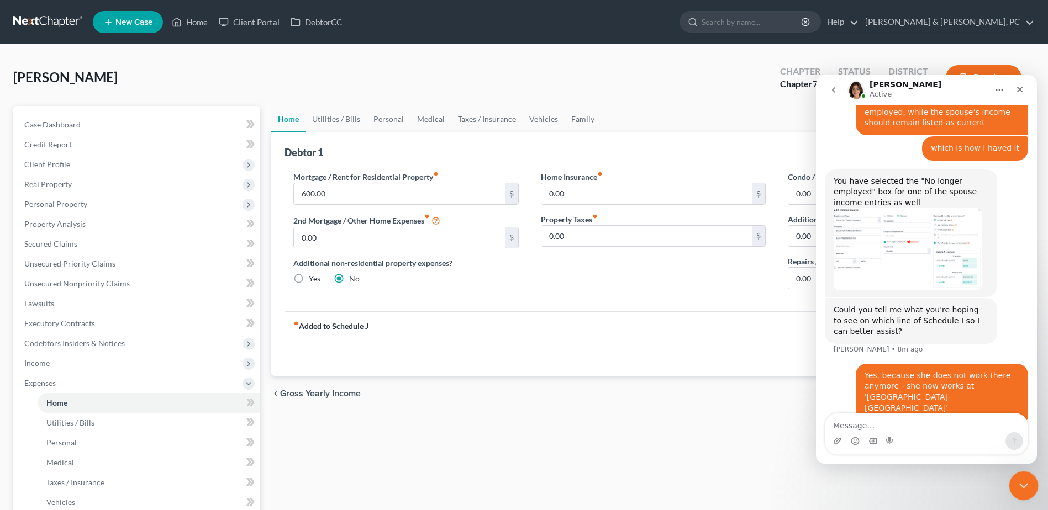
click at [1023, 478] on icon "Close Intercom Messenger" at bounding box center [1021, 484] width 13 height 13
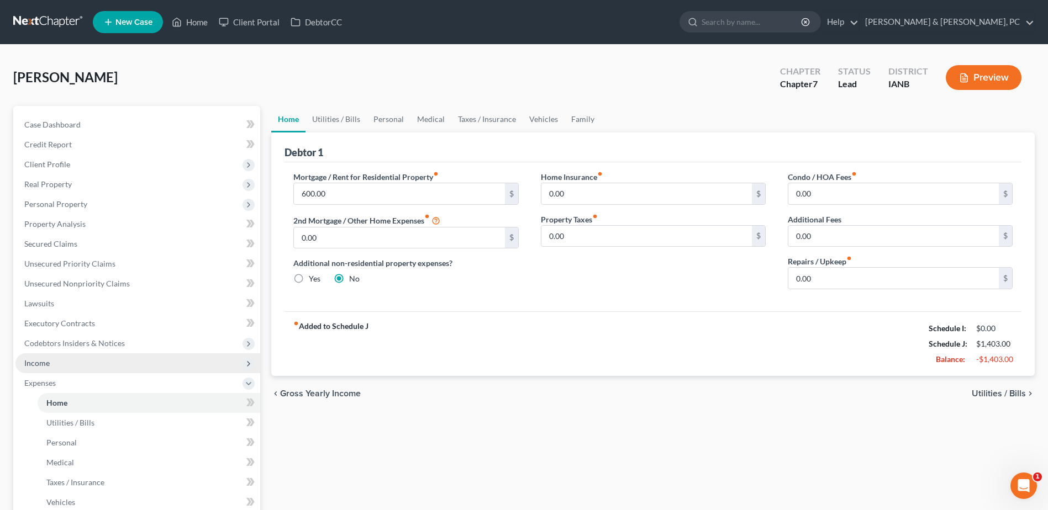
click at [91, 364] on span "Income" at bounding box center [137, 364] width 245 height 20
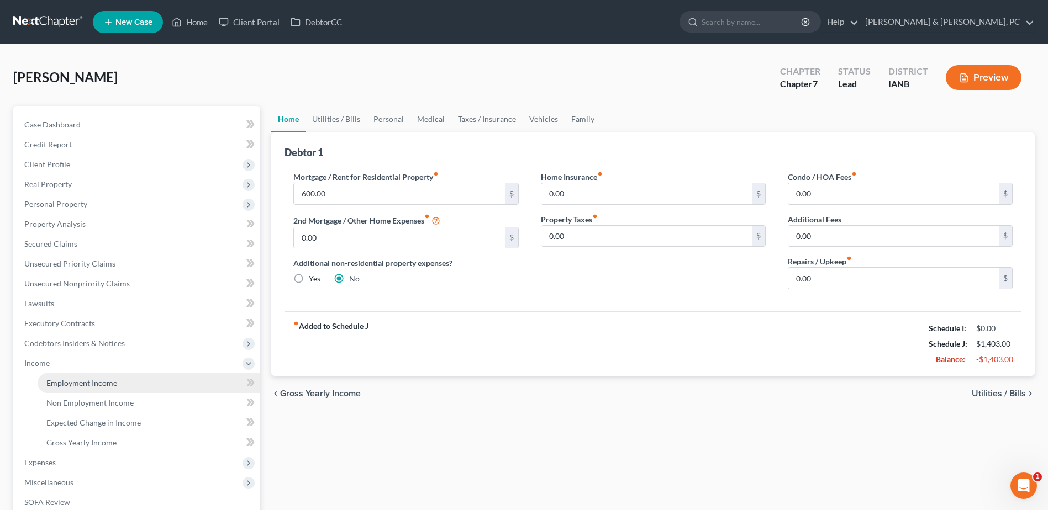
click at [91, 382] on span "Employment Income" at bounding box center [81, 382] width 71 height 9
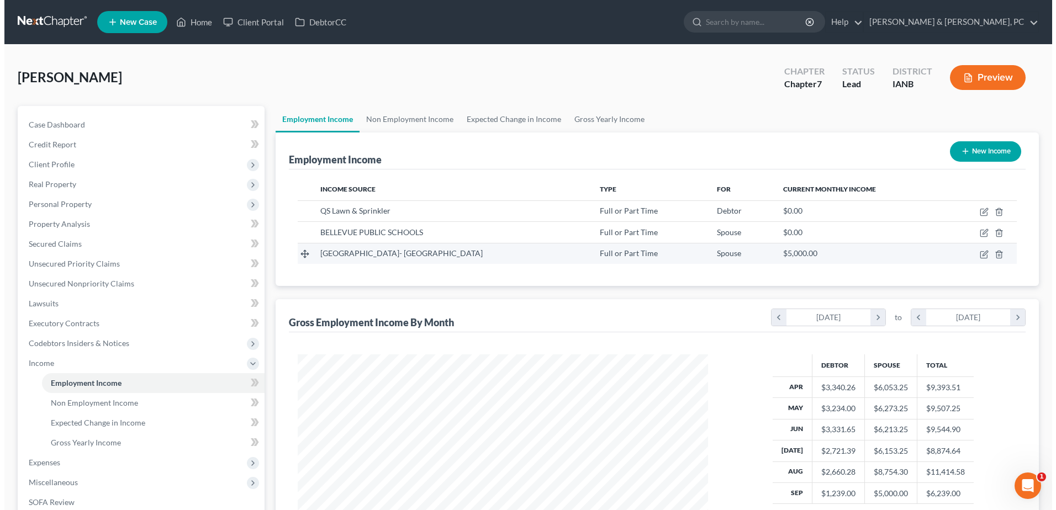
scroll to position [205, 432]
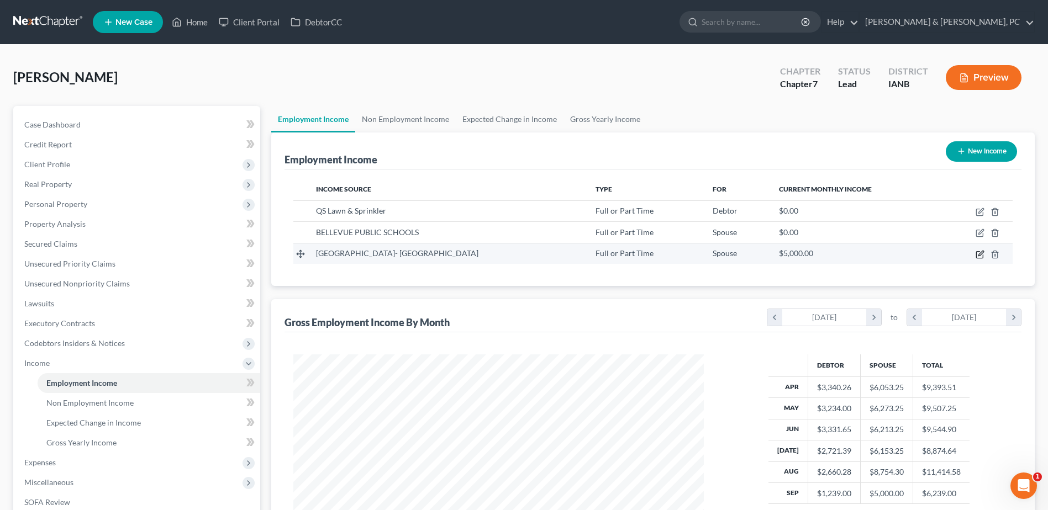
click at [982, 256] on icon "button" at bounding box center [980, 254] width 9 height 9
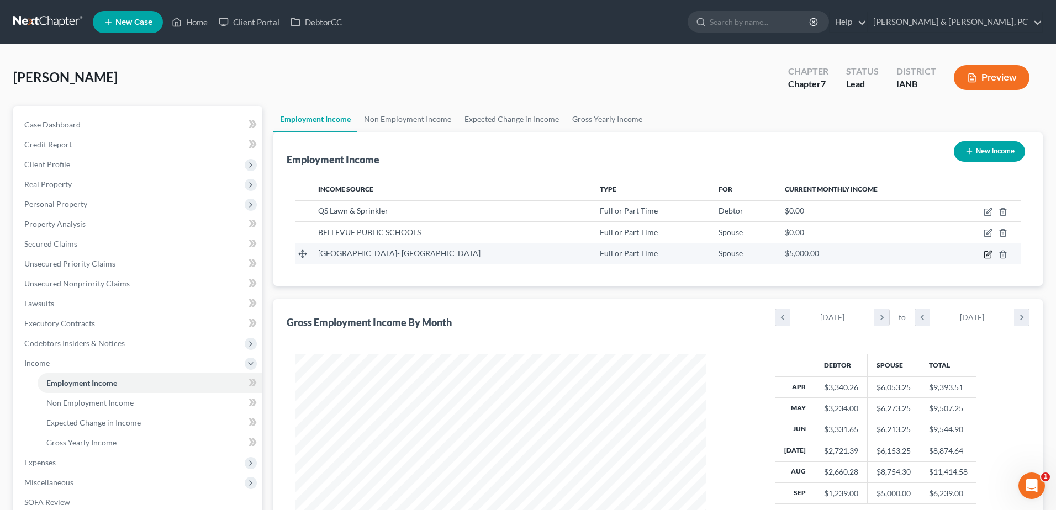
select select "0"
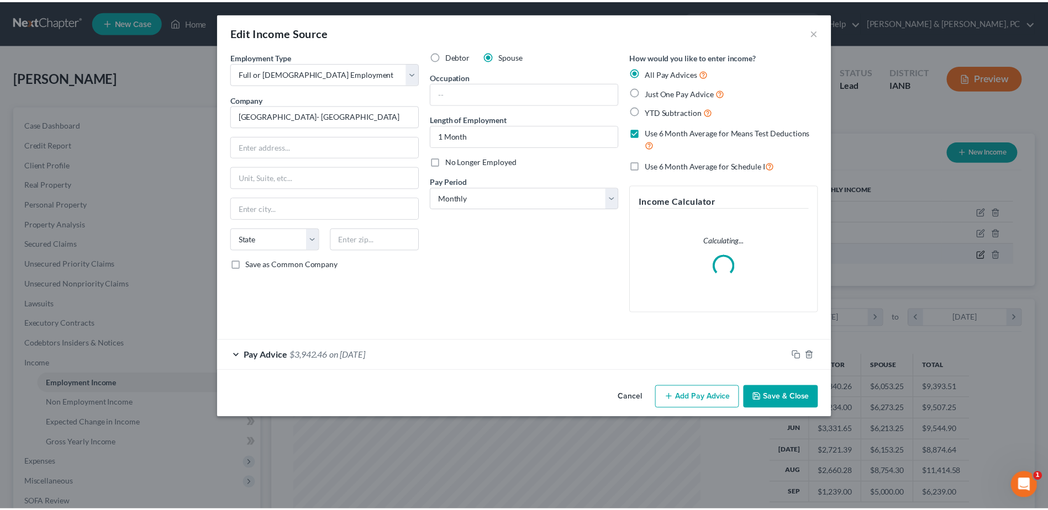
scroll to position [207, 436]
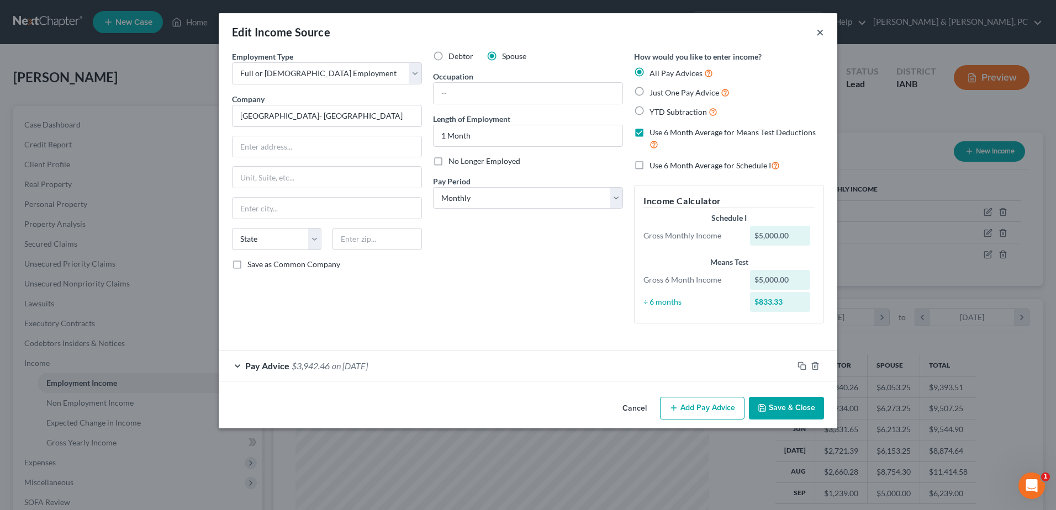
click at [821, 30] on button "×" at bounding box center [821, 31] width 8 height 13
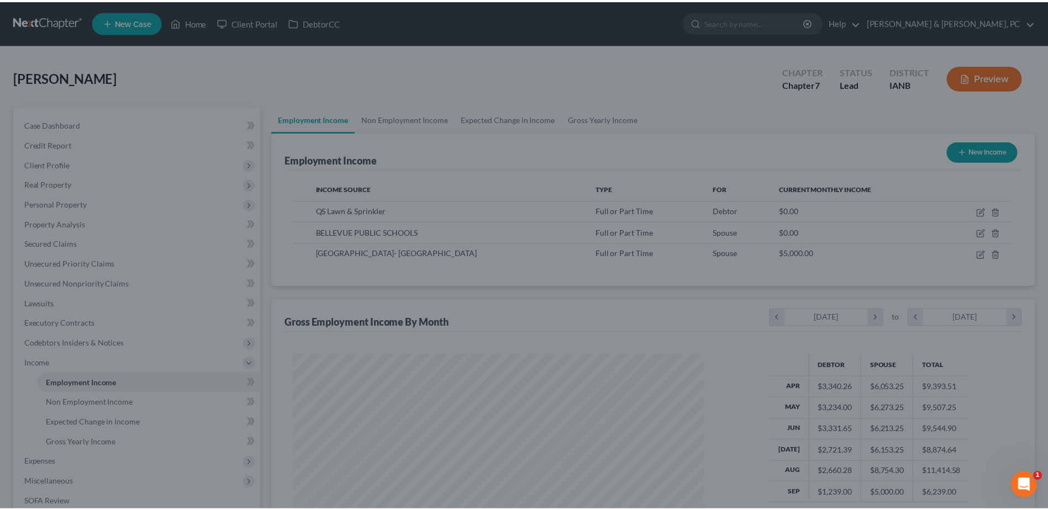
scroll to position [552264, 552036]
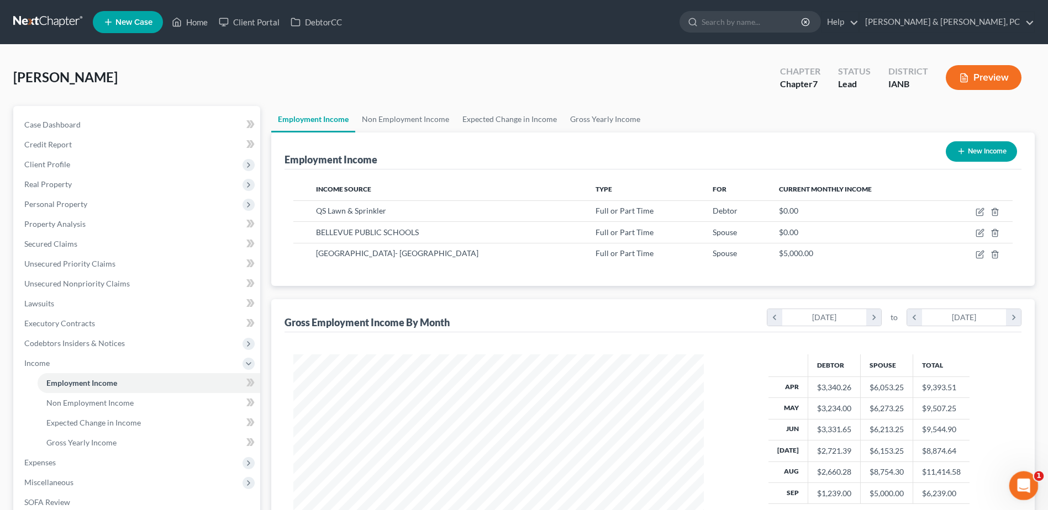
click at [1030, 476] on div "Open Intercom Messenger" at bounding box center [1022, 484] width 36 height 36
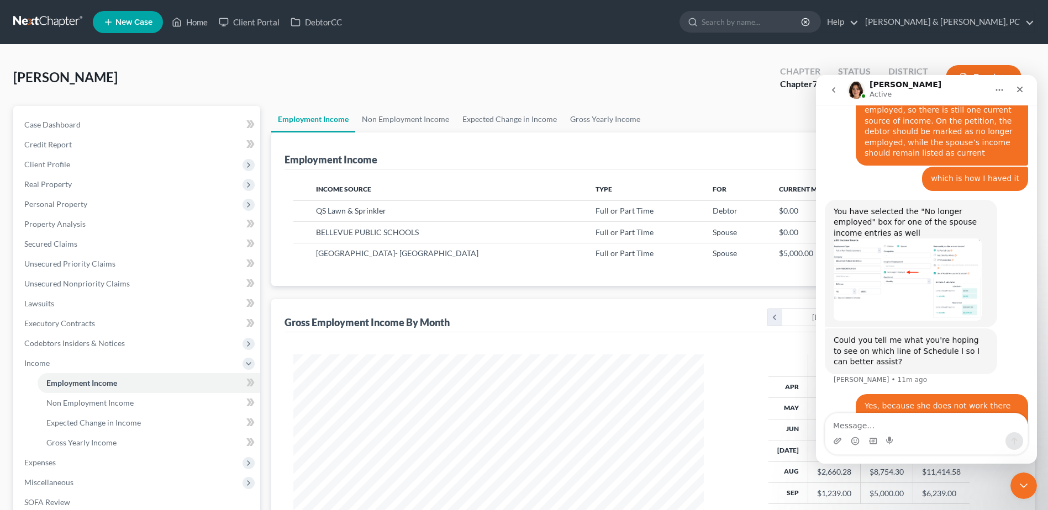
scroll to position [681, 0]
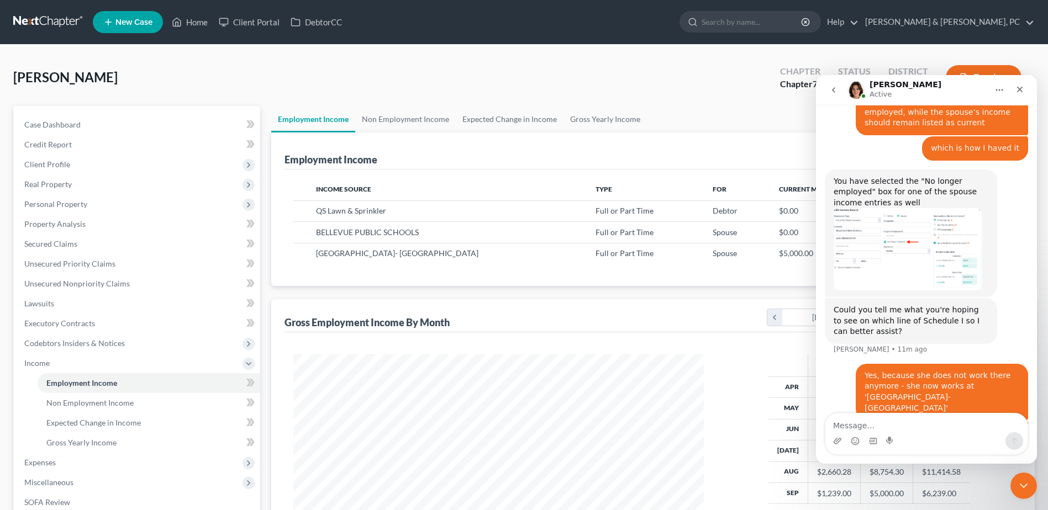
click at [924, 427] on textarea "Message…" at bounding box center [926, 423] width 202 height 19
click at [919, 424] on textarea "Message…" at bounding box center [926, 423] width 202 height 19
click at [923, 426] on textarea "Message…" at bounding box center [926, 423] width 202 height 19
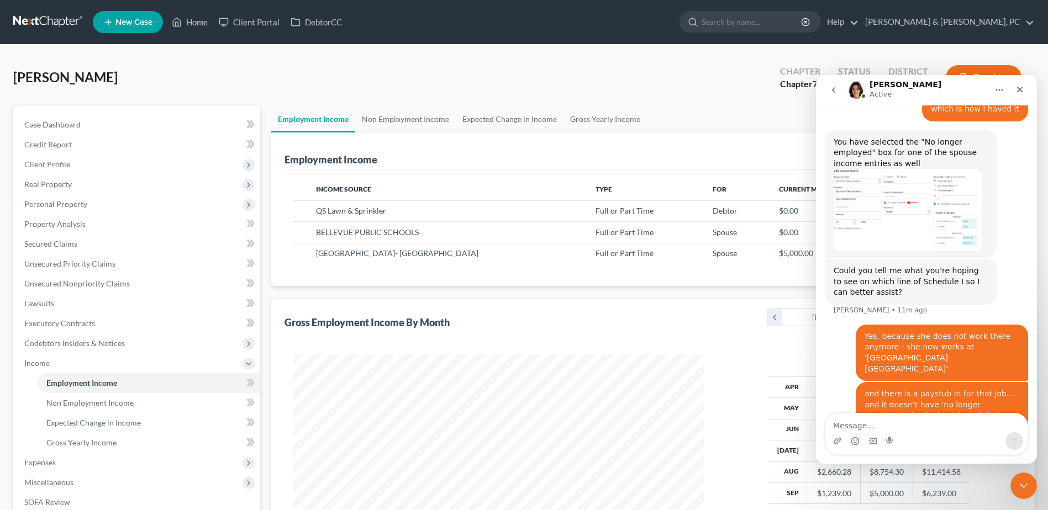
scroll to position [724, 0]
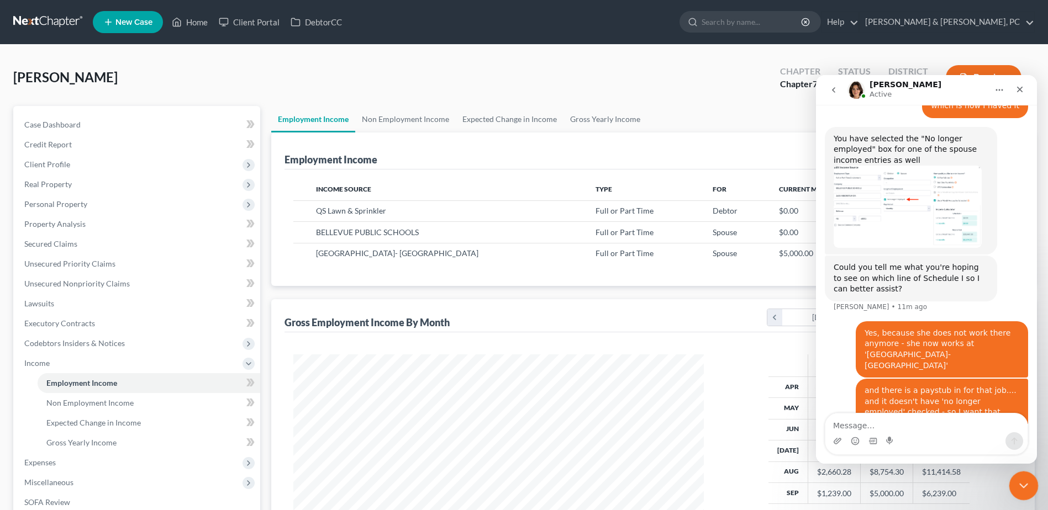
drag, startPoint x: 1019, startPoint y: 488, endPoint x: 1914, endPoint y: 922, distance: 994.8
click at [1019, 488] on icon "Close Intercom Messenger" at bounding box center [1021, 484] width 13 height 13
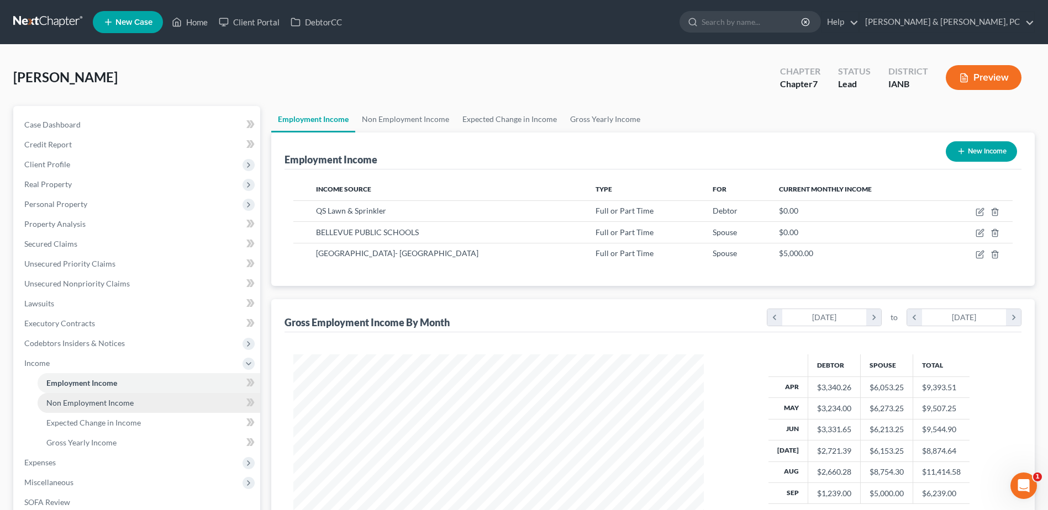
click at [131, 407] on span "Non Employment Income" at bounding box center [89, 402] width 87 height 9
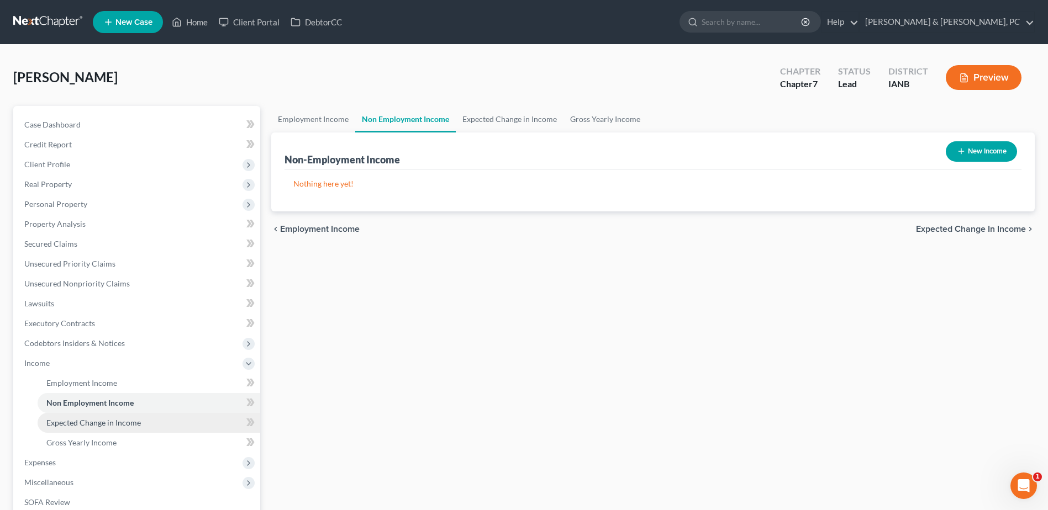
click at [135, 417] on link "Expected Change in Income" at bounding box center [149, 423] width 223 height 20
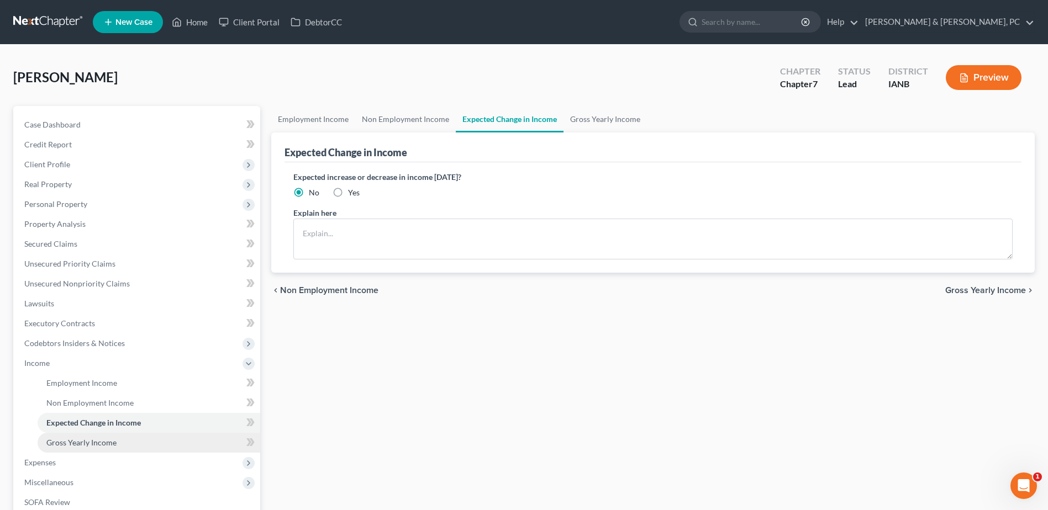
click at [124, 443] on link "Gross Yearly Income" at bounding box center [149, 443] width 223 height 20
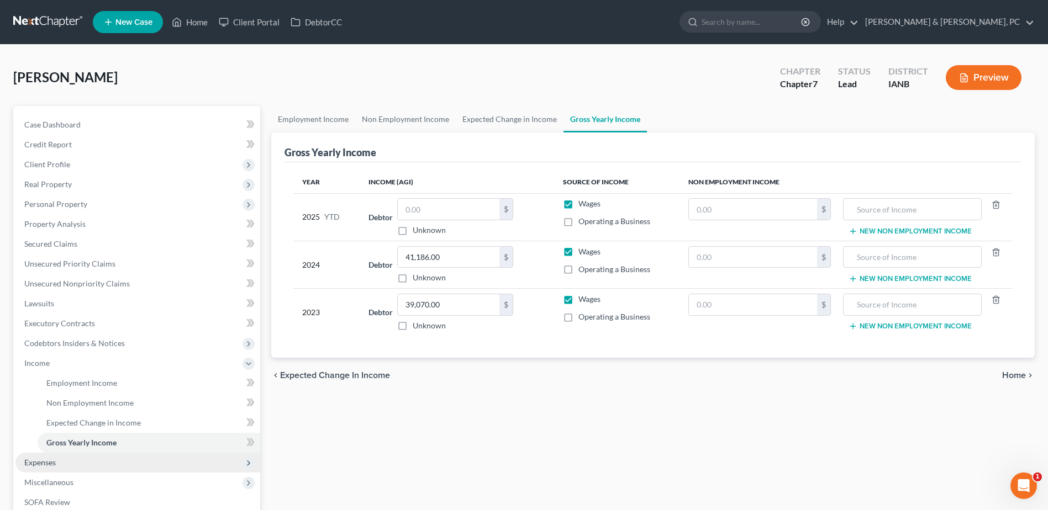
click at [108, 455] on span "Expenses" at bounding box center [137, 463] width 245 height 20
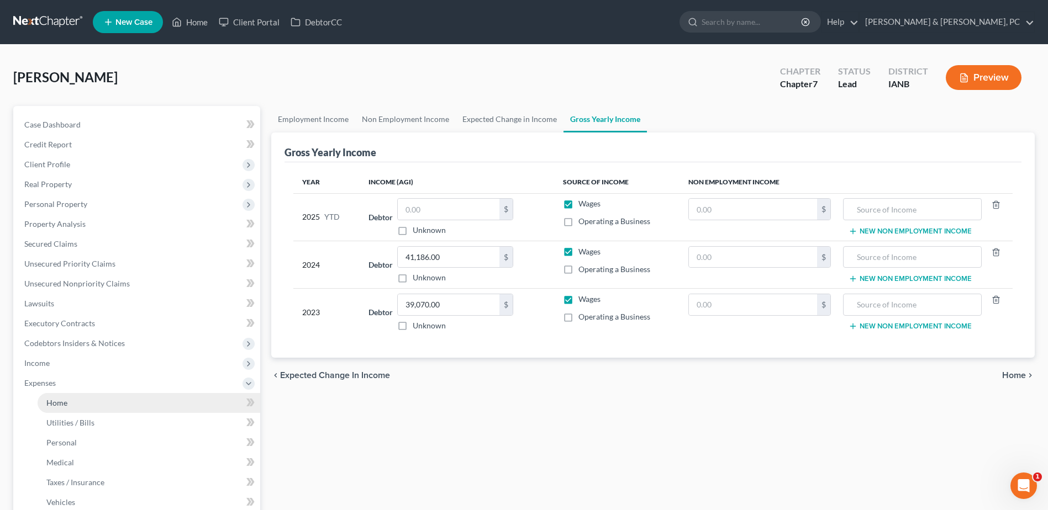
click at [81, 403] on link "Home" at bounding box center [149, 403] width 223 height 20
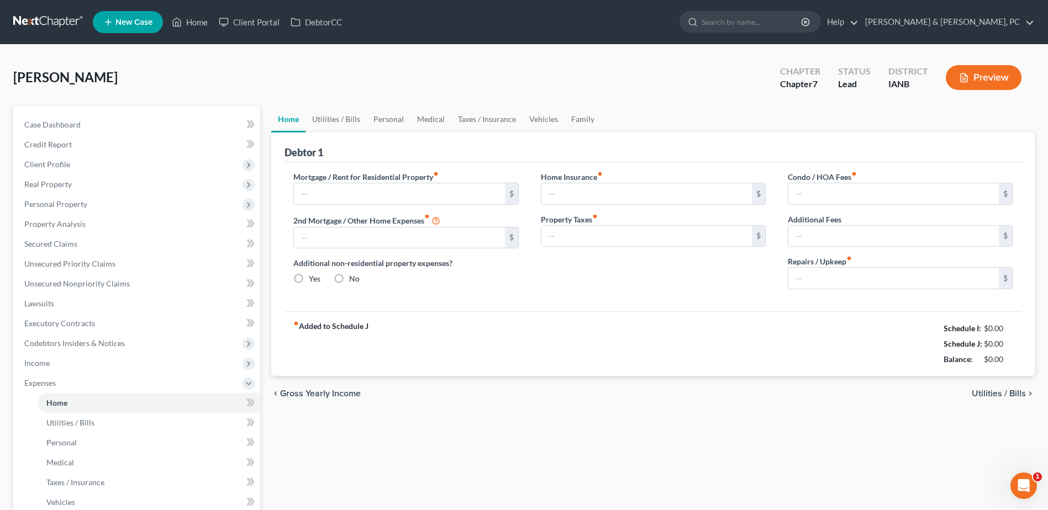
type input "600.00"
type input "0.00"
radio input "true"
type input "0.00"
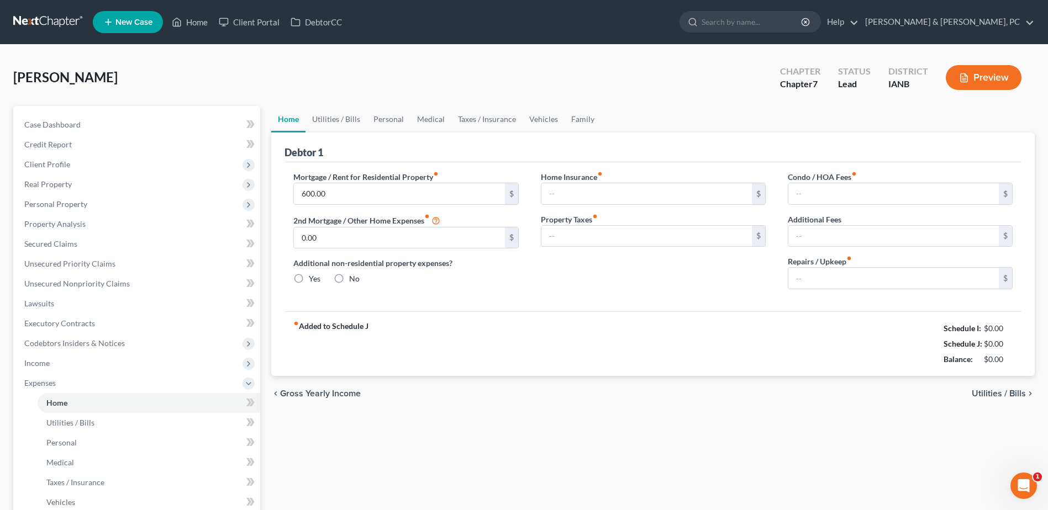
type input "0.00"
click at [1023, 477] on icon "Open Intercom Messenger" at bounding box center [1022, 485] width 18 height 18
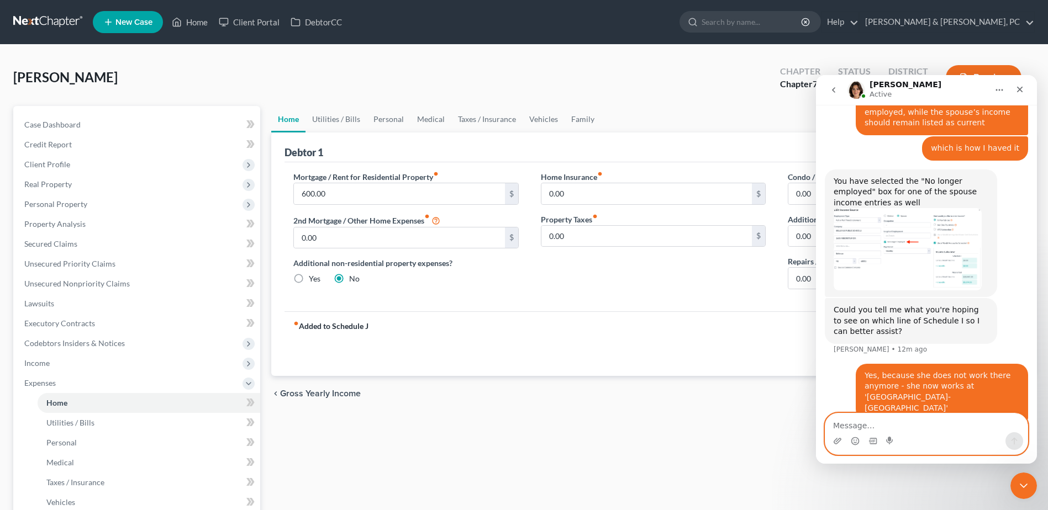
scroll to position [724, 0]
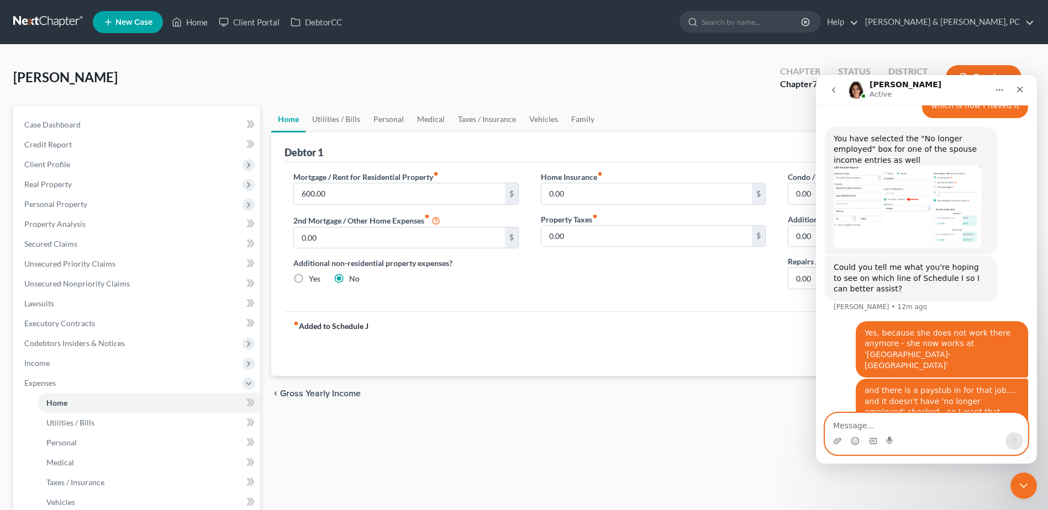
click at [959, 424] on textarea "Message…" at bounding box center [926, 423] width 202 height 19
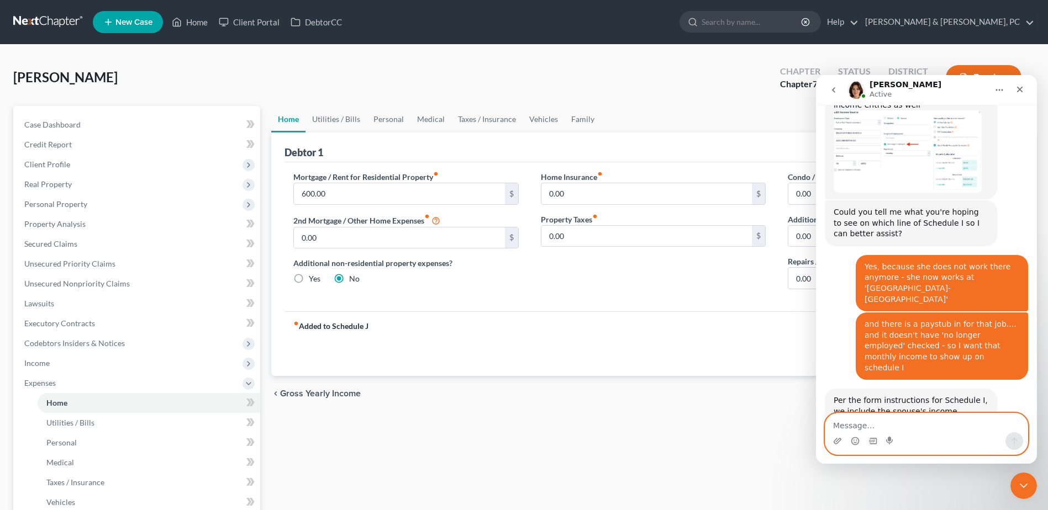
click at [905, 431] on textarea "Message…" at bounding box center [926, 423] width 202 height 19
type textarea "he is divorced but ha a live in girlfriend"
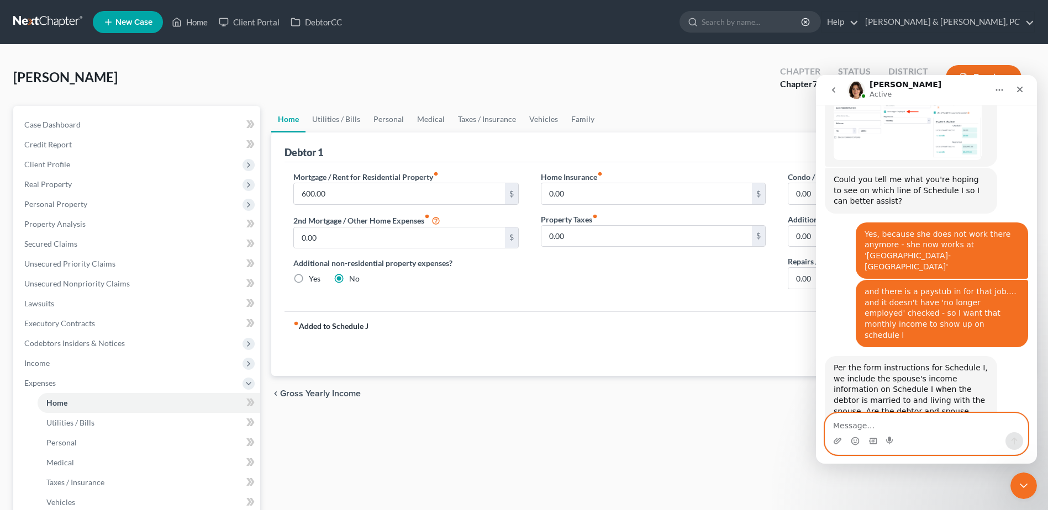
scroll to position [812, 0]
type textarea "has*"
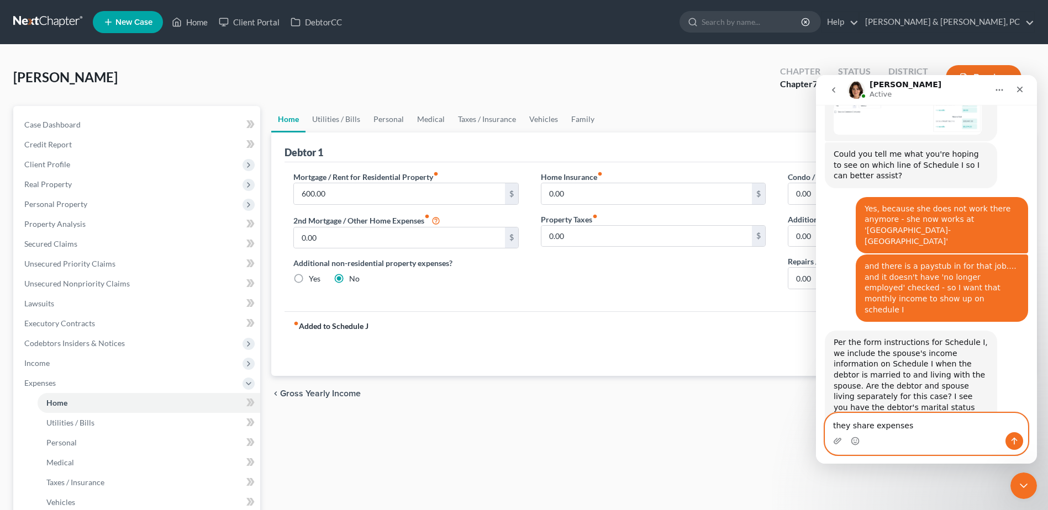
click at [872, 427] on textarea "they share expenses" at bounding box center [926, 423] width 202 height 19
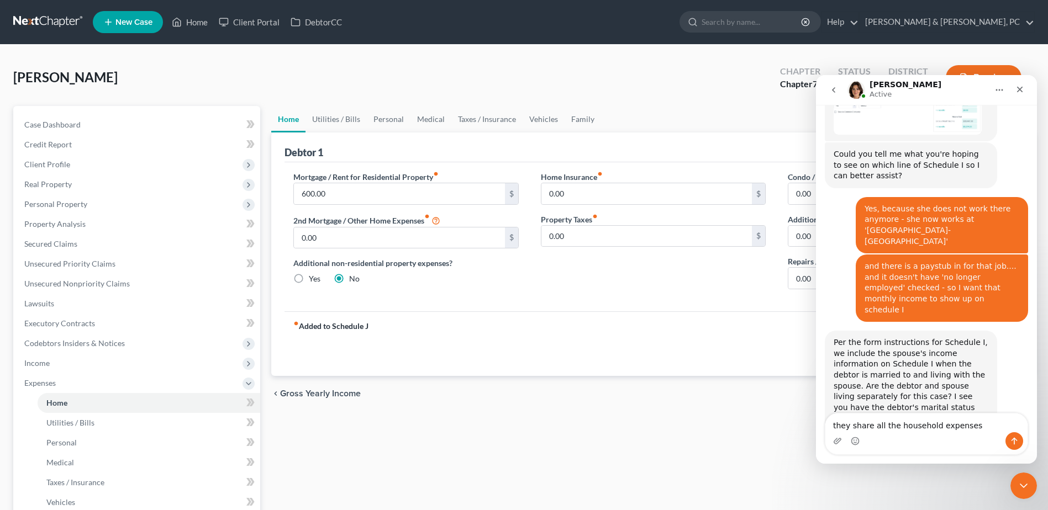
click at [992, 436] on div "Intercom messenger" at bounding box center [926, 442] width 202 height 18
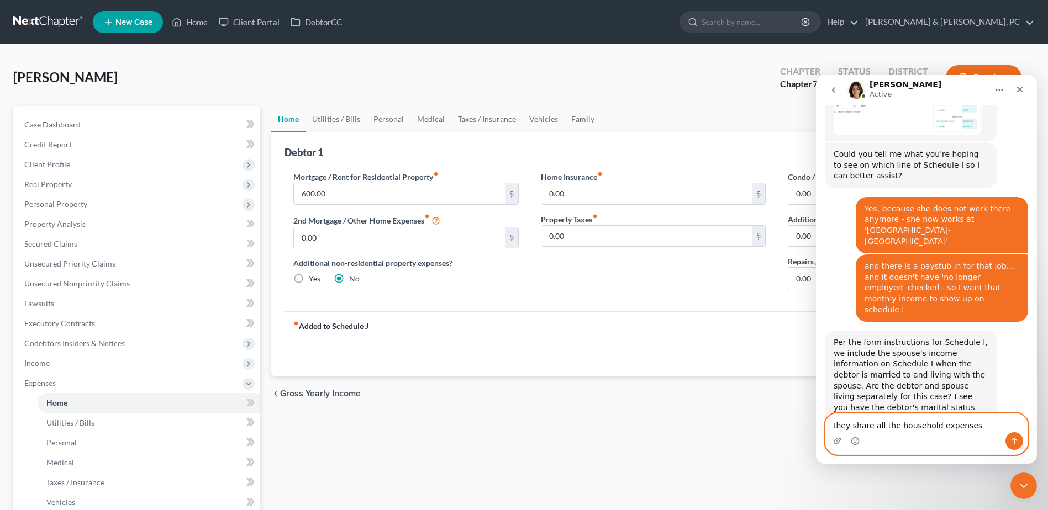
click at [991, 431] on textarea "they share all the household expenses" at bounding box center [926, 423] width 202 height 19
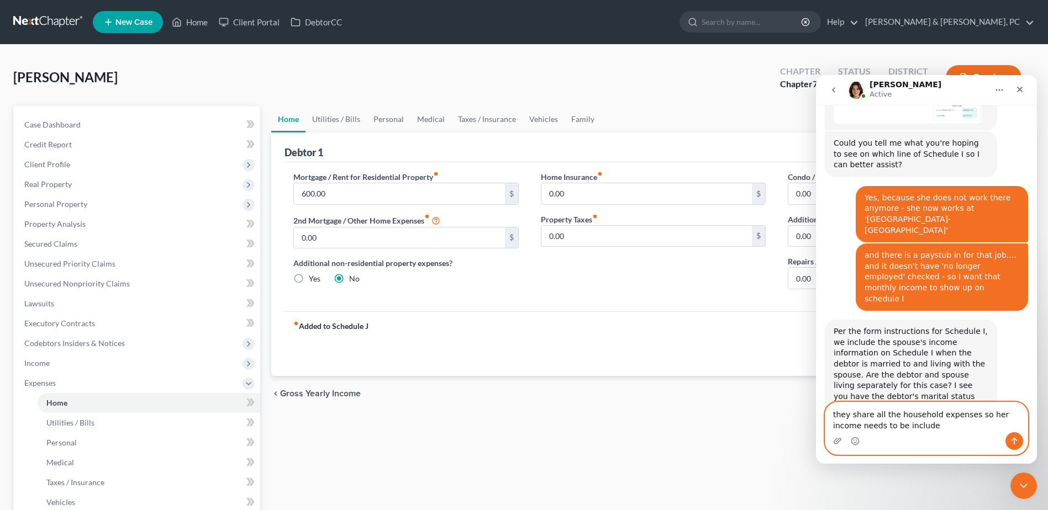
type textarea "they share all the household expenses so her income needs to be included"
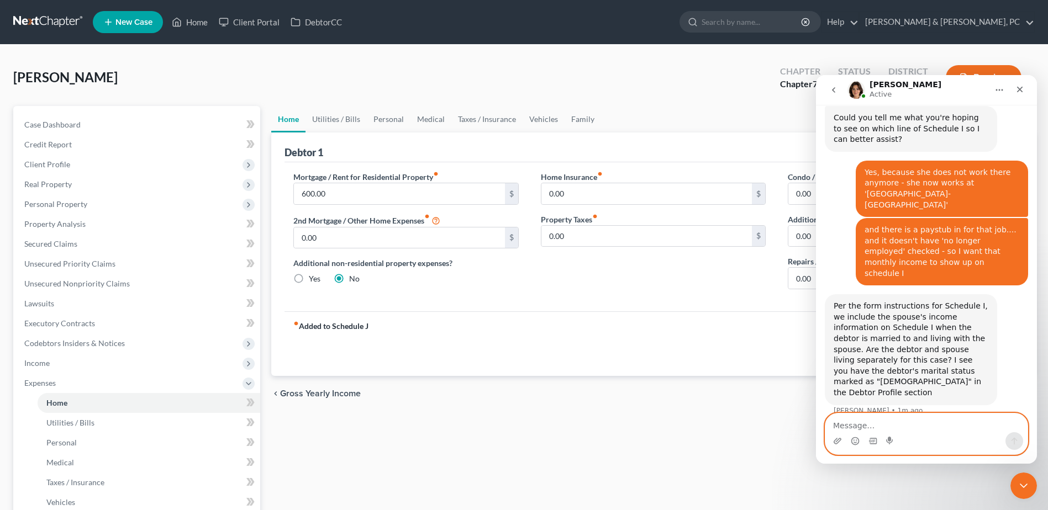
scroll to position [916, 0]
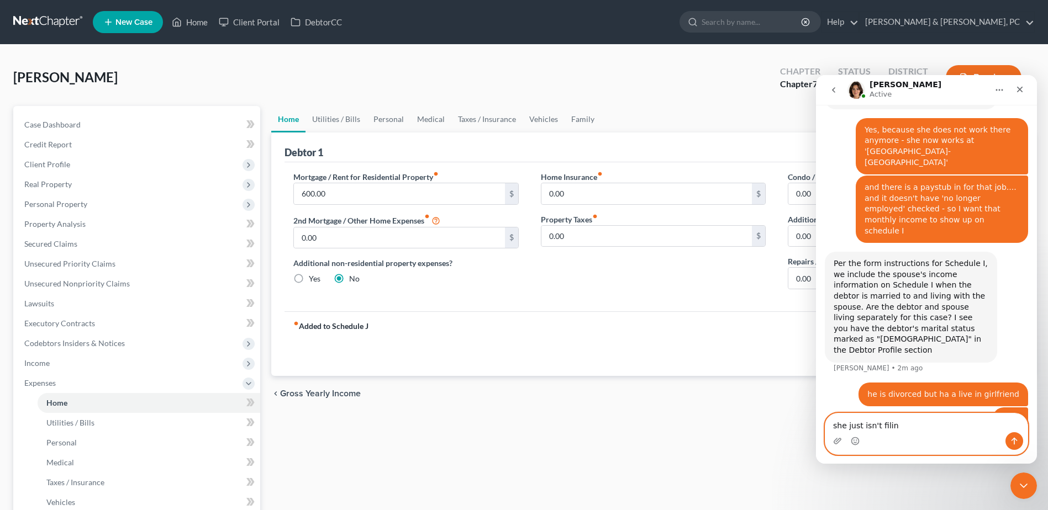
type textarea "she just isn't filing"
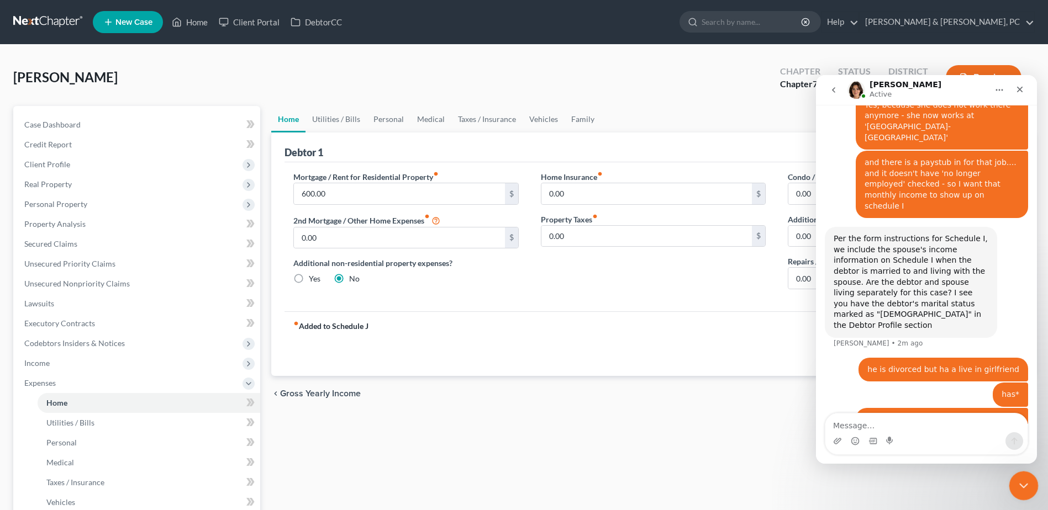
click at [1013, 481] on div "Close Intercom Messenger" at bounding box center [1022, 484] width 27 height 27
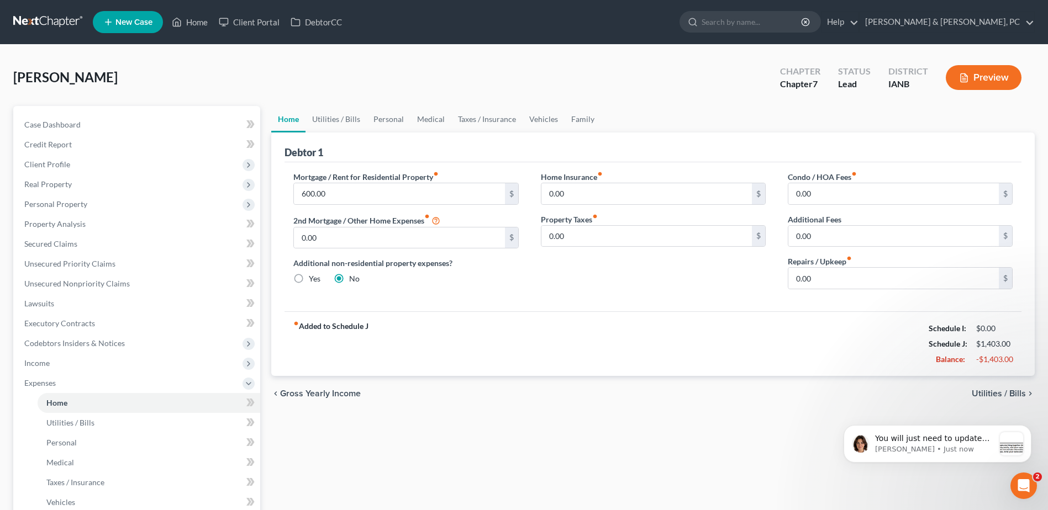
scroll to position [978, 0]
click at [941, 438] on span "You will just need to update the marital status and living conditions to meet t…" at bounding box center [932, 455] width 114 height 42
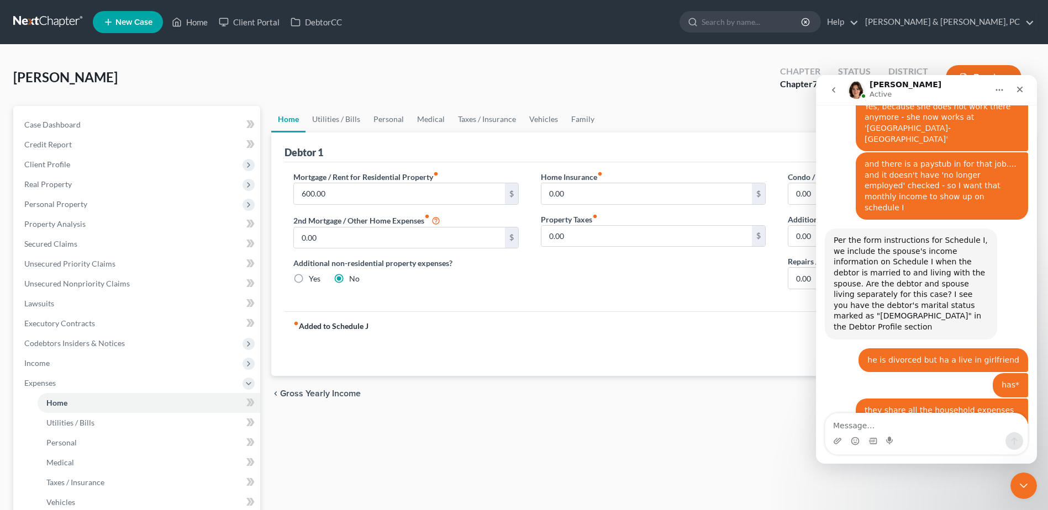
scroll to position [997, 0]
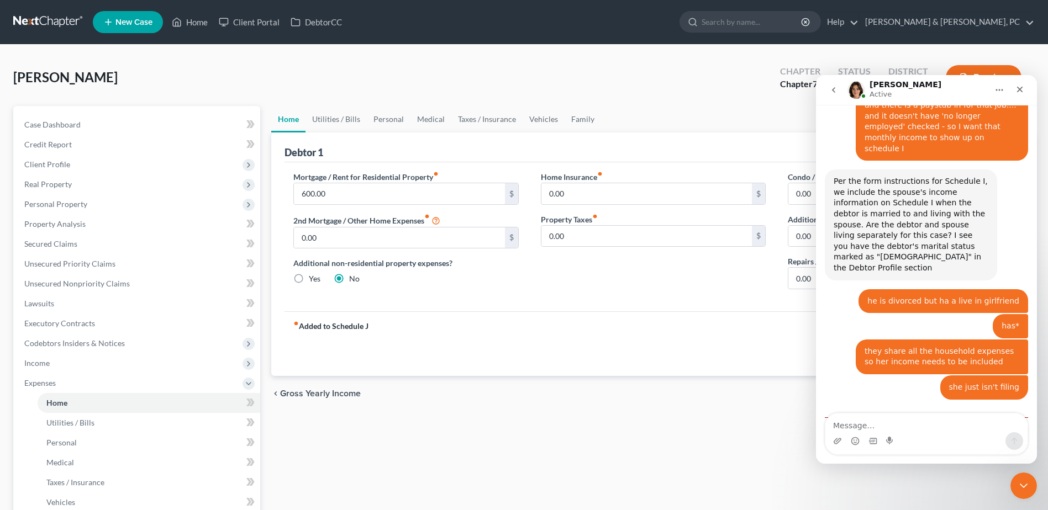
click at [920, 466] on img "Emma says…" at bounding box center [908, 478] width 148 height 25
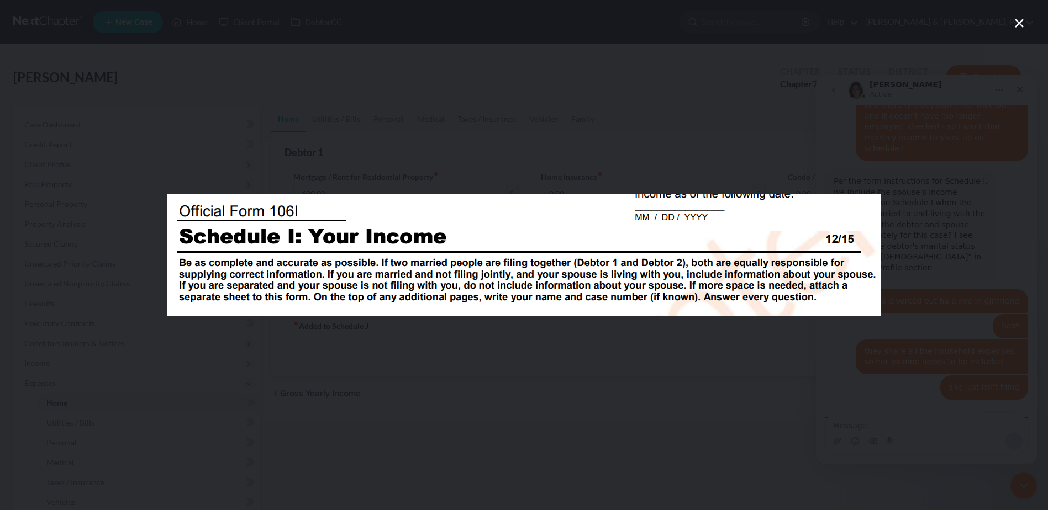
click at [546, 434] on div "Intercom messenger" at bounding box center [524, 255] width 1048 height 510
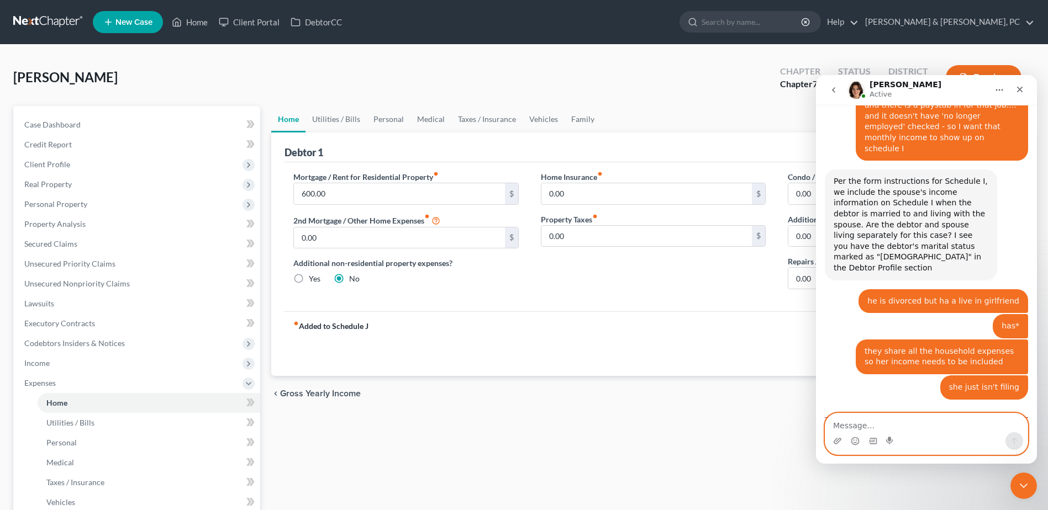
click at [908, 421] on textarea "Message…" at bounding box center [926, 423] width 202 height 19
type textarea "so list him as single and it iwll go through?"
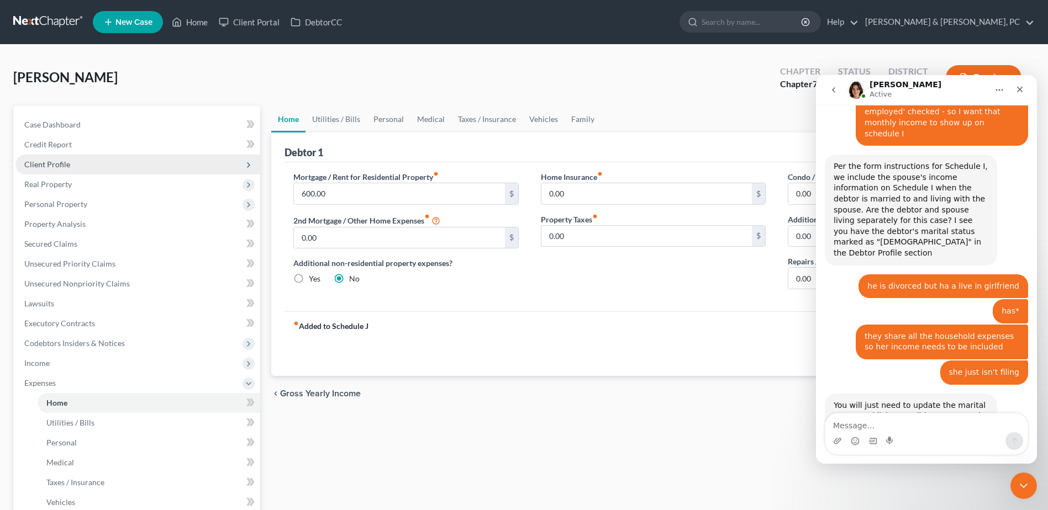
click at [84, 166] on span "Client Profile" at bounding box center [137, 165] width 245 height 20
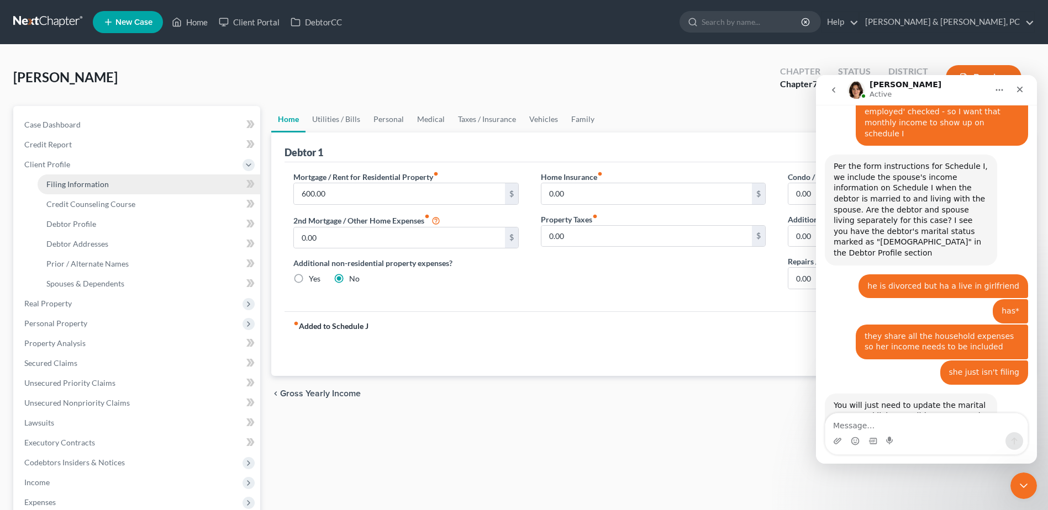
click at [90, 187] on span "Filing Information" at bounding box center [77, 184] width 62 height 9
select select "1"
select select "0"
select select "29"
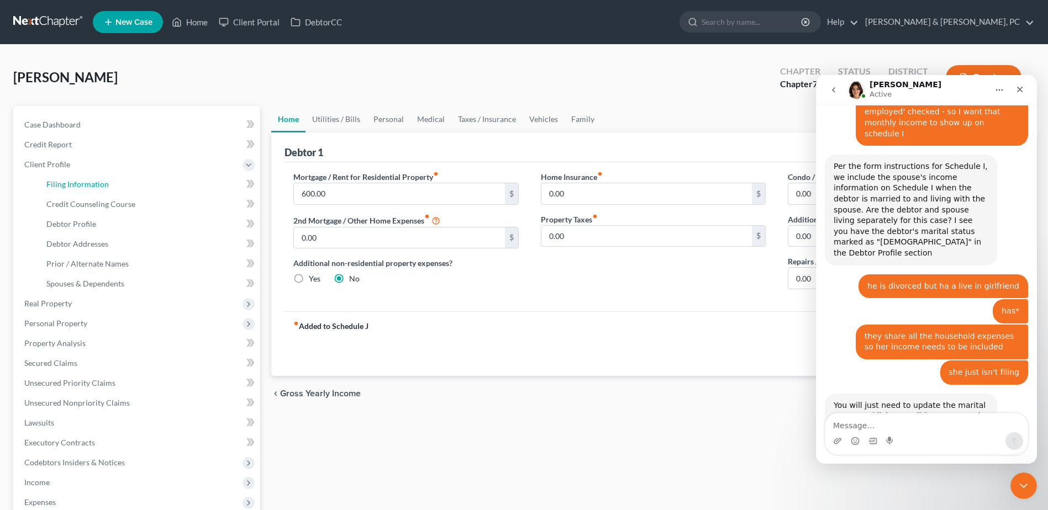
select select "0"
select select "16"
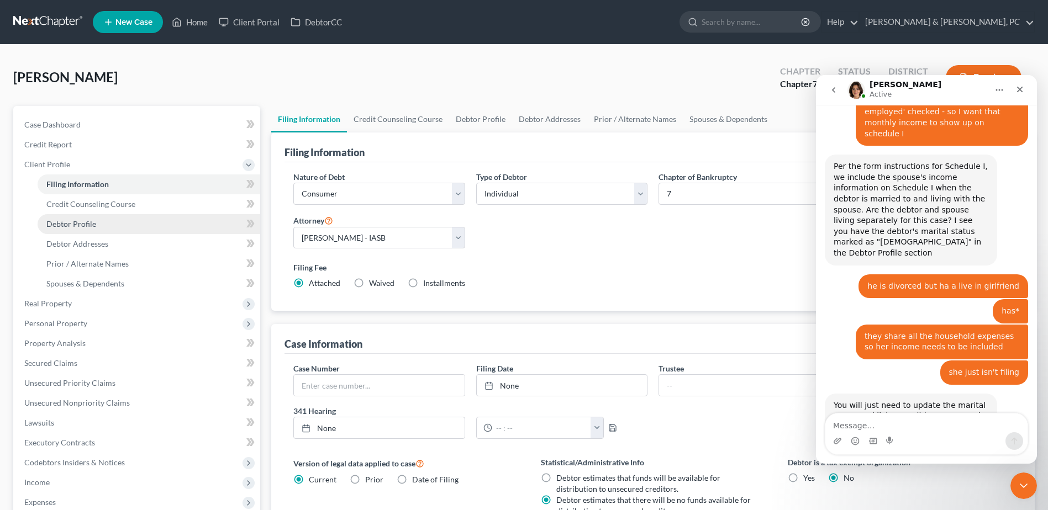
click at [115, 224] on link "Debtor Profile" at bounding box center [149, 224] width 223 height 20
select select "3"
select select "1"
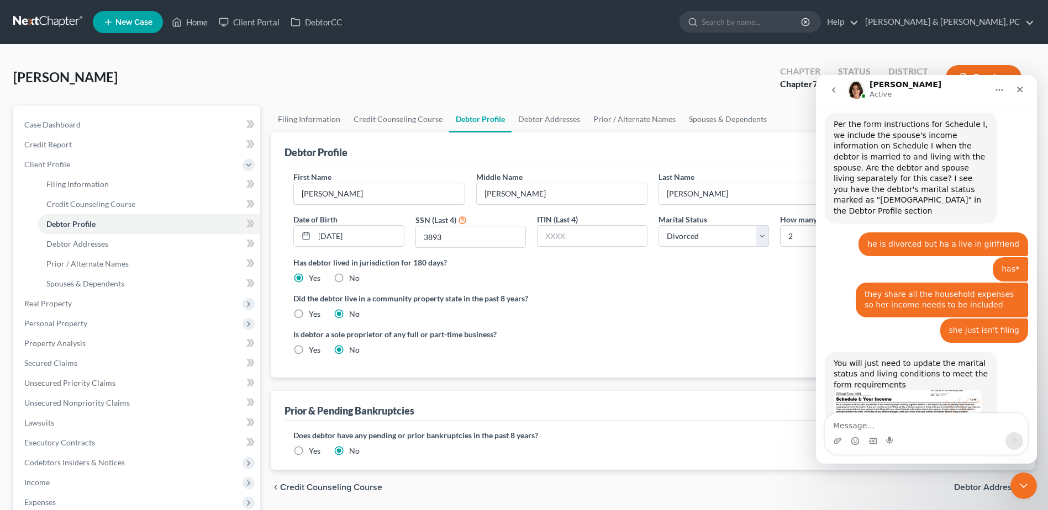
click at [730, 222] on div "Marital Status Select [DEMOGRAPHIC_DATA] Married [DEMOGRAPHIC_DATA] Divorced Wi…" at bounding box center [714, 231] width 122 height 35
click at [725, 241] on select "Select Single Married Separated Divorced Widowed" at bounding box center [714, 236] width 110 height 22
select select "0"
click at [659, 225] on select "Select Single Married Separated Divorced Widowed" at bounding box center [714, 236] width 110 height 22
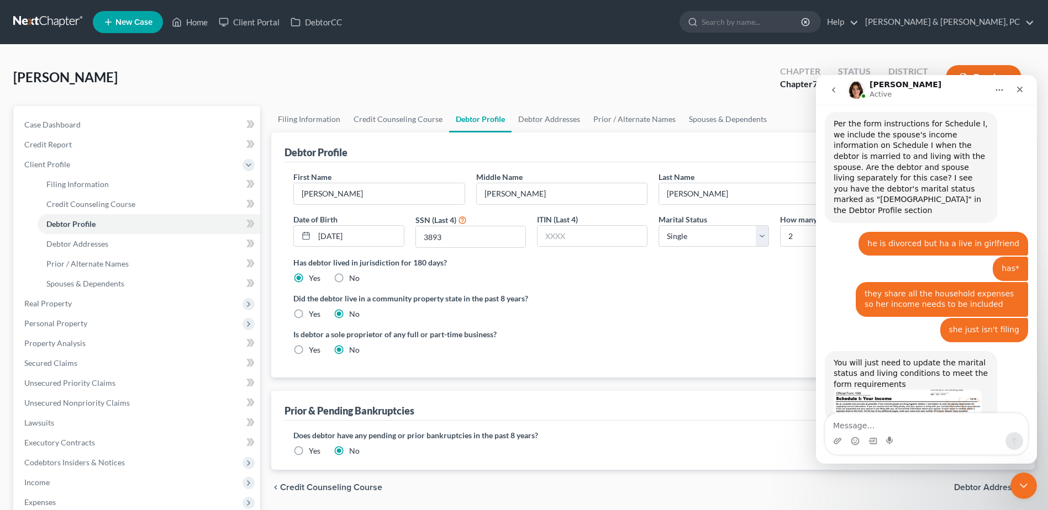
click at [695, 308] on div "Did the debtor live in a community property state in the past 8 years? Yes No" at bounding box center [652, 306] width 719 height 27
click at [56, 478] on span "Income" at bounding box center [137, 483] width 245 height 20
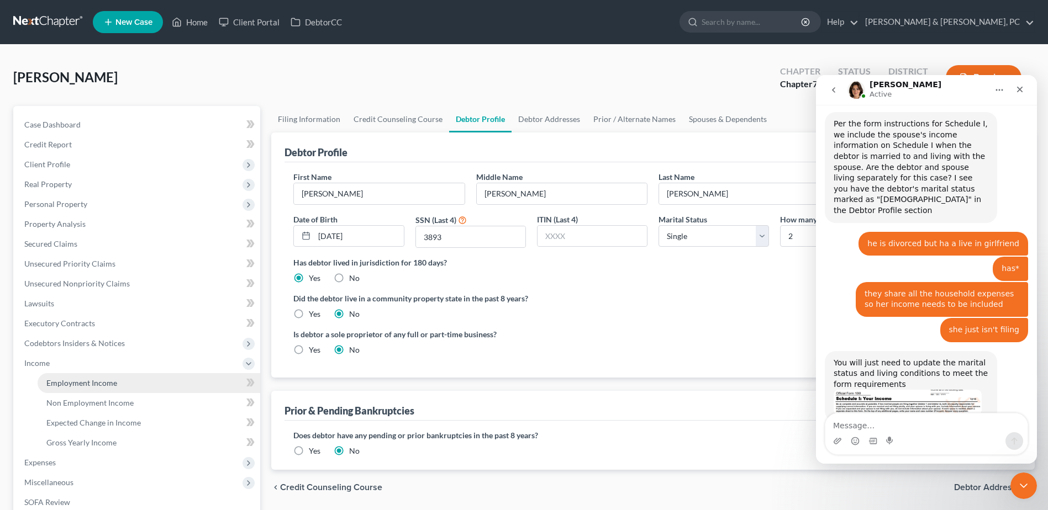
click at [75, 387] on span "Employment Income" at bounding box center [81, 382] width 71 height 9
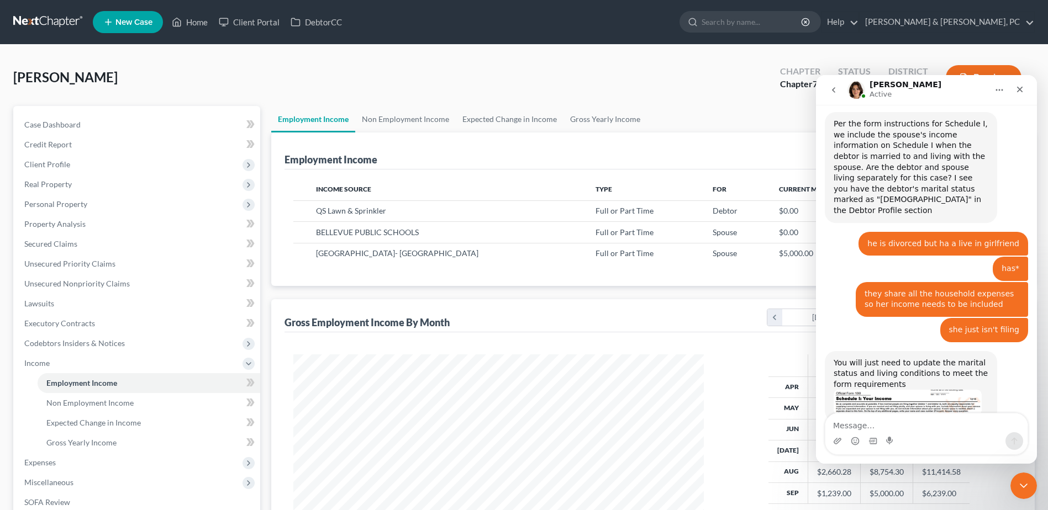
scroll to position [205, 432]
click at [50, 464] on span "Expenses" at bounding box center [39, 462] width 31 height 9
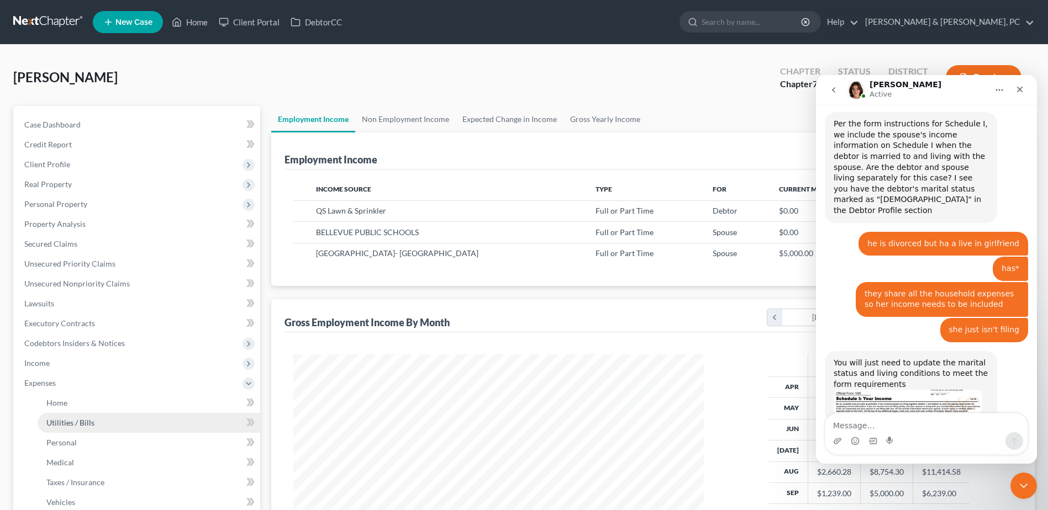
click at [97, 417] on link "Utilities / Bills" at bounding box center [149, 423] width 223 height 20
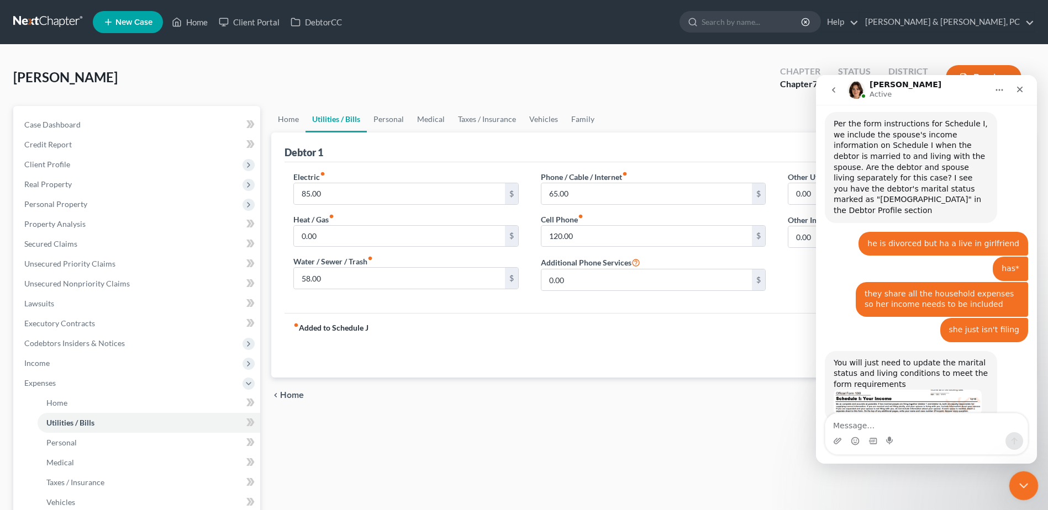
click at [1029, 478] on div "Close Intercom Messenger" at bounding box center [1022, 484] width 27 height 27
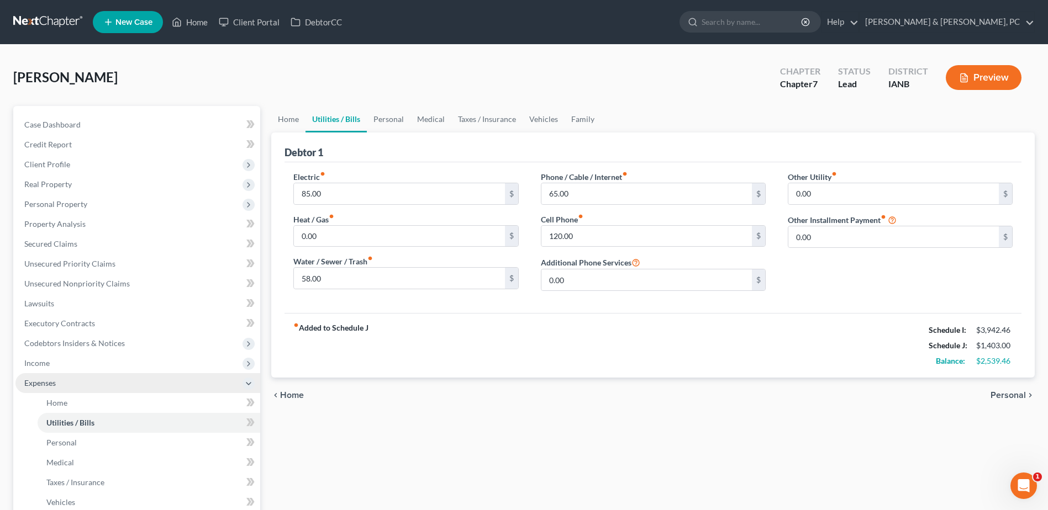
scroll to position [1012, 0]
click at [1013, 483] on div "Open Intercom Messenger" at bounding box center [1022, 484] width 36 height 36
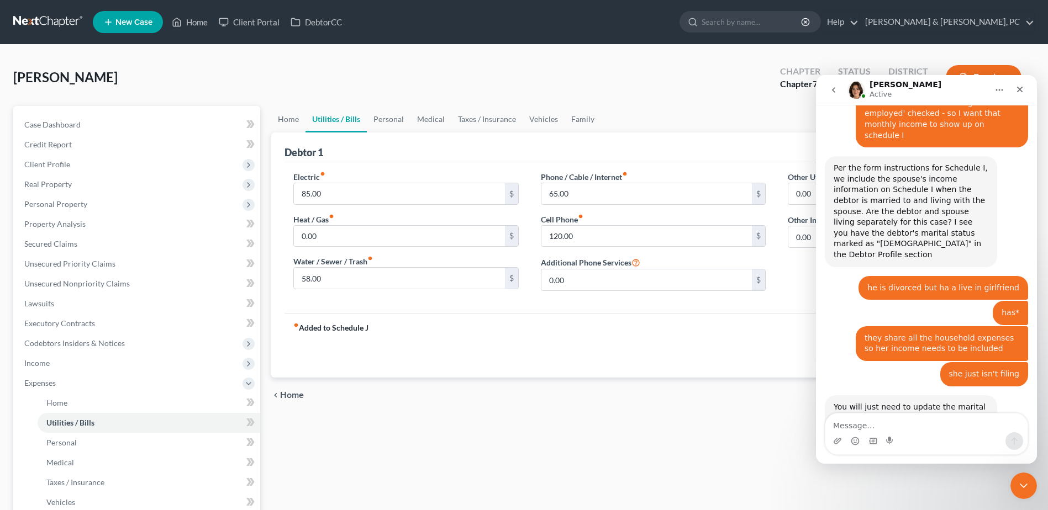
click at [895, 427] on textarea "Message…" at bounding box center [926, 423] width 202 height 19
click at [1033, 481] on div "Close Intercom Messenger" at bounding box center [1022, 484] width 27 height 27
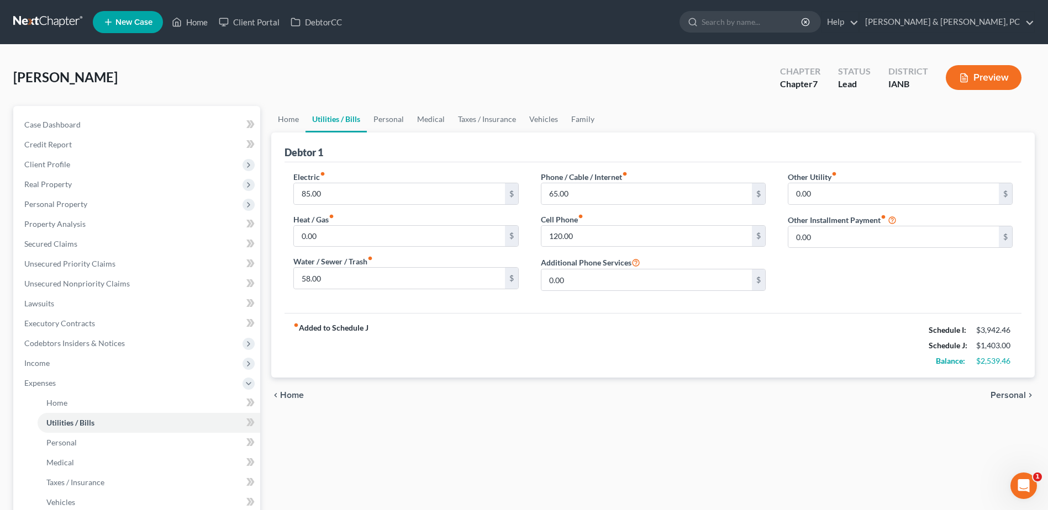
click at [845, 458] on div "Home Utilities / Bills Personal Medical Taxes / Insurance Vehicles Family Debto…" at bounding box center [653, 405] width 775 height 598
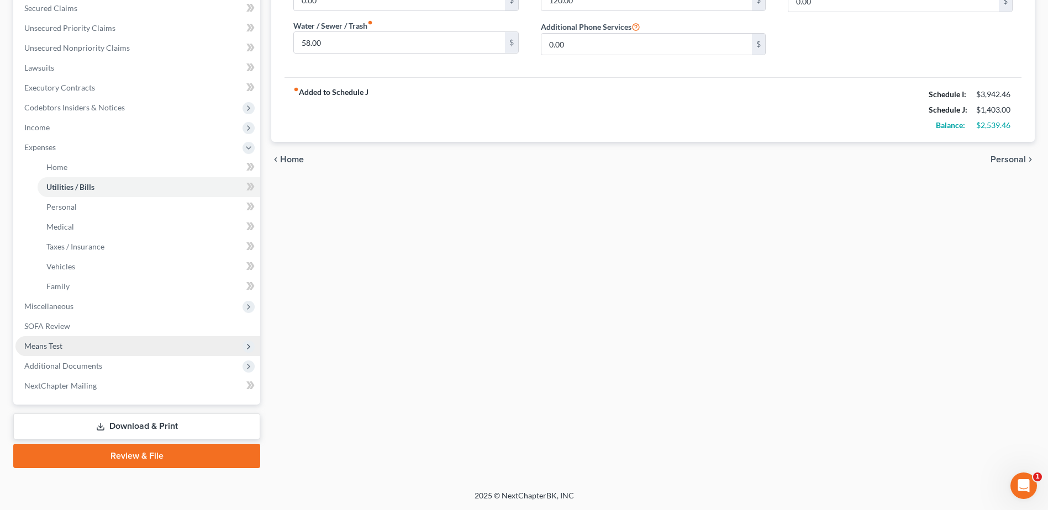
click at [61, 336] on span "Means Test" at bounding box center [137, 346] width 245 height 20
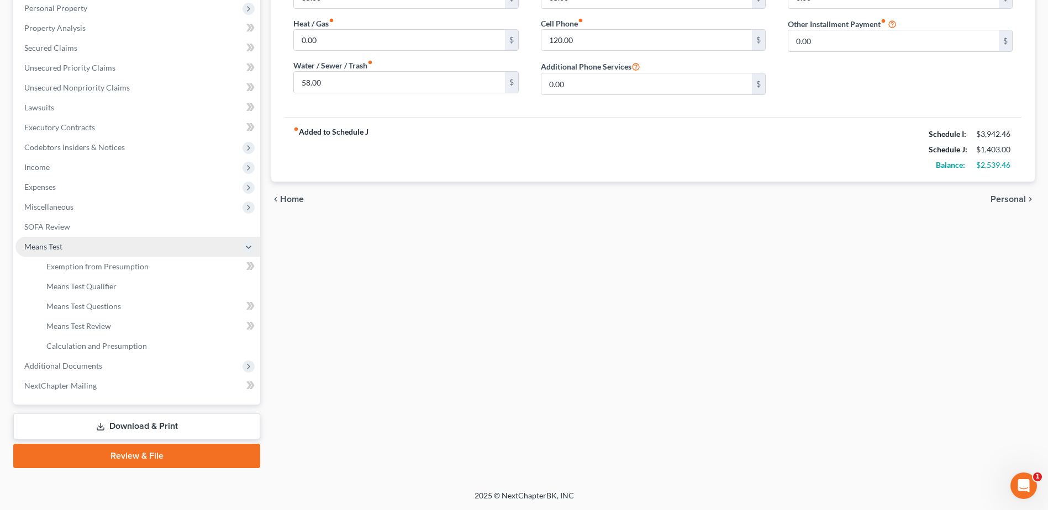
scroll to position [196, 0]
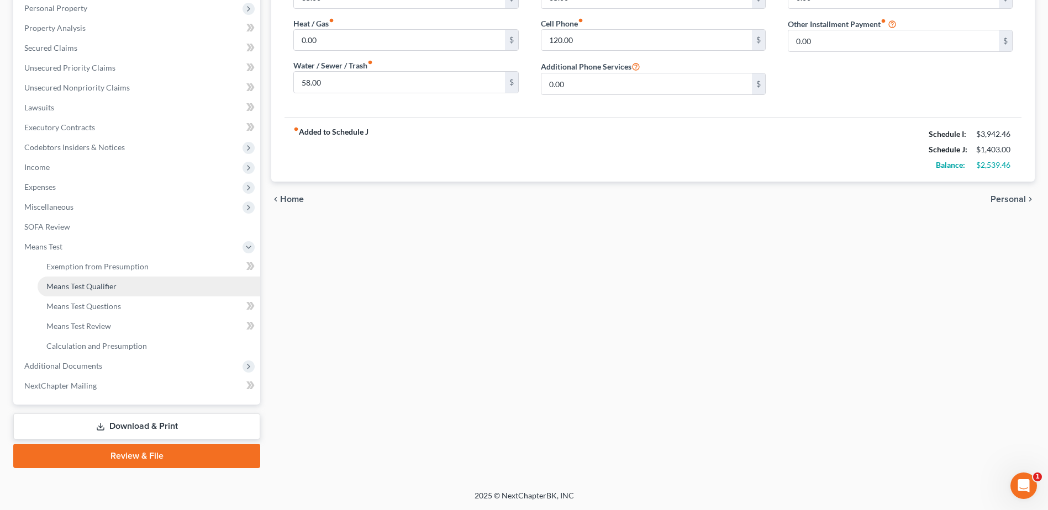
click at [85, 288] on span "Means Test Qualifier" at bounding box center [81, 286] width 70 height 9
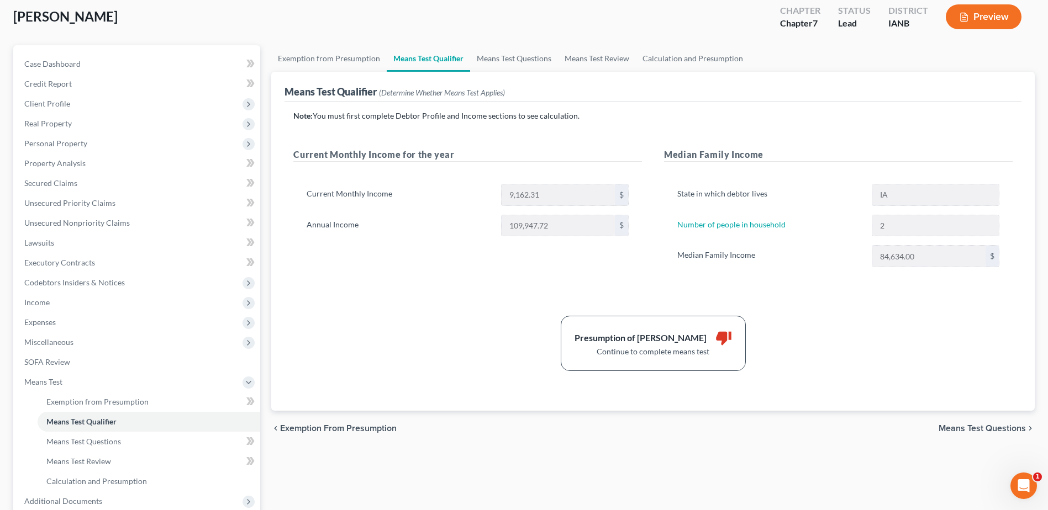
scroll to position [196, 0]
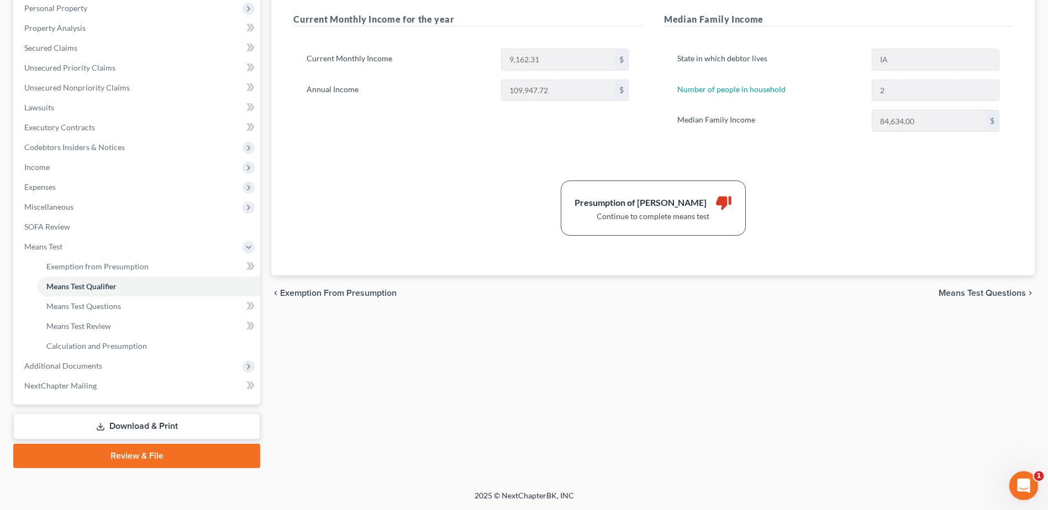
click at [1013, 486] on icon "Open Intercom Messenger" at bounding box center [1022, 485] width 18 height 18
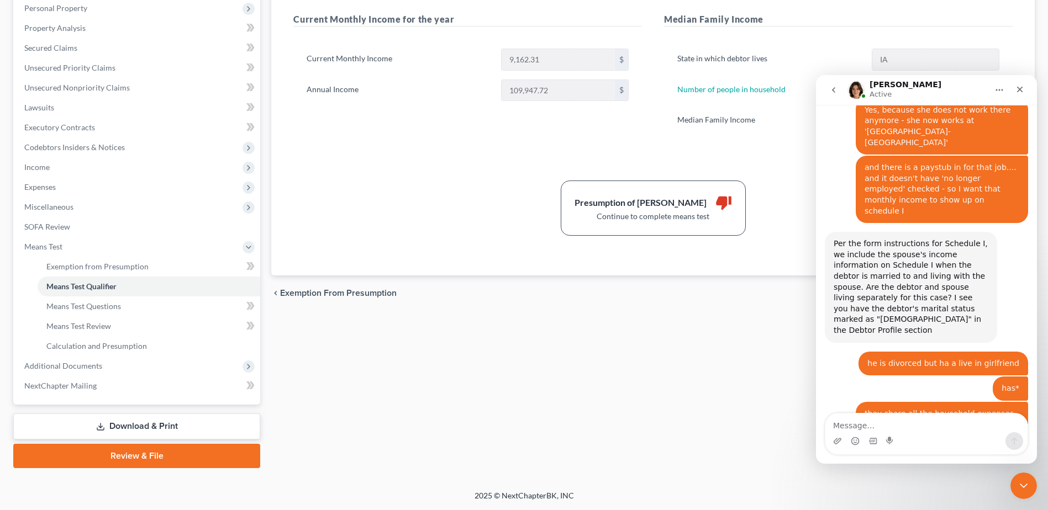
scroll to position [1012, 0]
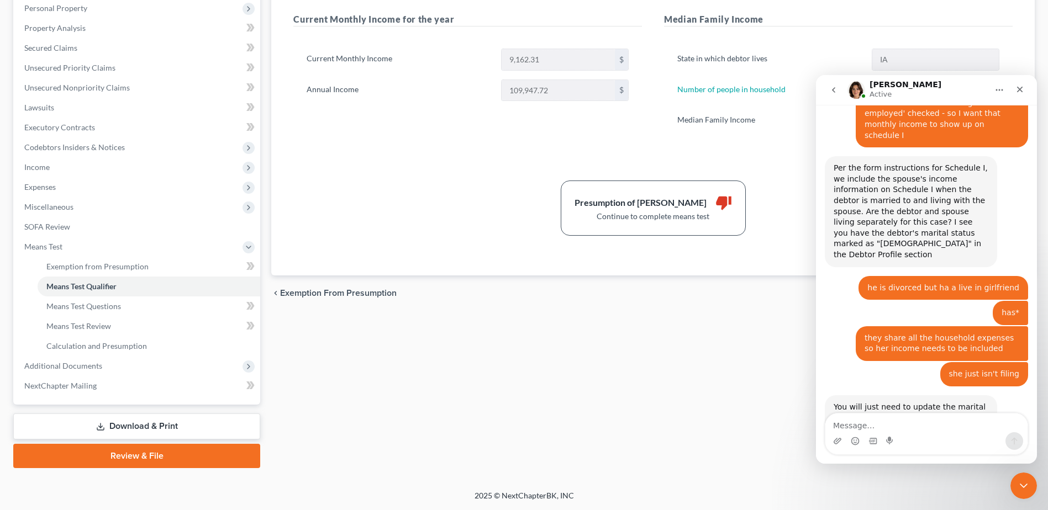
click at [935, 427] on textarea "Message…" at bounding box center [926, 423] width 202 height 19
click at [1014, 481] on div "Close Intercom Messenger" at bounding box center [1022, 484] width 27 height 27
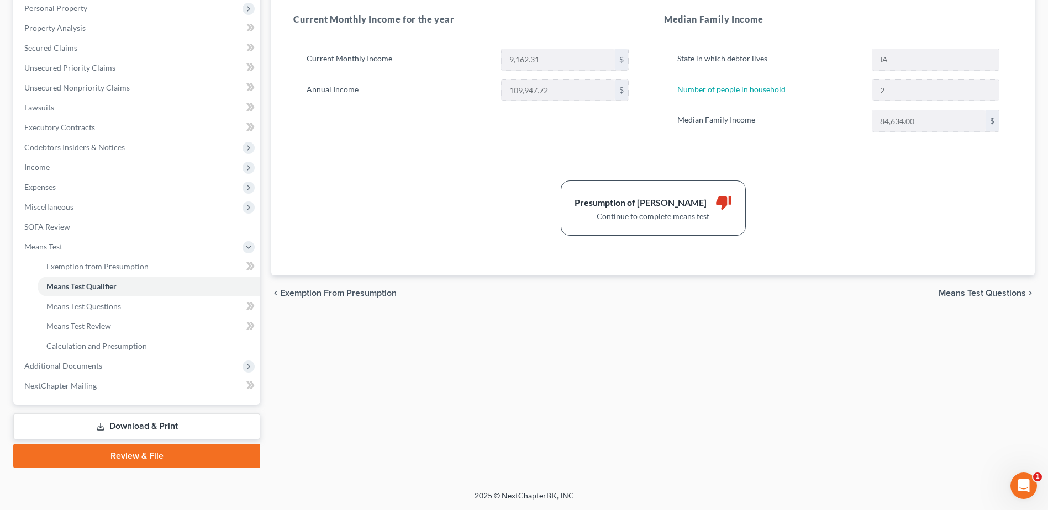
click at [409, 385] on div "Exemption from Presumption Means Test Qualifier Means Test Questions Means Test…" at bounding box center [653, 189] width 775 height 559
drag, startPoint x: 98, startPoint y: 189, endPoint x: 433, endPoint y: 223, distance: 337.1
click at [98, 189] on span "Expenses" at bounding box center [137, 187] width 245 height 20
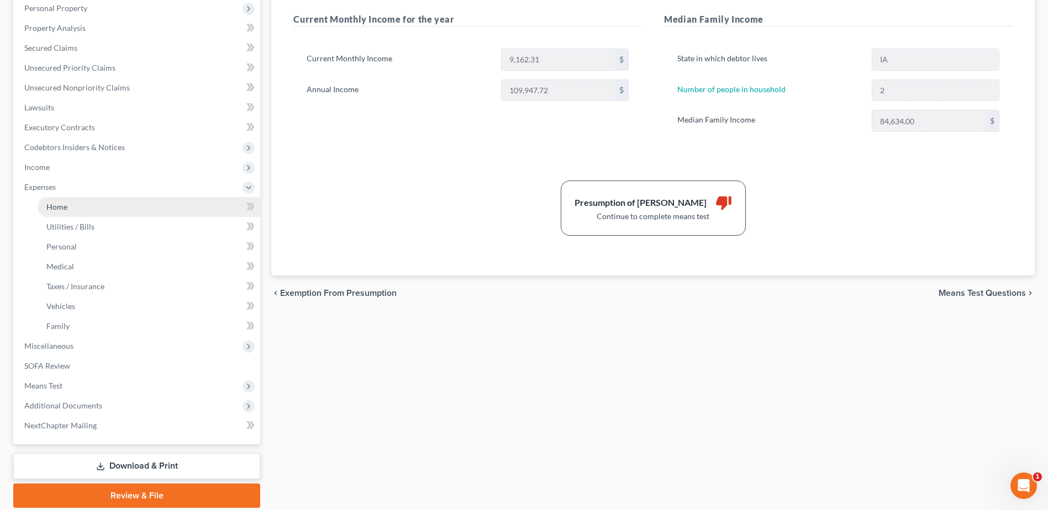
click at [73, 199] on link "Home" at bounding box center [149, 207] width 223 height 20
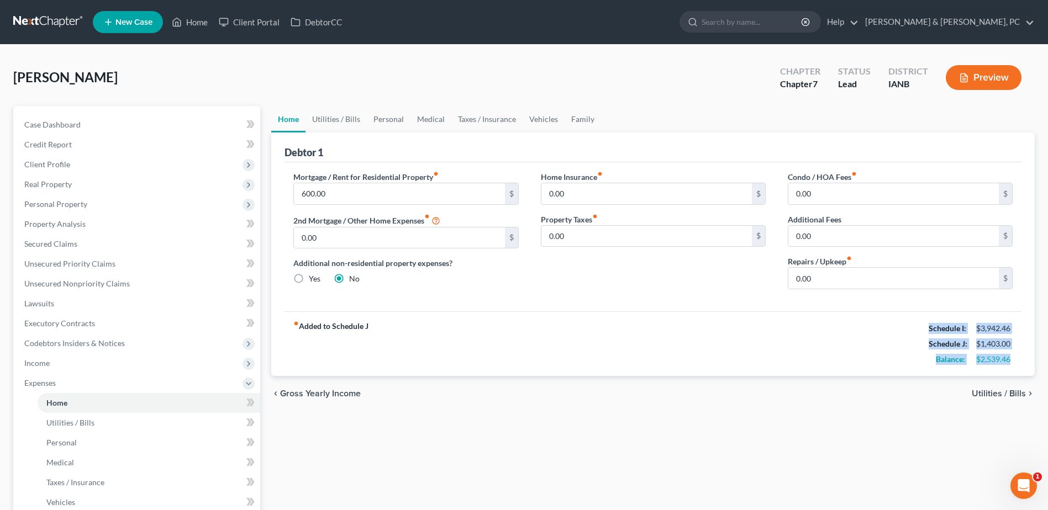
drag, startPoint x: 1008, startPoint y: 360, endPoint x: 916, endPoint y: 332, distance: 95.9
click at [916, 332] on div "fiber_manual_record Added to Schedule J Schedule I: $3,942.46 Schedule J: $1,40…" at bounding box center [653, 344] width 737 height 65
copy div "Schedule I: $3,942.46 Schedule J: $1,403.00 Balance: $2,539.46"
click at [350, 119] on link "Utilities / Bills" at bounding box center [336, 119] width 61 height 27
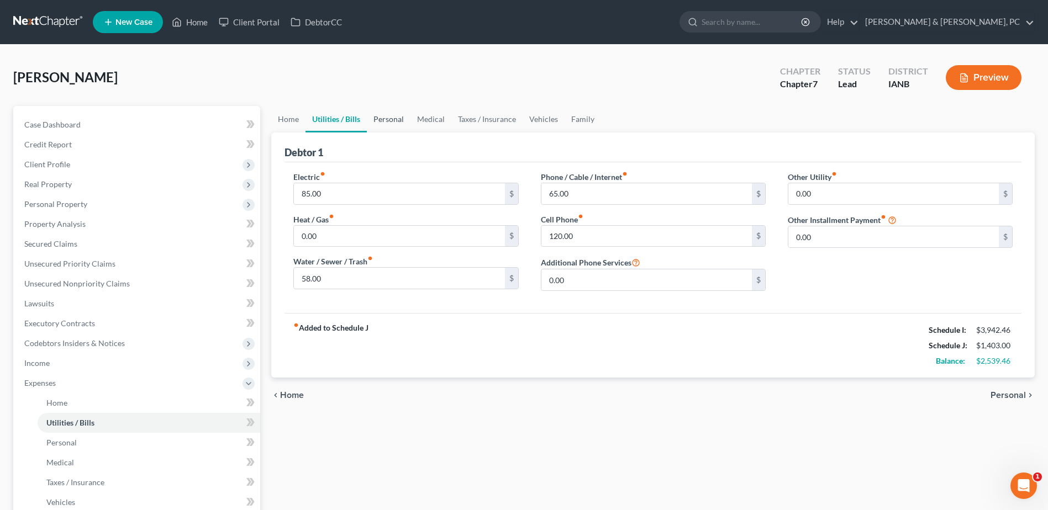
click at [377, 118] on link "Personal" at bounding box center [389, 119] width 44 height 27
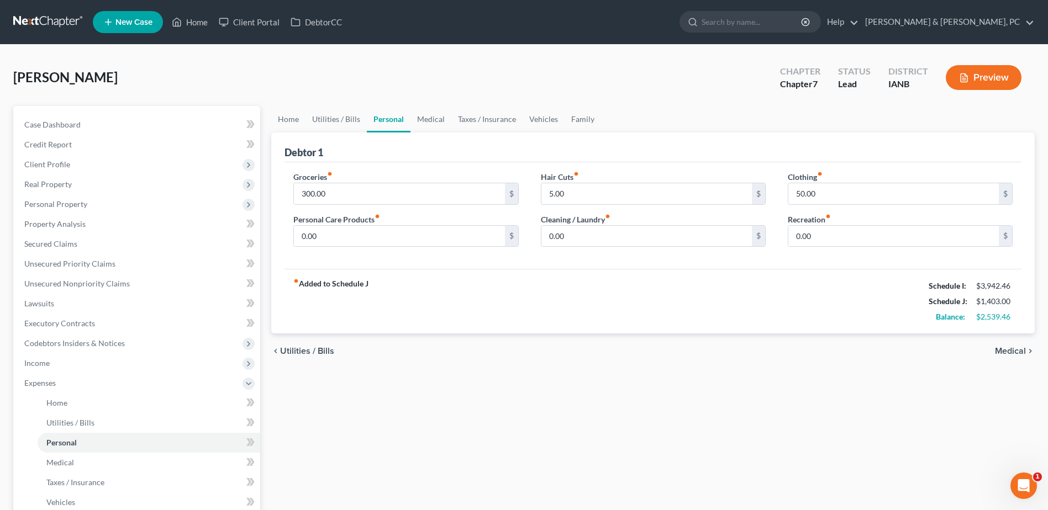
scroll to position [1054, 0]
drag, startPoint x: 292, startPoint y: 124, endPoint x: 24, endPoint y: 210, distance: 282.0
click at [292, 124] on link "Home" at bounding box center [288, 119] width 34 height 27
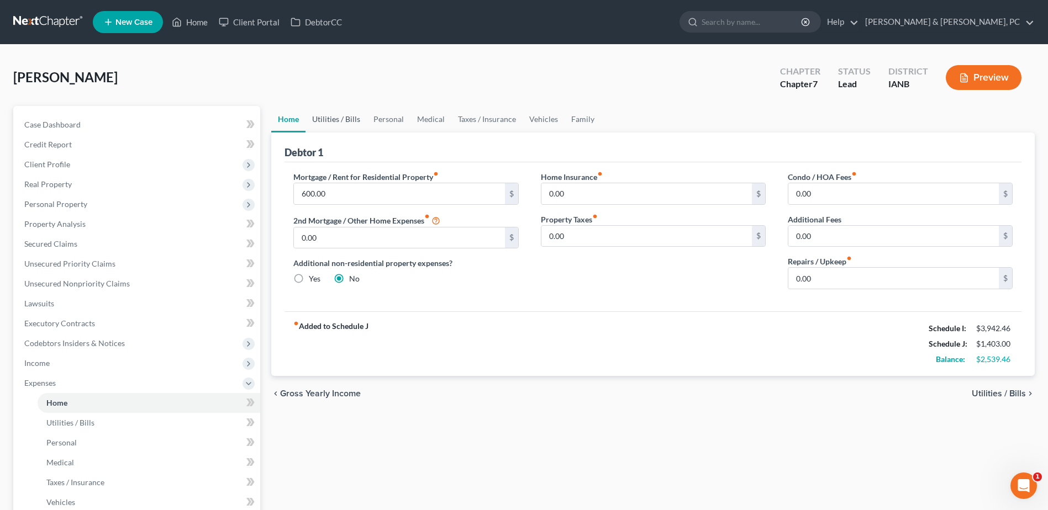
click at [334, 124] on link "Utilities / Bills" at bounding box center [336, 119] width 61 height 27
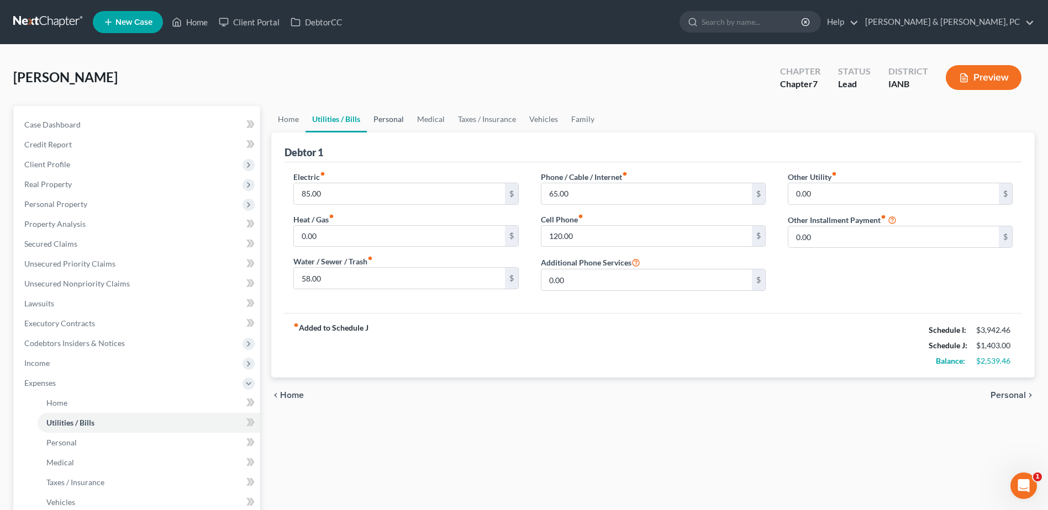
click at [370, 116] on link "Personal" at bounding box center [389, 119] width 44 height 27
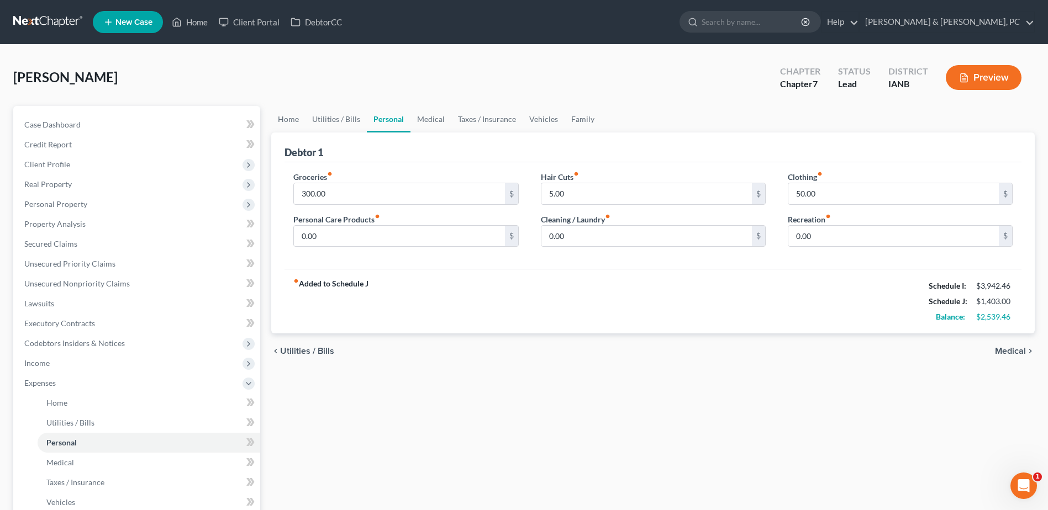
scroll to position [1012, 0]
click at [435, 123] on link "Medical" at bounding box center [430, 119] width 41 height 27
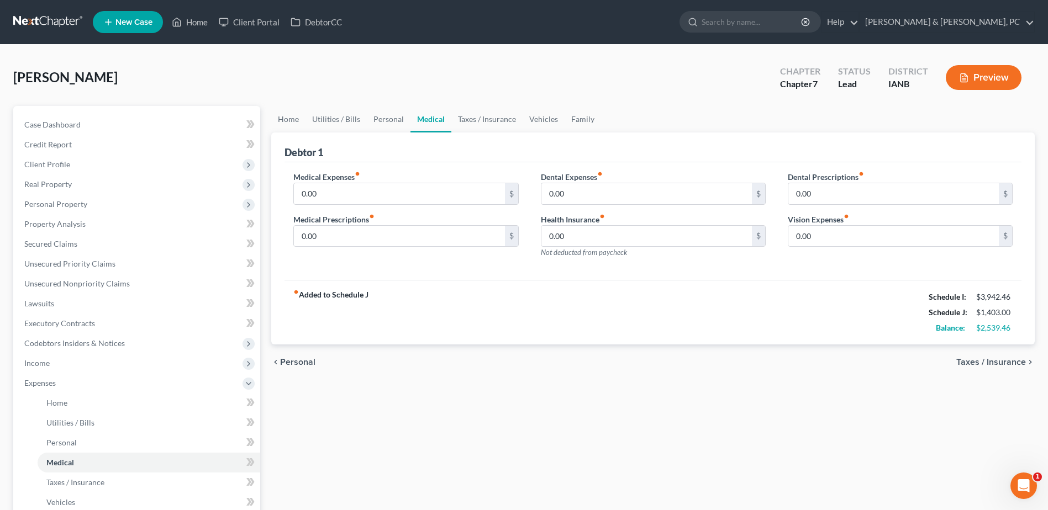
scroll to position [1054, 0]
click at [467, 123] on link "Taxes / Insurance" at bounding box center [486, 119] width 71 height 27
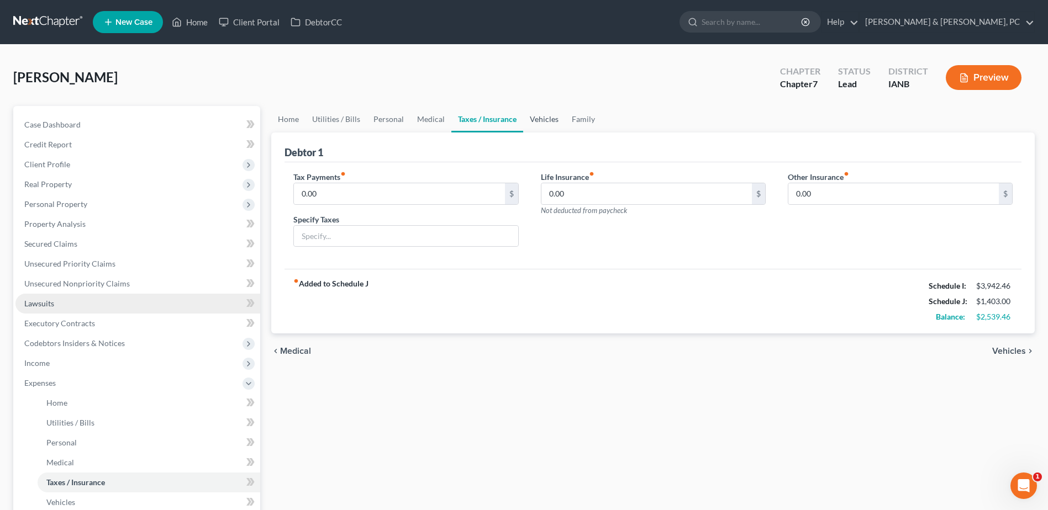
drag, startPoint x: 531, startPoint y: 122, endPoint x: 23, endPoint y: 308, distance: 541.3
click at [531, 122] on link "Vehicles" at bounding box center [544, 119] width 42 height 27
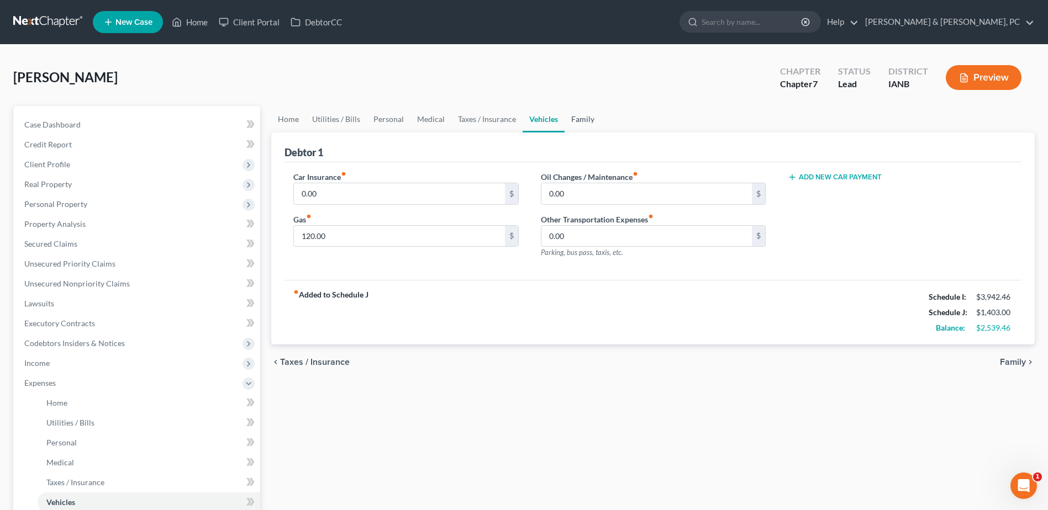
drag, startPoint x: 573, startPoint y: 120, endPoint x: 567, endPoint y: 120, distance: 6.1
click at [573, 120] on link "Family" at bounding box center [583, 119] width 36 height 27
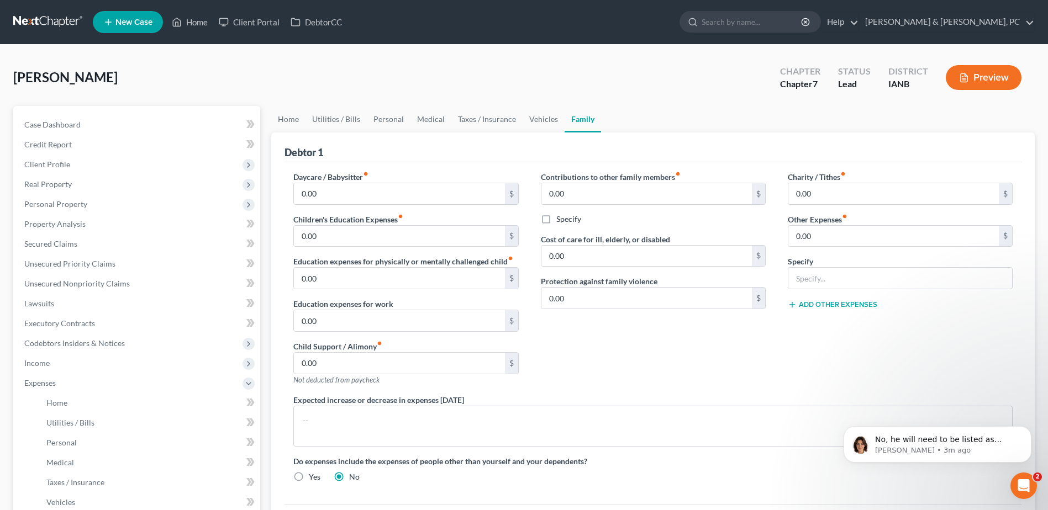
scroll to position [1142, 0]
click at [947, 444] on span "No, he will need to be listed as married and living with the spouse, per the fo…" at bounding box center [946, 489] width 143 height 108
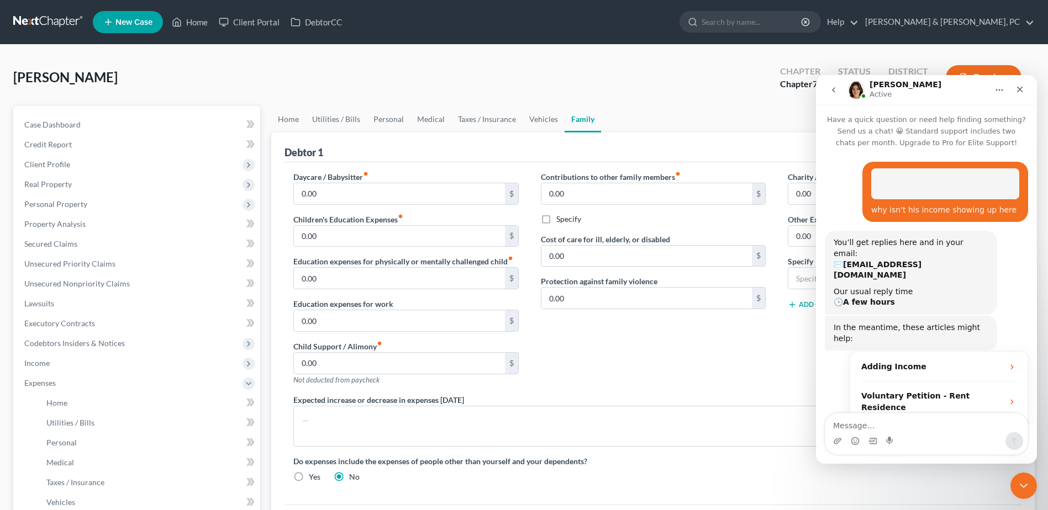
scroll to position [2, 0]
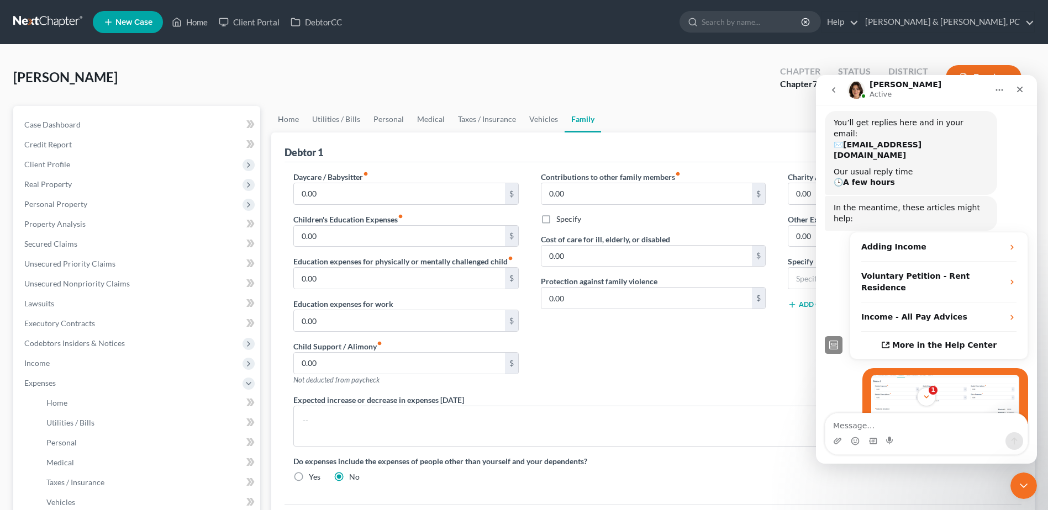
click at [917, 438] on div "Intercom messenger" at bounding box center [926, 442] width 202 height 18
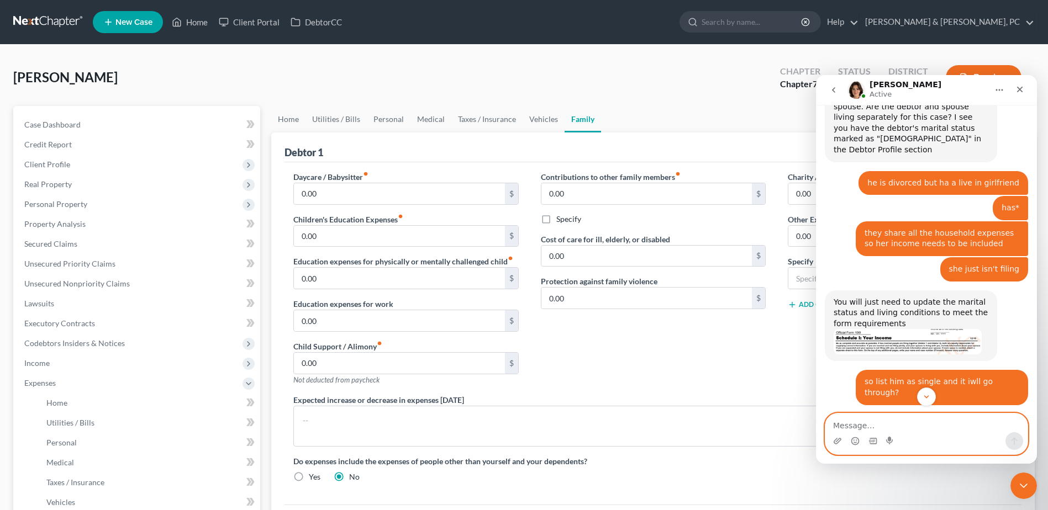
click at [910, 429] on textarea "Message…" at bounding box center [926, 423] width 202 height 19
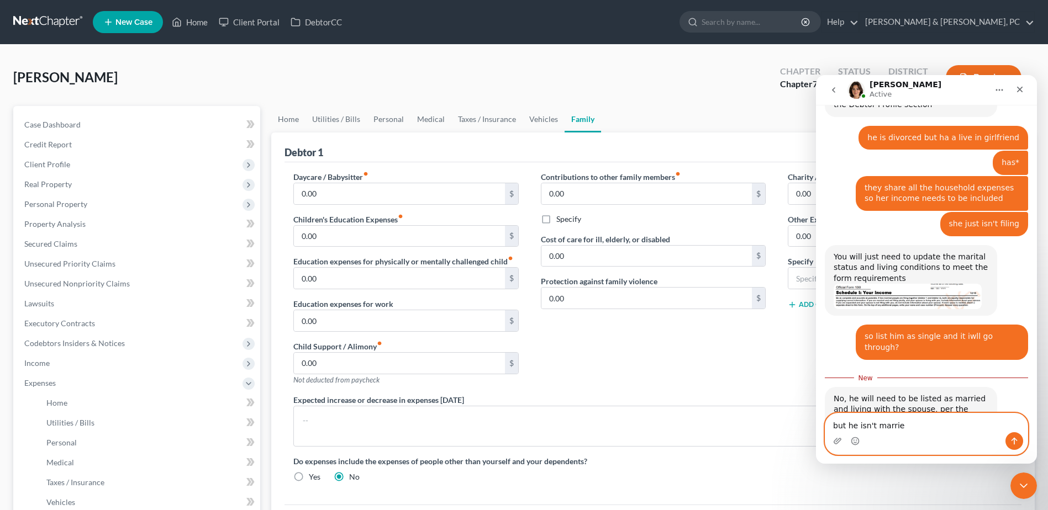
type textarea "but he isn't married"
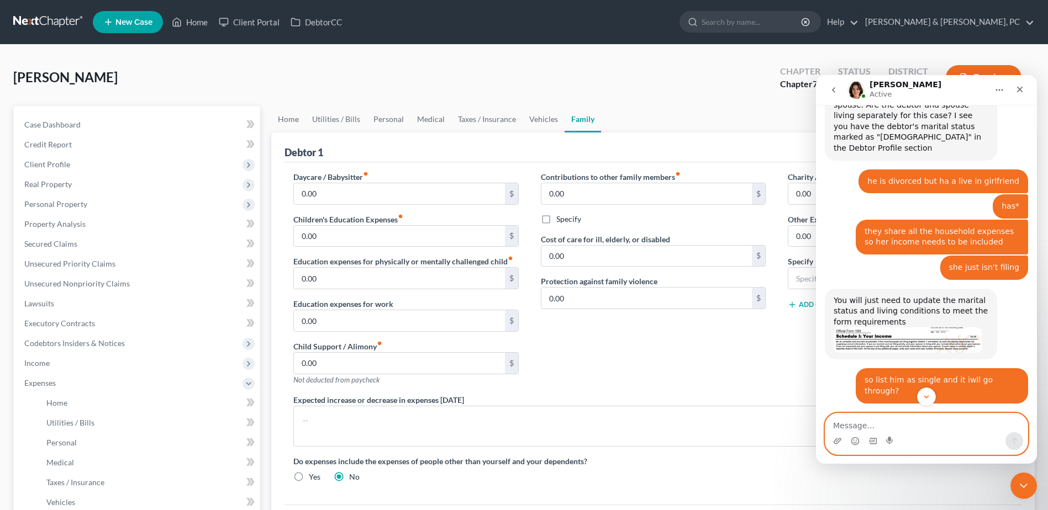
scroll to position [1175, 0]
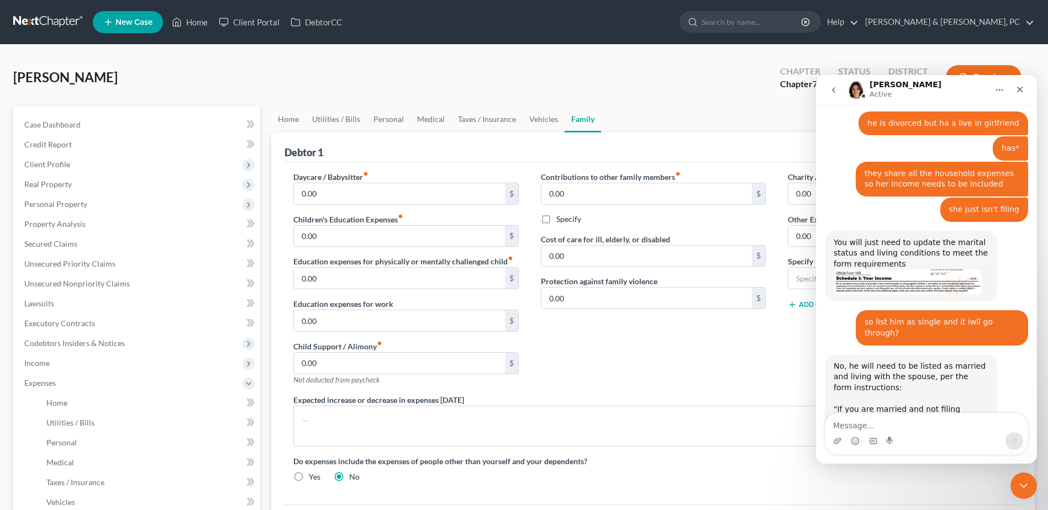
click at [861, 270] on img "Emma says…" at bounding box center [908, 282] width 148 height 25
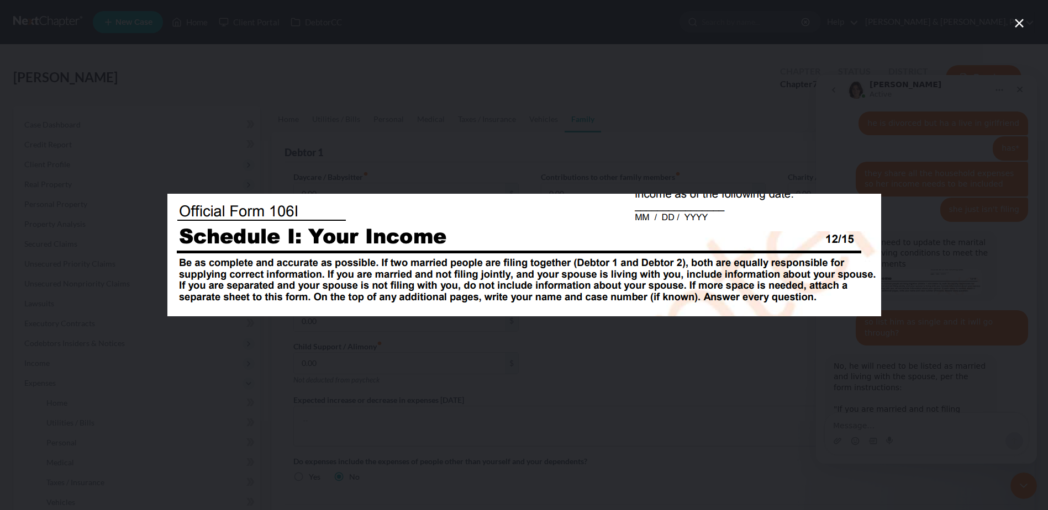
click at [740, 384] on div "Intercom messenger" at bounding box center [524, 255] width 1048 height 510
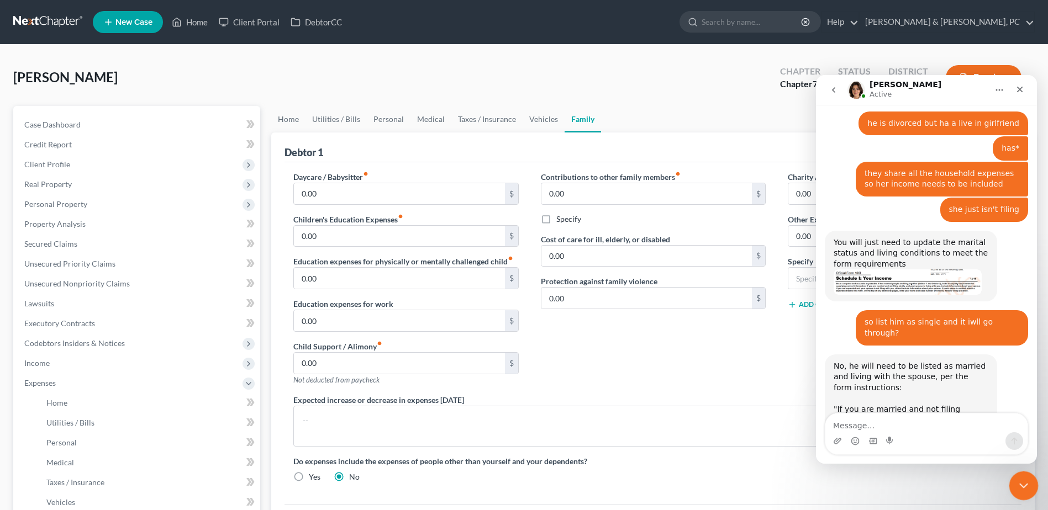
drag, startPoint x: 2029, startPoint y: 946, endPoint x: 1018, endPoint y: 471, distance: 1116.9
click at [1017, 471] on div "Close Intercom Messenger" at bounding box center [1022, 484] width 27 height 27
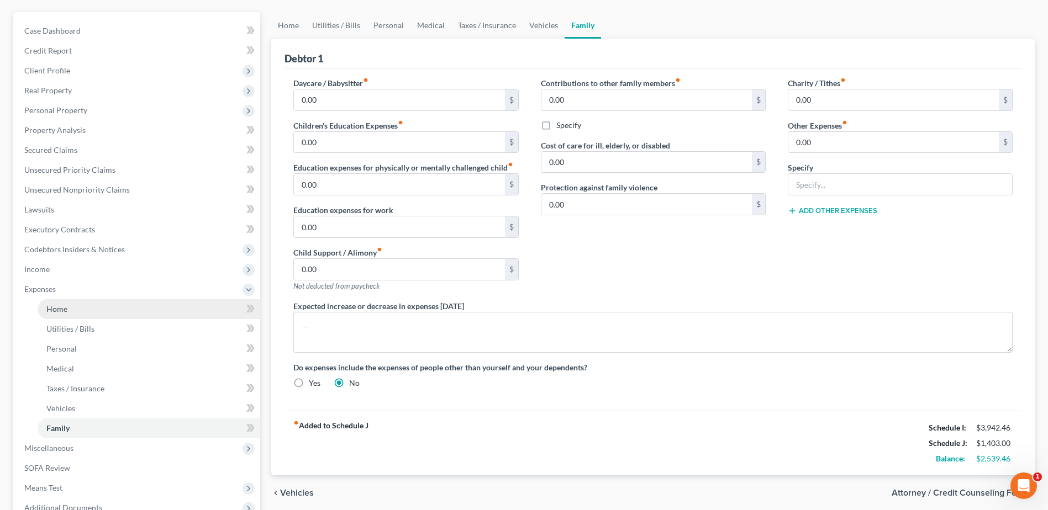
scroll to position [110, 0]
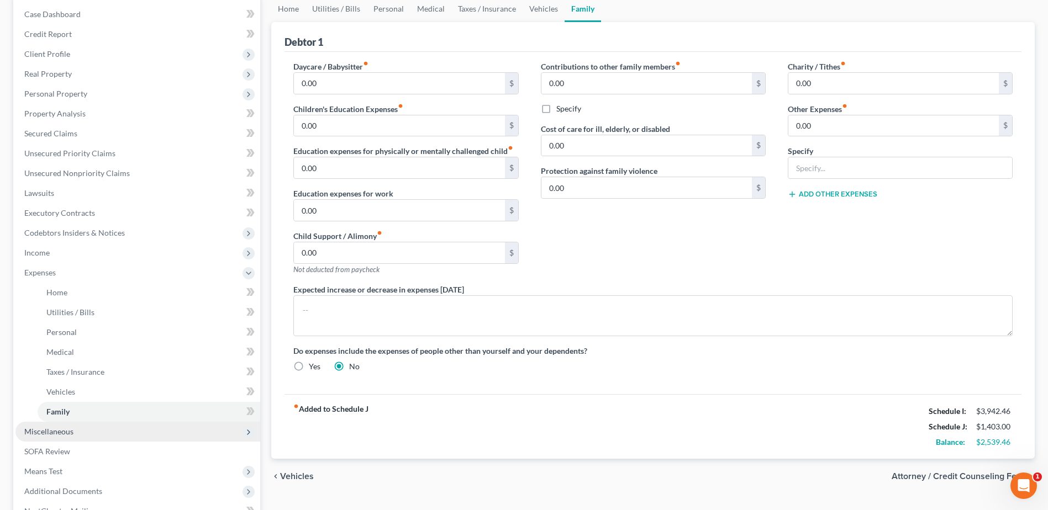
click at [68, 428] on span "Miscellaneous" at bounding box center [48, 431] width 49 height 9
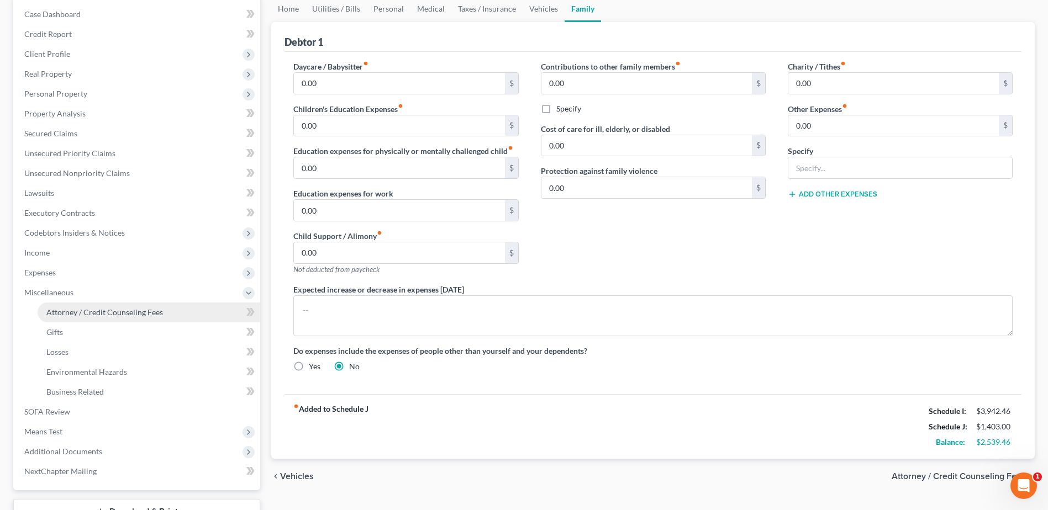
click at [74, 308] on span "Attorney / Credit Counseling Fees" at bounding box center [104, 312] width 117 height 9
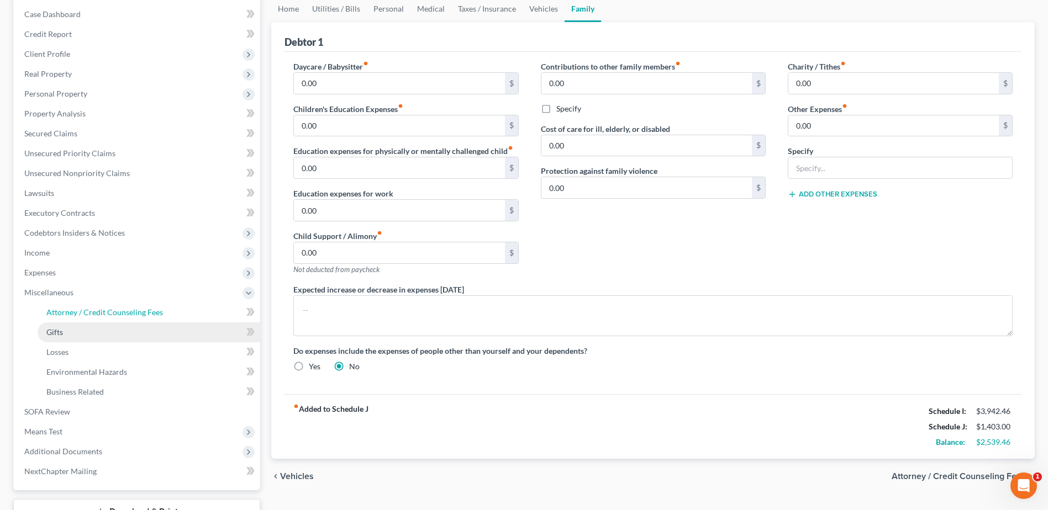
select select "0"
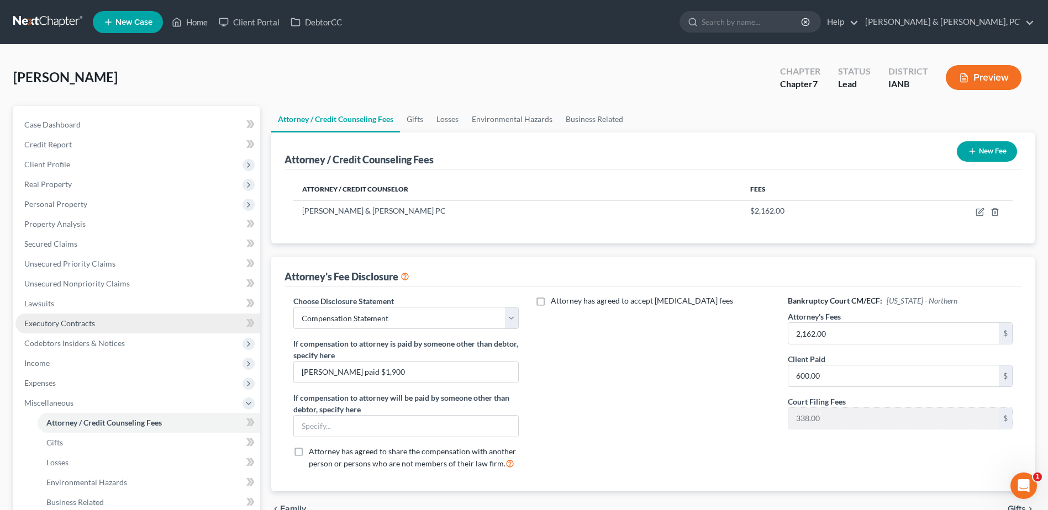
scroll to position [1217, 0]
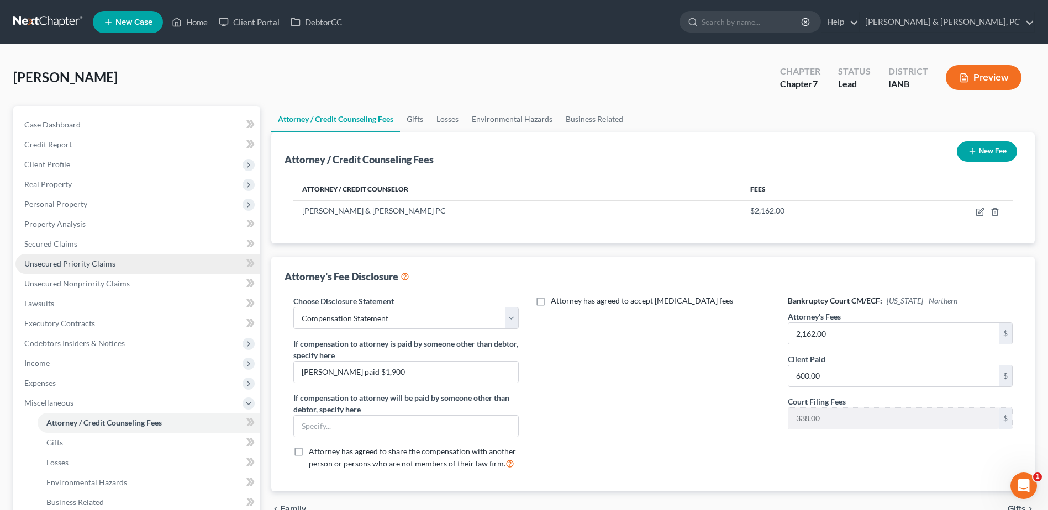
drag, startPoint x: 85, startPoint y: 186, endPoint x: 209, endPoint y: 256, distance: 143.2
click at [85, 186] on span "Real Property" at bounding box center [137, 185] width 245 height 20
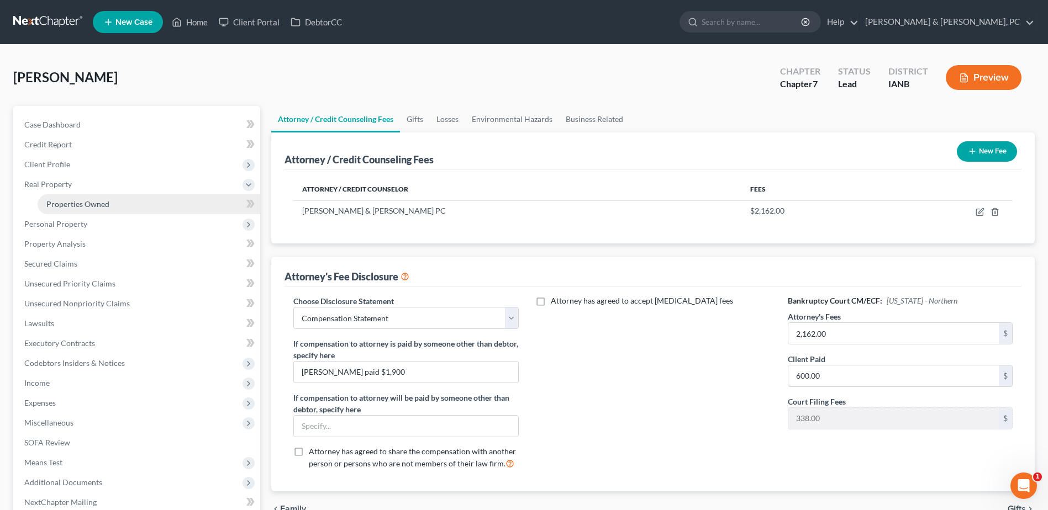
click at [113, 206] on link "Properties Owned" at bounding box center [149, 204] width 223 height 20
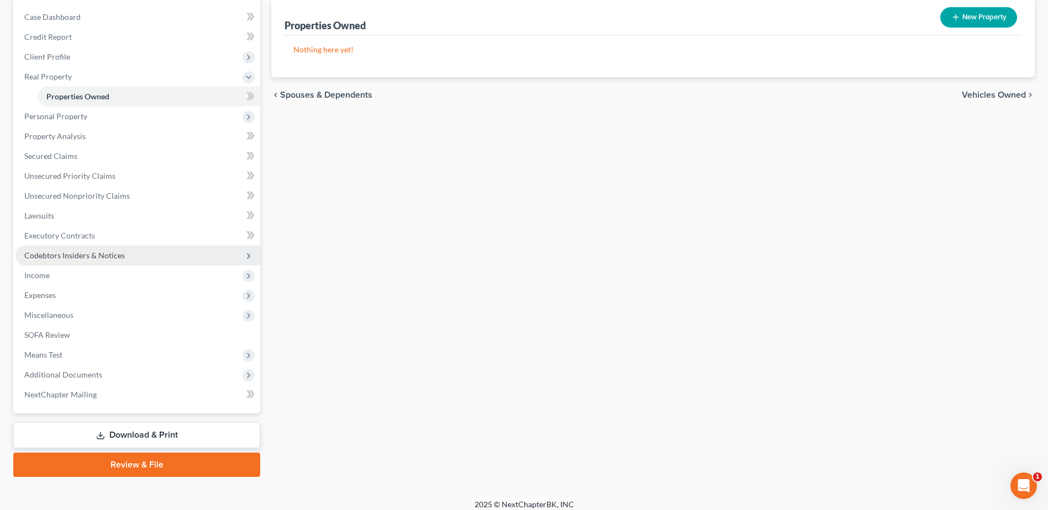
scroll to position [117, 0]
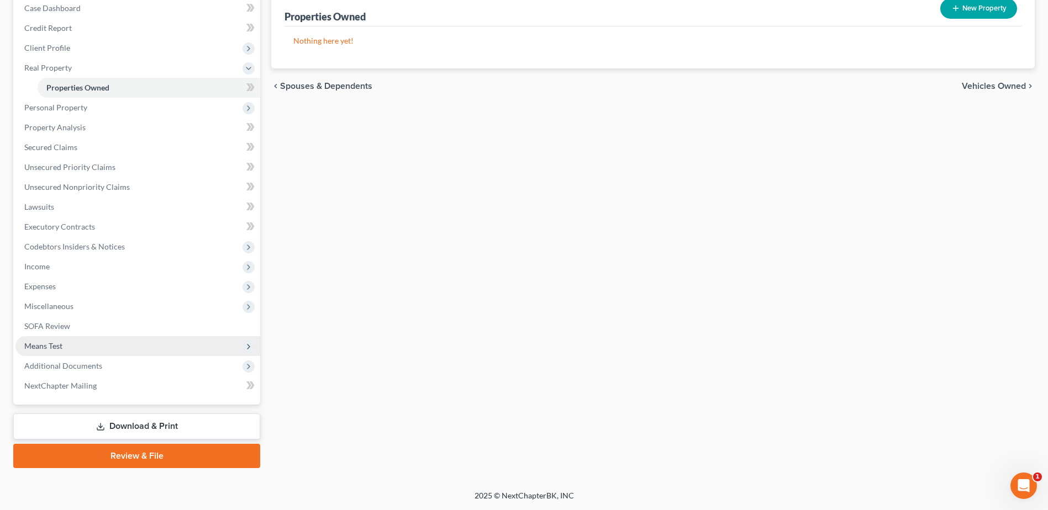
click at [64, 344] on span "Means Test" at bounding box center [137, 346] width 245 height 20
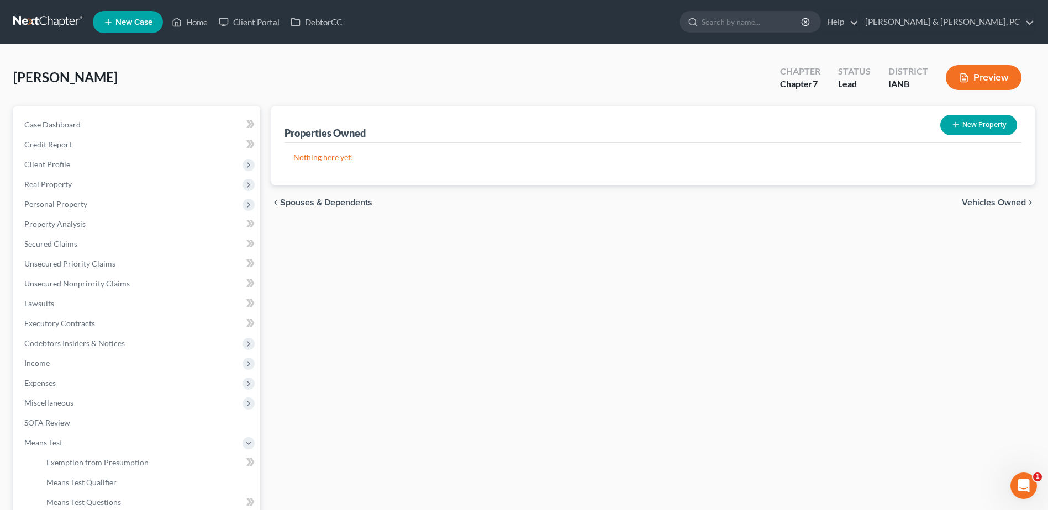
scroll to position [1217, 0]
click at [1033, 483] on div "Open Intercom Messenger" at bounding box center [1022, 484] width 36 height 36
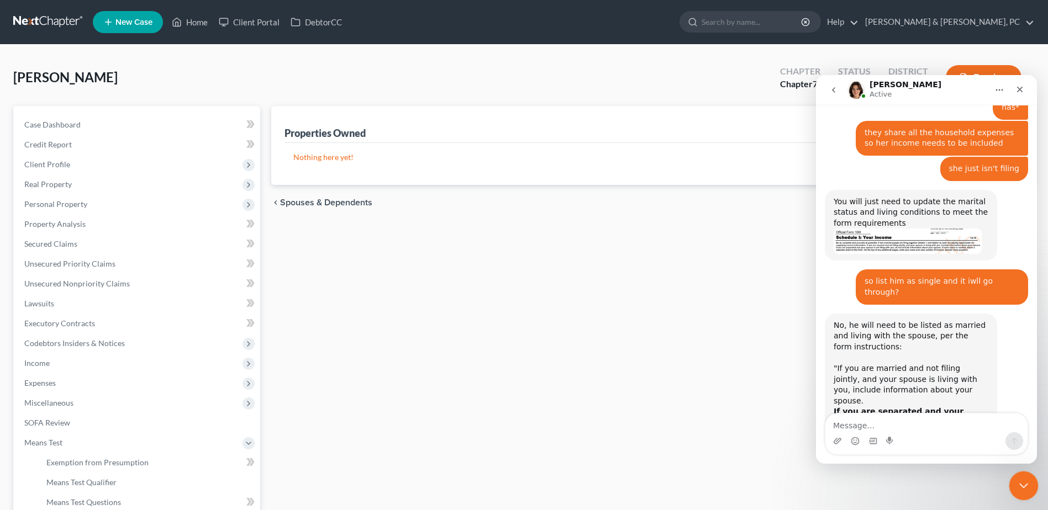
click at [1020, 472] on div "Close Intercom Messenger" at bounding box center [1022, 484] width 27 height 27
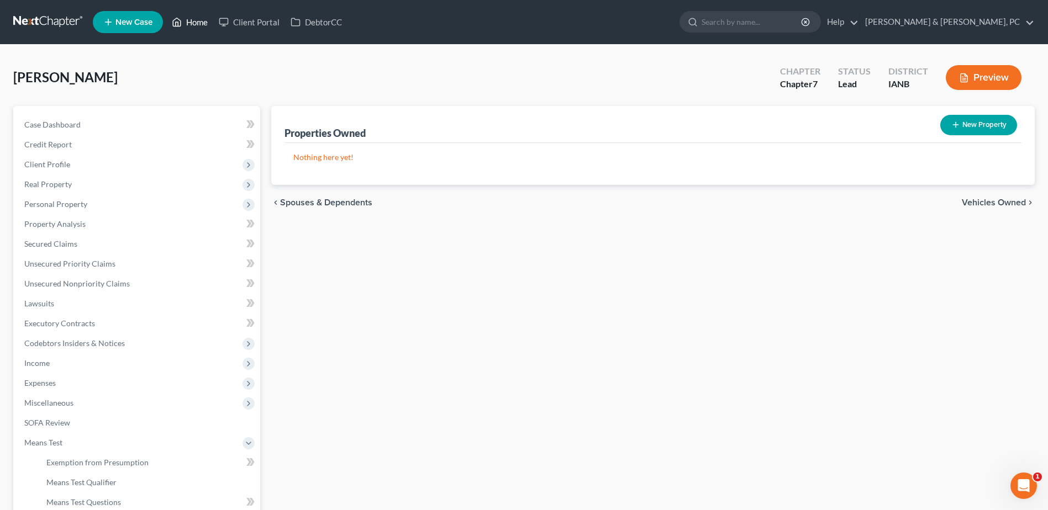
click at [201, 30] on link "Home" at bounding box center [189, 22] width 47 height 20
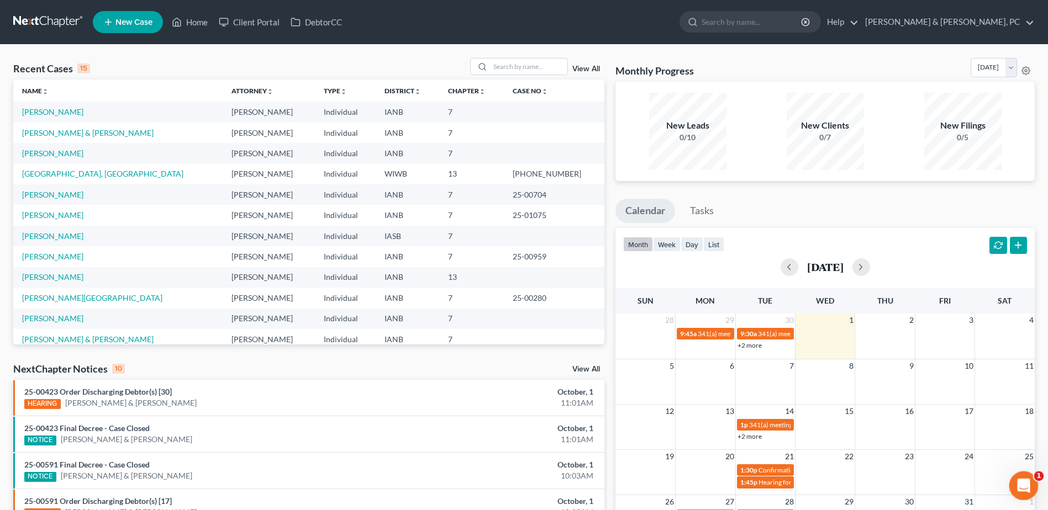
click at [1023, 487] on icon "Open Intercom Messenger" at bounding box center [1022, 485] width 18 height 18
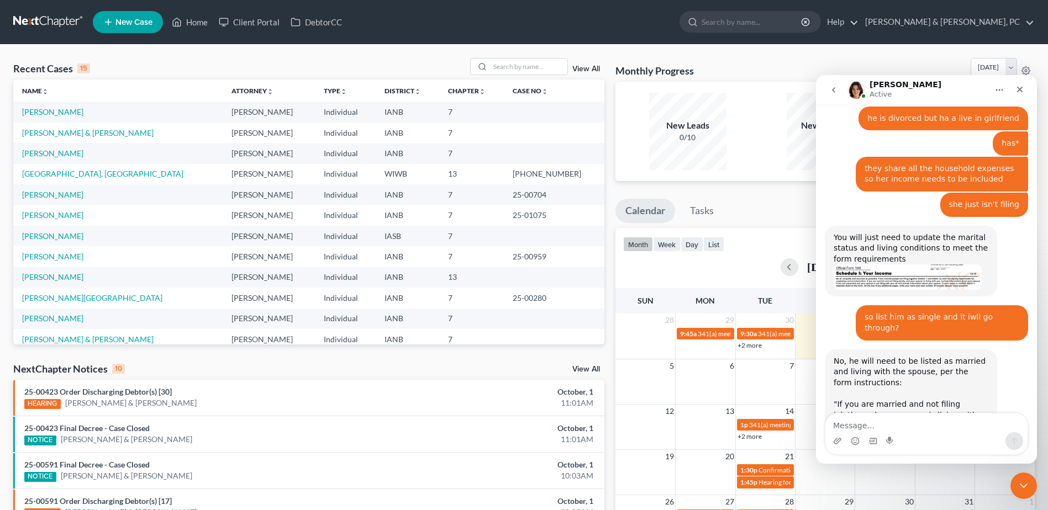
scroll to position [1217, 0]
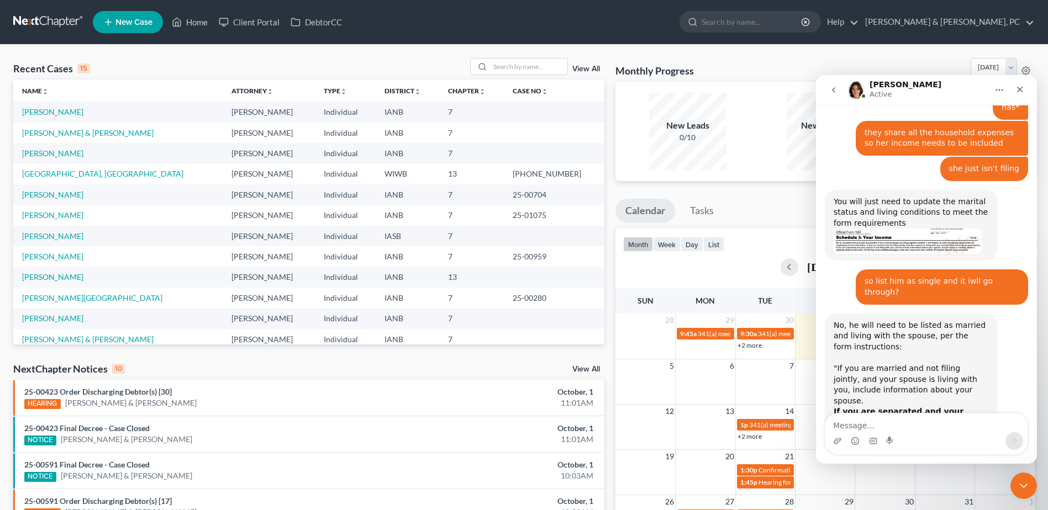
click at [931, 424] on textarea "Message…" at bounding box center [926, 423] width 202 height 19
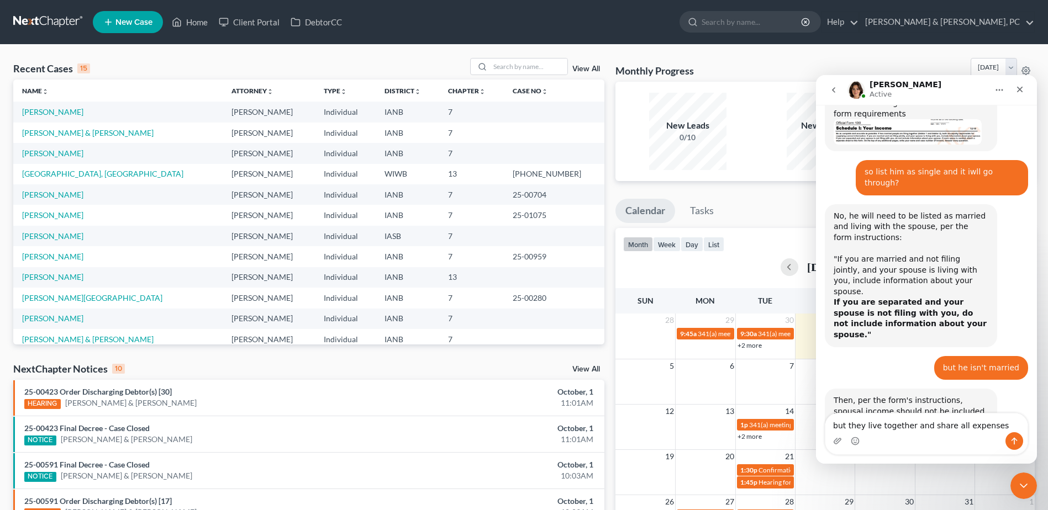
type textarea "but they live together and share all expenses"
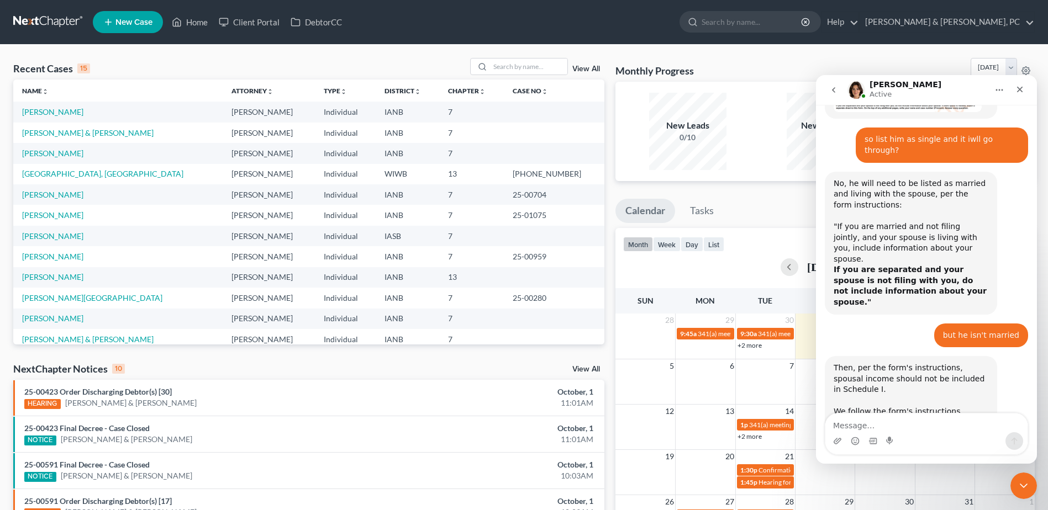
scroll to position [1360, 0]
type textarea "s"
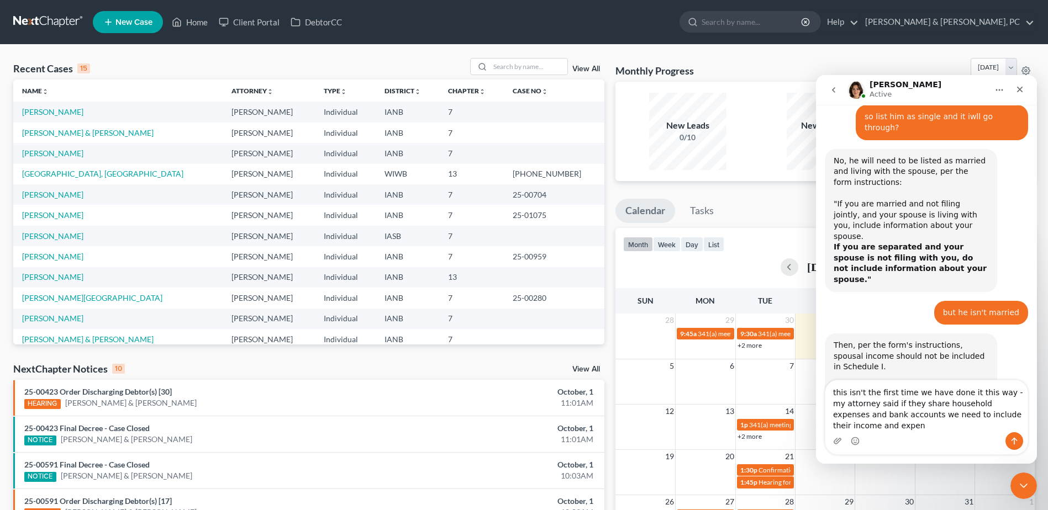
scroll to position [1393, 0]
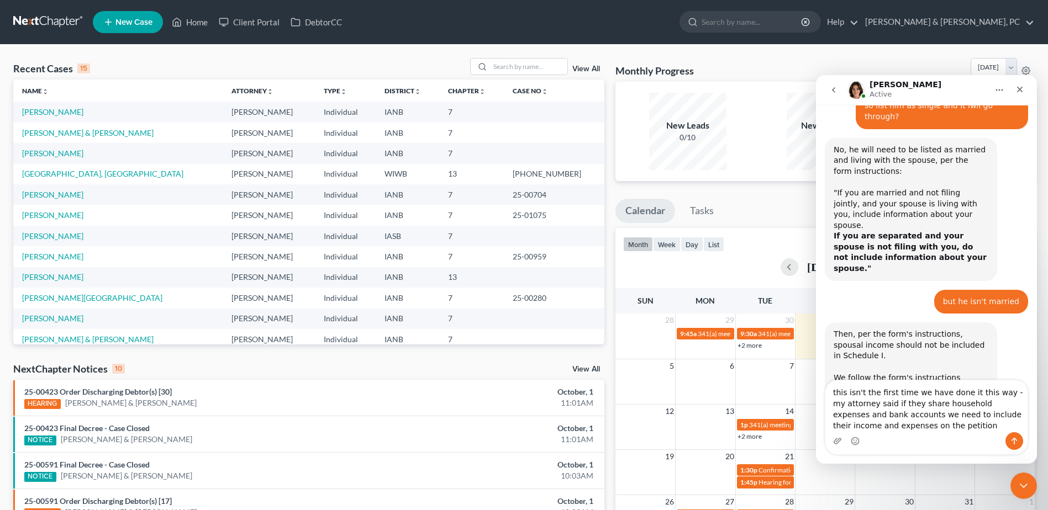
type textarea "this isn't the first time we have done it this way - my attorney said if they s…"
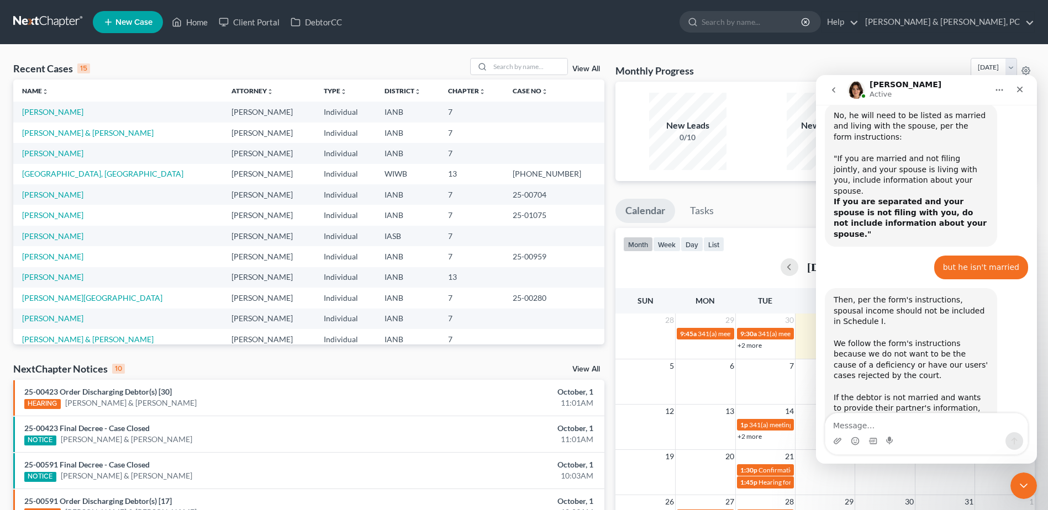
scroll to position [1428, 0]
type textarea "I"
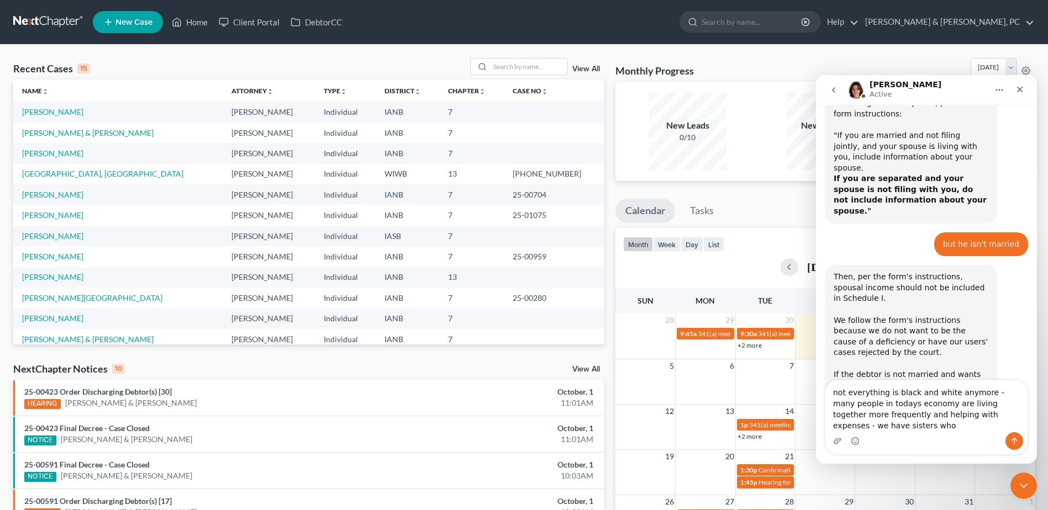
scroll to position [1461, 0]
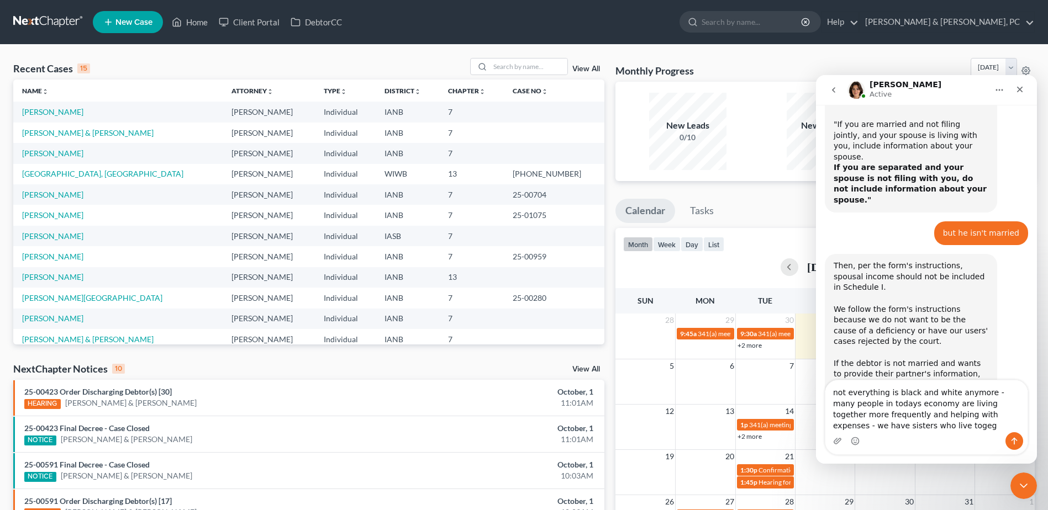
type textarea "not everything is black and white anymore - many people in todays economy are l…"
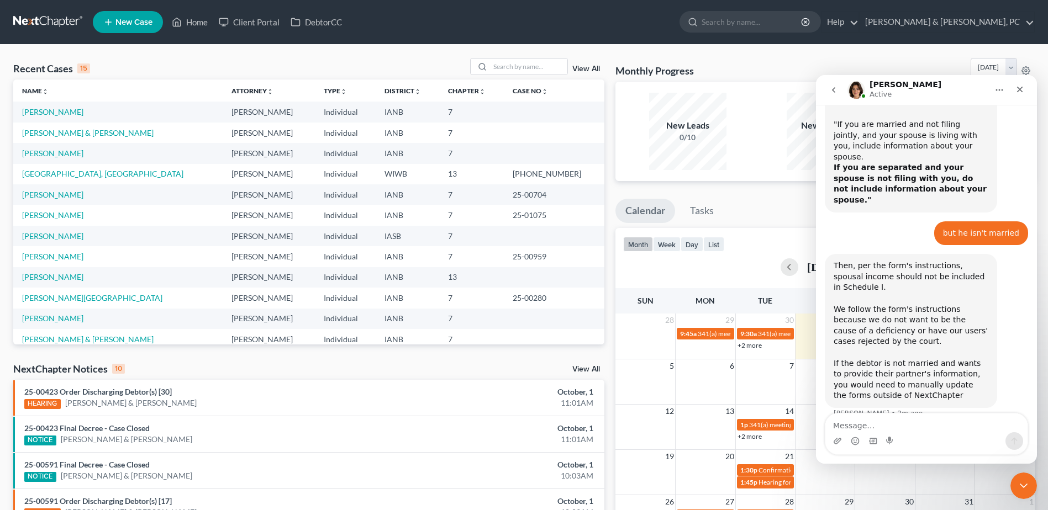
scroll to position [1428, 0]
